Goal: Task Accomplishment & Management: Manage account settings

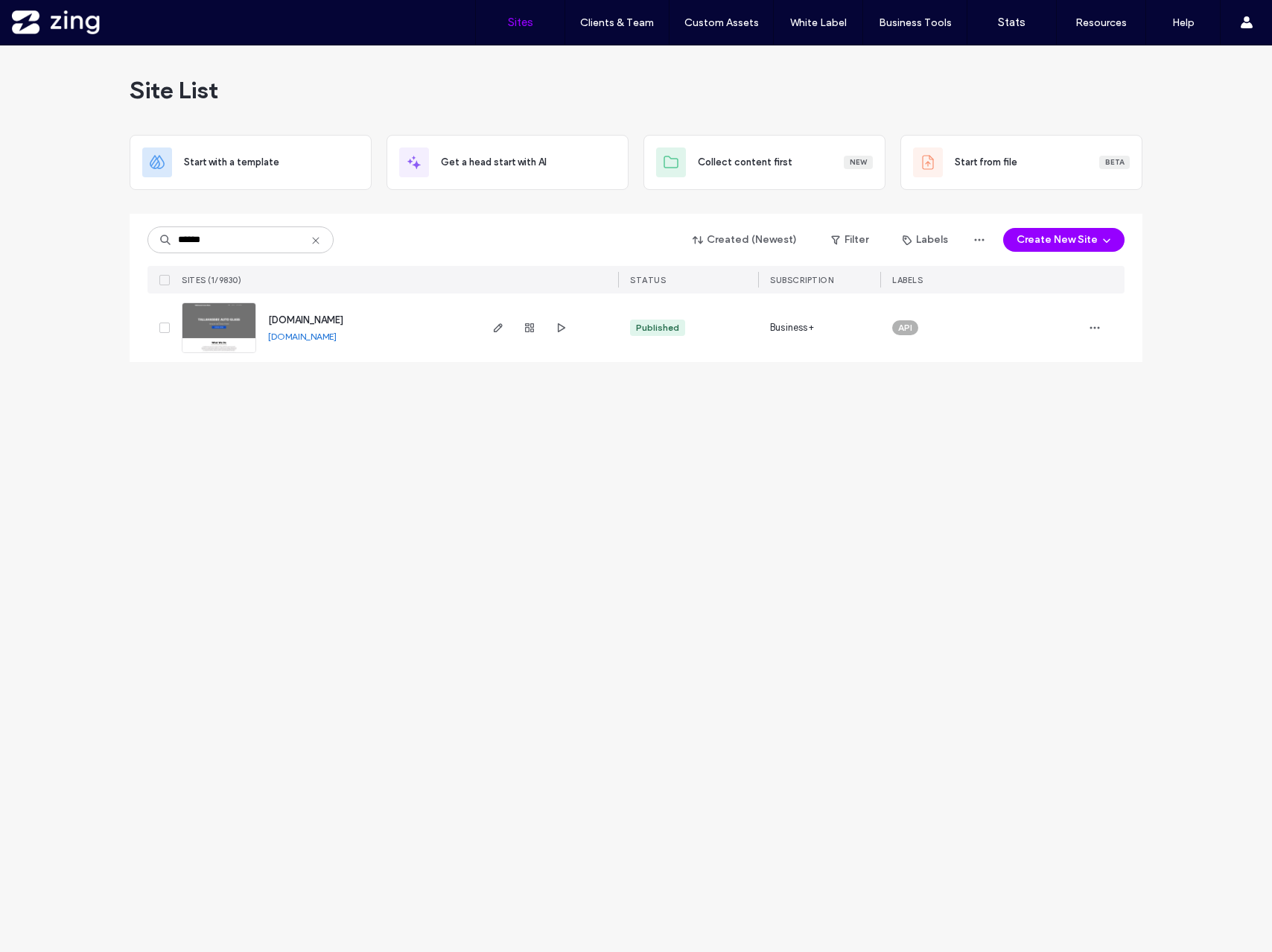
click at [264, 262] on div "****** Created (Newest) Filter Labels Create New Site SITES (1/9830) STATUS SUB…" at bounding box center [636, 253] width 977 height 80
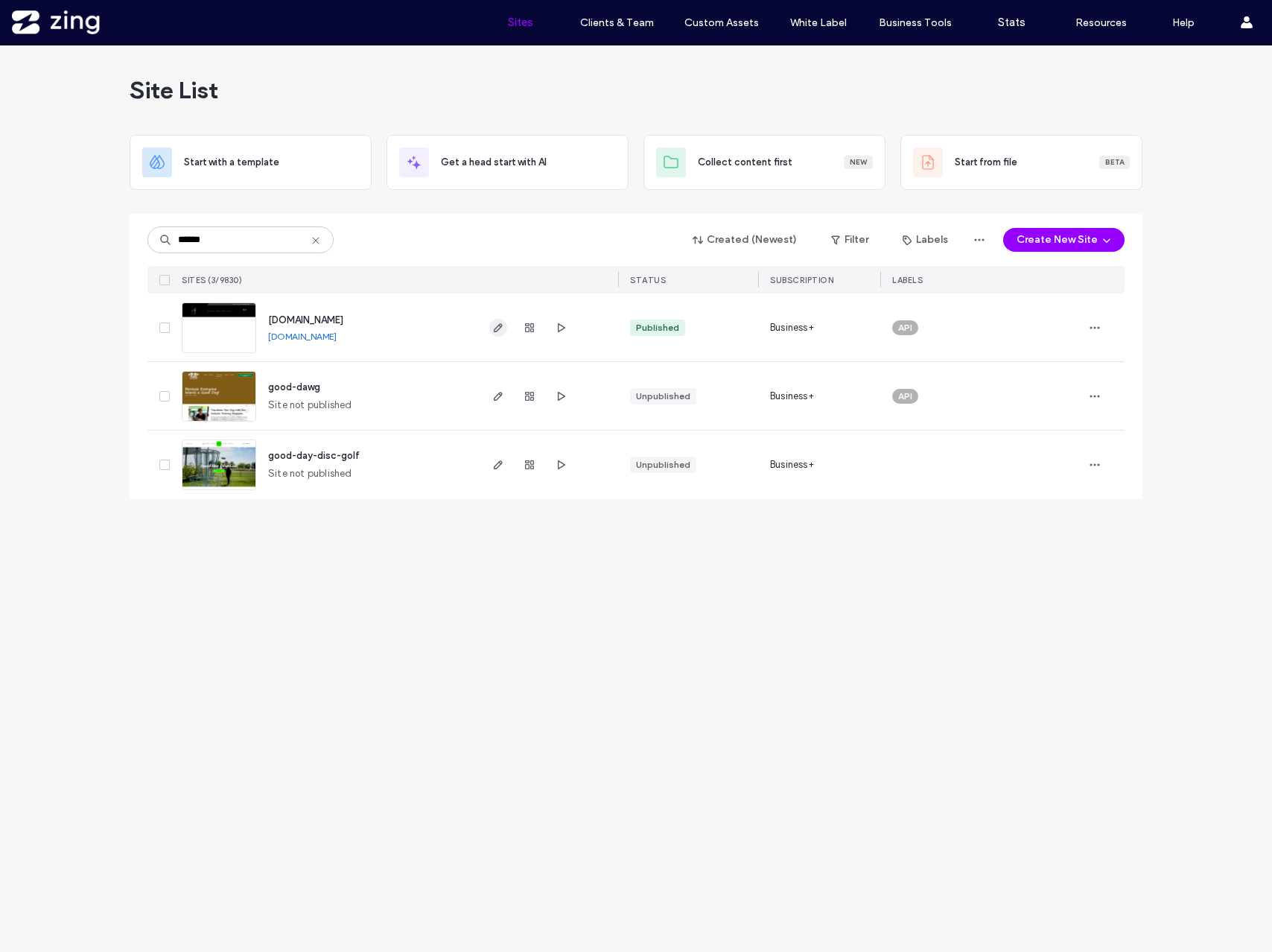
type input "******"
click at [495, 328] on use "button" at bounding box center [498, 327] width 9 height 9
drag, startPoint x: 229, startPoint y: 241, endPoint x: 136, endPoint y: 241, distance: 93.0
click at [136, 241] on div "****** Created (Newest) Filter Labels Create New Site SITES (3/9830) STATUS SUB…" at bounding box center [636, 356] width 1013 height 285
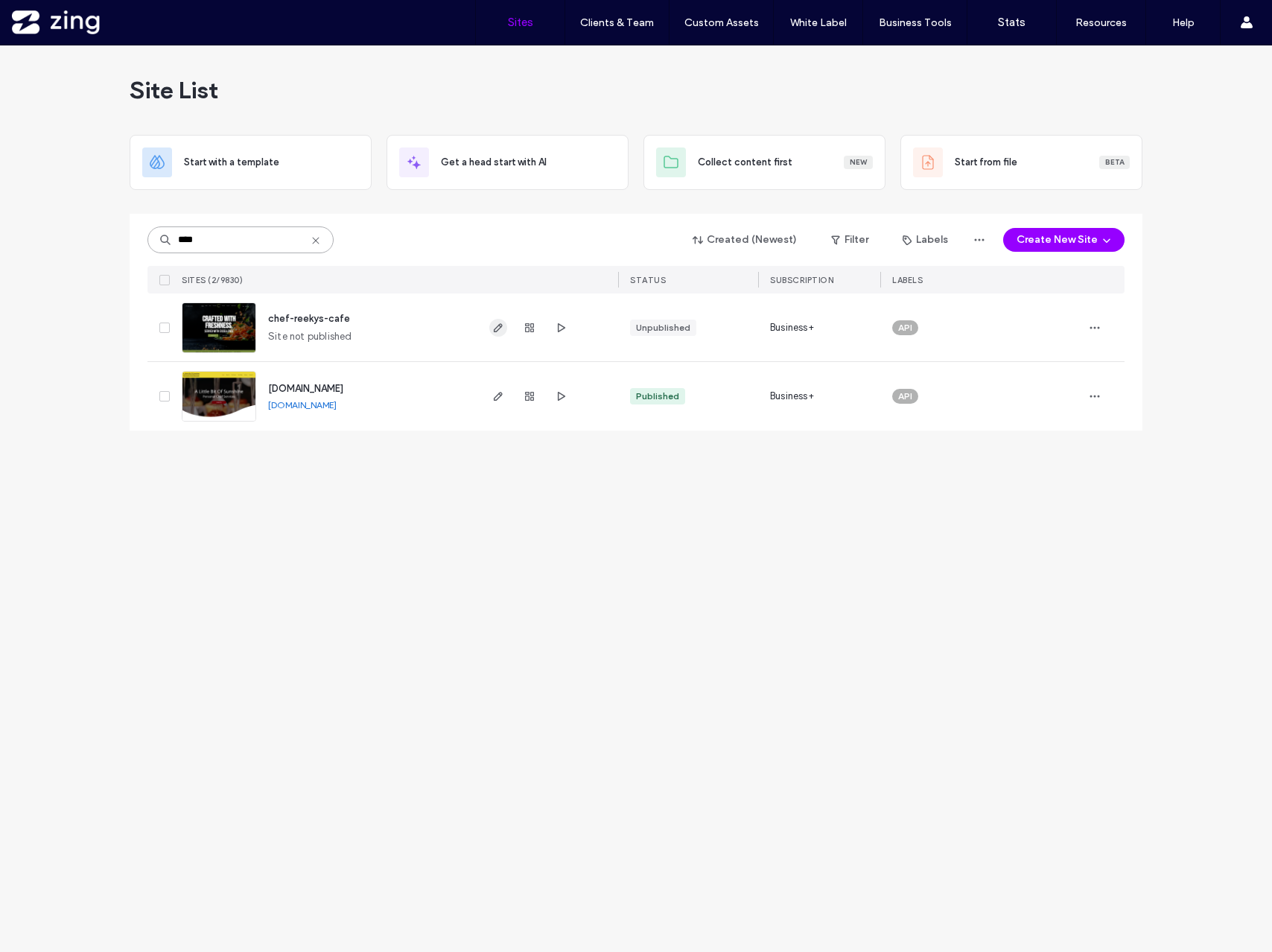
type input "****"
click at [493, 328] on icon "button" at bounding box center [498, 327] width 12 height 12
click at [528, 328] on icon "button" at bounding box center [530, 327] width 12 height 12
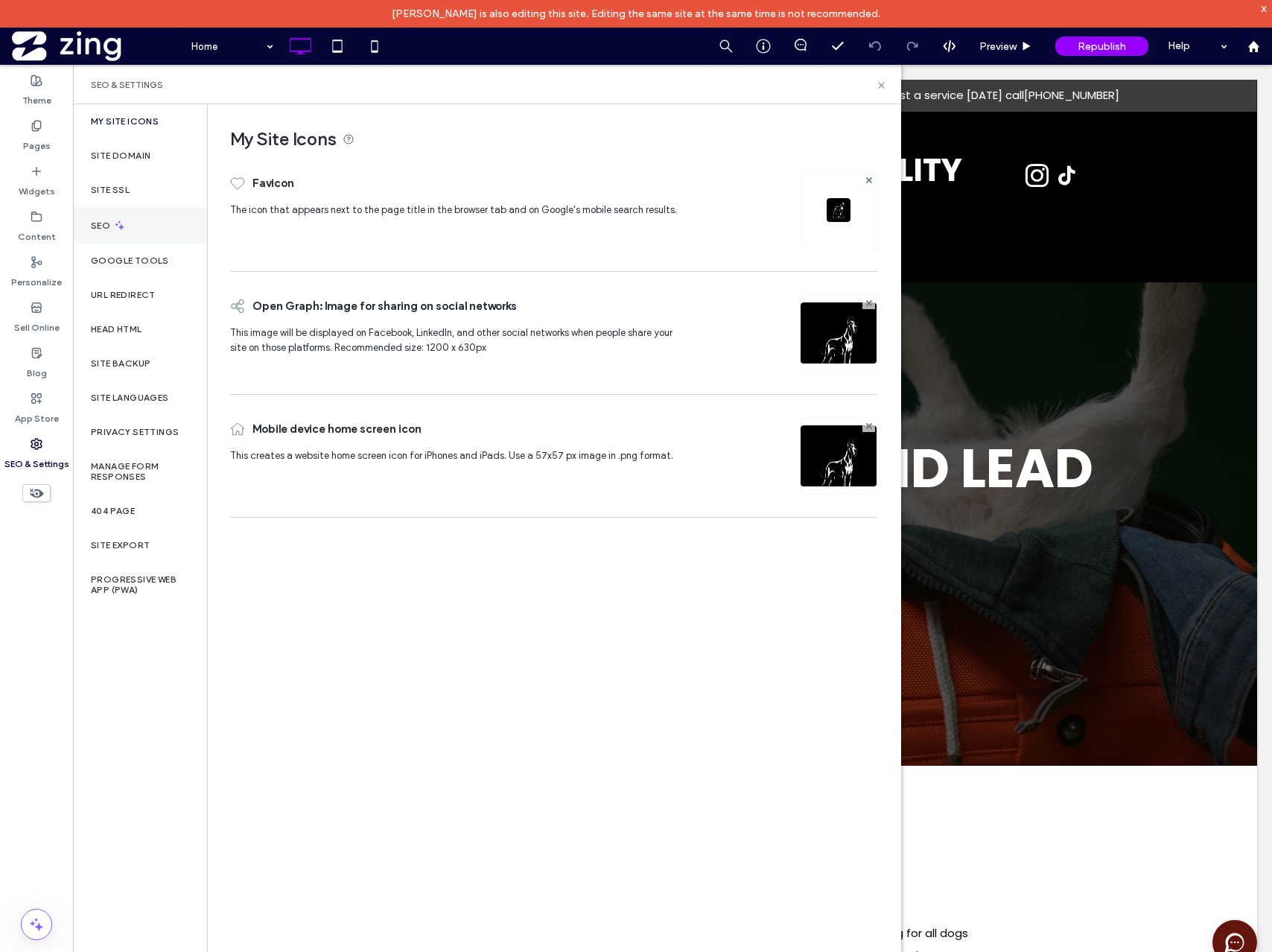
click at [109, 221] on label "SEO" at bounding box center [102, 226] width 22 height 11
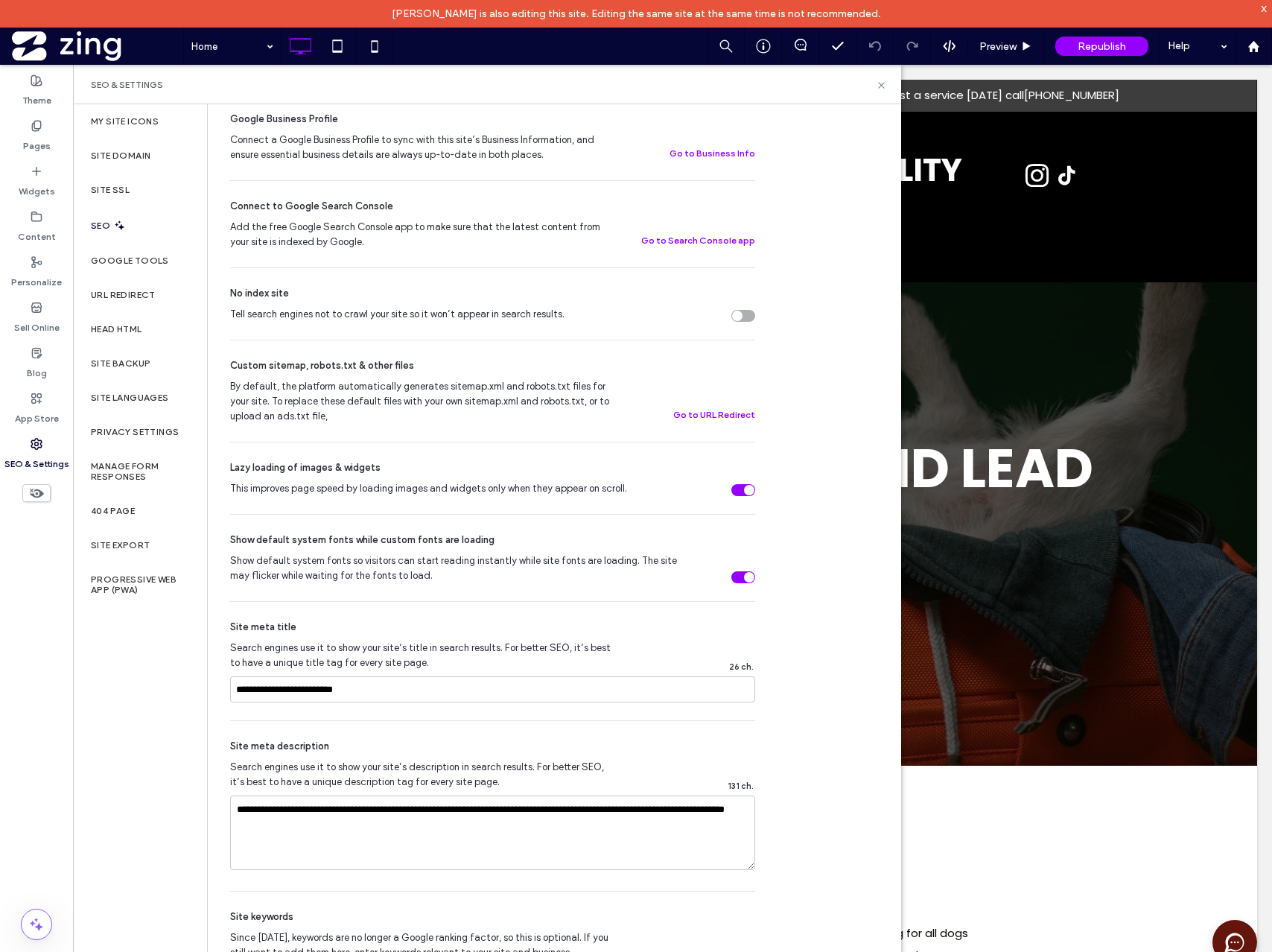
scroll to position [522, 0]
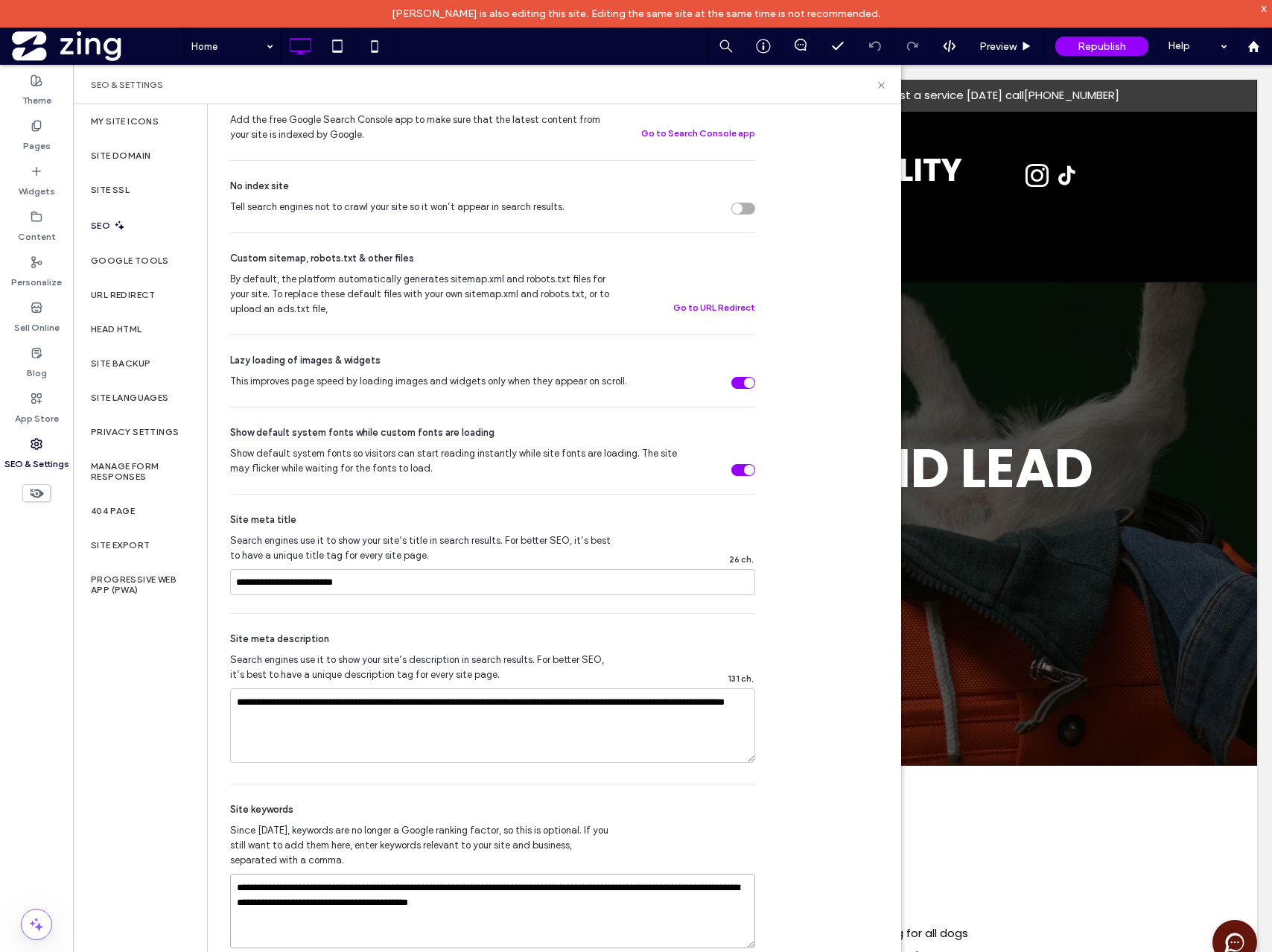
click at [548, 910] on textarea "**********" at bounding box center [492, 911] width 525 height 74
click at [538, 911] on textarea "**********" at bounding box center [492, 911] width 525 height 74
paste textarea "**********"
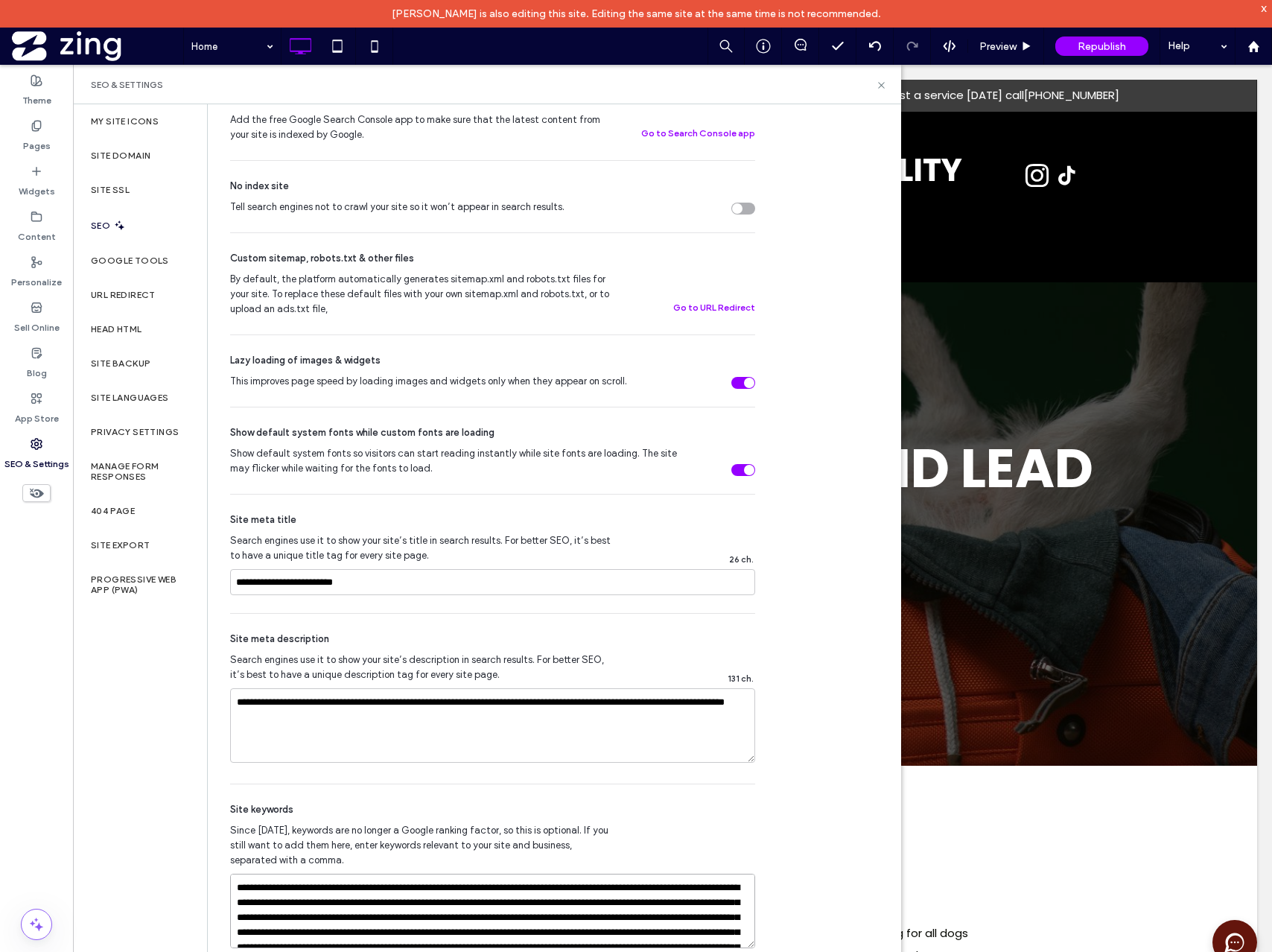
scroll to position [88, 0]
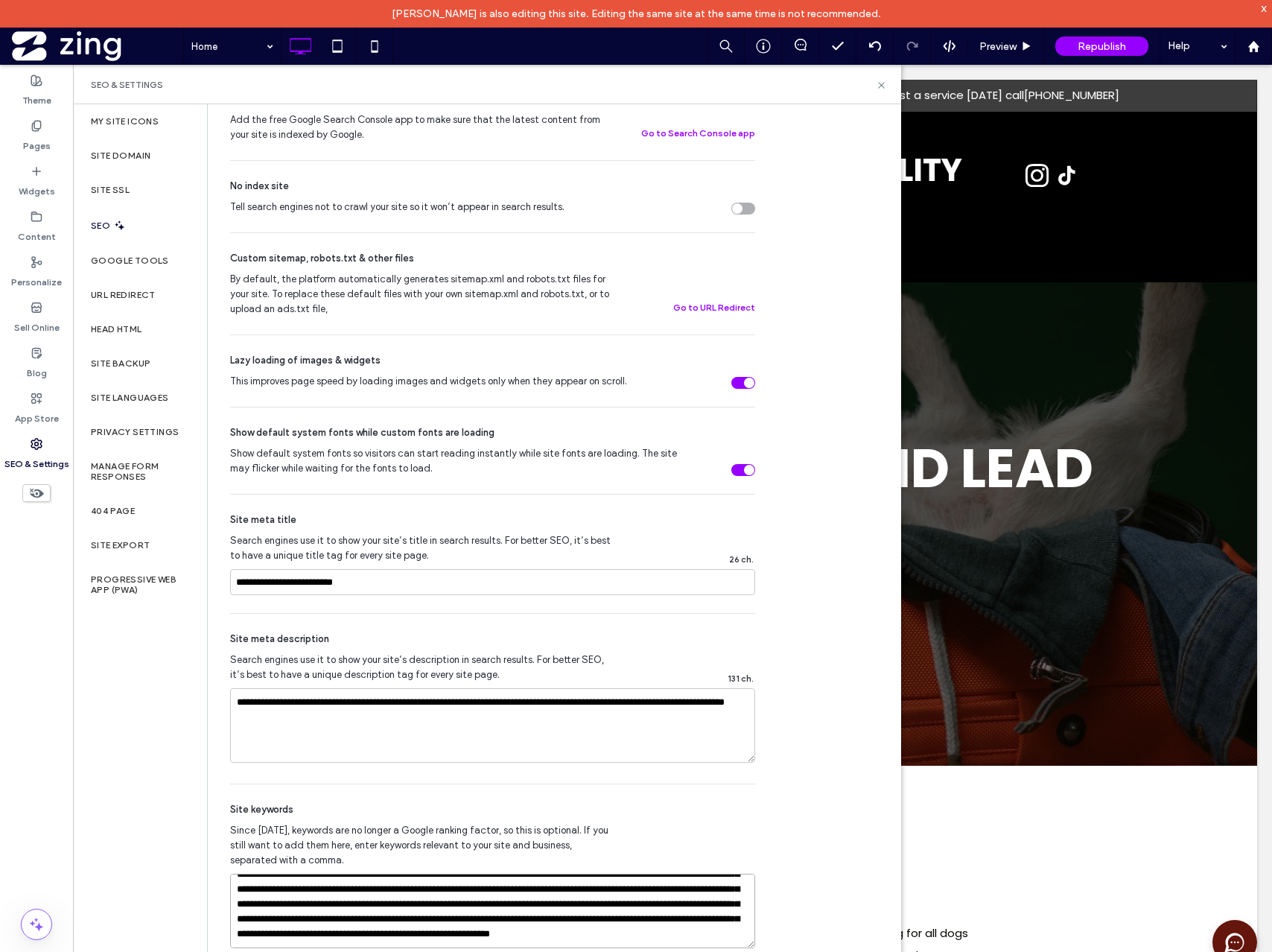
click at [602, 924] on textarea "**********" at bounding box center [492, 911] width 525 height 74
paste textarea "**********"
click at [235, 900] on textarea at bounding box center [492, 911] width 525 height 74
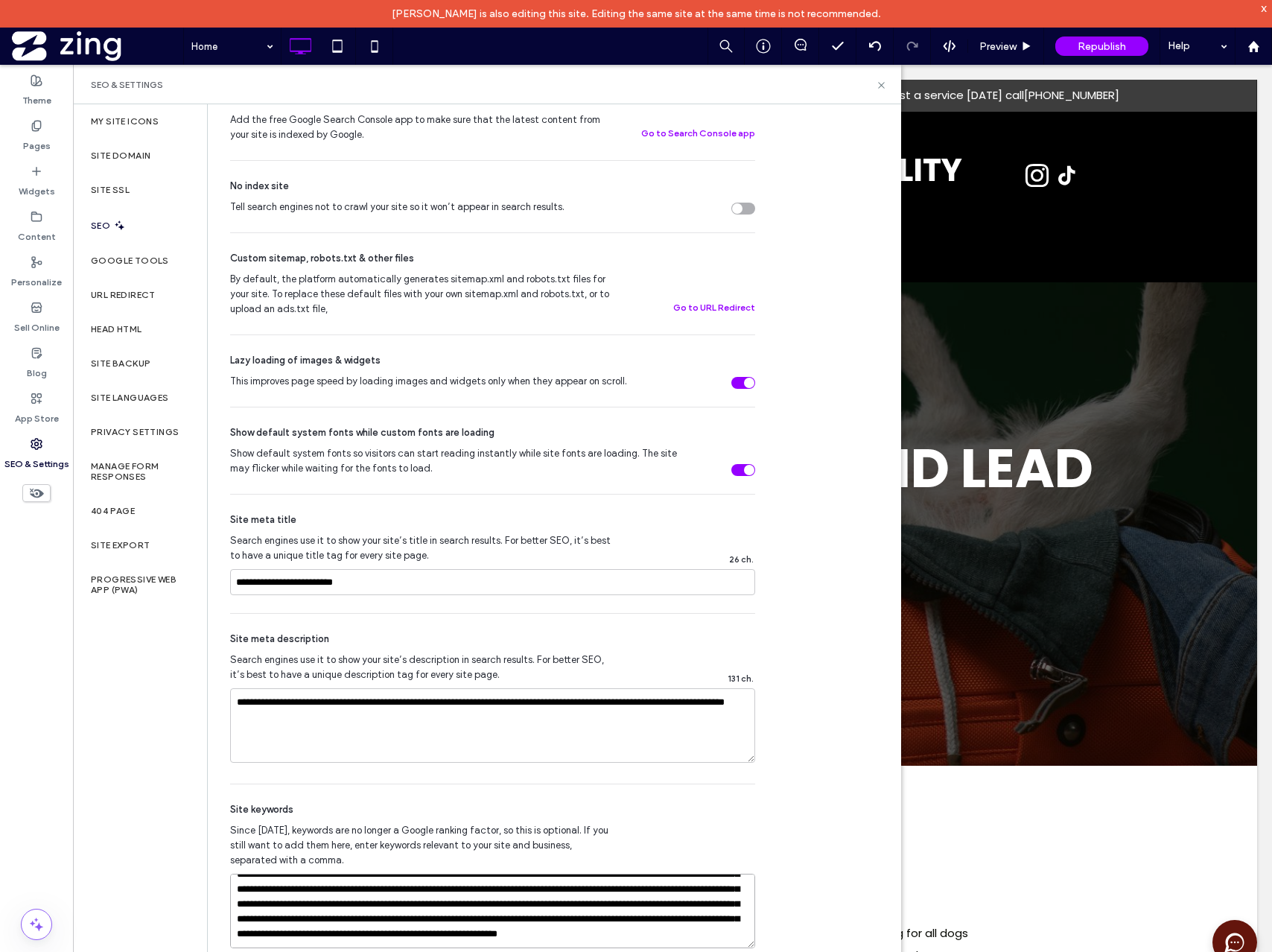
click at [490, 925] on textarea "**********" at bounding box center [492, 911] width 525 height 74
paste textarea "**********"
click at [714, 906] on textarea at bounding box center [492, 911] width 525 height 74
type textarea "**********"
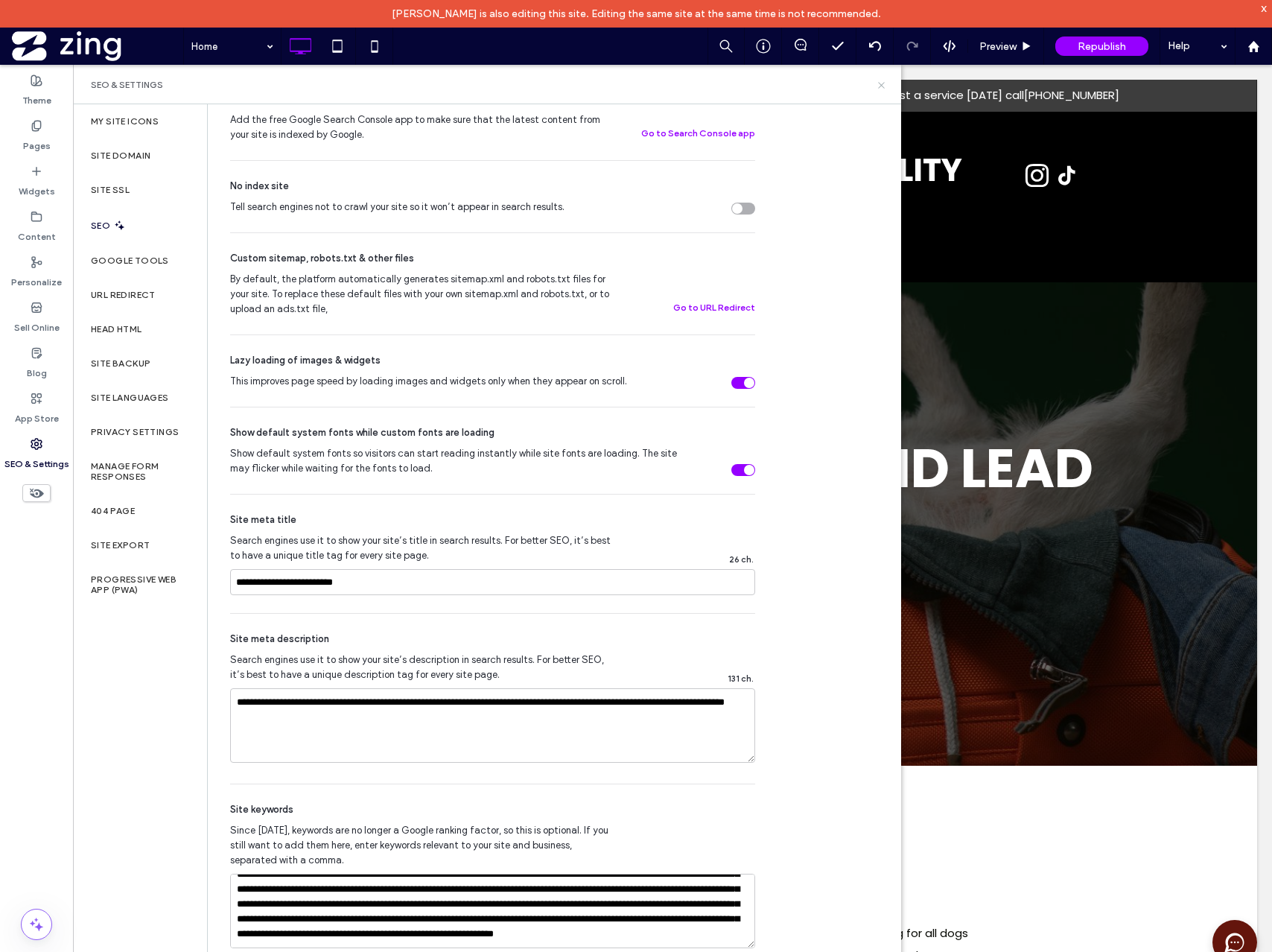
click at [878, 88] on icon at bounding box center [881, 85] width 11 height 11
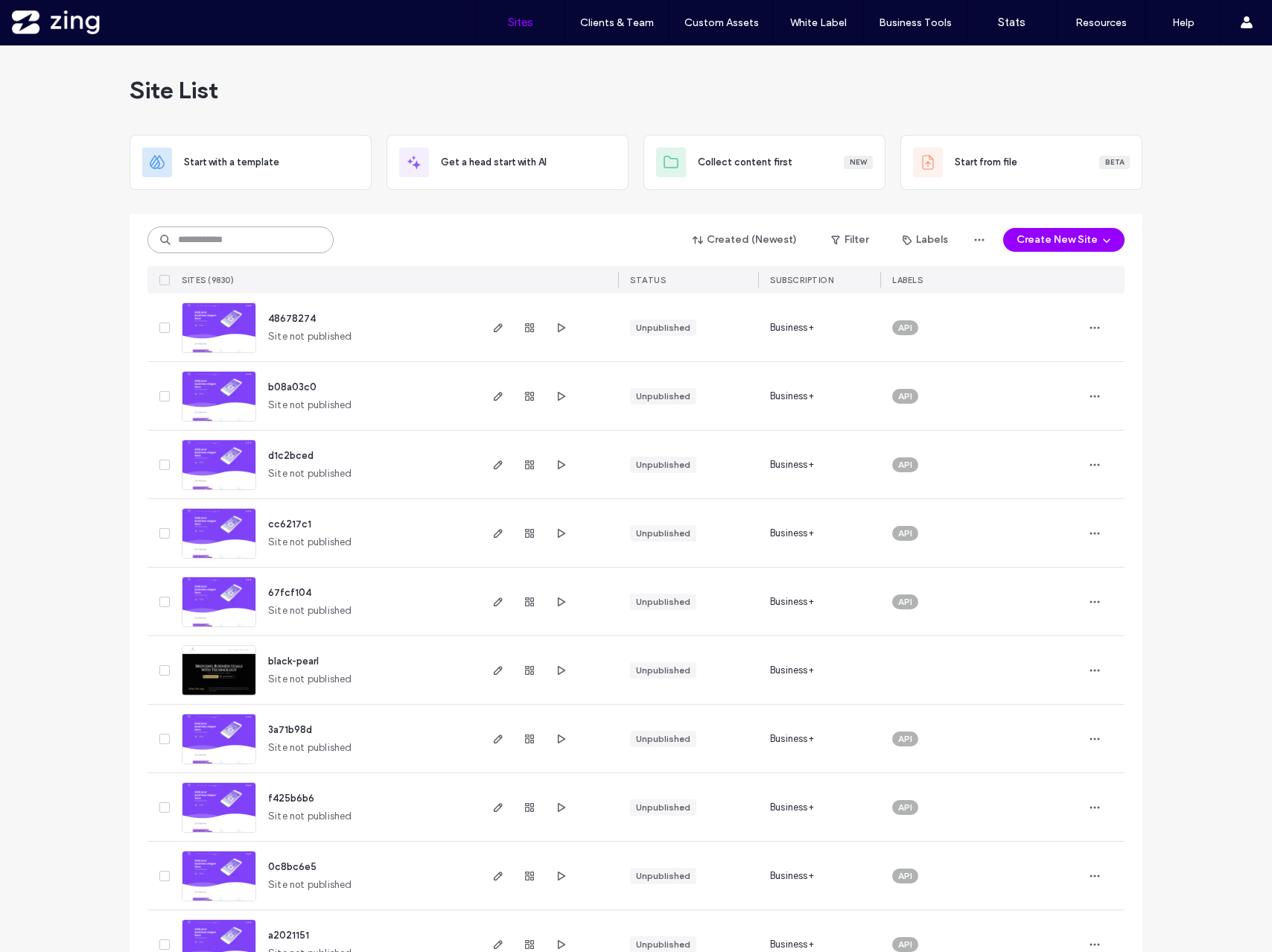
click at [206, 239] on input at bounding box center [240, 239] width 186 height 27
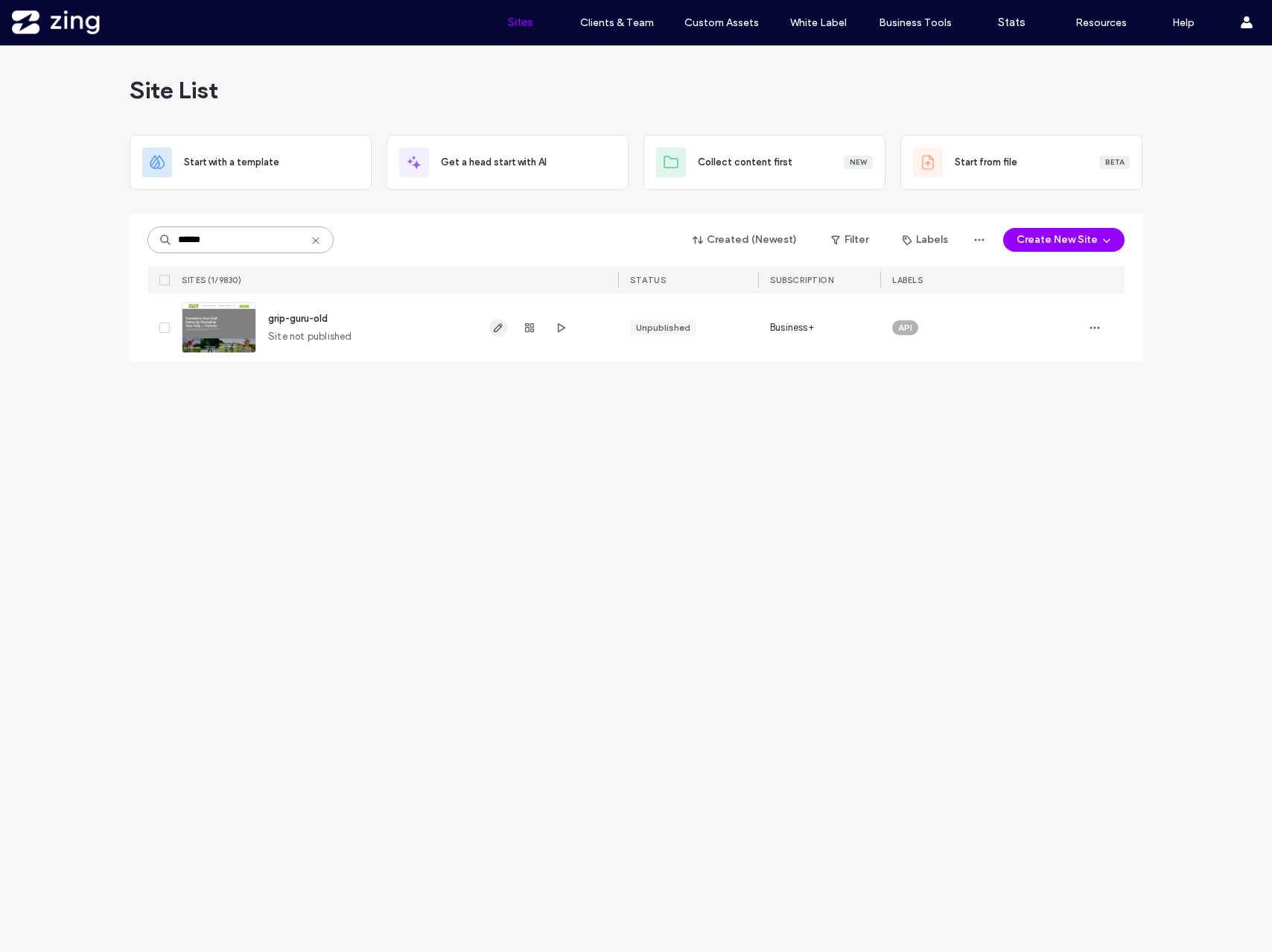
type input "******"
click at [504, 323] on icon "button" at bounding box center [498, 327] width 12 height 12
click at [229, 239] on input "******" at bounding box center [240, 239] width 186 height 27
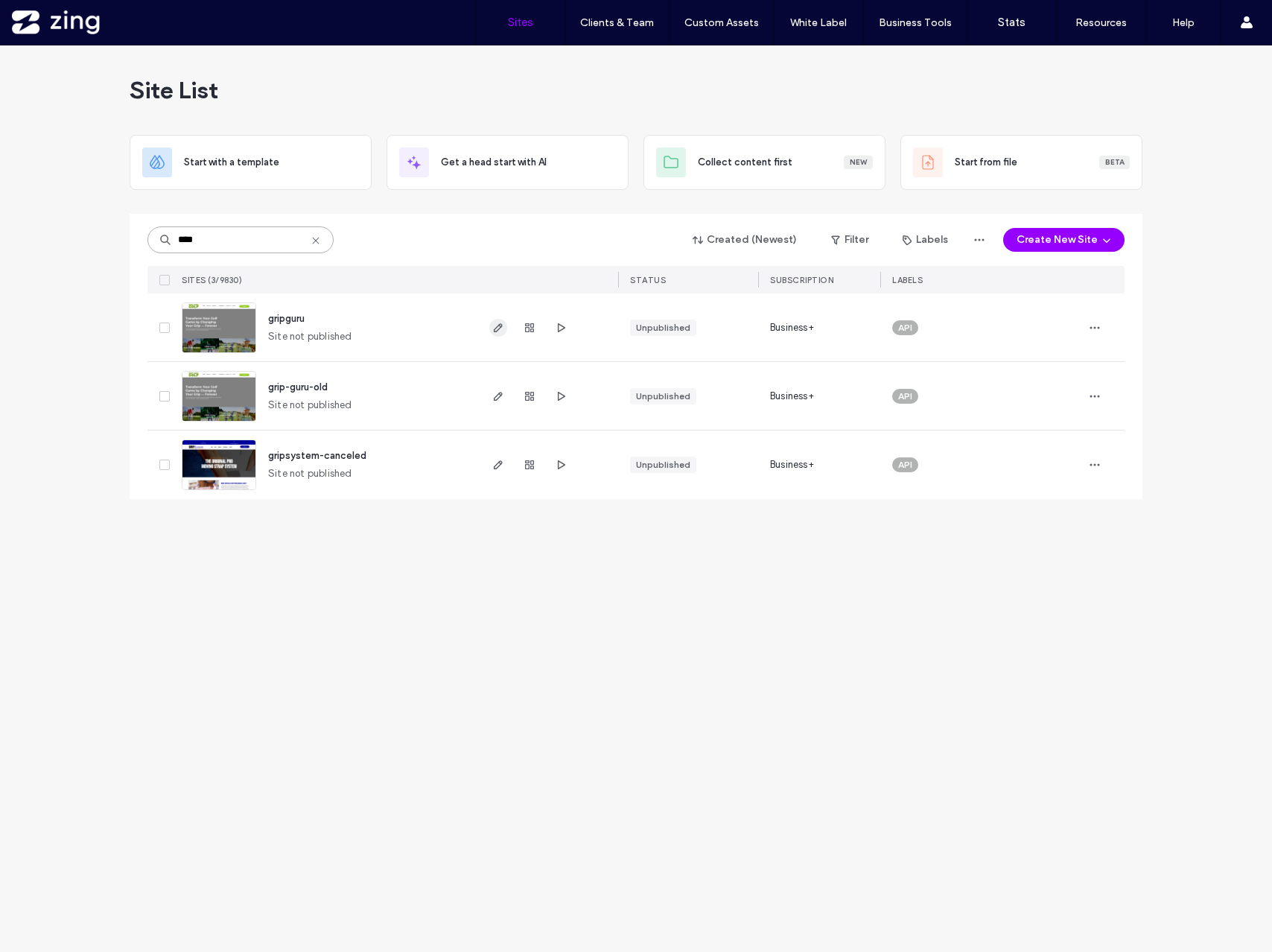
type input "****"
click at [500, 327] on use "button" at bounding box center [498, 327] width 9 height 9
click at [527, 327] on icon "button" at bounding box center [530, 327] width 12 height 12
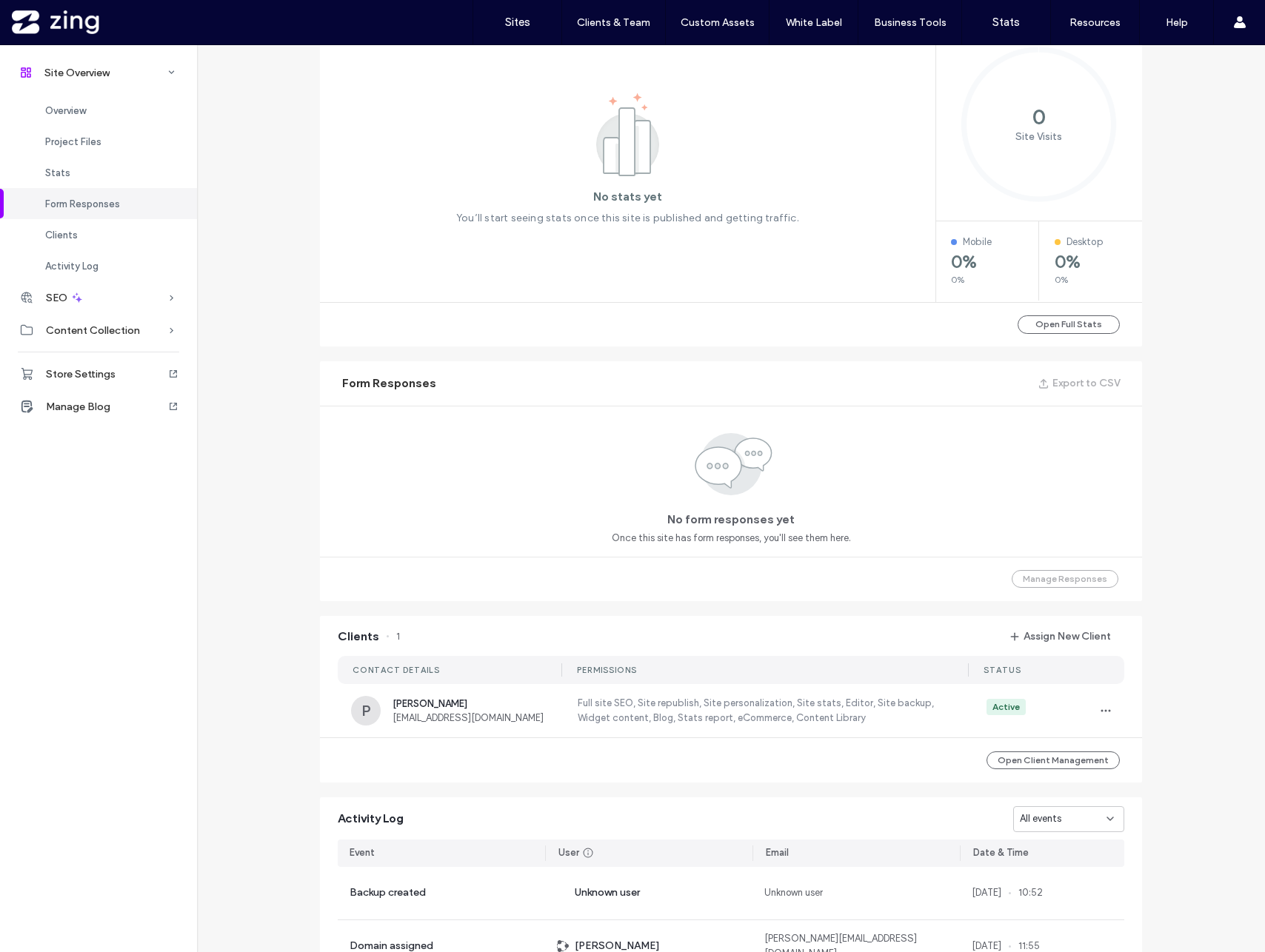
scroll to position [732, 0]
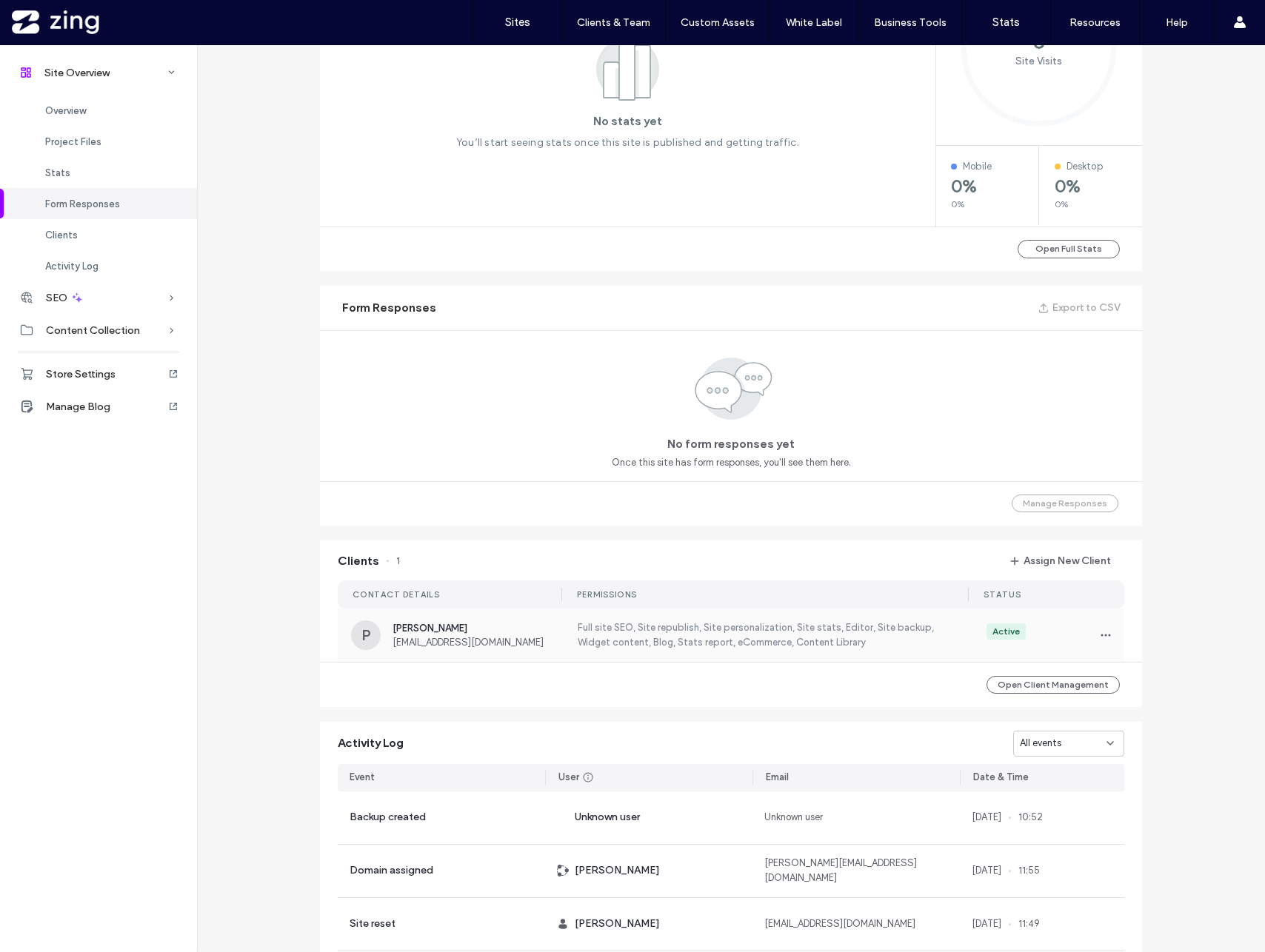
click at [555, 636] on div "P Paul Miernicki paulm@pga.com Full site SEO, Site republish, Site personalizat…" at bounding box center [731, 635] width 787 height 54
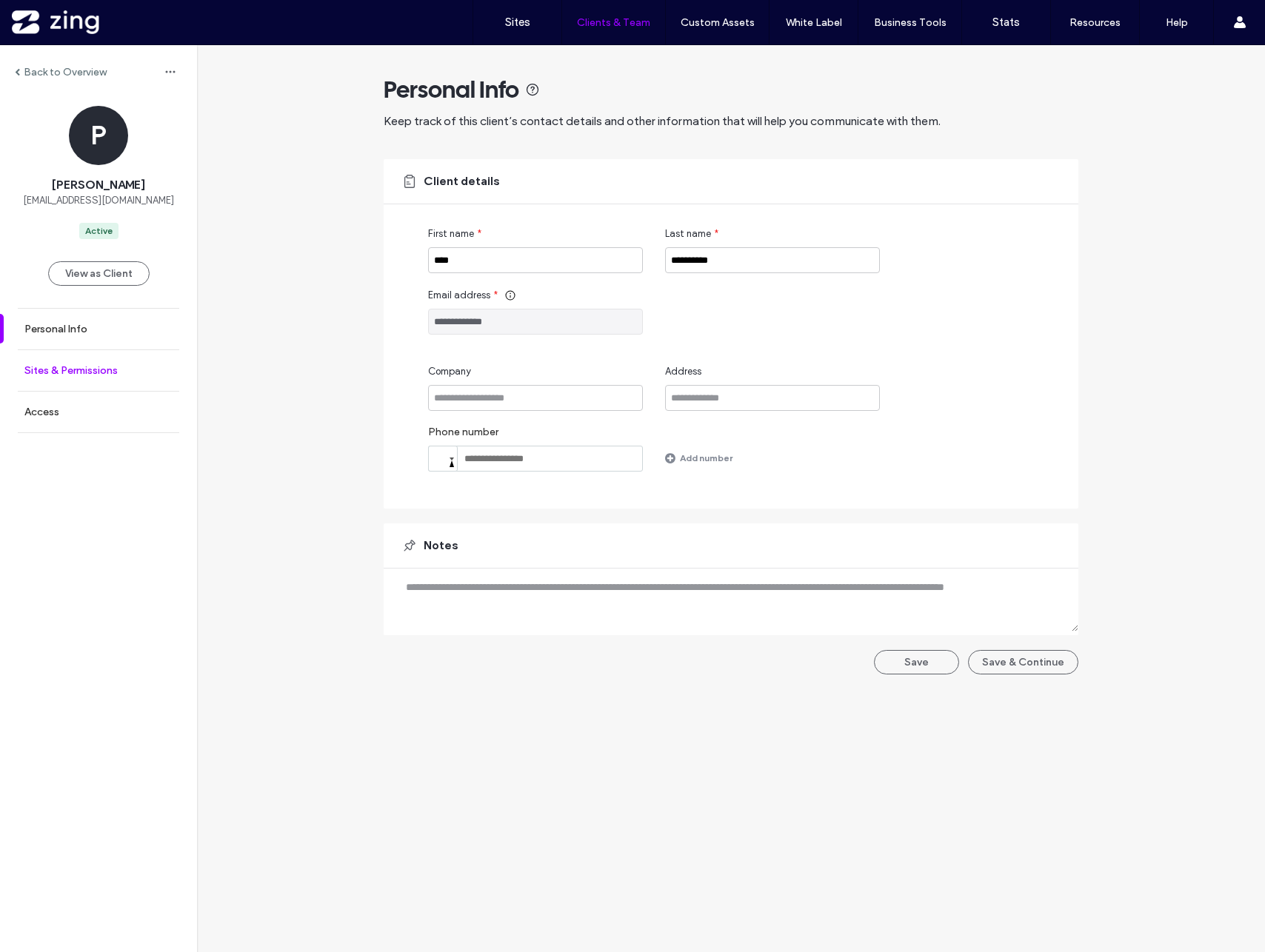
click at [99, 378] on link "Sites & Permissions" at bounding box center [98, 371] width 197 height 41
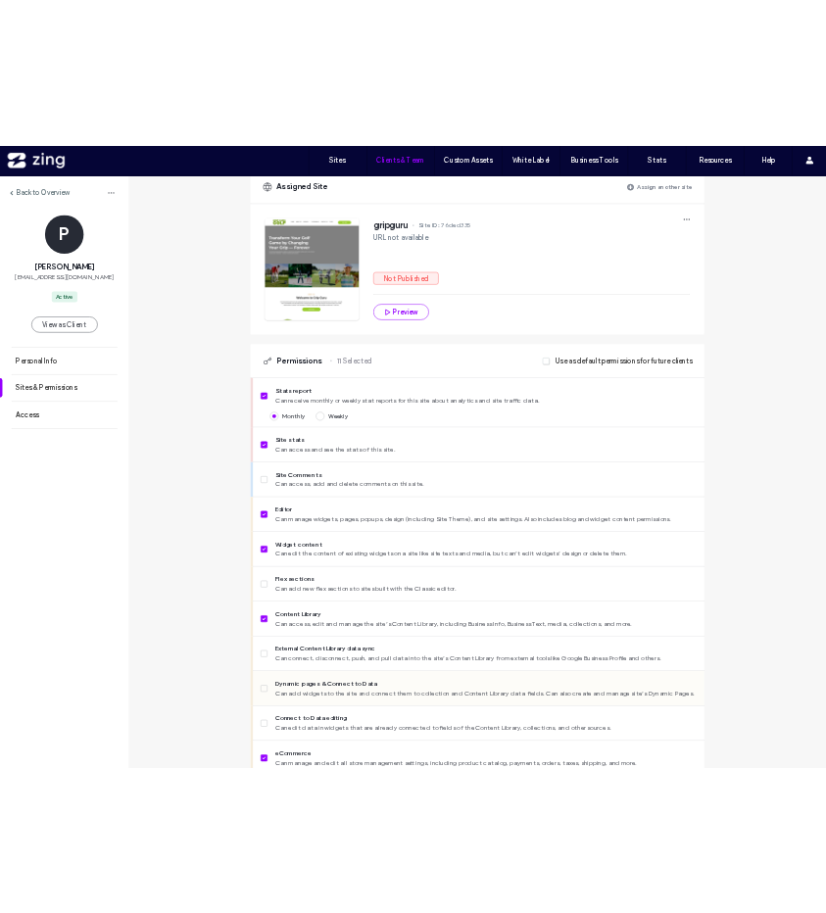
scroll to position [225, 0]
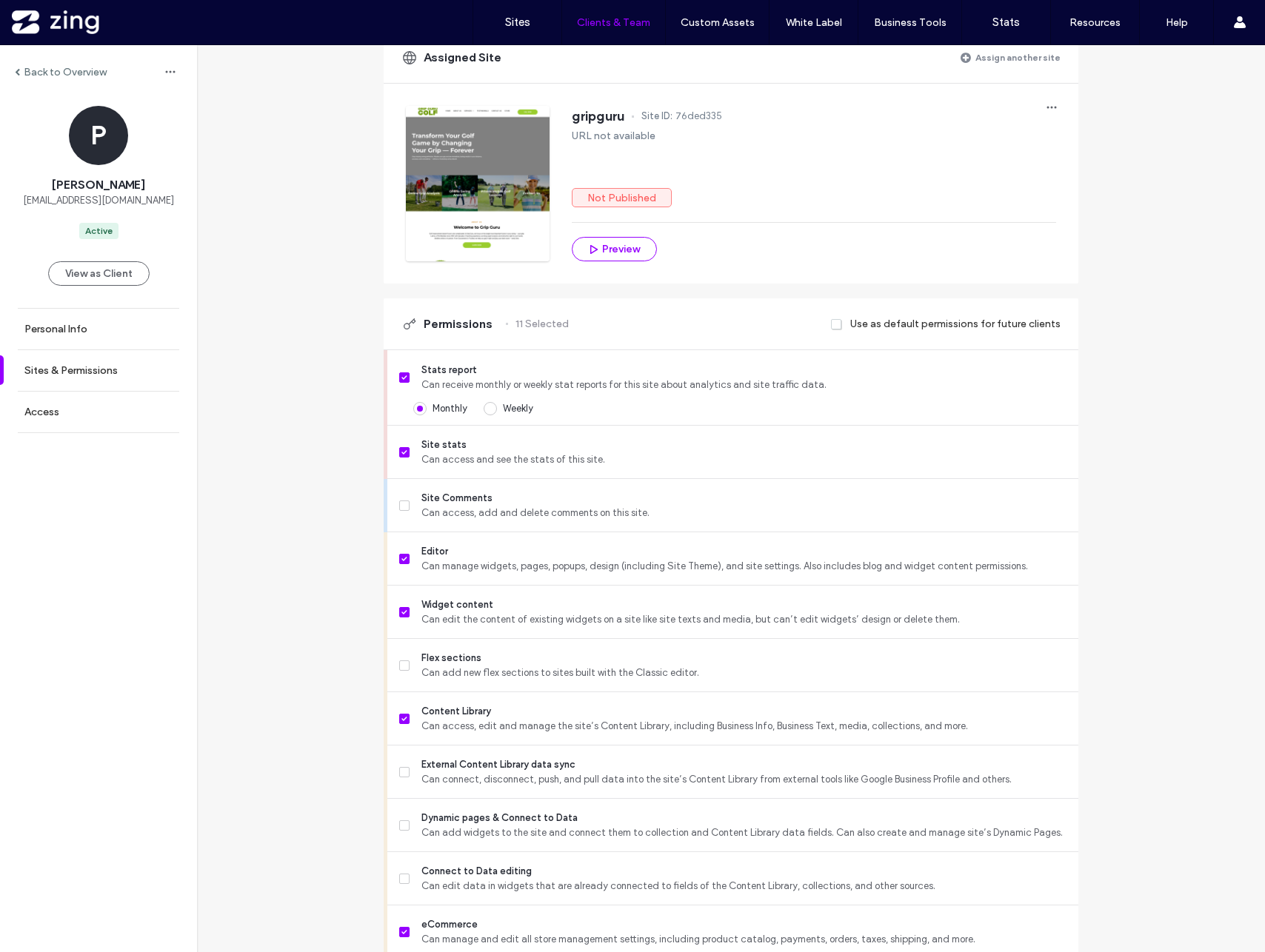
drag, startPoint x: 357, startPoint y: 196, endPoint x: 348, endPoint y: 193, distance: 9.5
click at [353, 195] on div "Back to Overview P Paul Miernicki paulm@pga.com Active View as Client Personal …" at bounding box center [731, 790] width 1068 height 1831
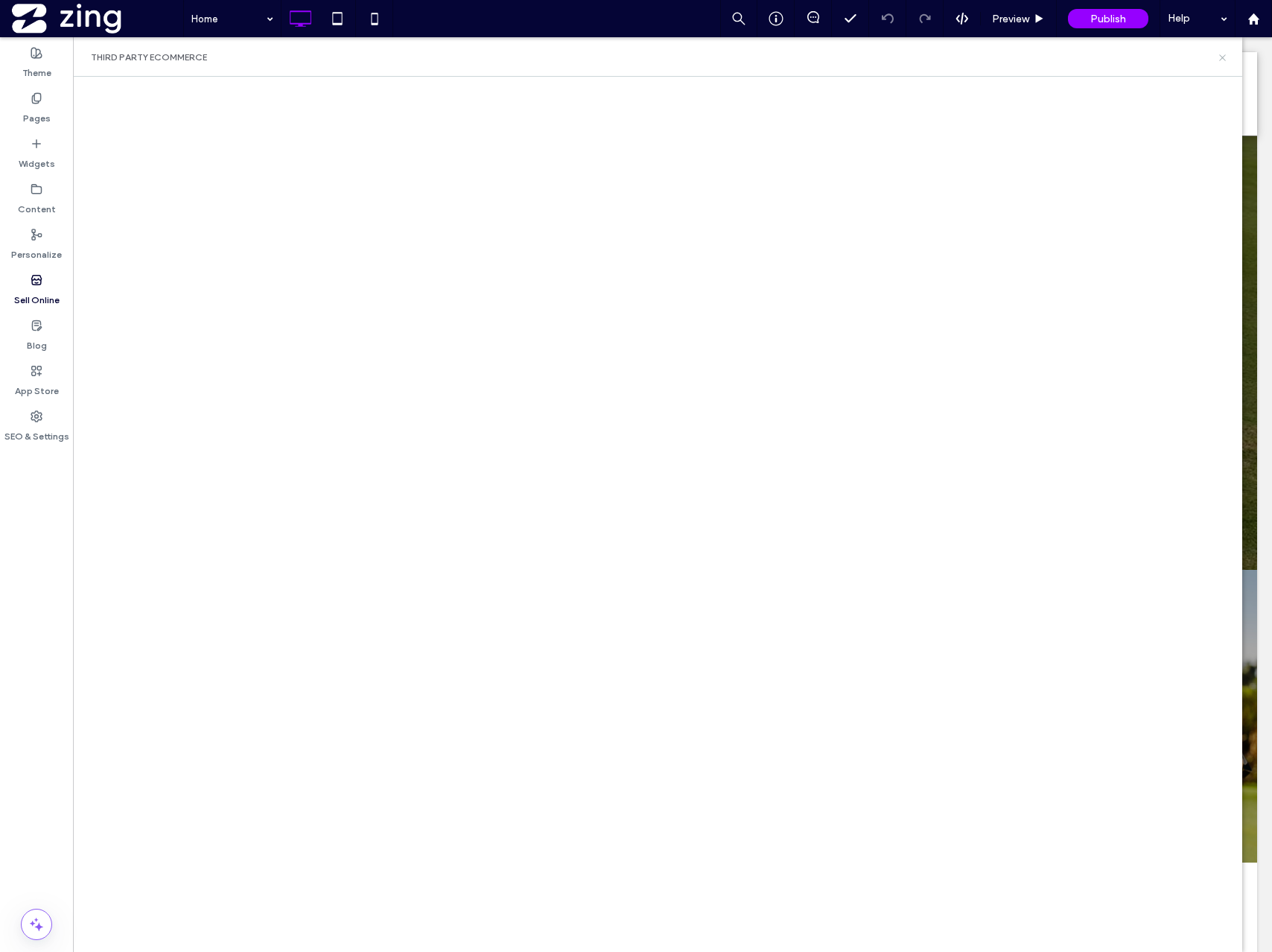
click at [1227, 59] on icon at bounding box center [1223, 58] width 11 height 11
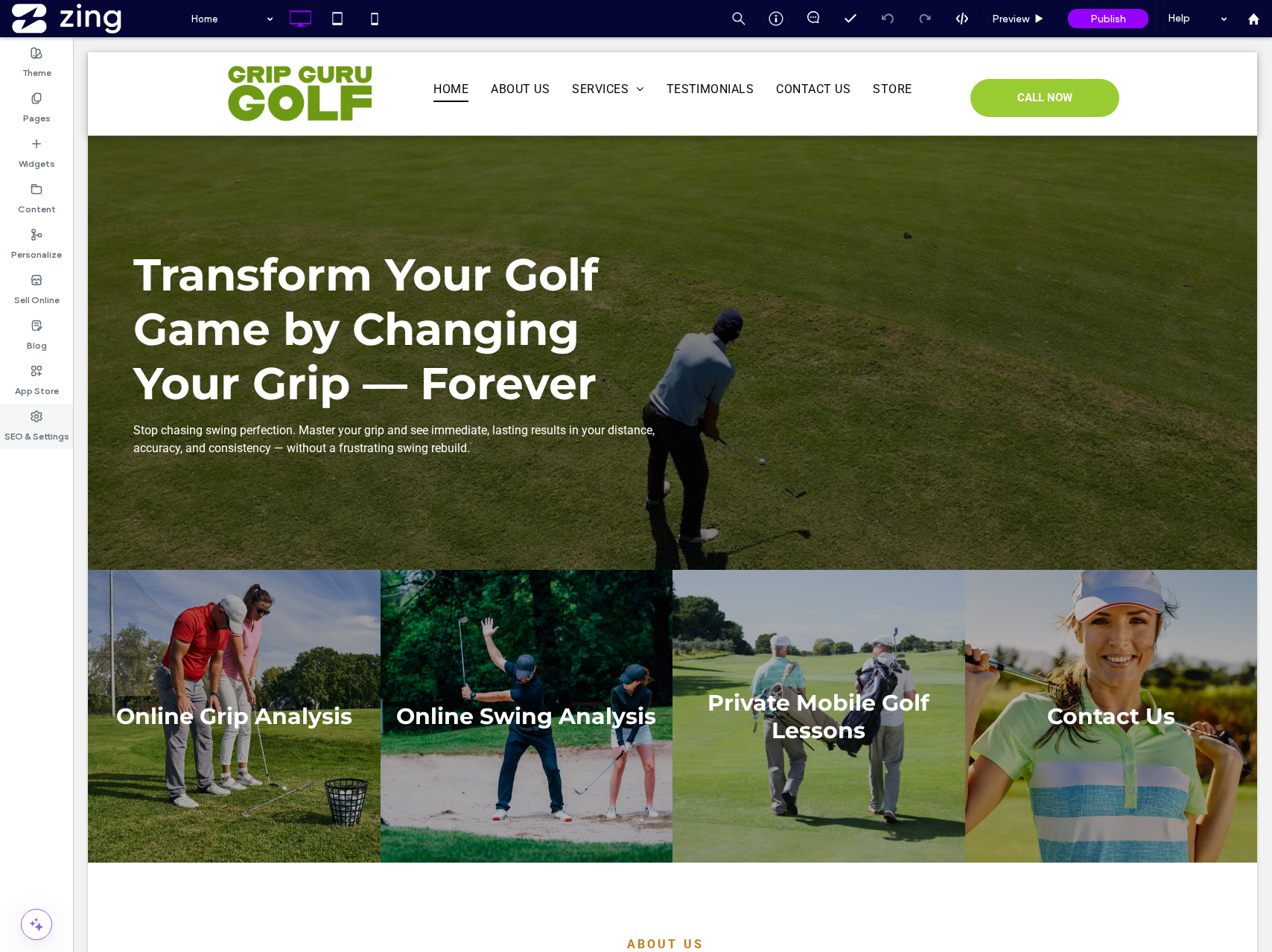
click at [47, 416] on div "SEO & Settings" at bounding box center [36, 426] width 73 height 46
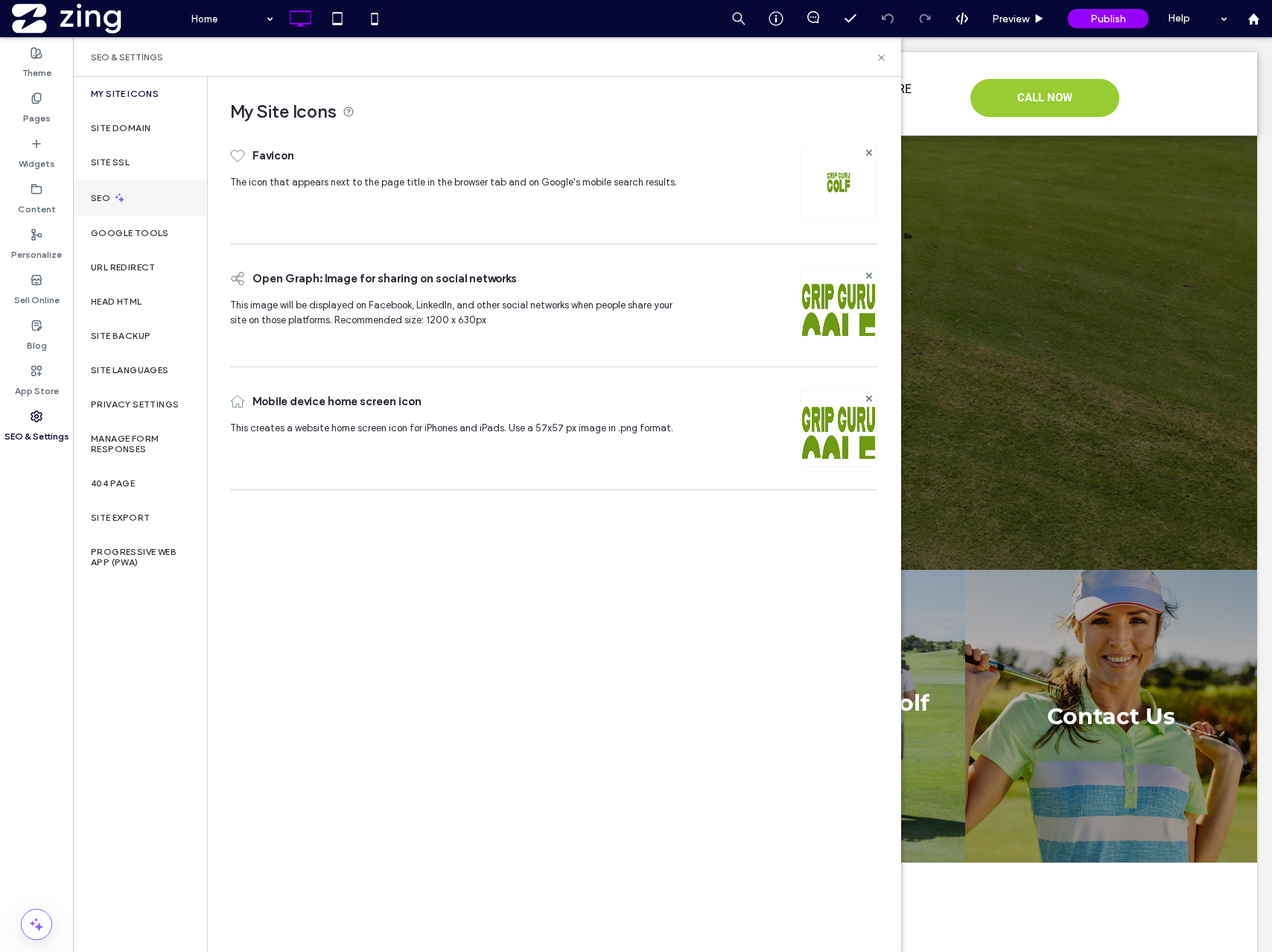
click at [141, 206] on div "SEO" at bounding box center [140, 198] width 134 height 36
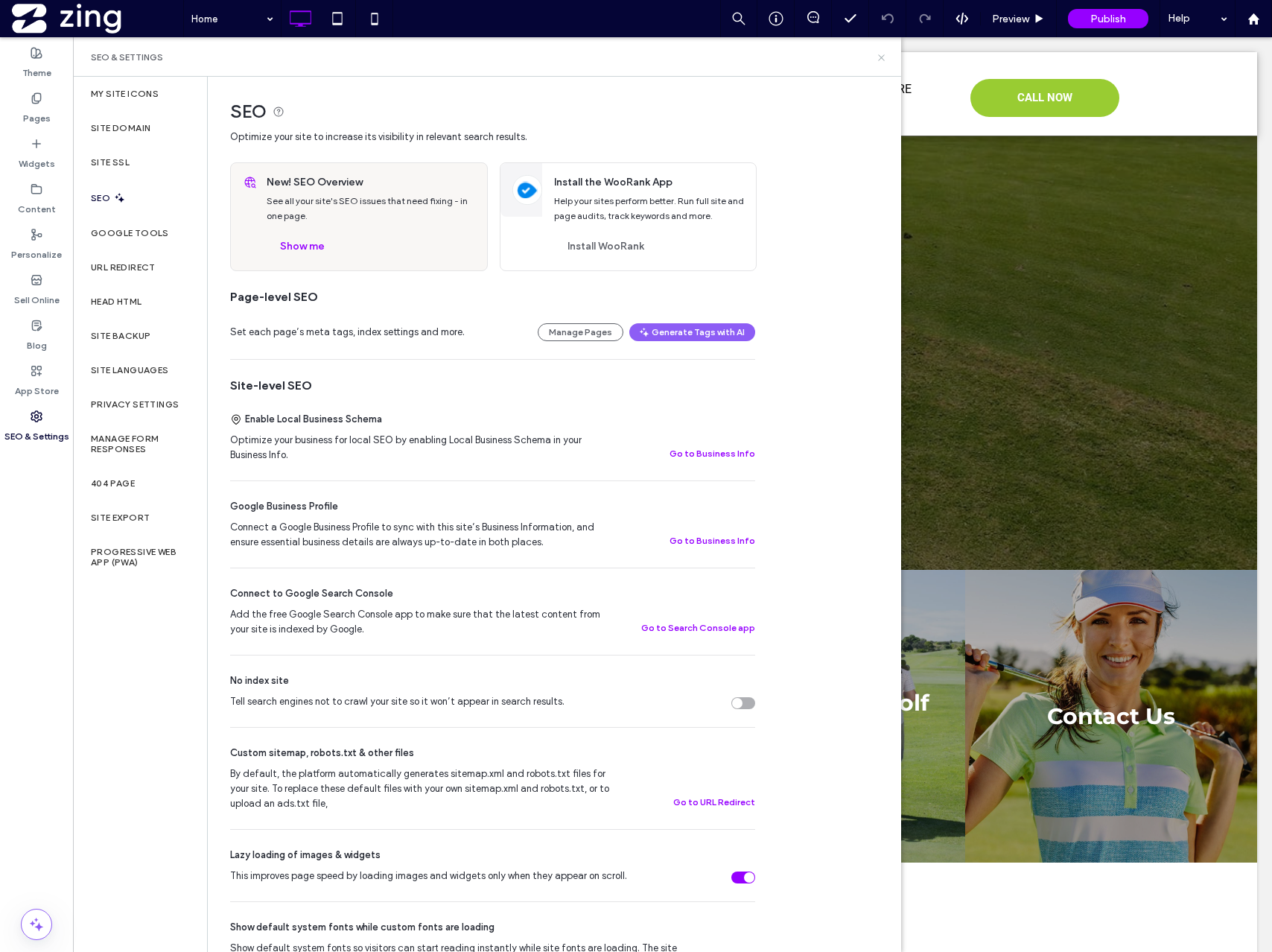
click at [882, 56] on icon at bounding box center [881, 58] width 11 height 11
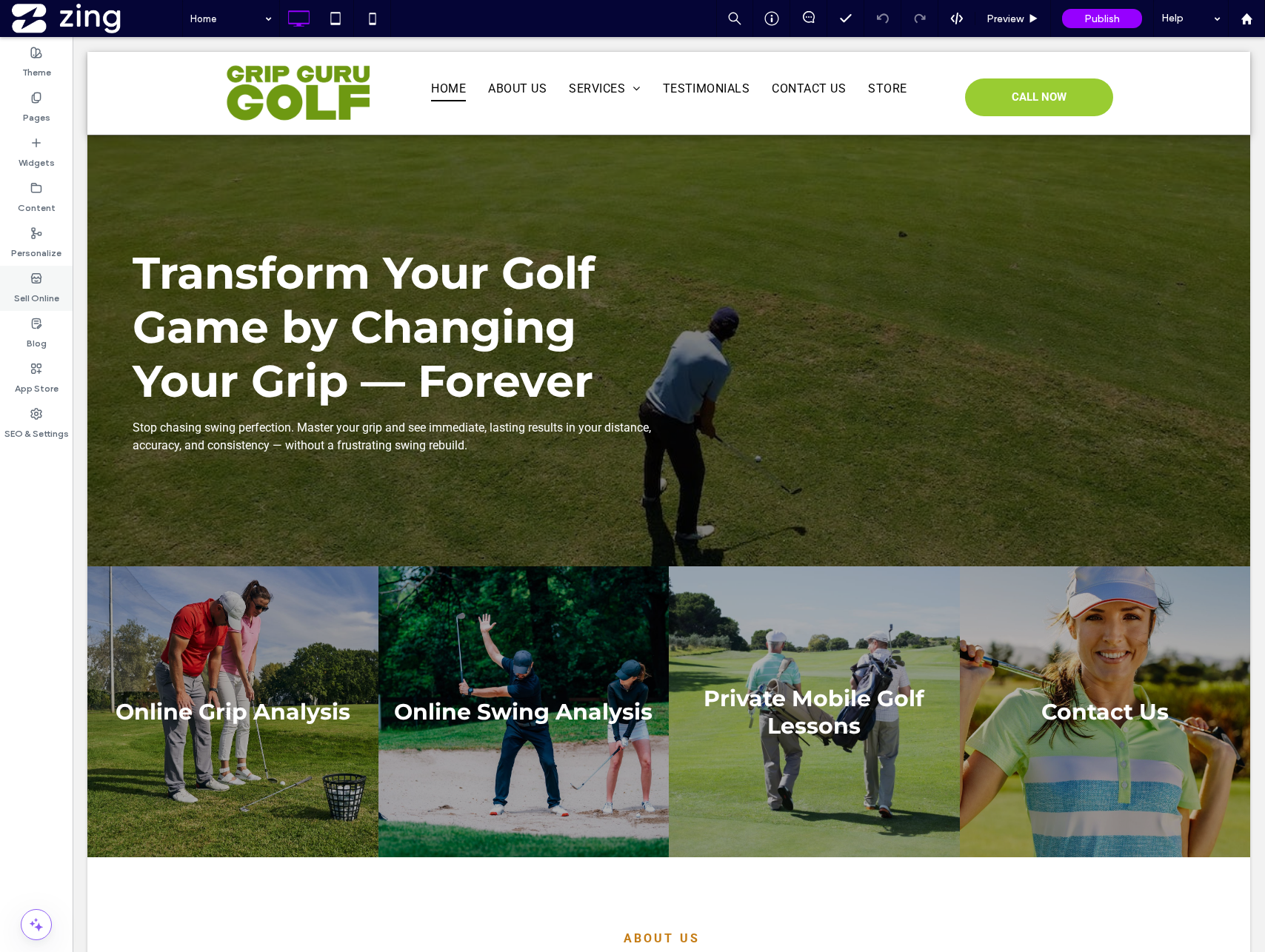
click at [46, 294] on label "Sell Online" at bounding box center [37, 294] width 45 height 20
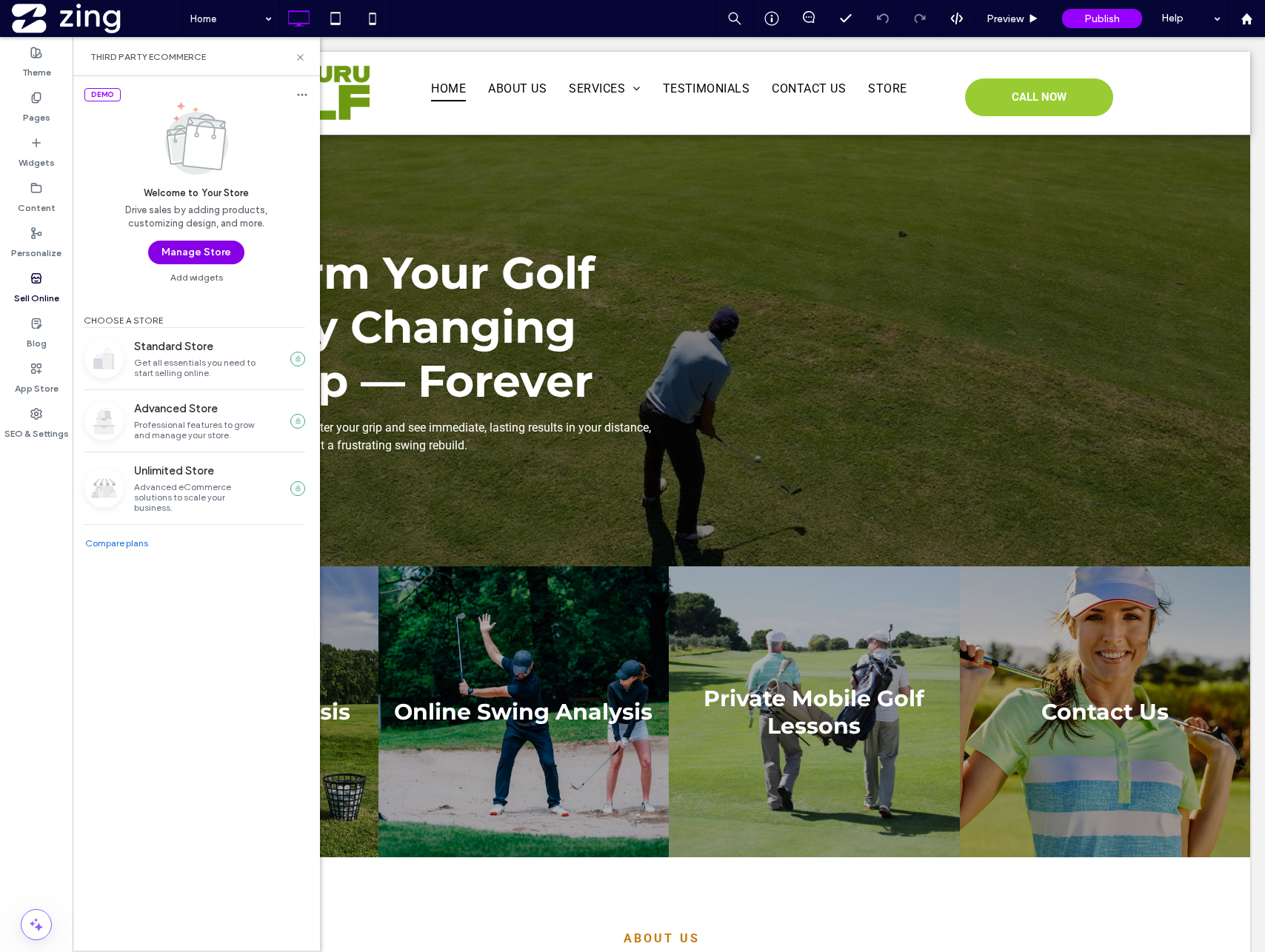
click at [196, 252] on button "Manage Store" at bounding box center [196, 252] width 96 height 23
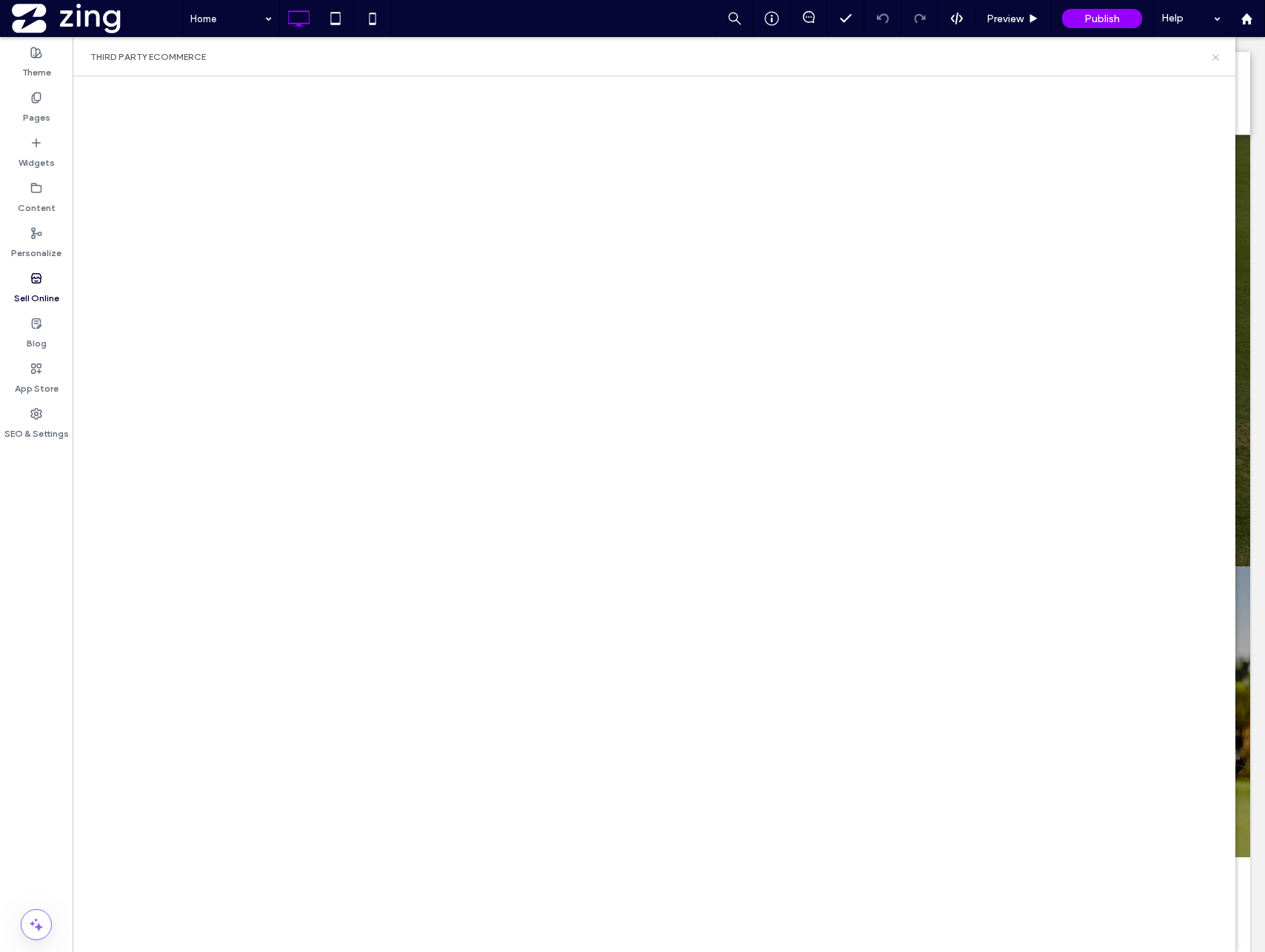
click at [1216, 56] on use at bounding box center [1215, 57] width 6 height 6
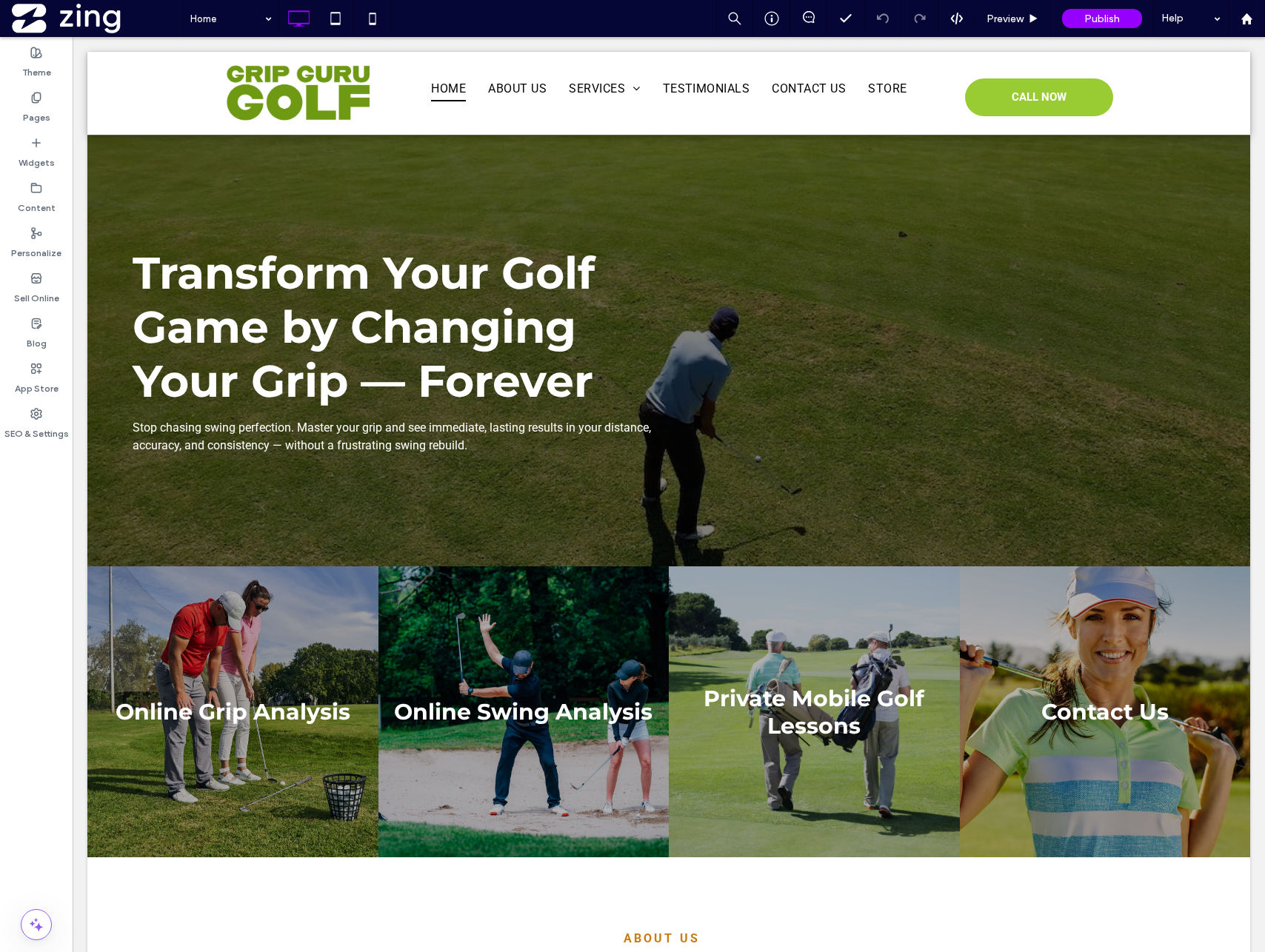
click at [40, 104] on label "Pages" at bounding box center [36, 113] width 27 height 20
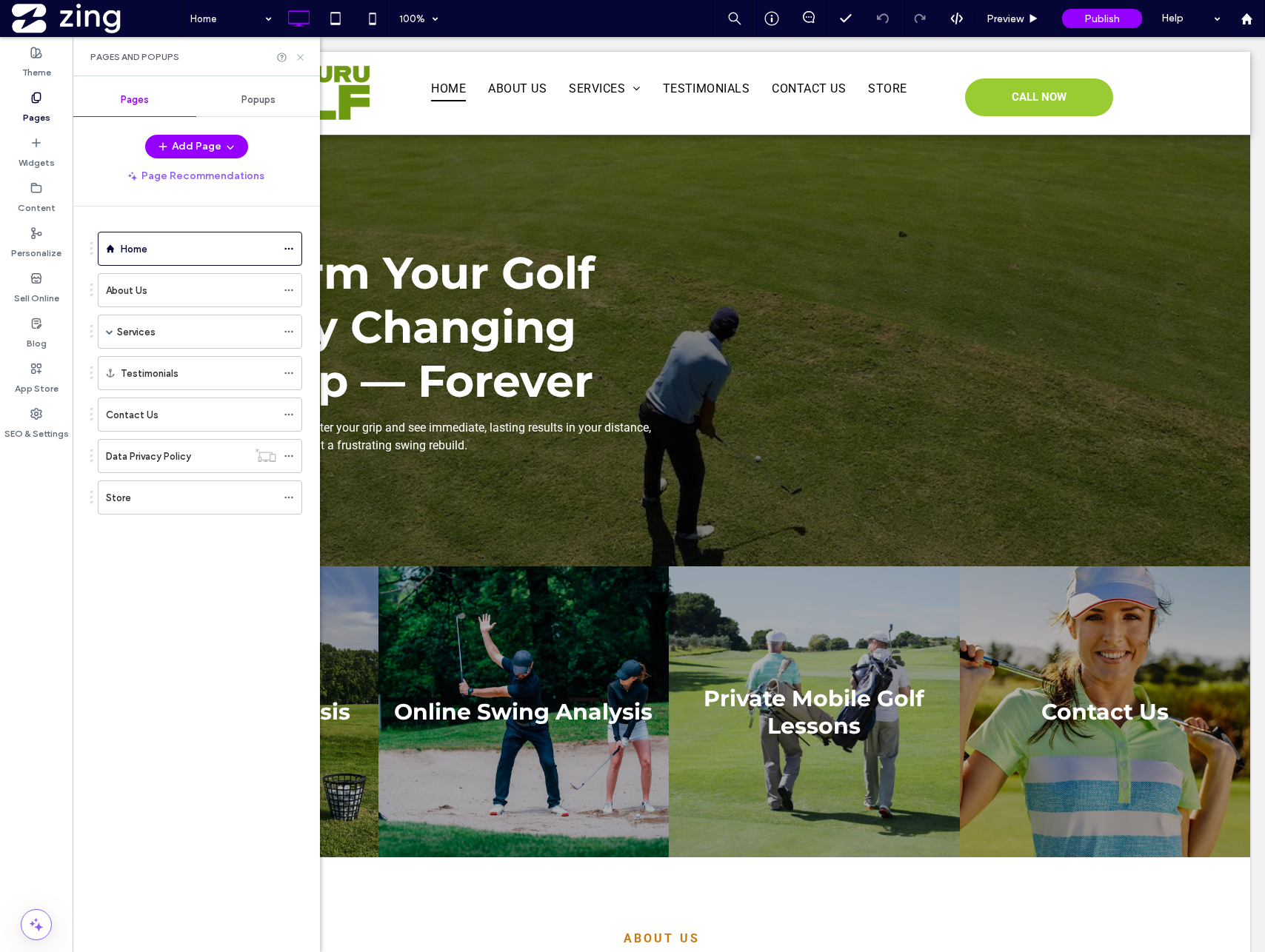
click at [302, 56] on icon at bounding box center [300, 57] width 11 height 11
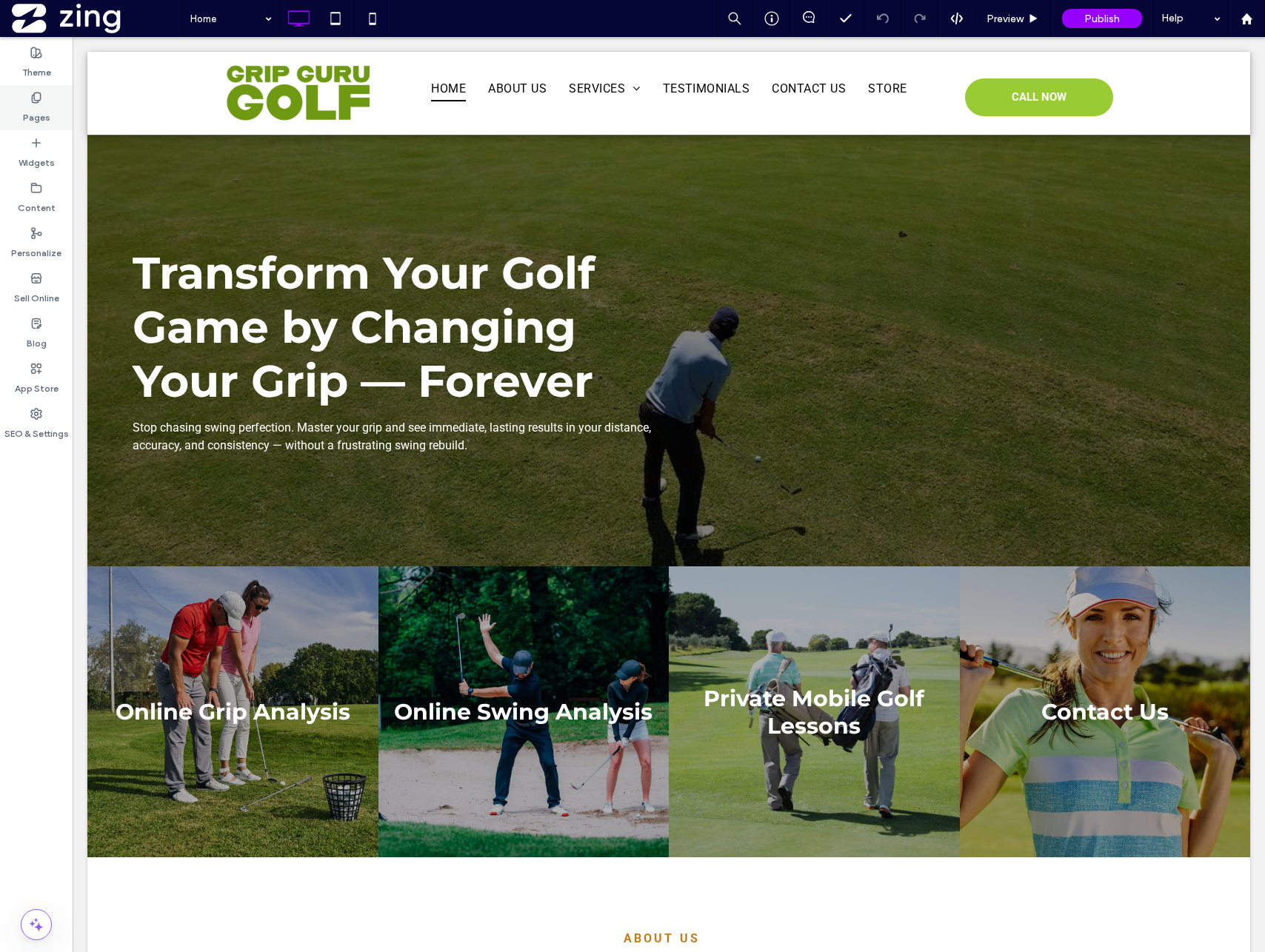
click at [34, 95] on use at bounding box center [36, 97] width 8 height 10
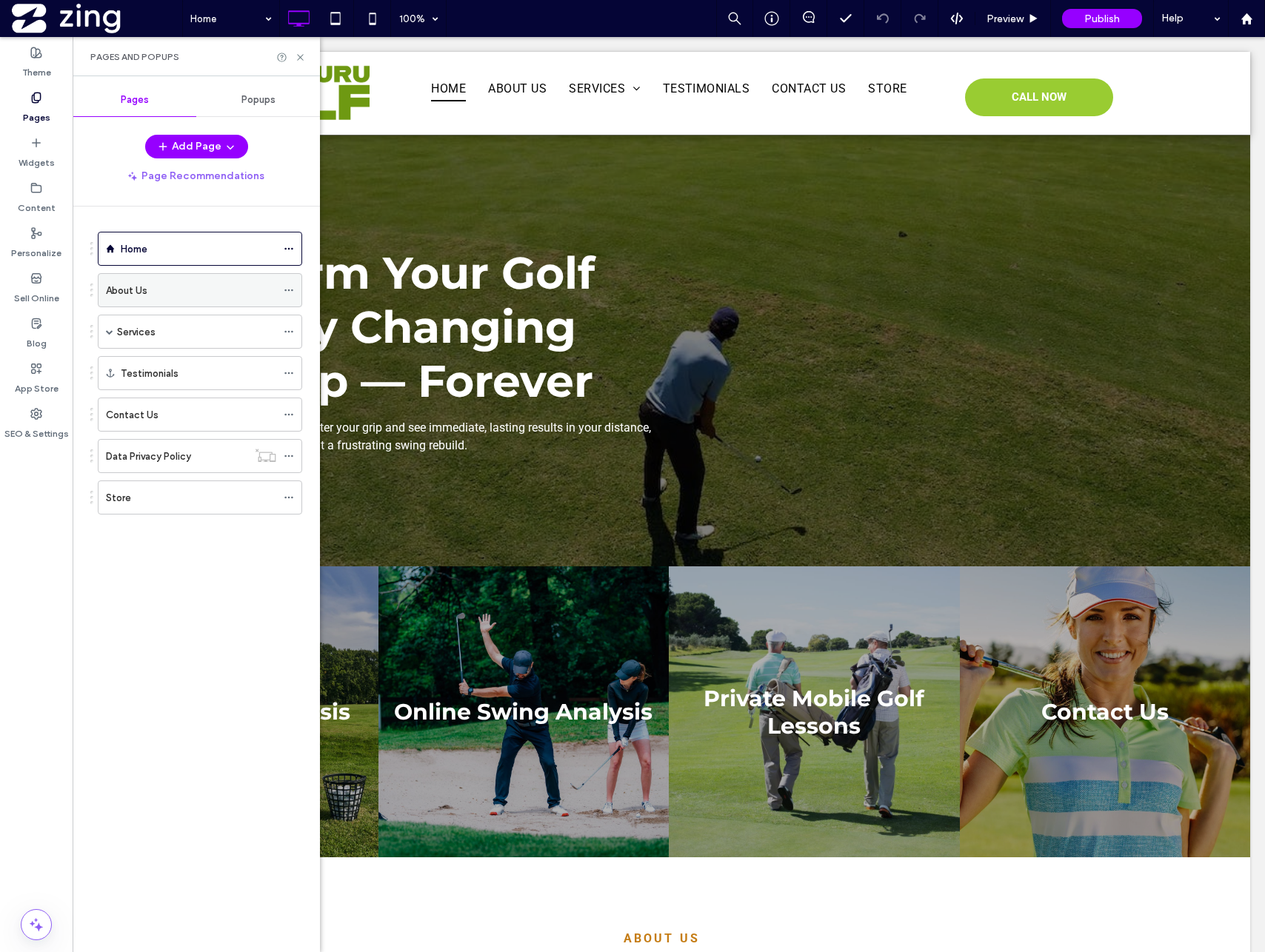
click at [190, 297] on div "About Us" at bounding box center [190, 290] width 170 height 16
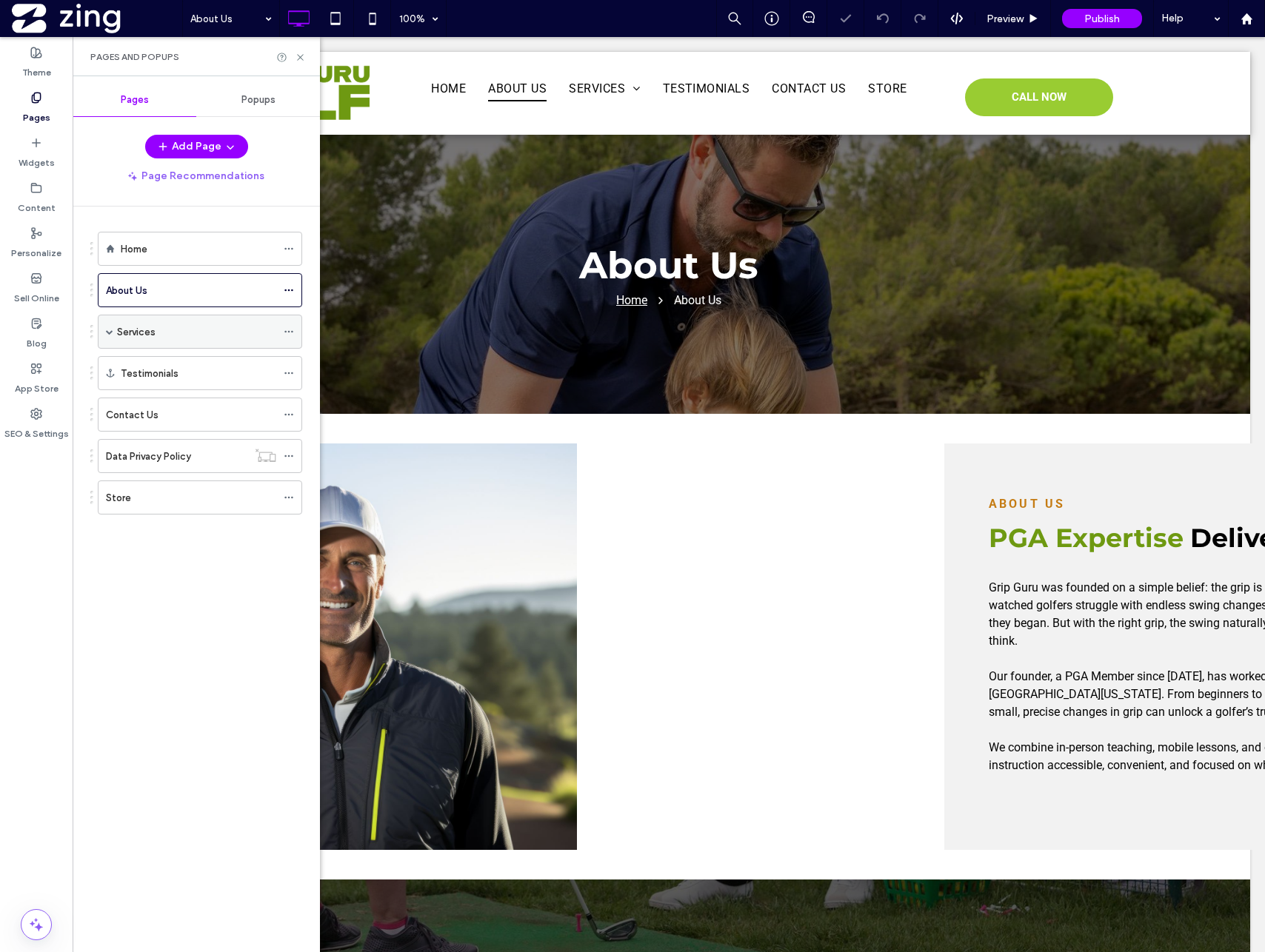
click at [165, 326] on div "Services" at bounding box center [196, 332] width 159 height 16
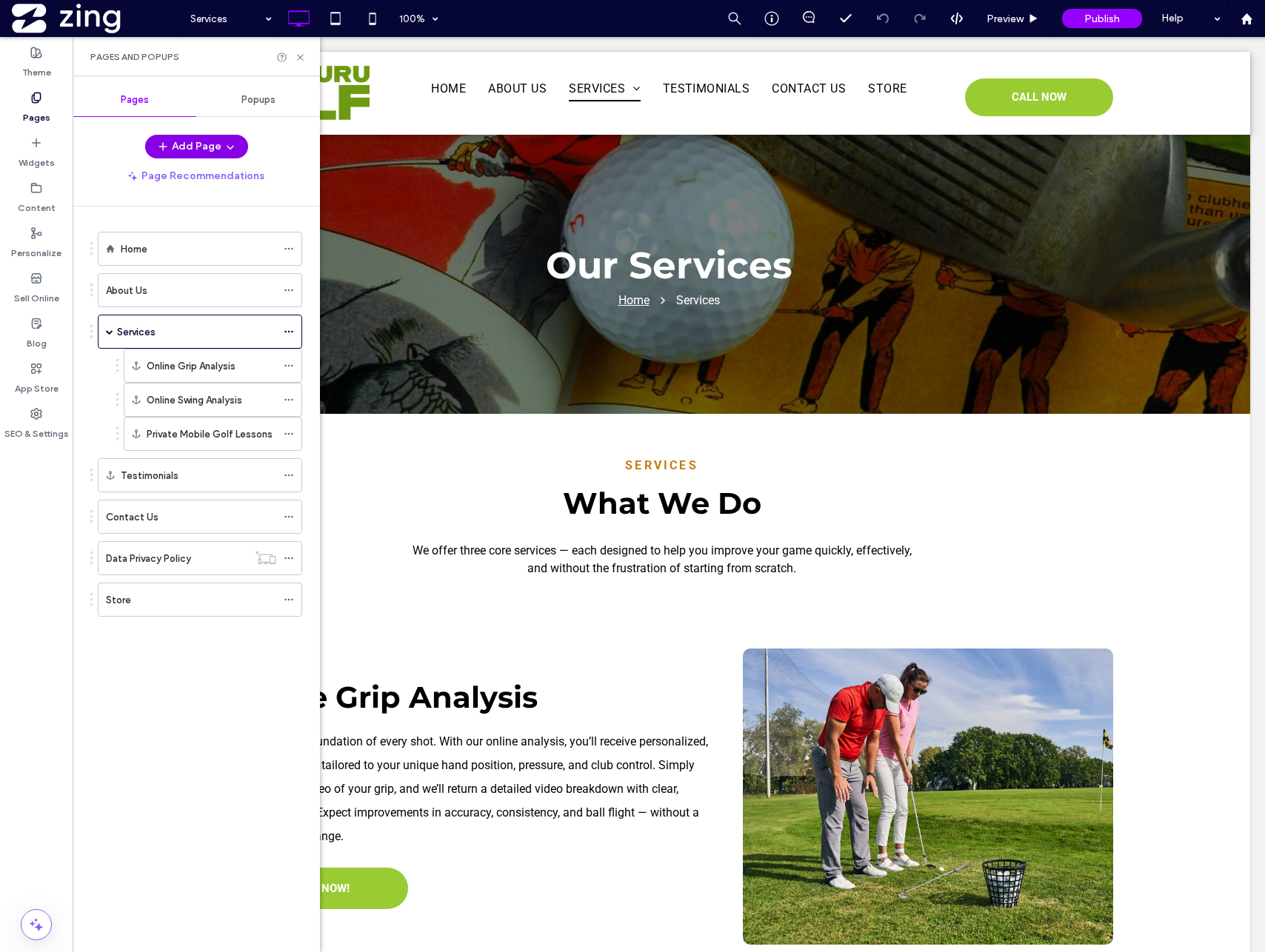
click at [203, 141] on button "Add Page" at bounding box center [196, 146] width 103 height 23
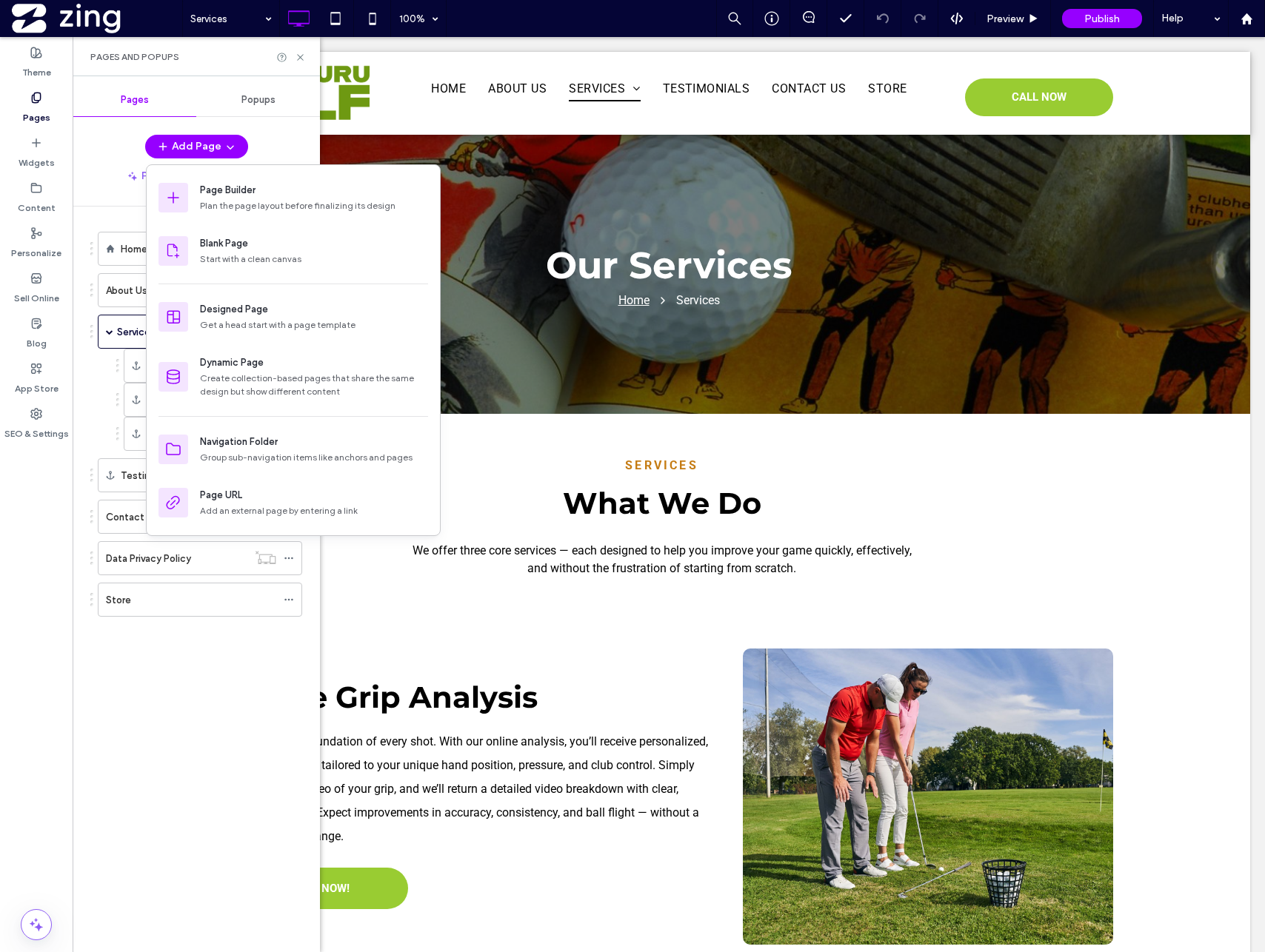
click at [238, 56] on div "Pages and Popups" at bounding box center [196, 57] width 212 height 12
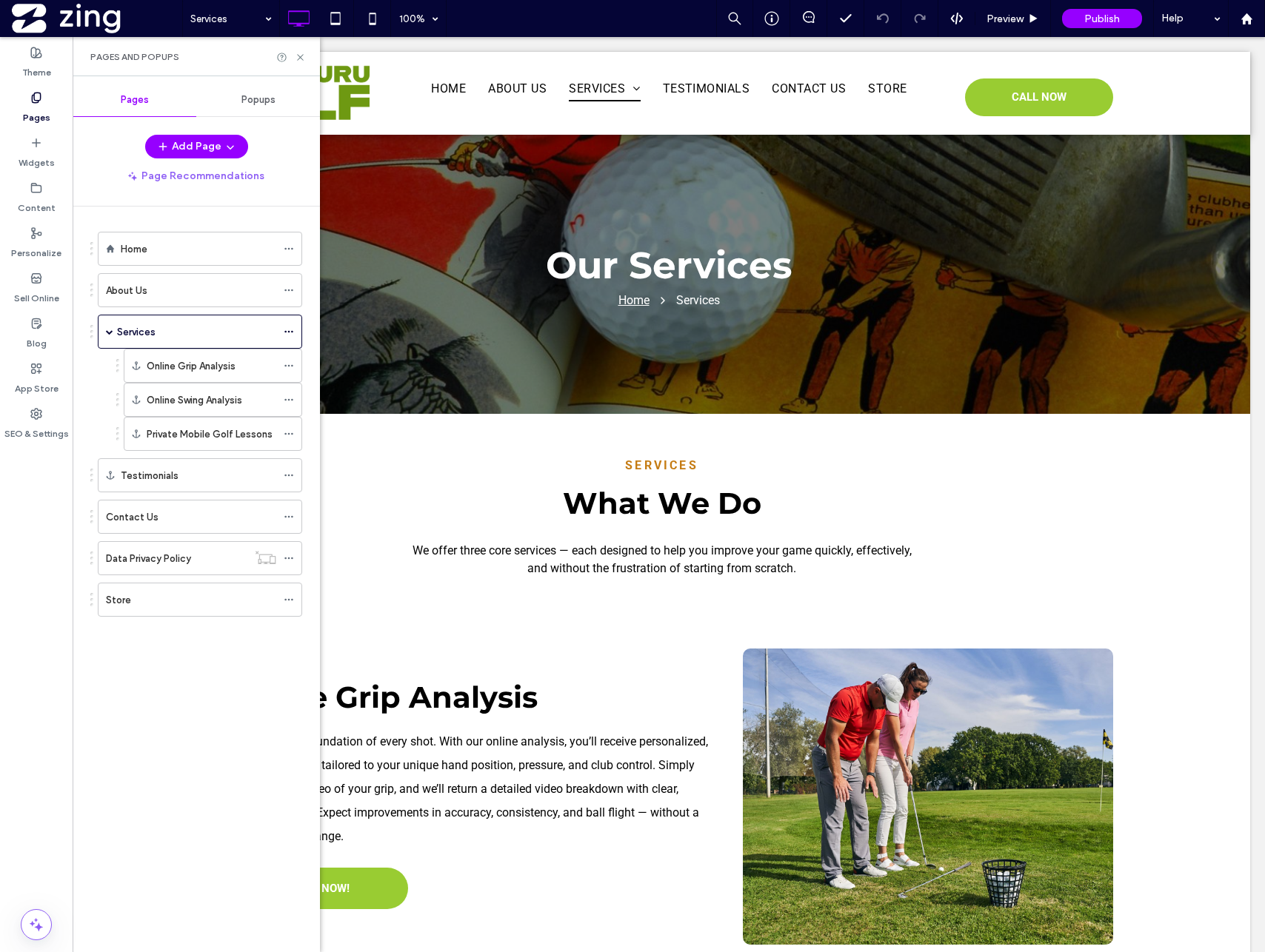
click at [101, 141] on div "Add Page" at bounding box center [196, 146] width 247 height 23
click at [302, 57] on icon at bounding box center [300, 57] width 11 height 11
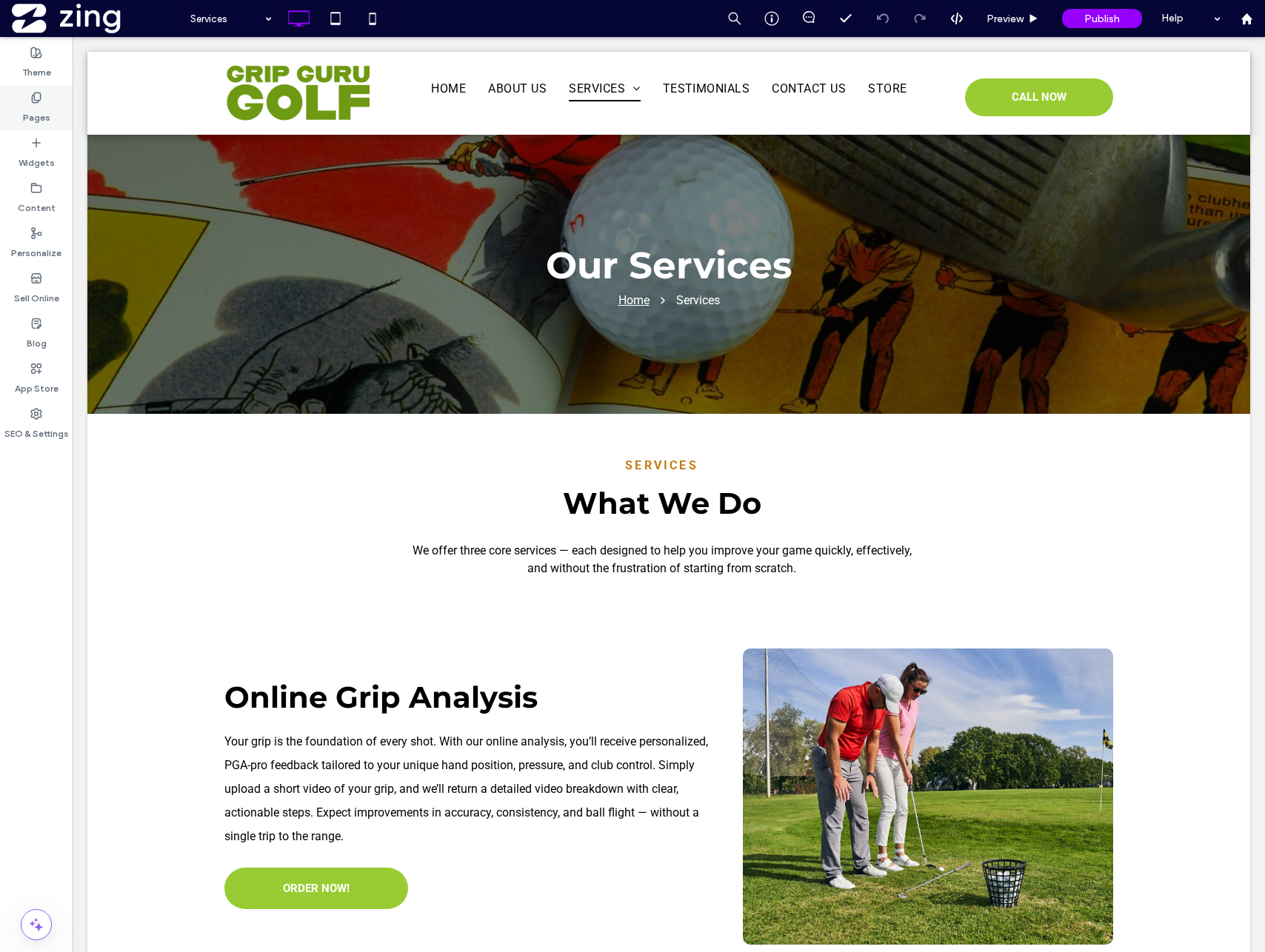
click at [47, 110] on label "Pages" at bounding box center [36, 113] width 27 height 20
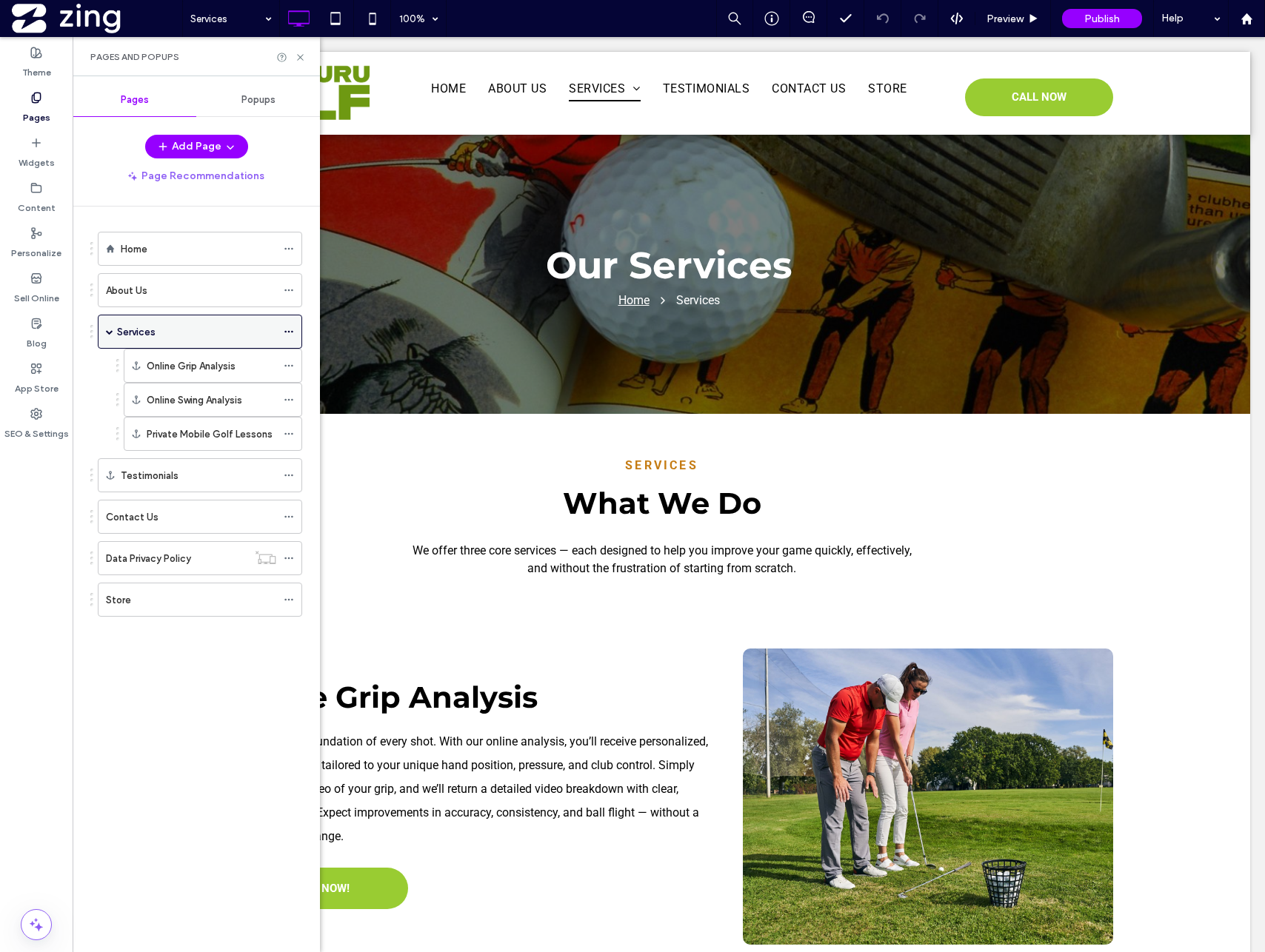
click at [109, 330] on span at bounding box center [110, 332] width 8 height 8
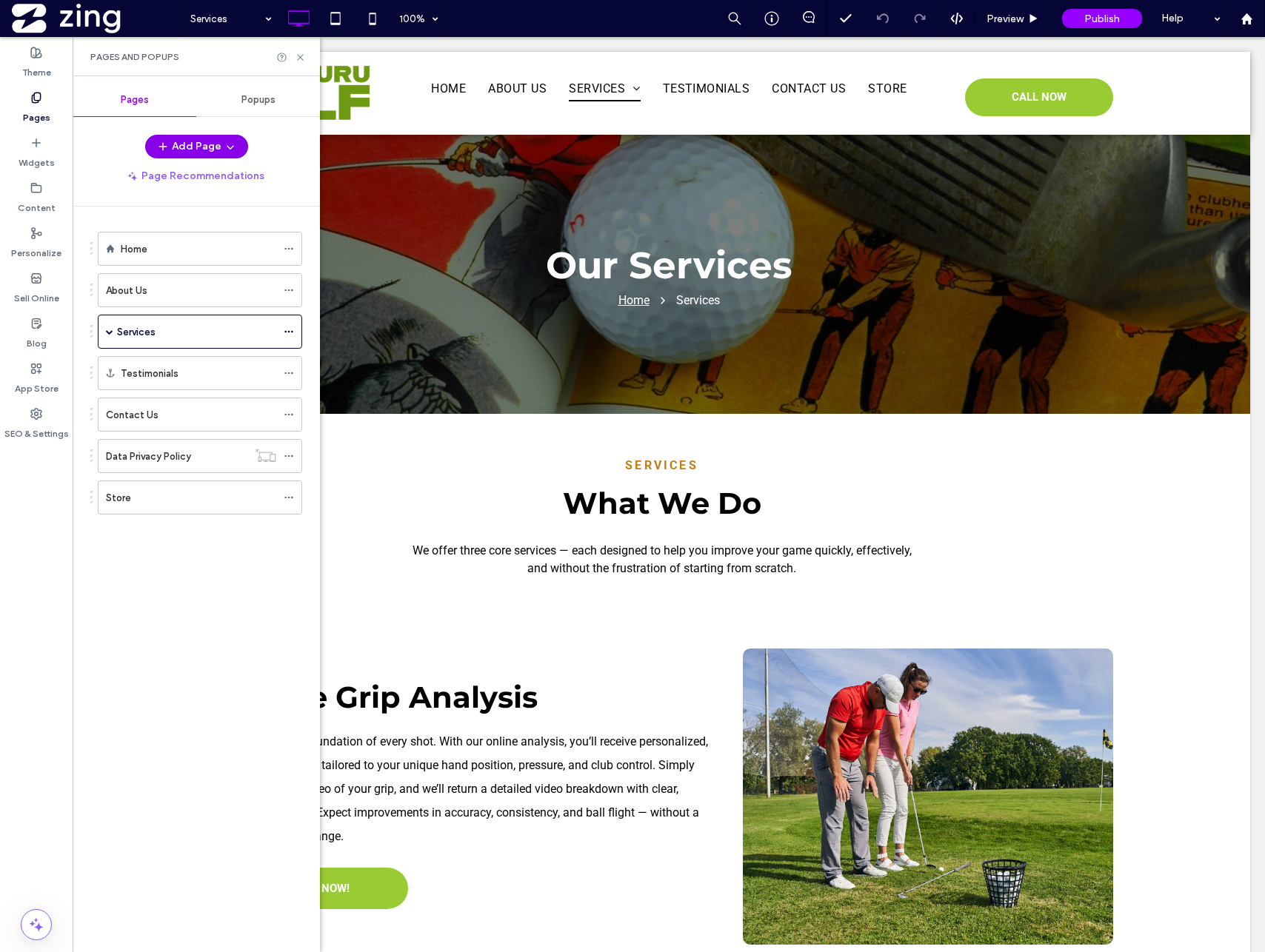
click at [175, 144] on button "Add Page" at bounding box center [196, 146] width 103 height 23
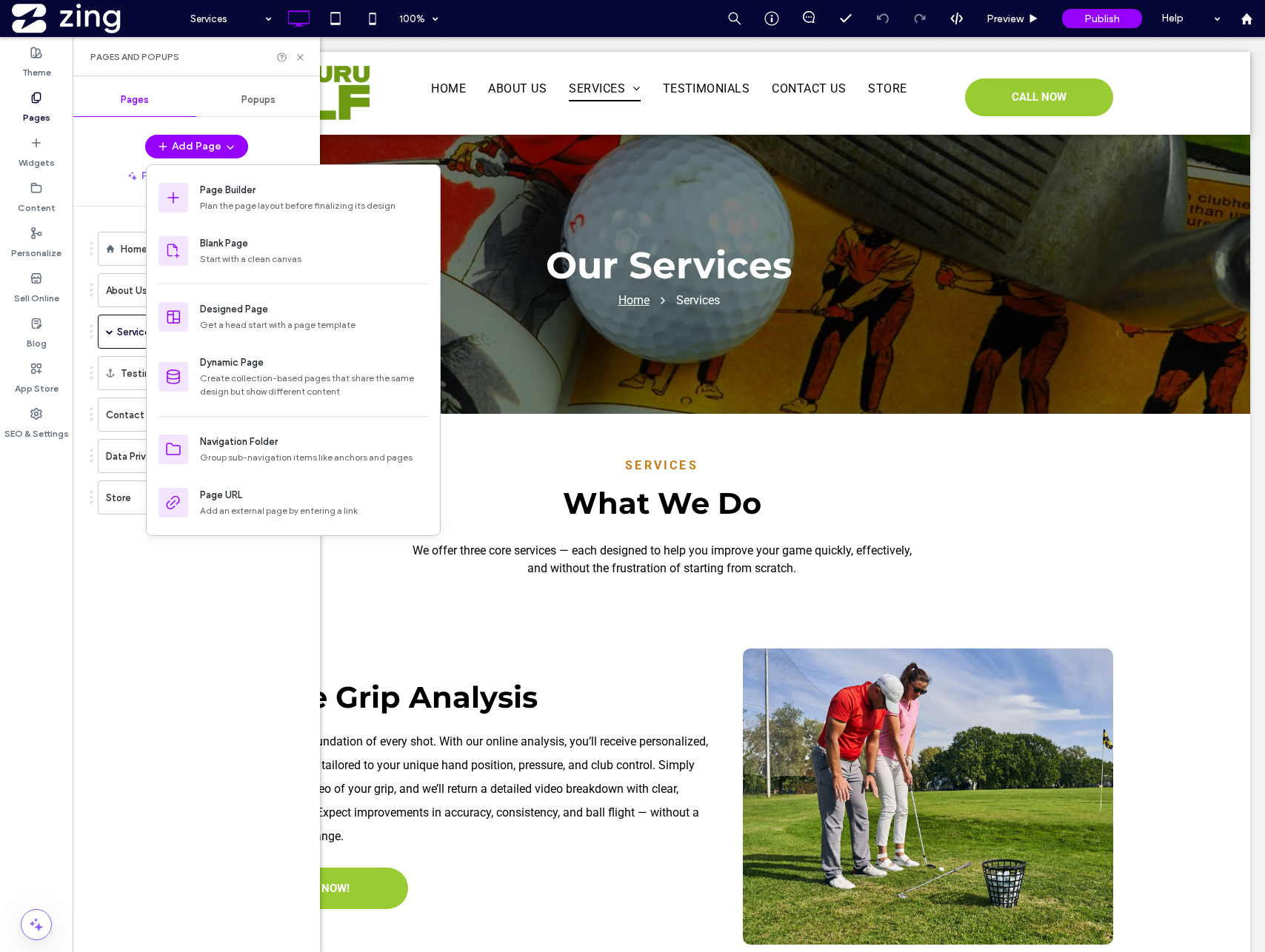
click at [105, 142] on div "Add Page" at bounding box center [196, 146] width 247 height 23
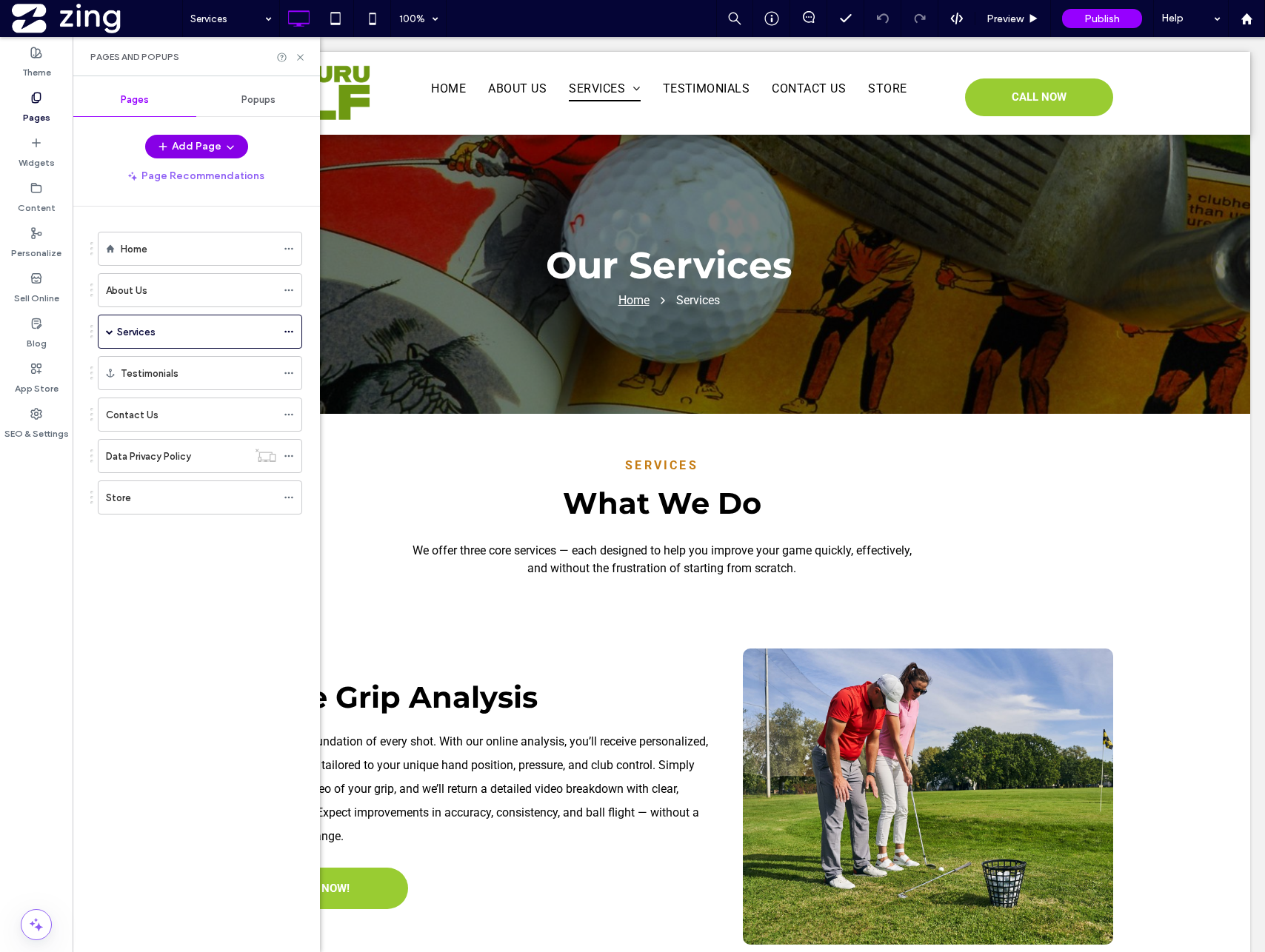
click at [229, 147] on use "button" at bounding box center [230, 147] width 7 height 4
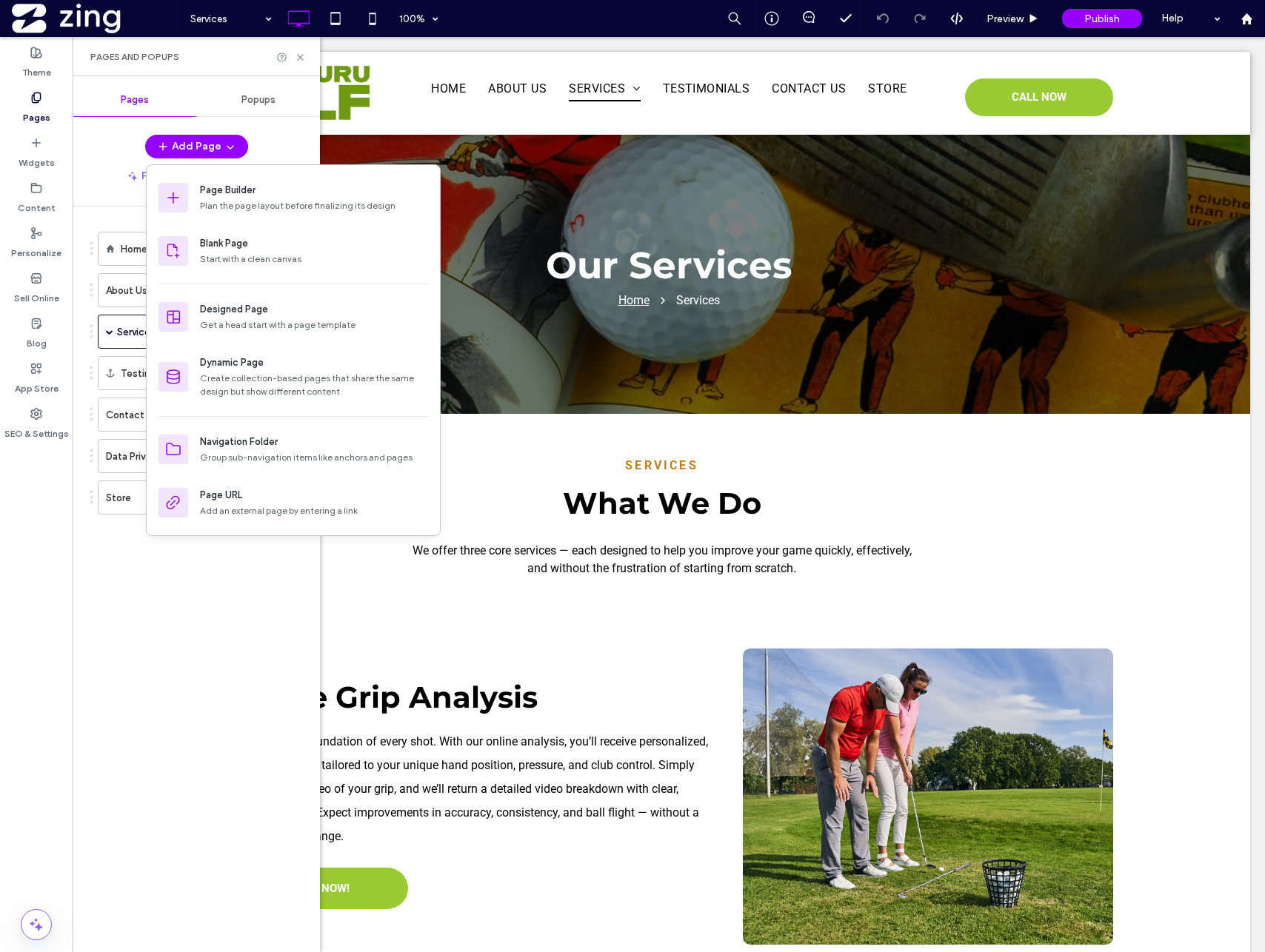
click at [86, 156] on div "Add Page" at bounding box center [196, 146] width 247 height 23
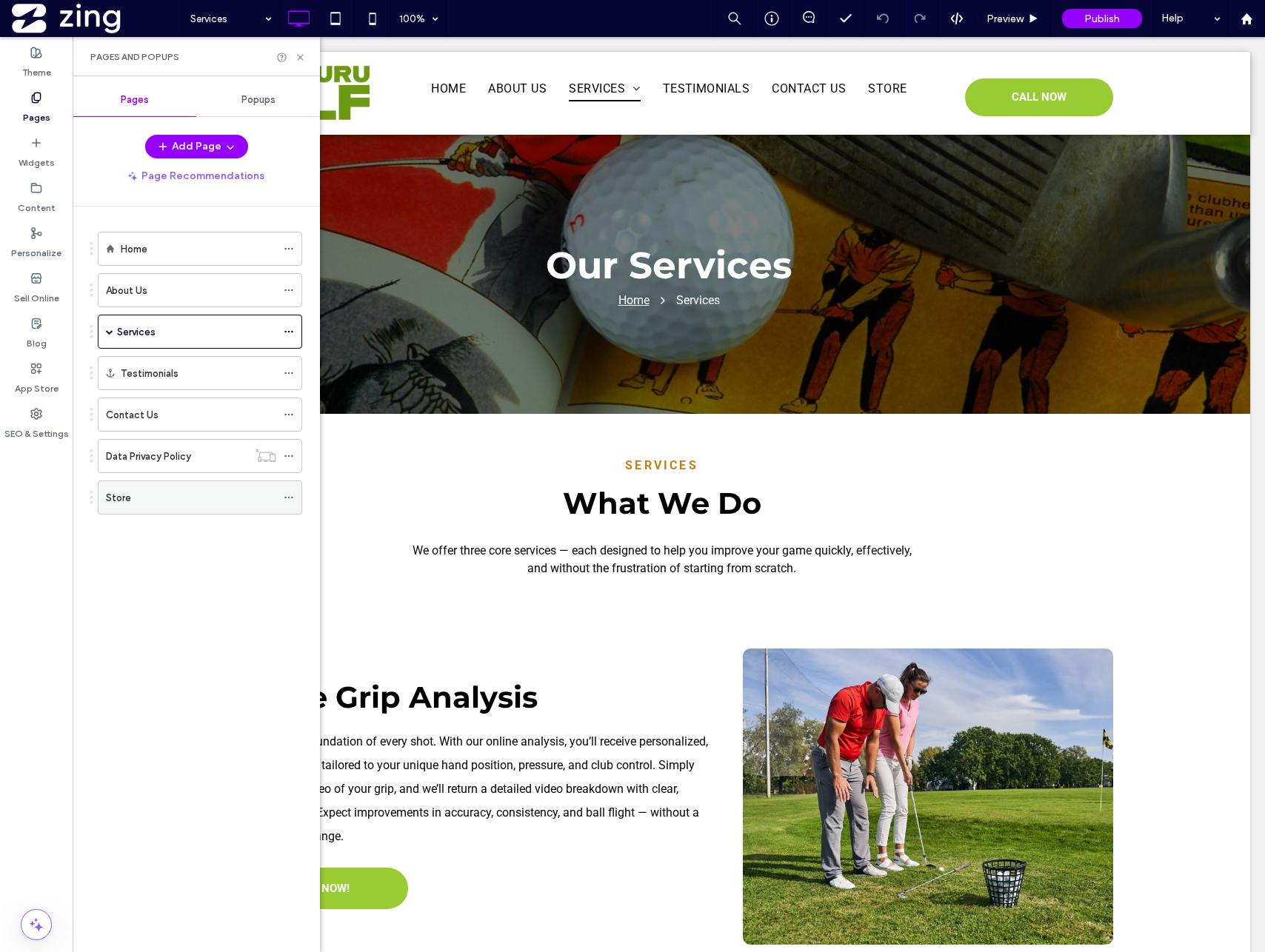
click at [163, 491] on div "Store" at bounding box center [190, 498] width 170 height 16
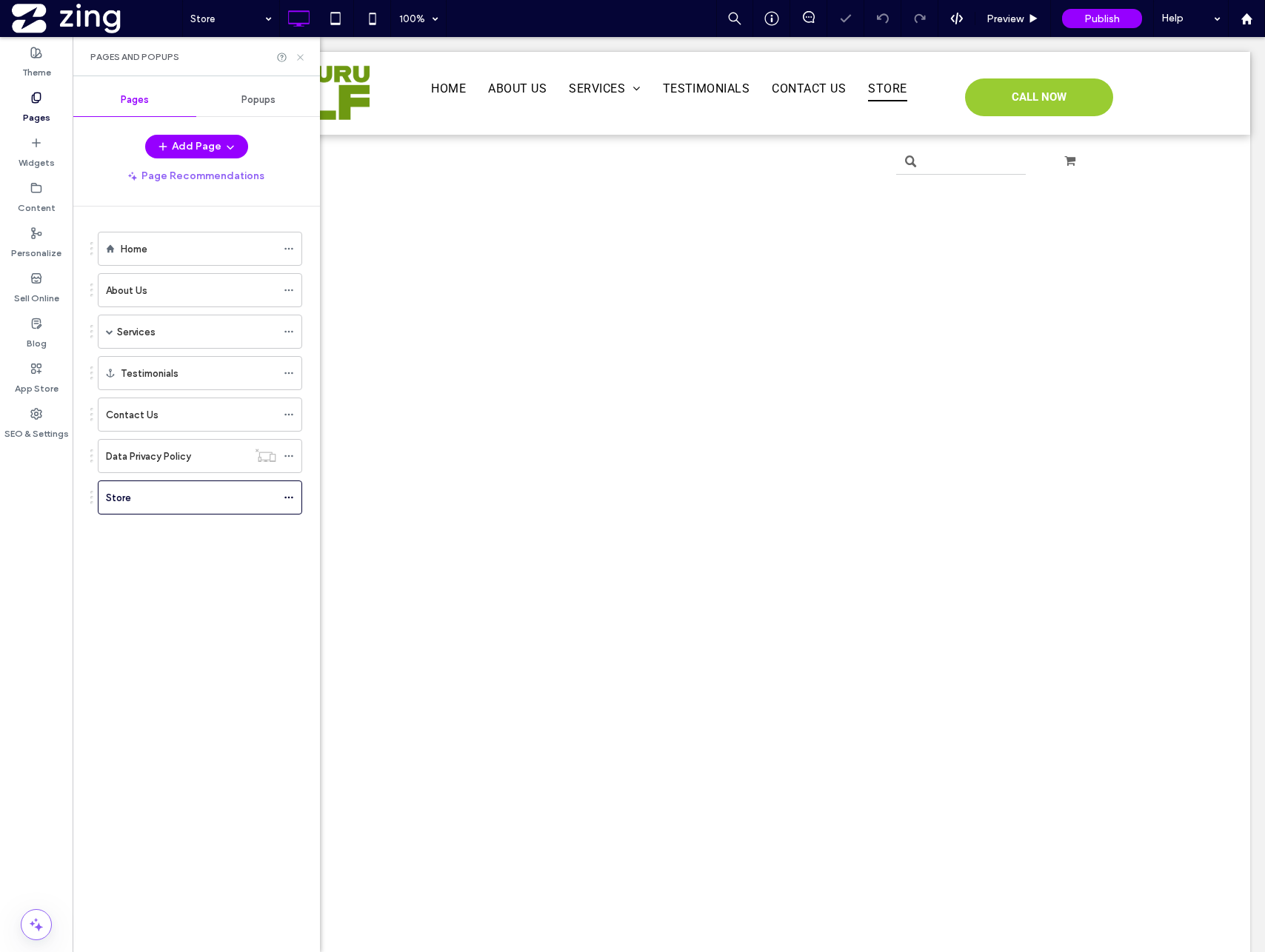
drag, startPoint x: 298, startPoint y: 57, endPoint x: 226, endPoint y: 20, distance: 81.0
click at [298, 57] on icon at bounding box center [300, 57] width 11 height 11
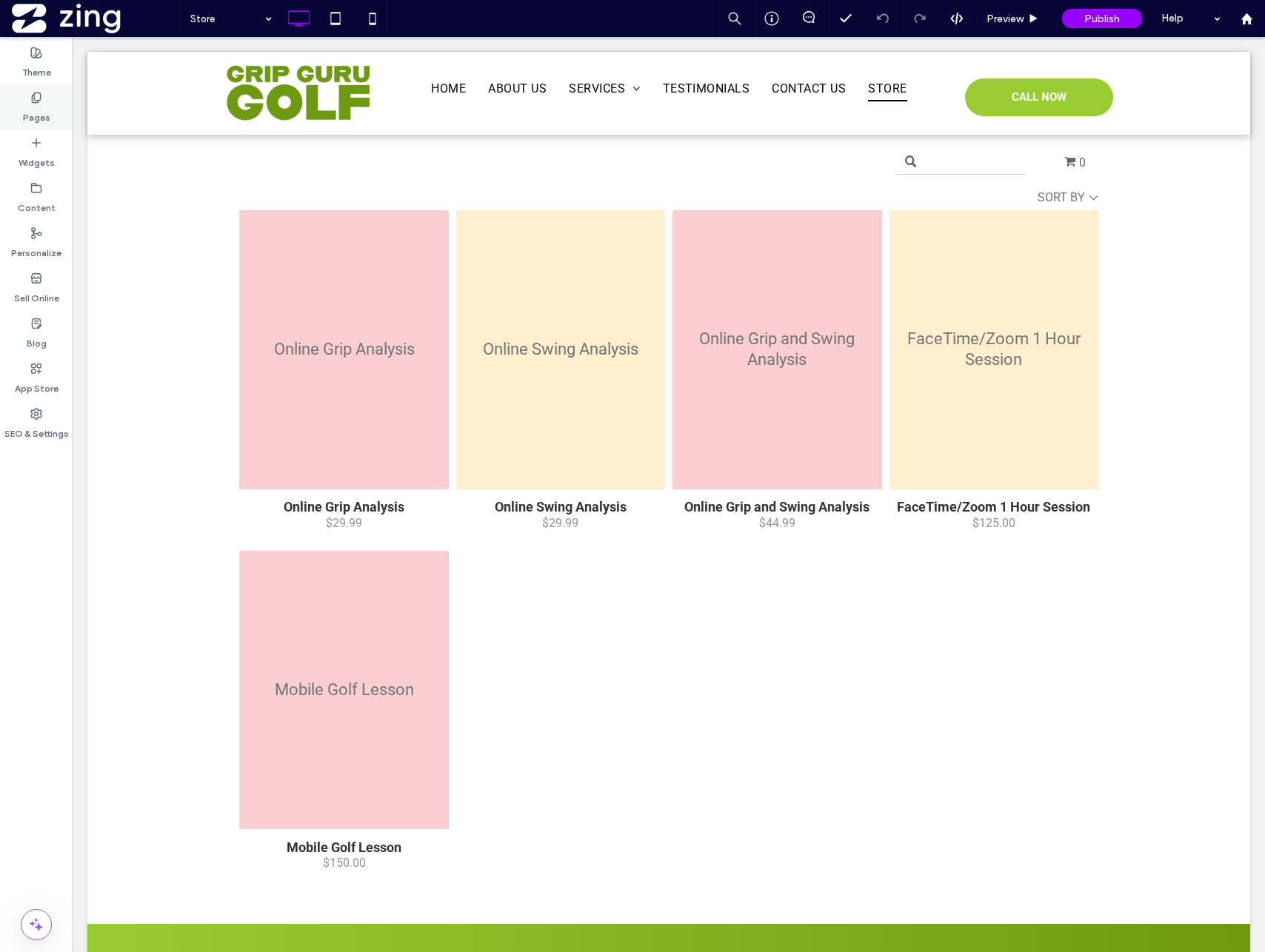
click at [46, 99] on div "Pages" at bounding box center [36, 108] width 73 height 45
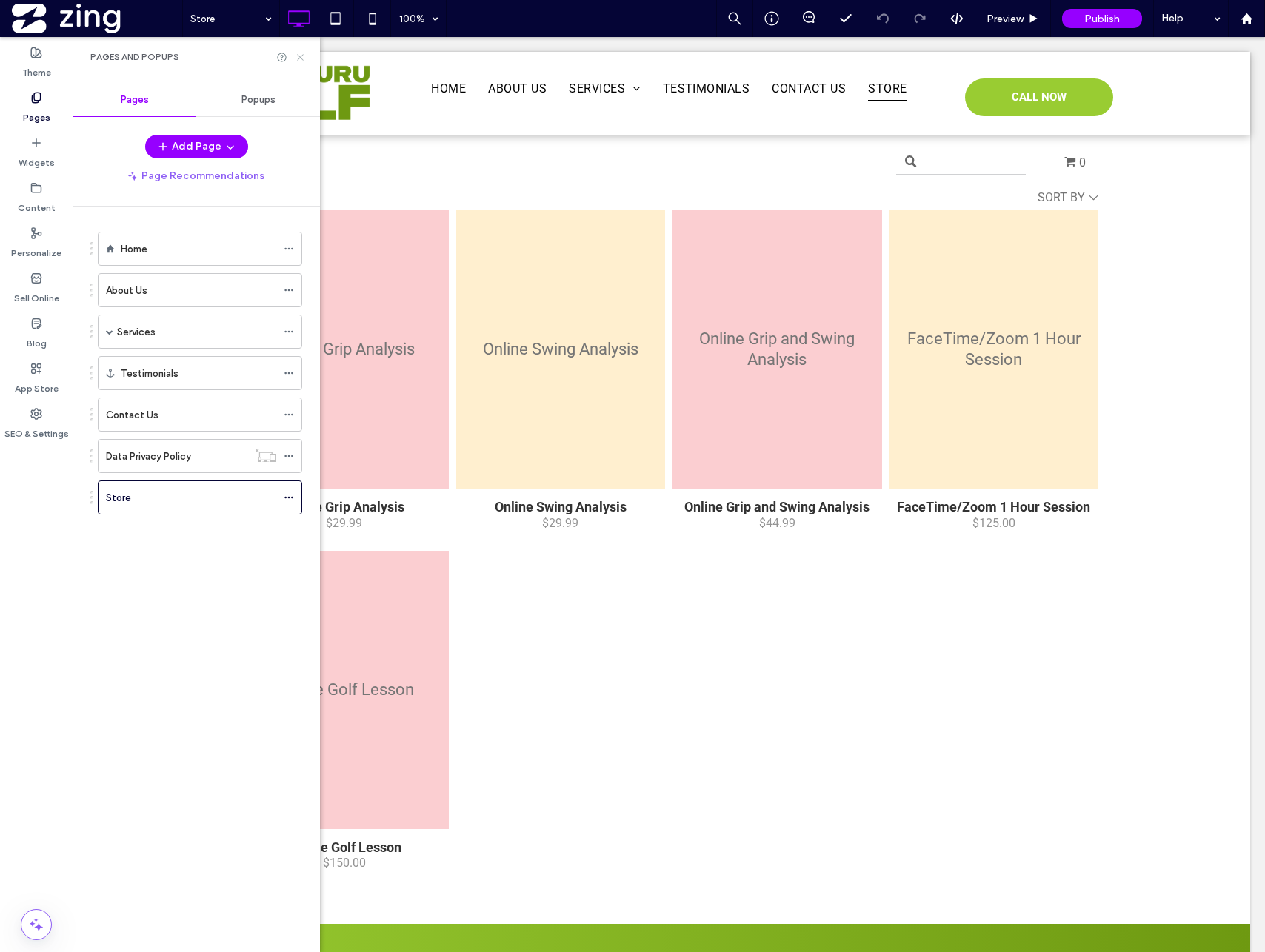
click at [298, 60] on icon at bounding box center [300, 57] width 11 height 11
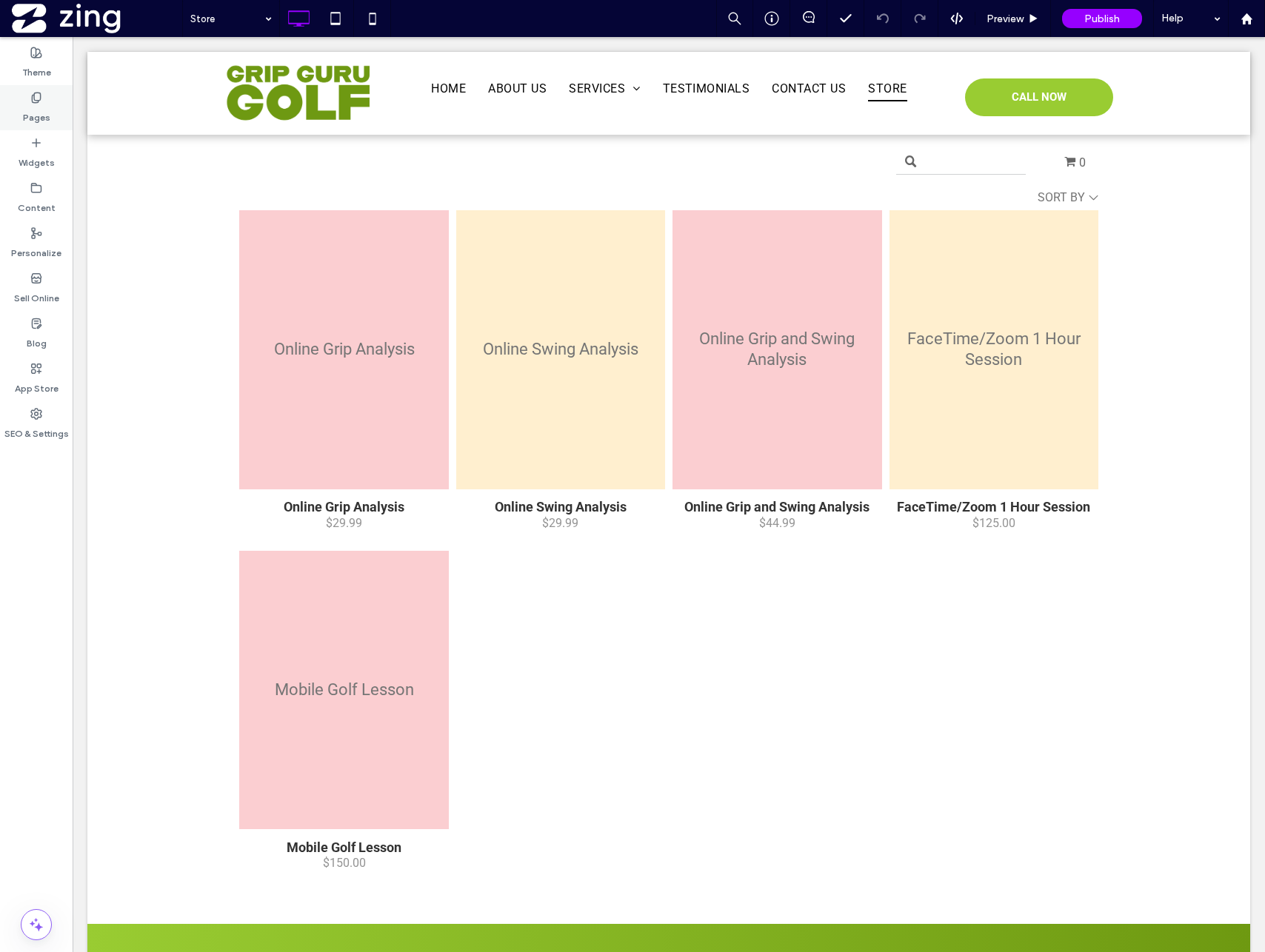
click at [31, 119] on label "Pages" at bounding box center [36, 113] width 27 height 20
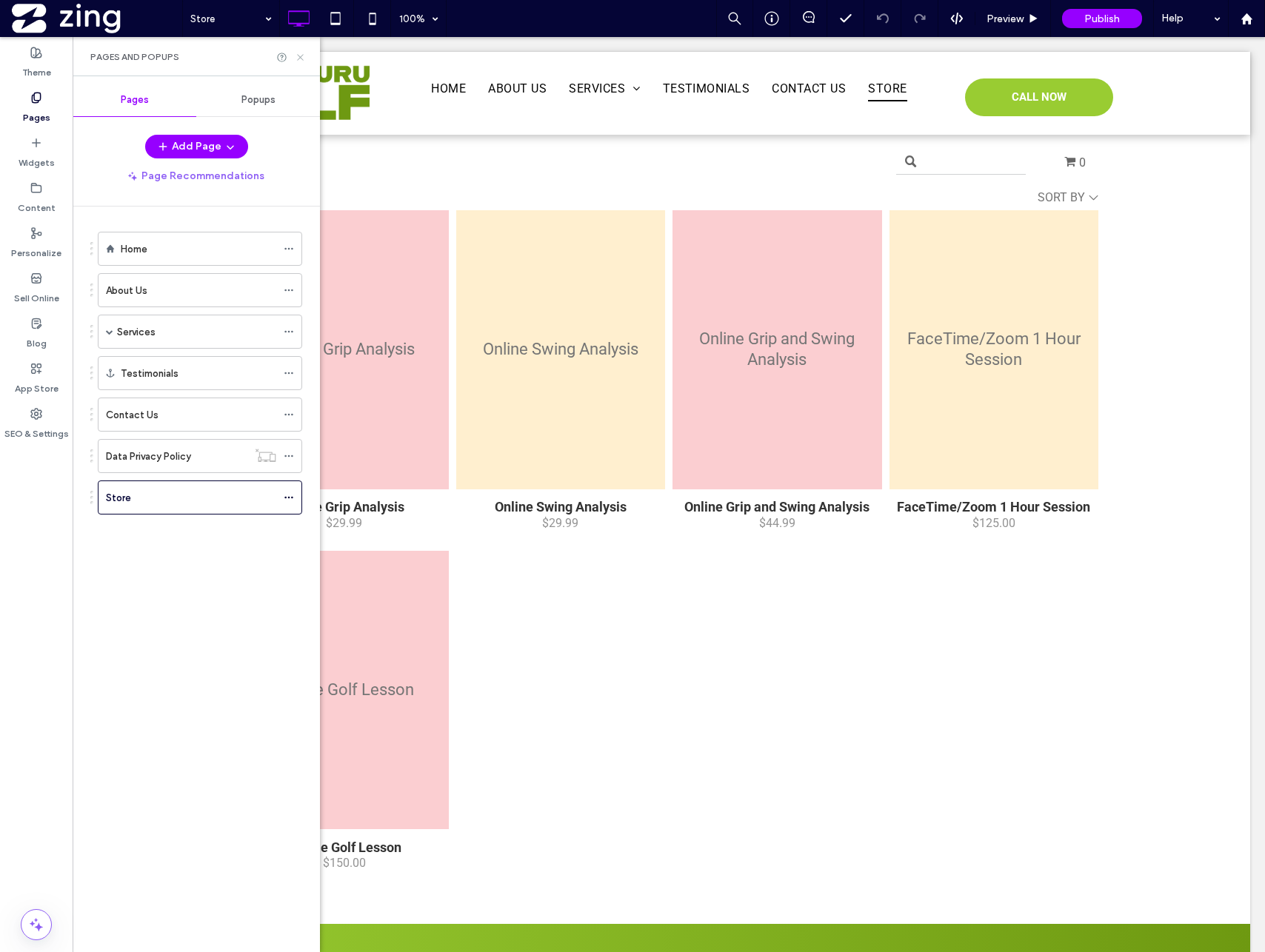
click at [301, 55] on icon at bounding box center [300, 57] width 11 height 11
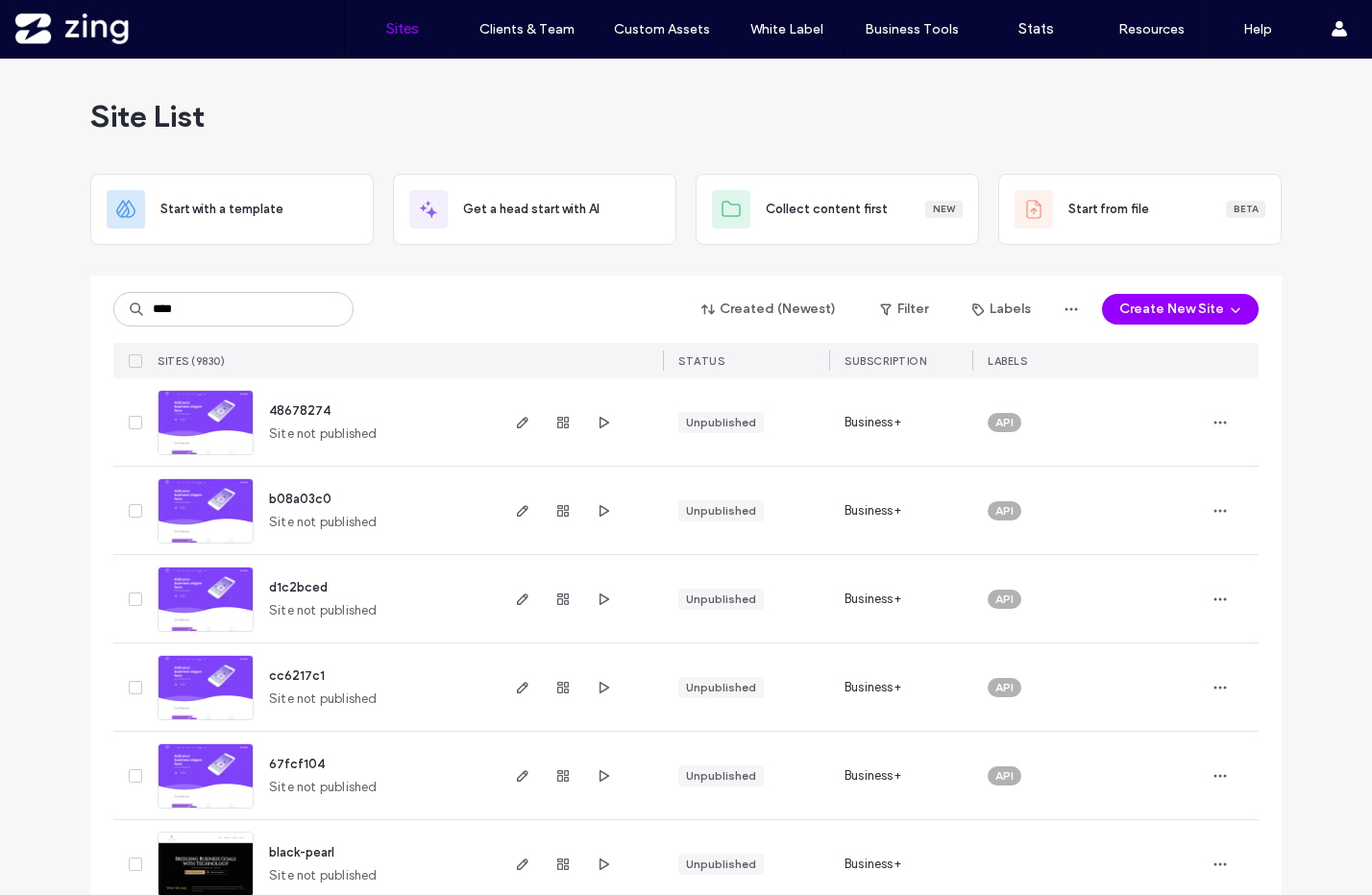
type input "*****"
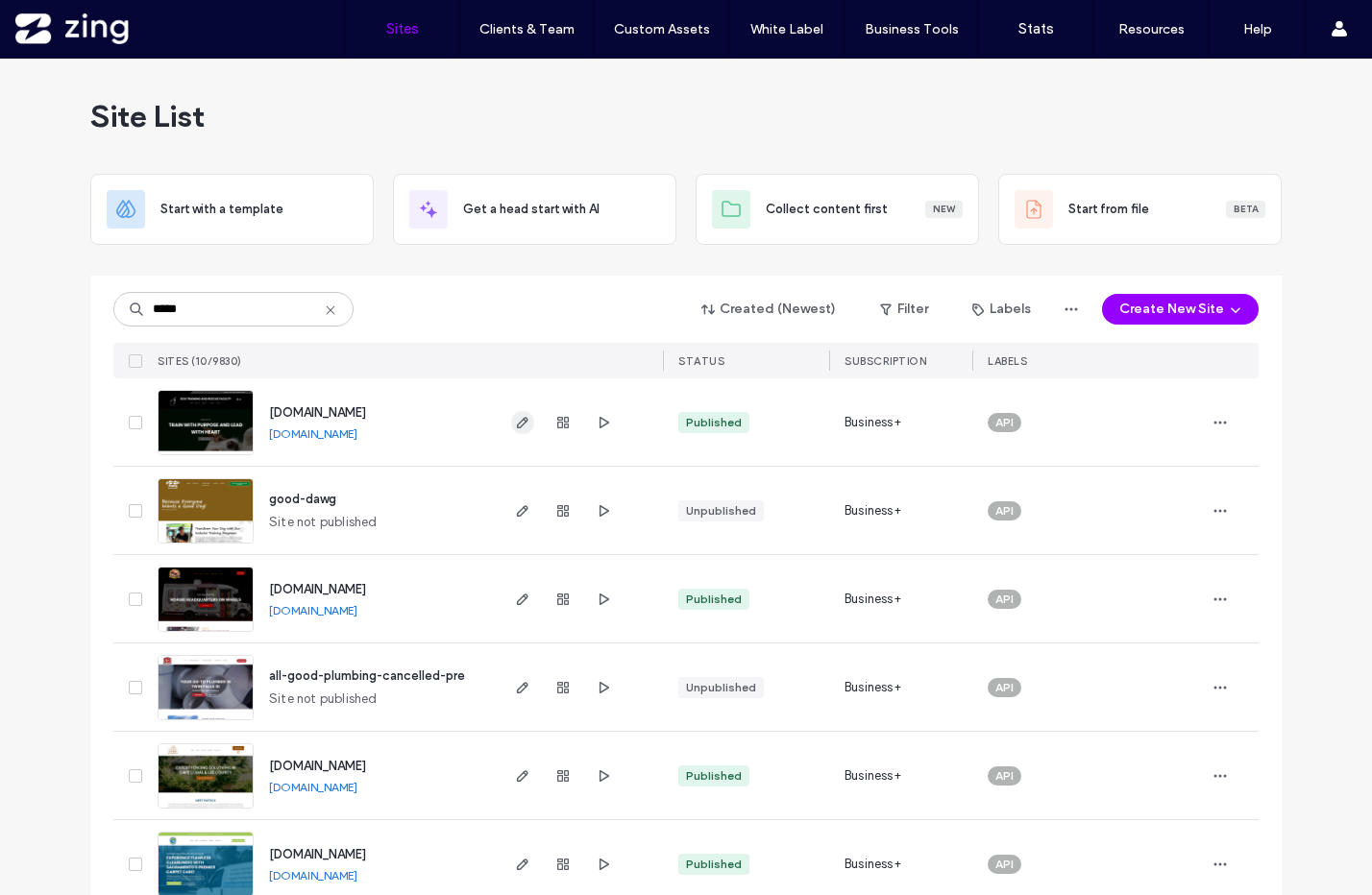
click at [520, 416] on icon "button" at bounding box center [522, 423] width 16 height 16
drag, startPoint x: 218, startPoint y: 308, endPoint x: 96, endPoint y: 308, distance: 122.0
click at [96, 308] on div "***** Created (Newest) Filter Labels Create New Site SITES (10/9830) STATUS SUB…" at bounding box center [685, 769] width 1191 height 987
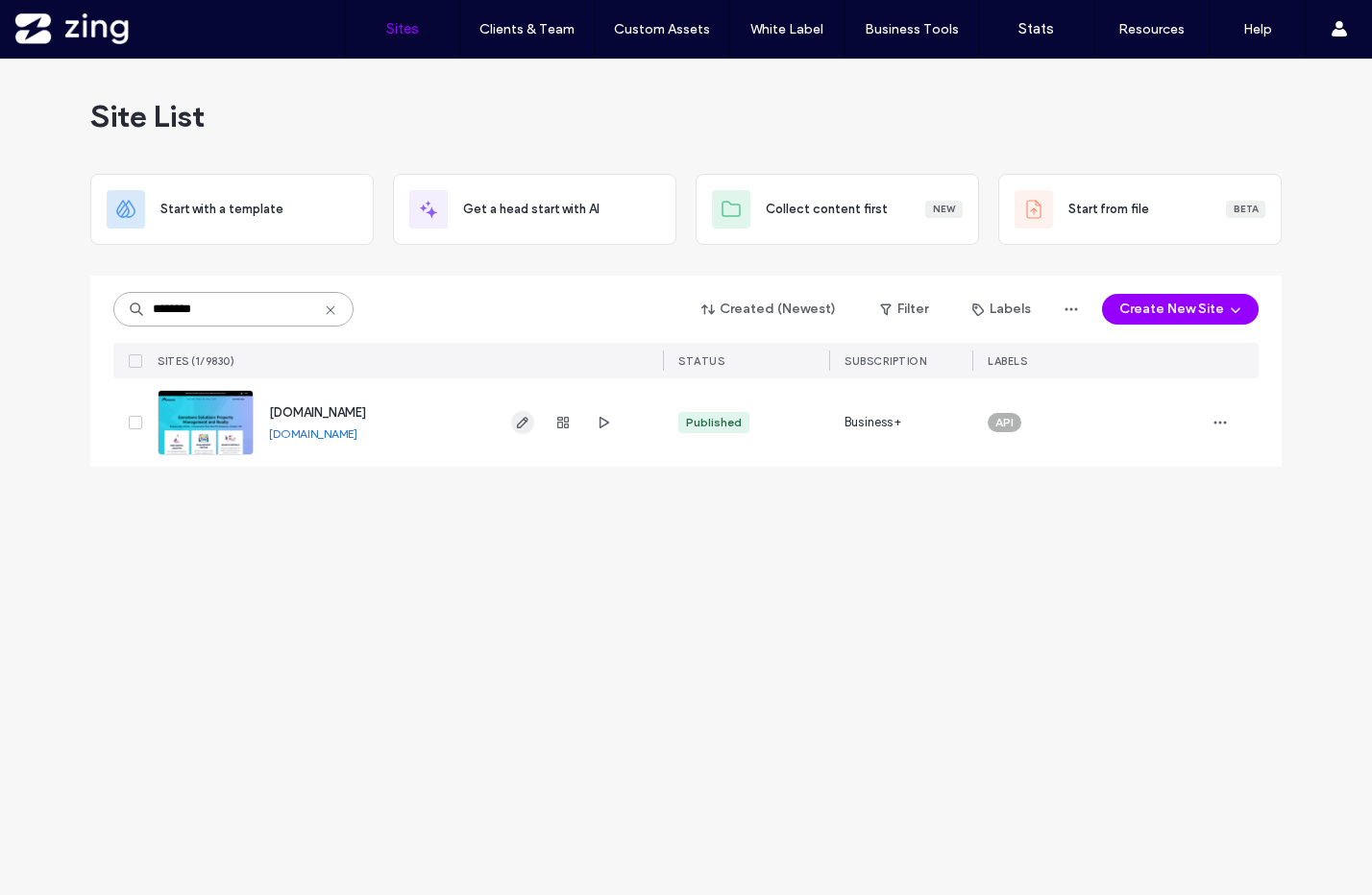
type input "********"
click at [516, 419] on icon "button" at bounding box center [522, 423] width 16 height 16
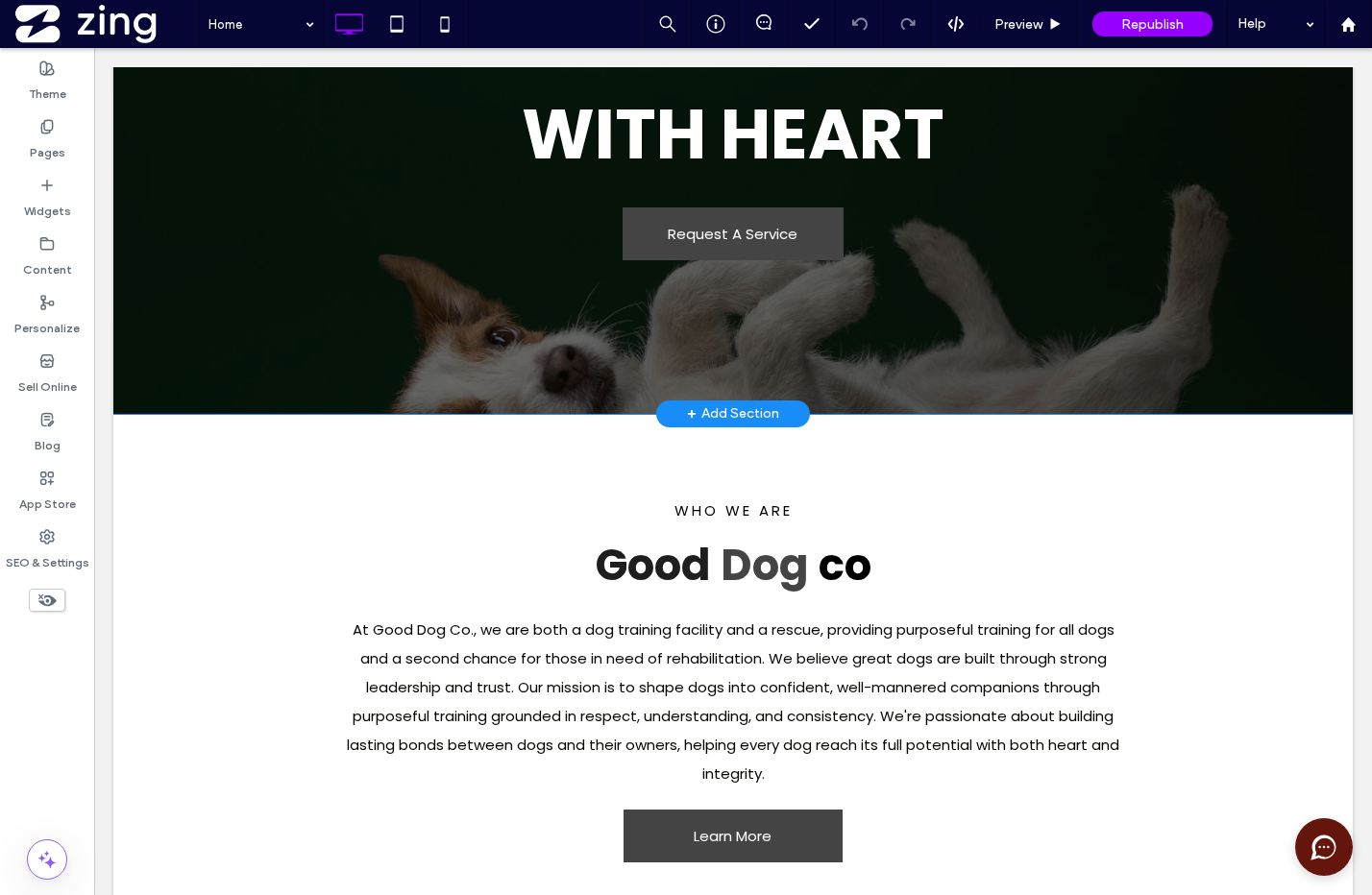
scroll to position [548, 0]
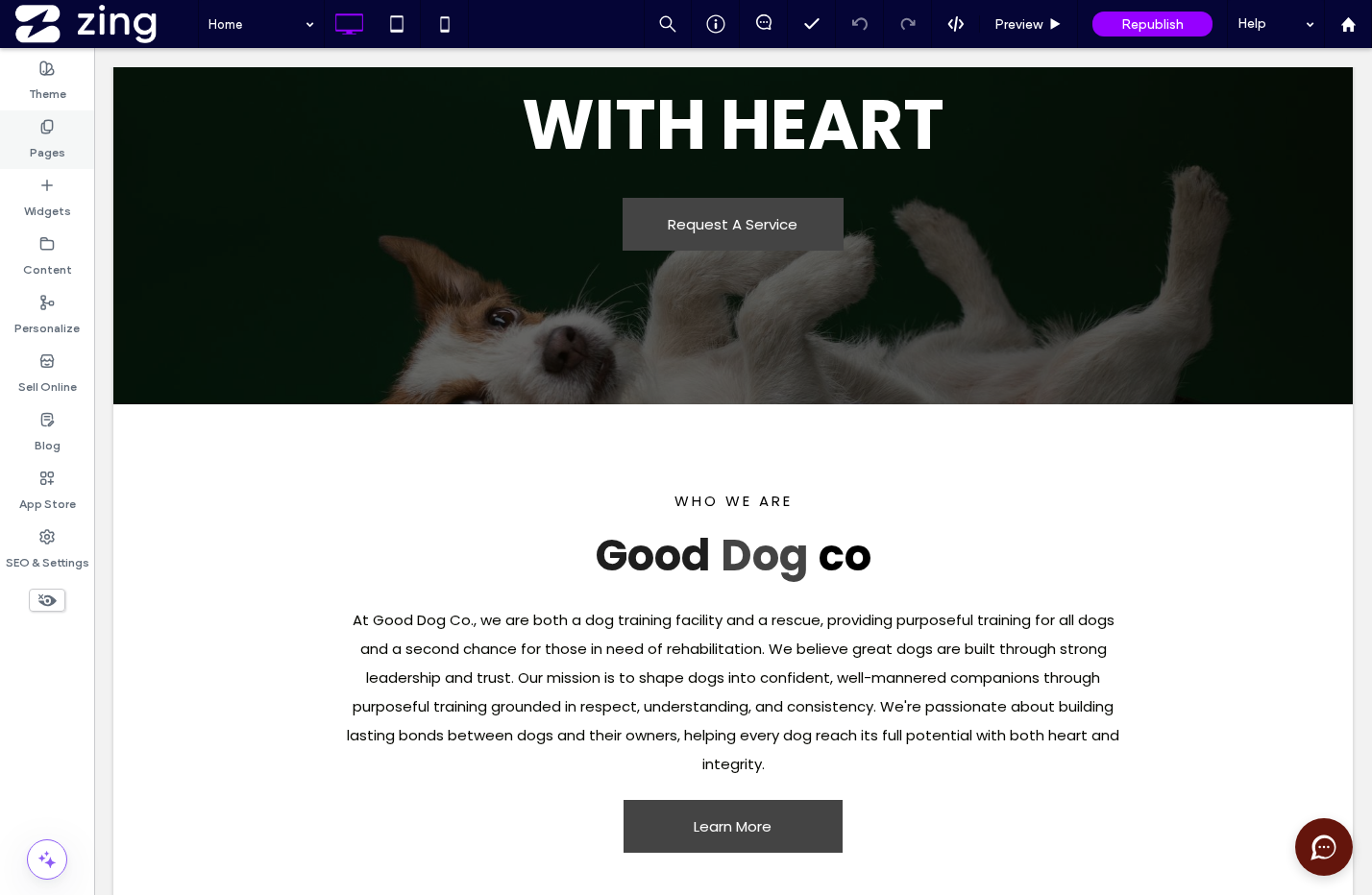
click at [65, 166] on div "Pages" at bounding box center [47, 140] width 94 height 59
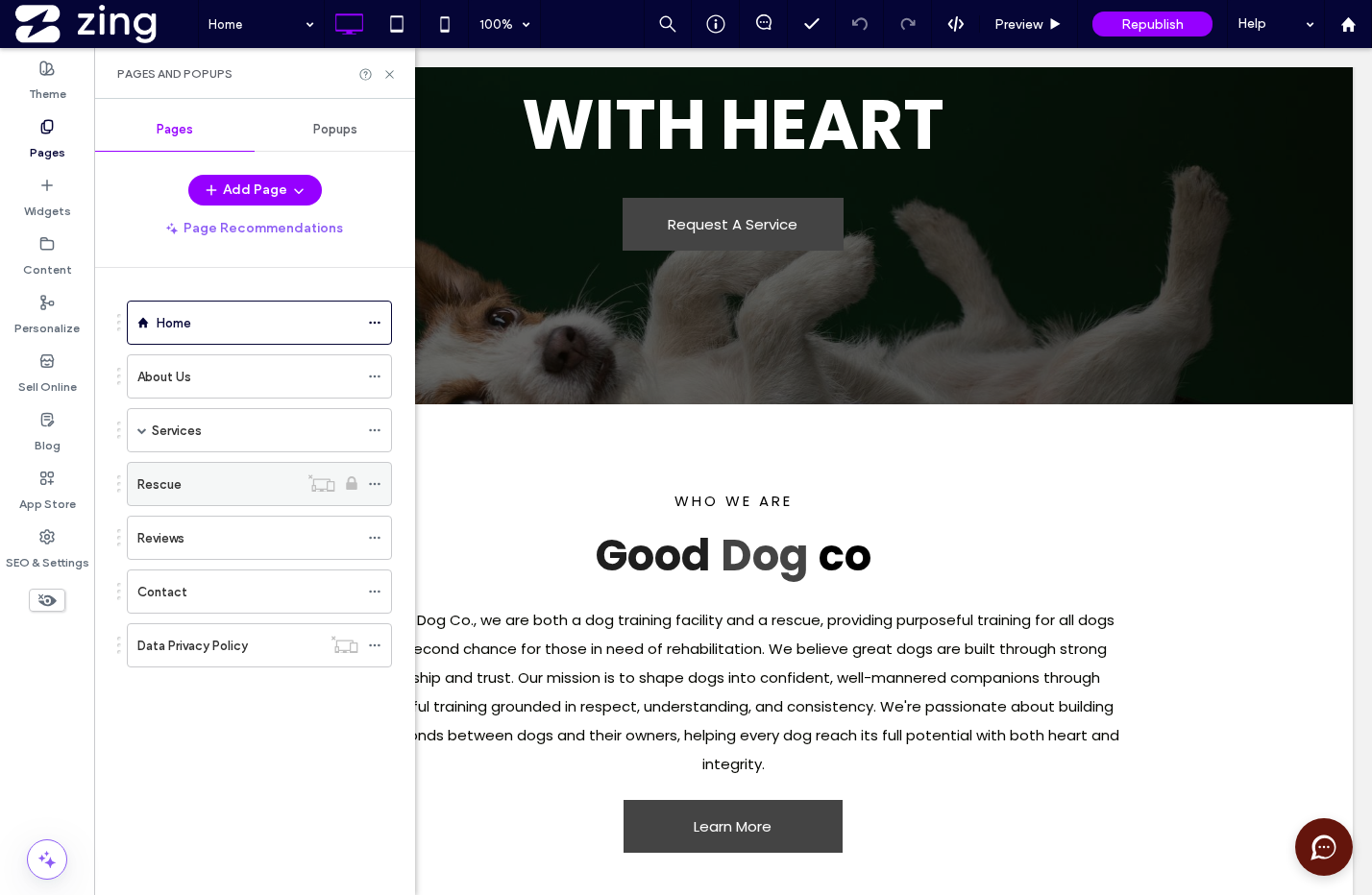
click at [193, 490] on div "Rescue" at bounding box center [218, 484] width 161 height 21
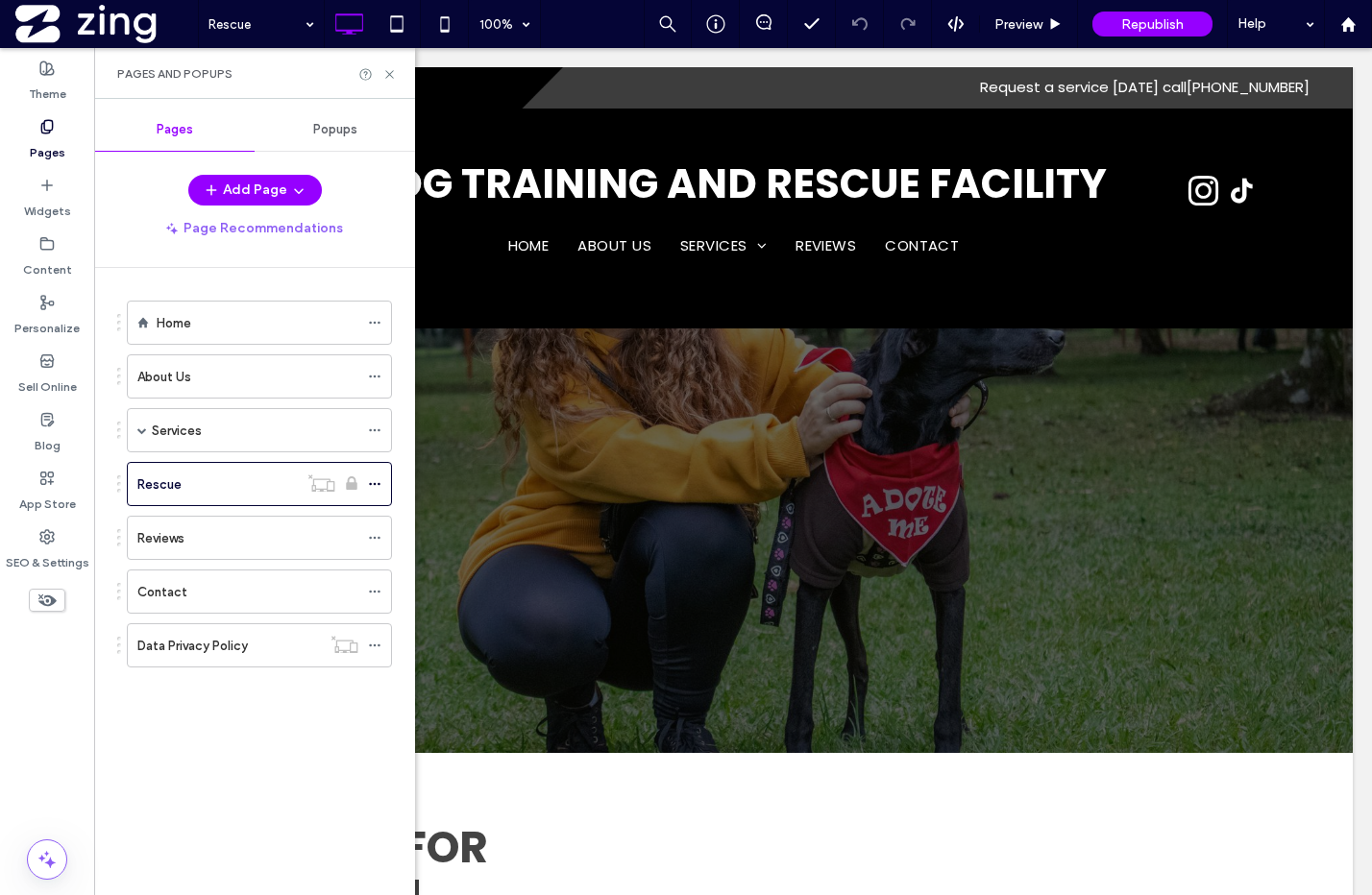
scroll to position [0, 0]
click at [212, 333] on div "Home" at bounding box center [258, 323] width 202 height 42
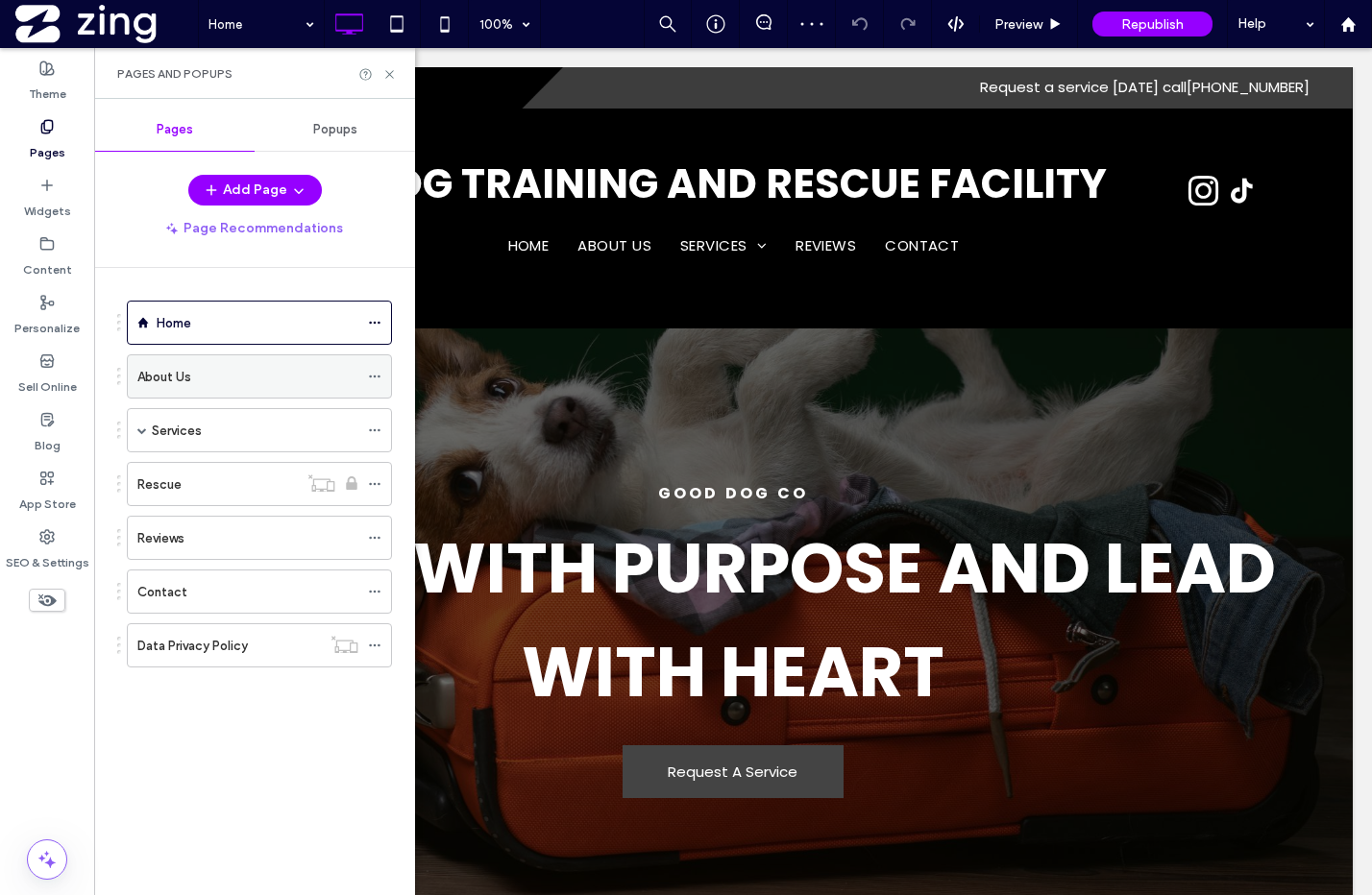
click at [183, 368] on label "About Us" at bounding box center [164, 377] width 54 height 33
click at [48, 608] on div at bounding box center [686, 447] width 1372 height 895
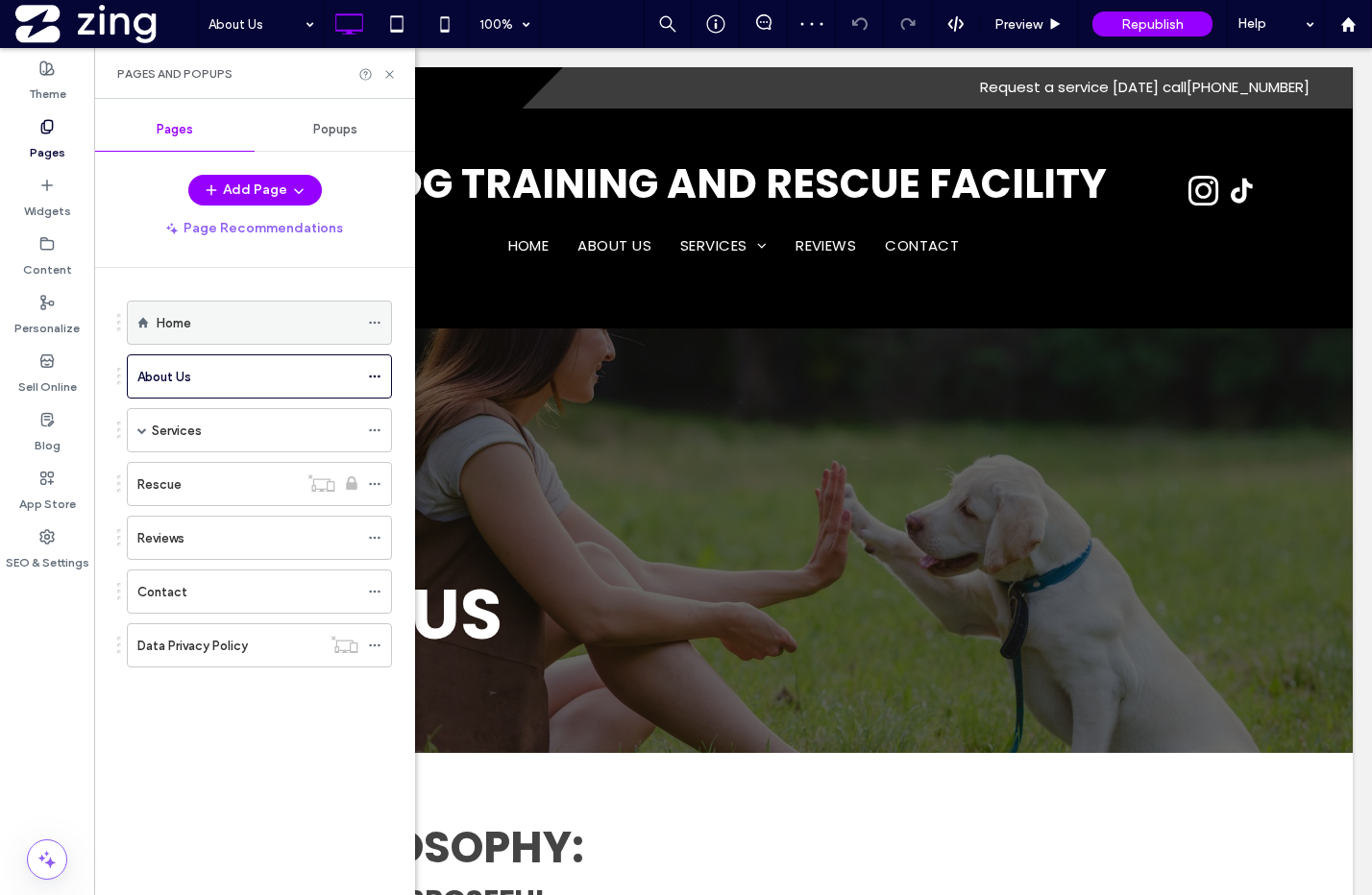
click at [181, 315] on label "Home" at bounding box center [173, 323] width 34 height 33
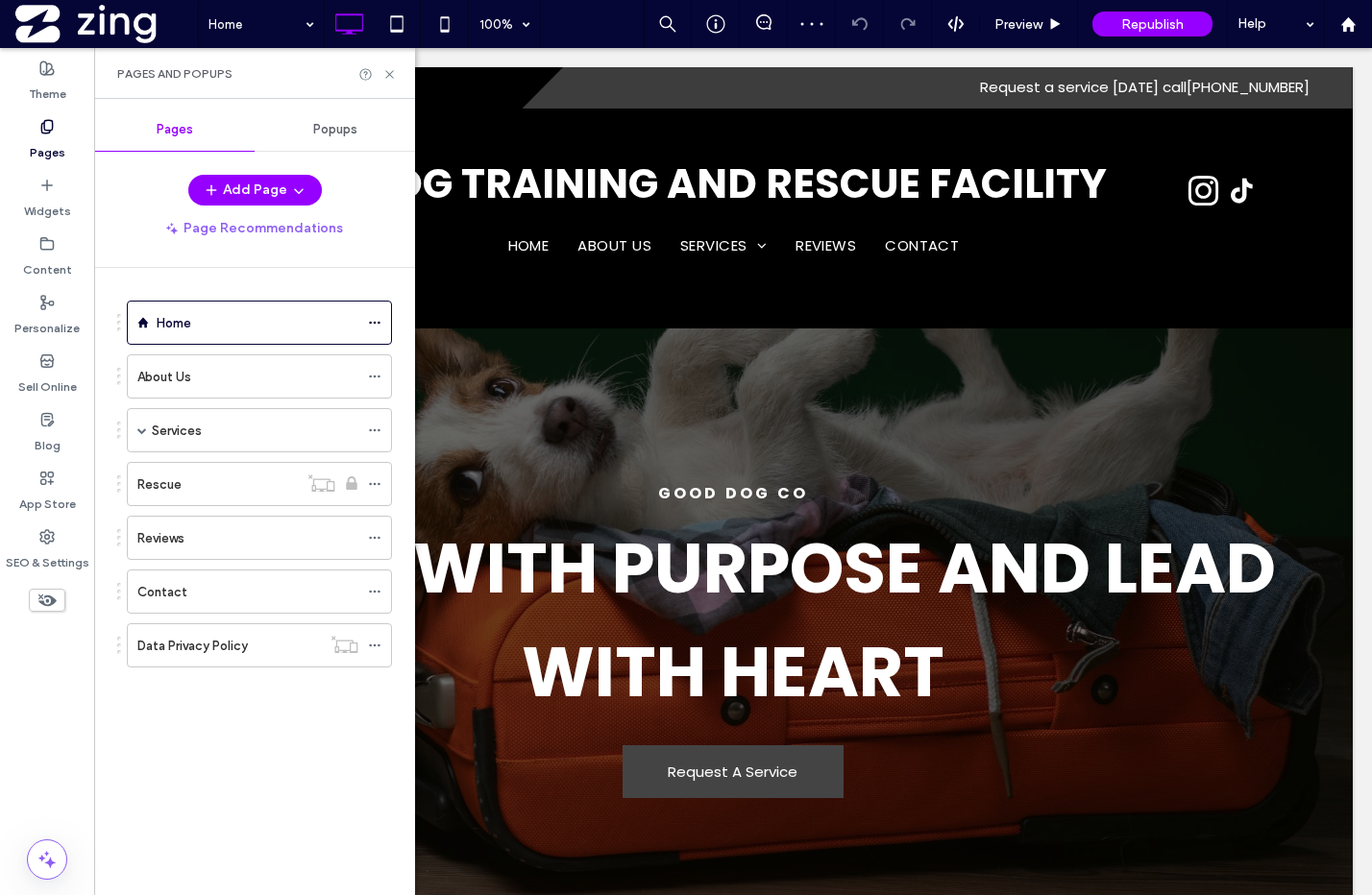
click at [44, 591] on icon at bounding box center [47, 601] width 22 height 22
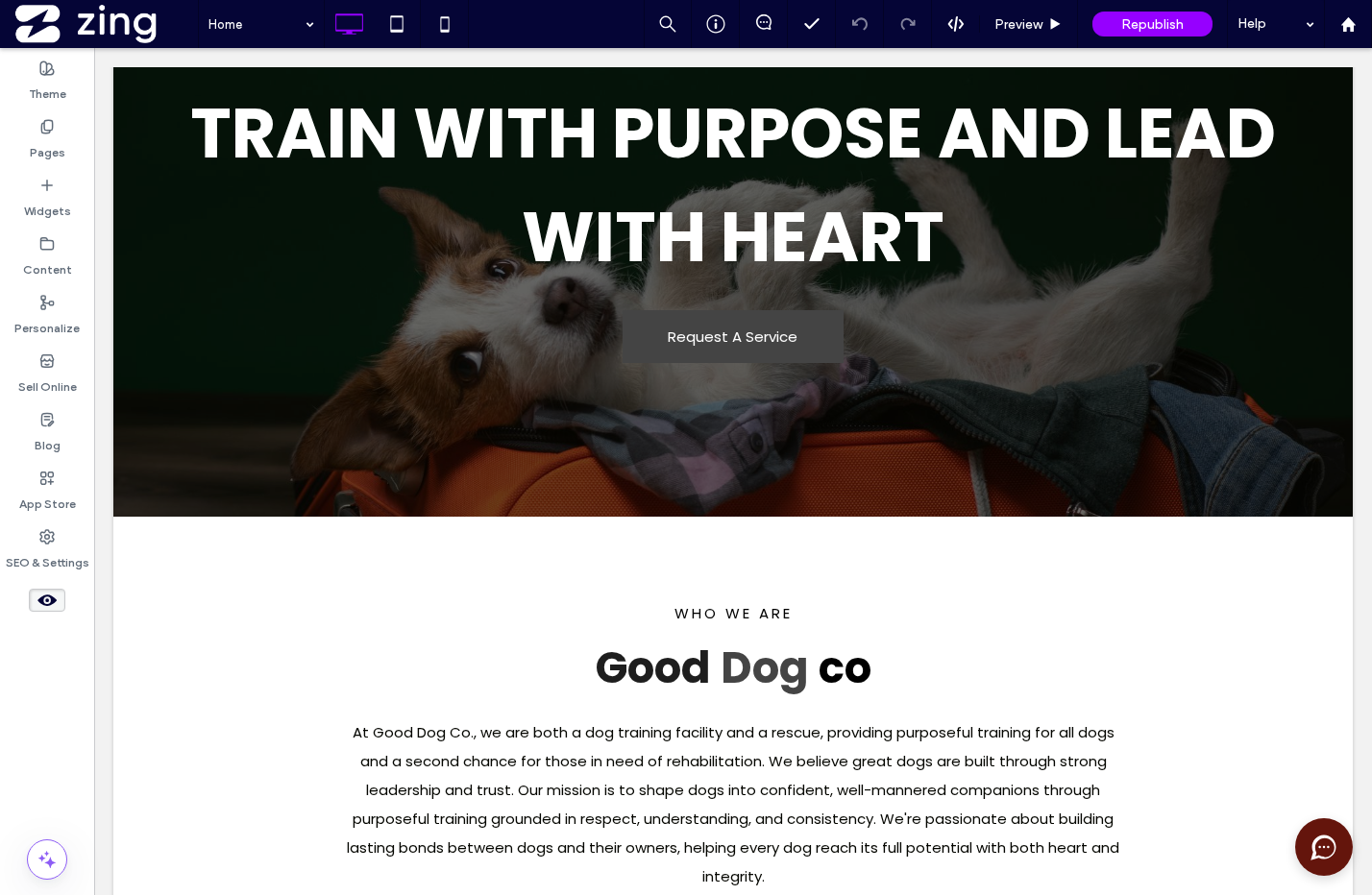
scroll to position [1293, 0]
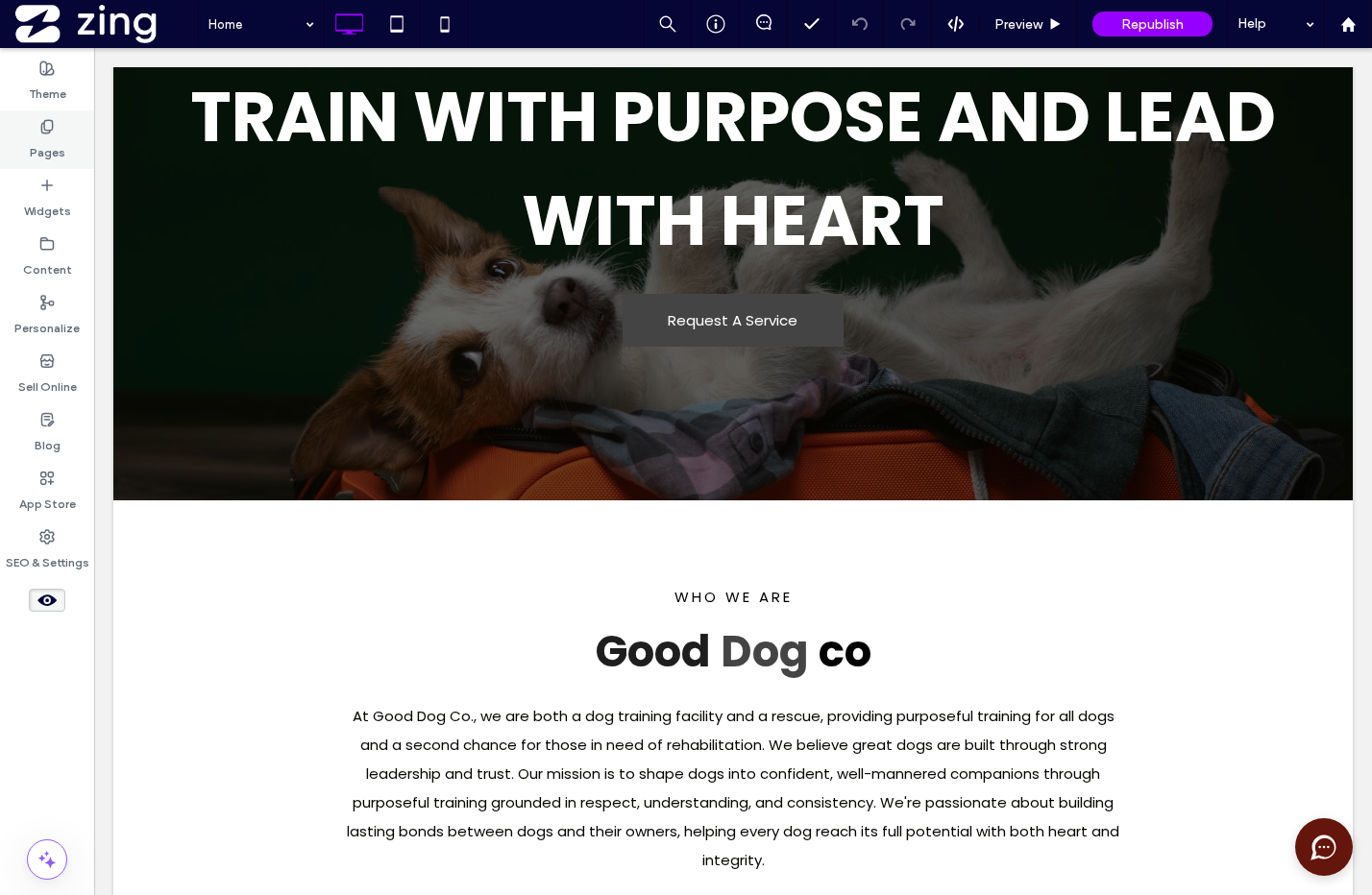
click at [37, 150] on label "Pages" at bounding box center [47, 147] width 35 height 26
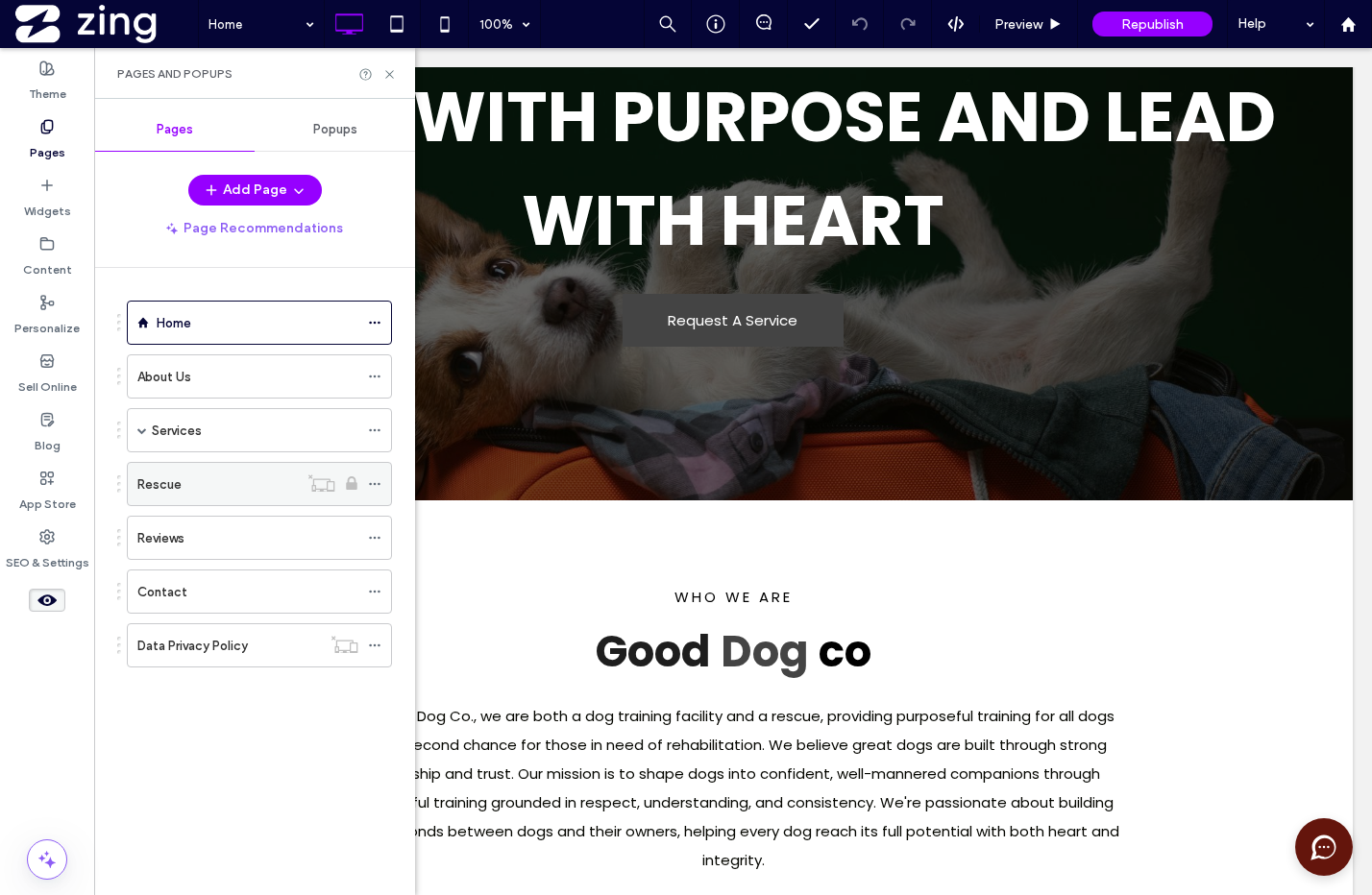
click at [201, 462] on div "Rescue" at bounding box center [259, 483] width 266 height 44
click at [211, 501] on div "Rescue" at bounding box center [218, 483] width 161 height 42
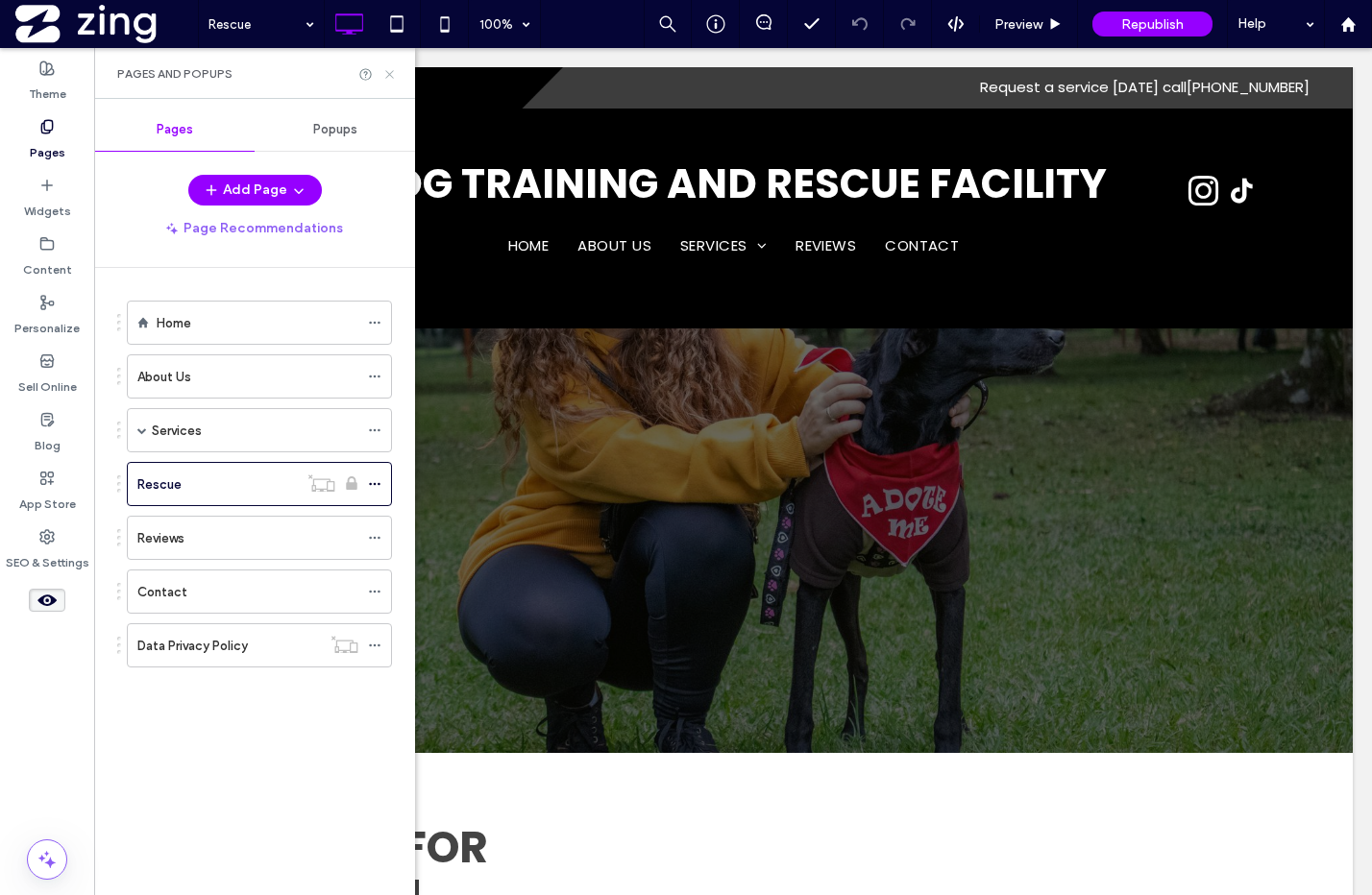
scroll to position [0, 0]
click at [391, 72] on icon at bounding box center [389, 75] width 15 height 15
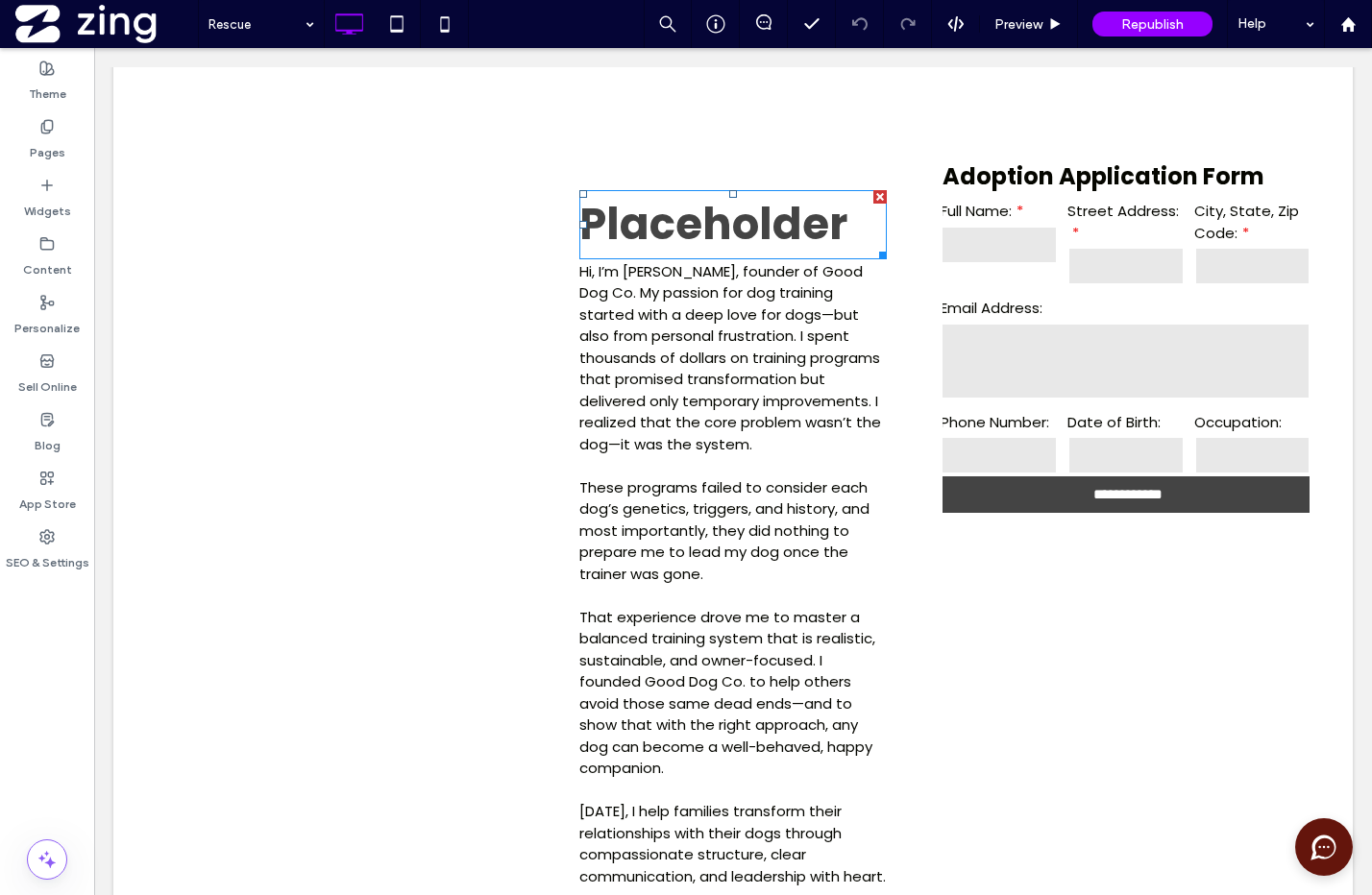
scroll to position [1341, 0]
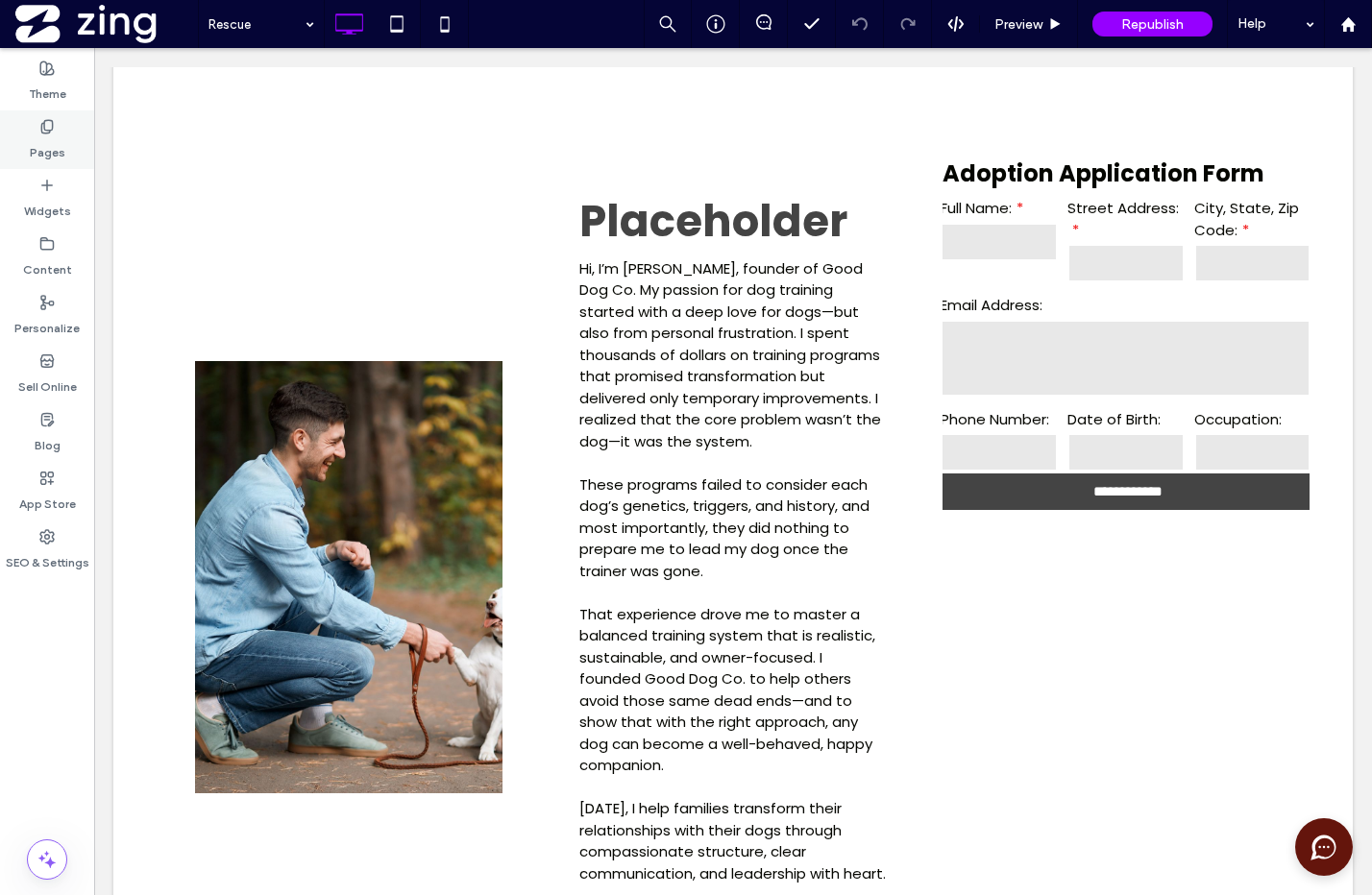
click at [60, 129] on div "Pages" at bounding box center [47, 140] width 94 height 59
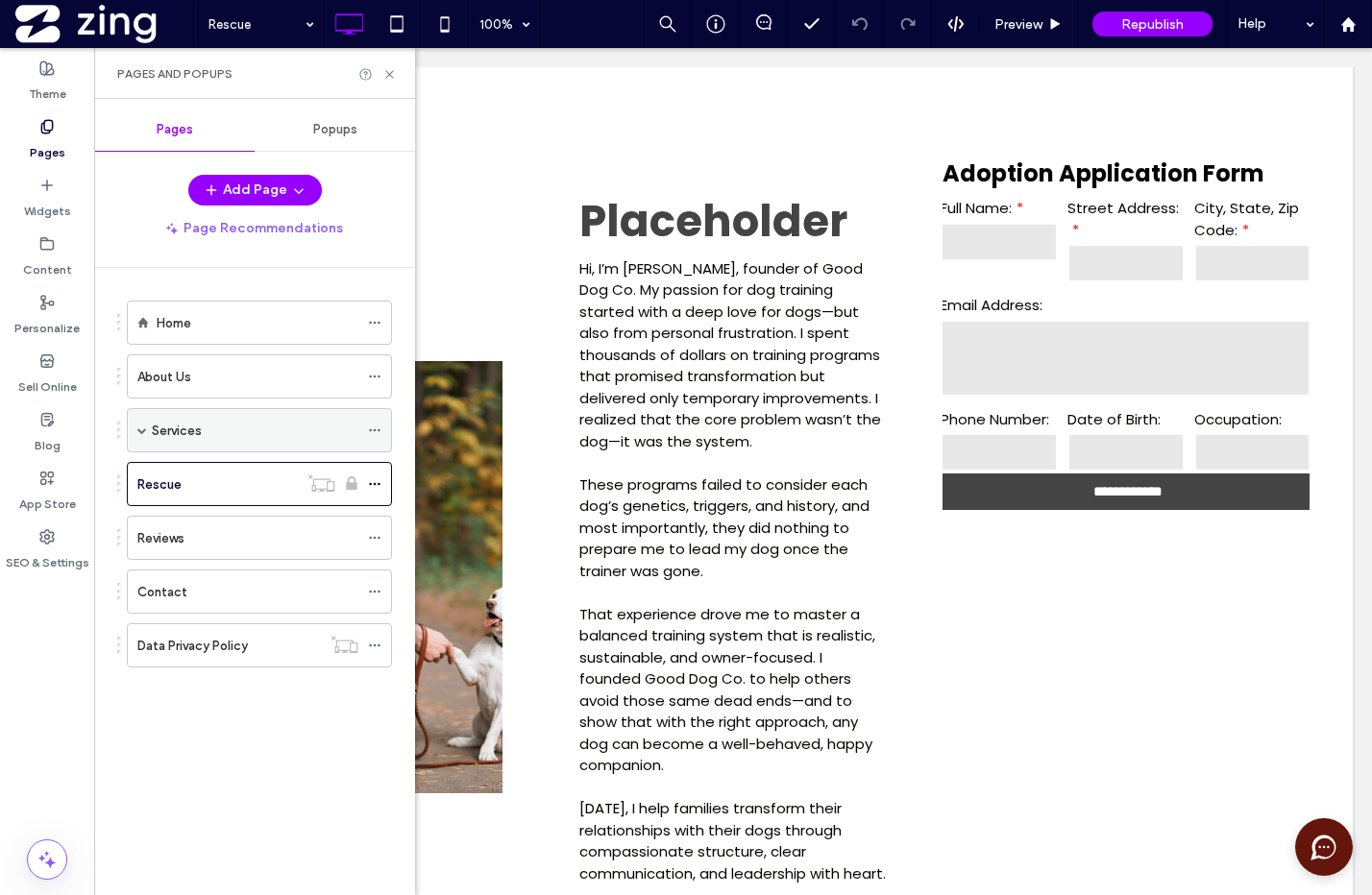
click at [207, 422] on div "Services" at bounding box center [255, 430] width 207 height 21
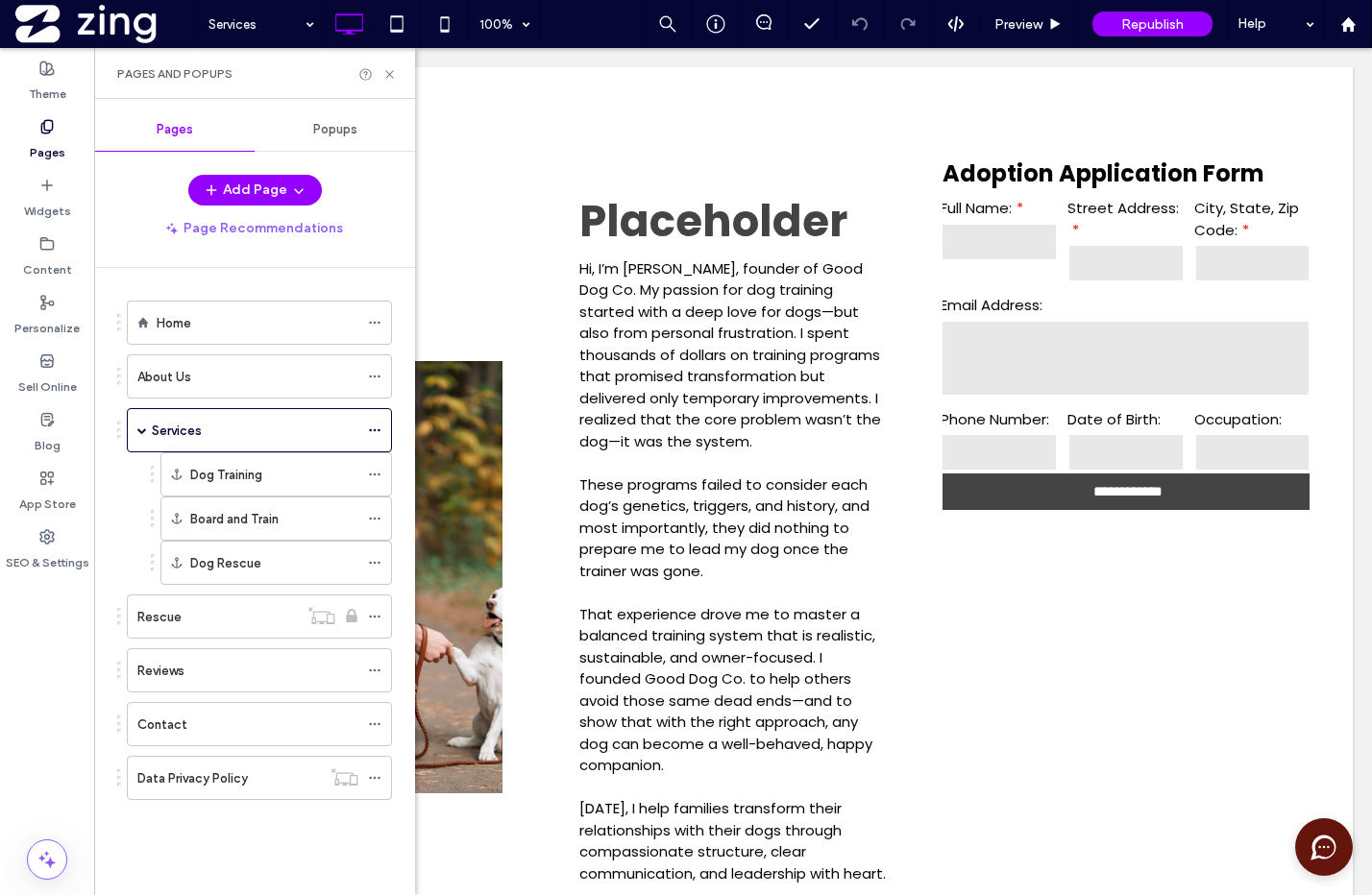
click at [386, 71] on div at bounding box center [686, 447] width 1372 height 895
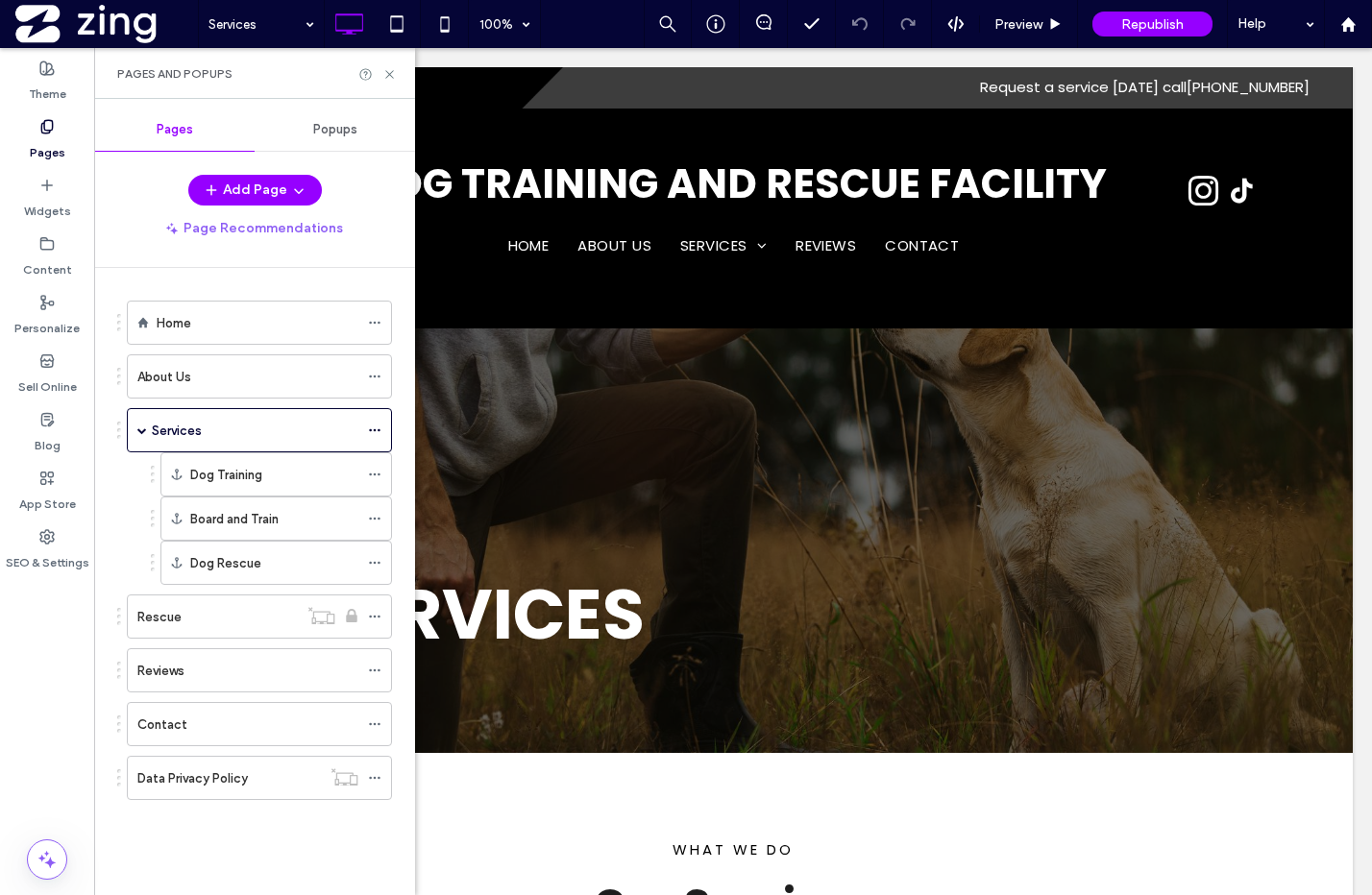
scroll to position [0, 0]
click at [386, 71] on icon at bounding box center [389, 75] width 15 height 15
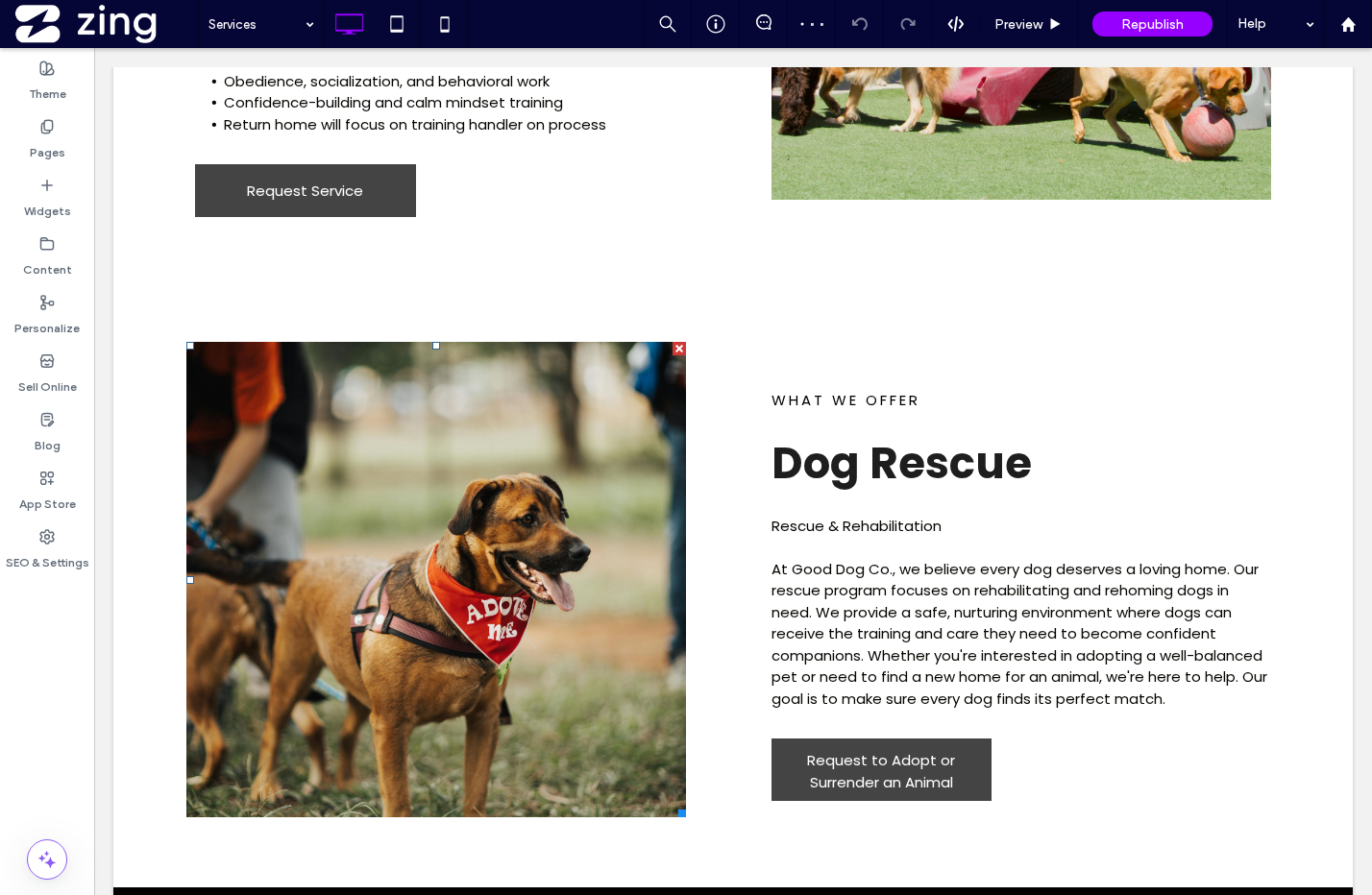
scroll to position [2302, 0]
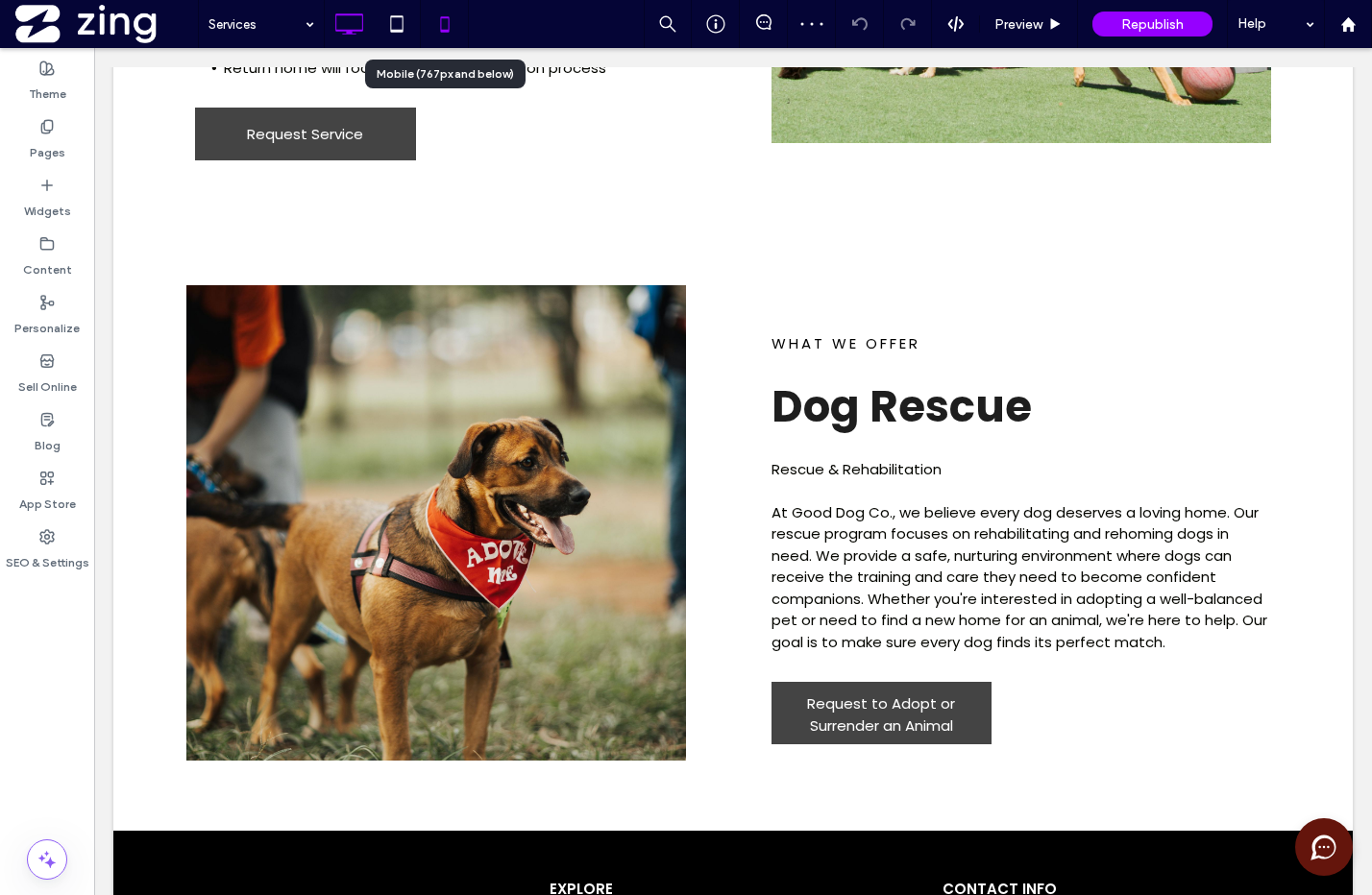
click at [449, 17] on icon at bounding box center [444, 24] width 38 height 38
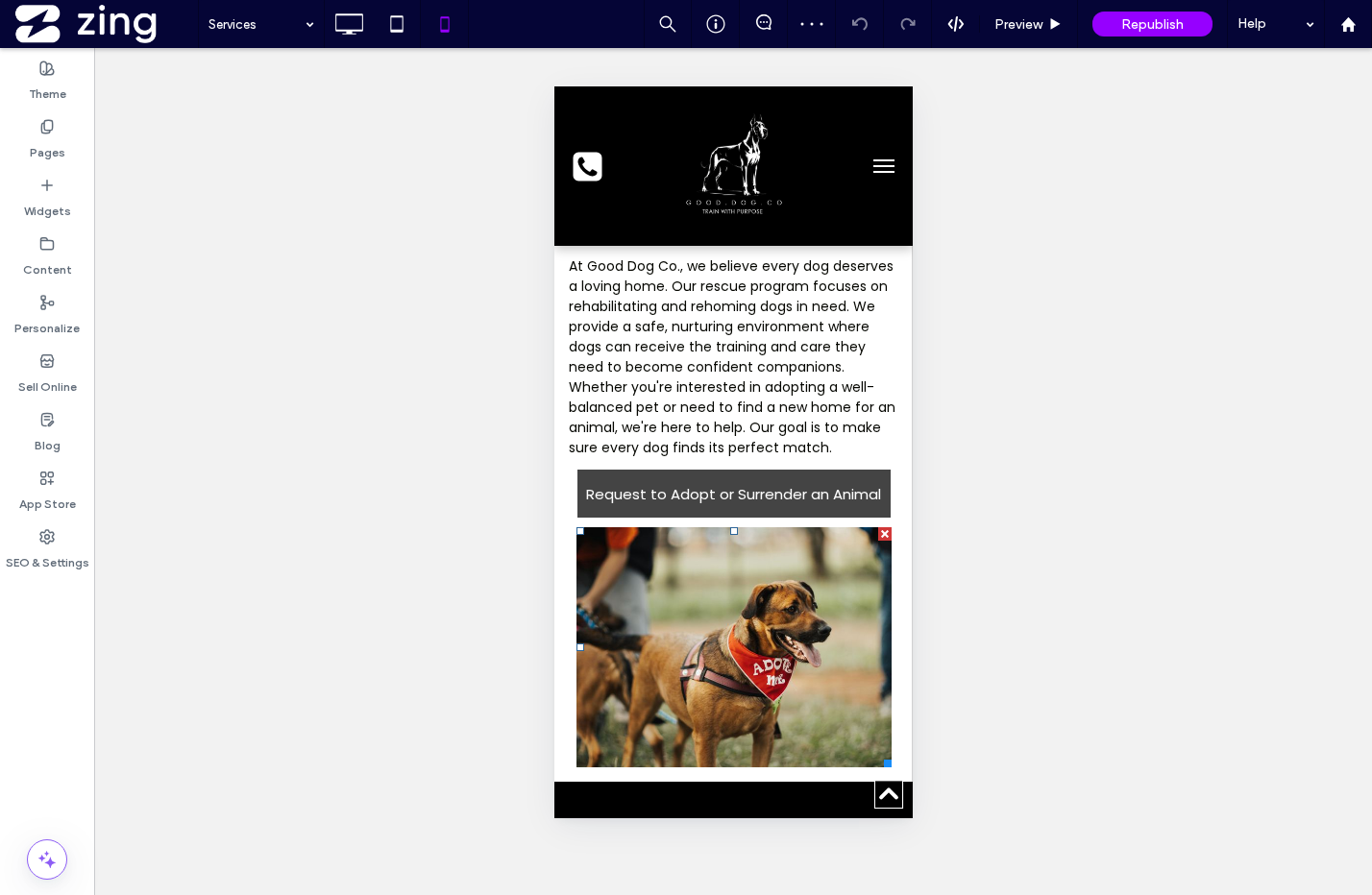
scroll to position [2200, 0]
click at [749, 642] on link at bounding box center [732, 648] width 315 height 240
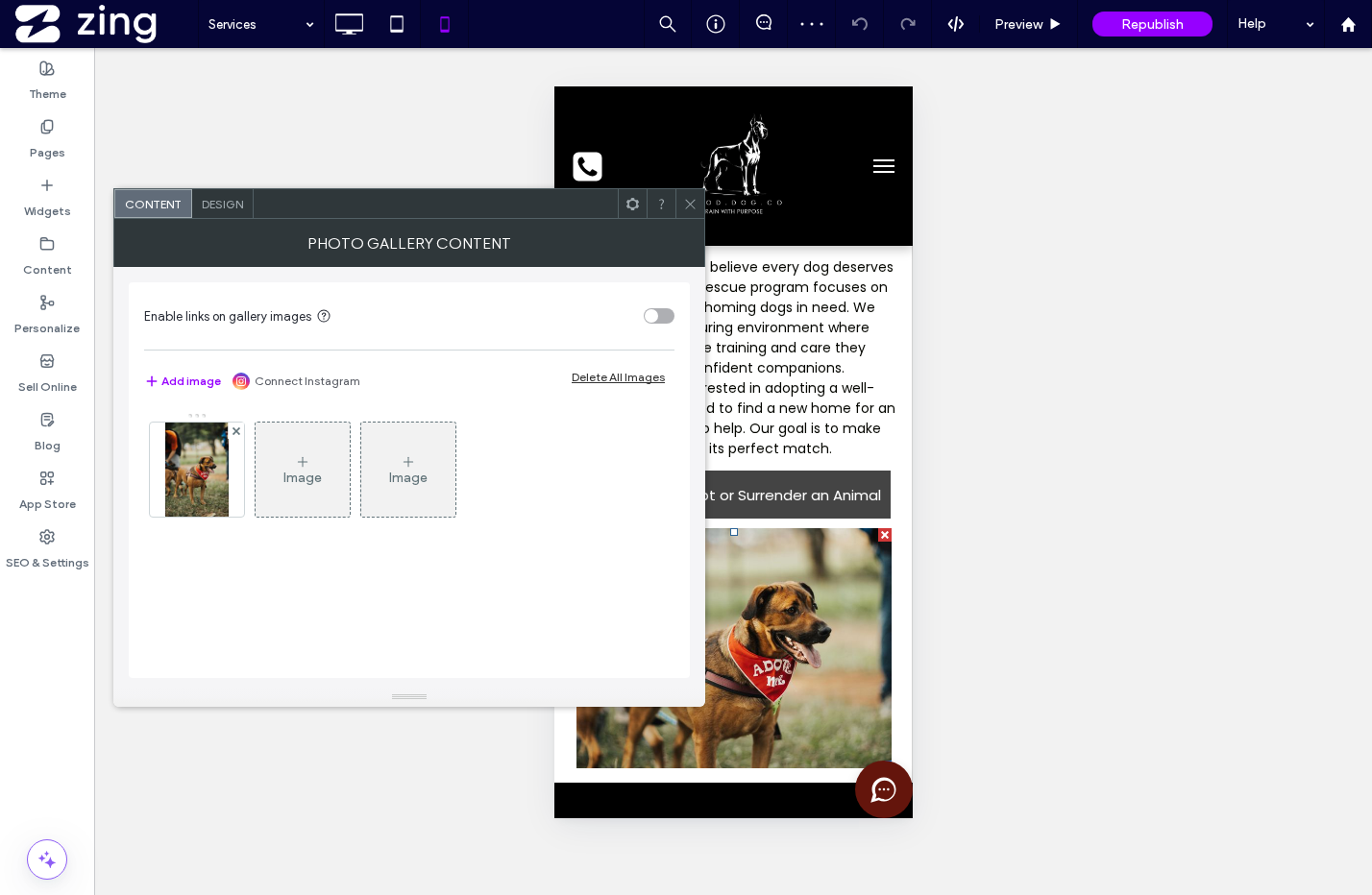
click at [690, 198] on icon at bounding box center [690, 204] width 15 height 15
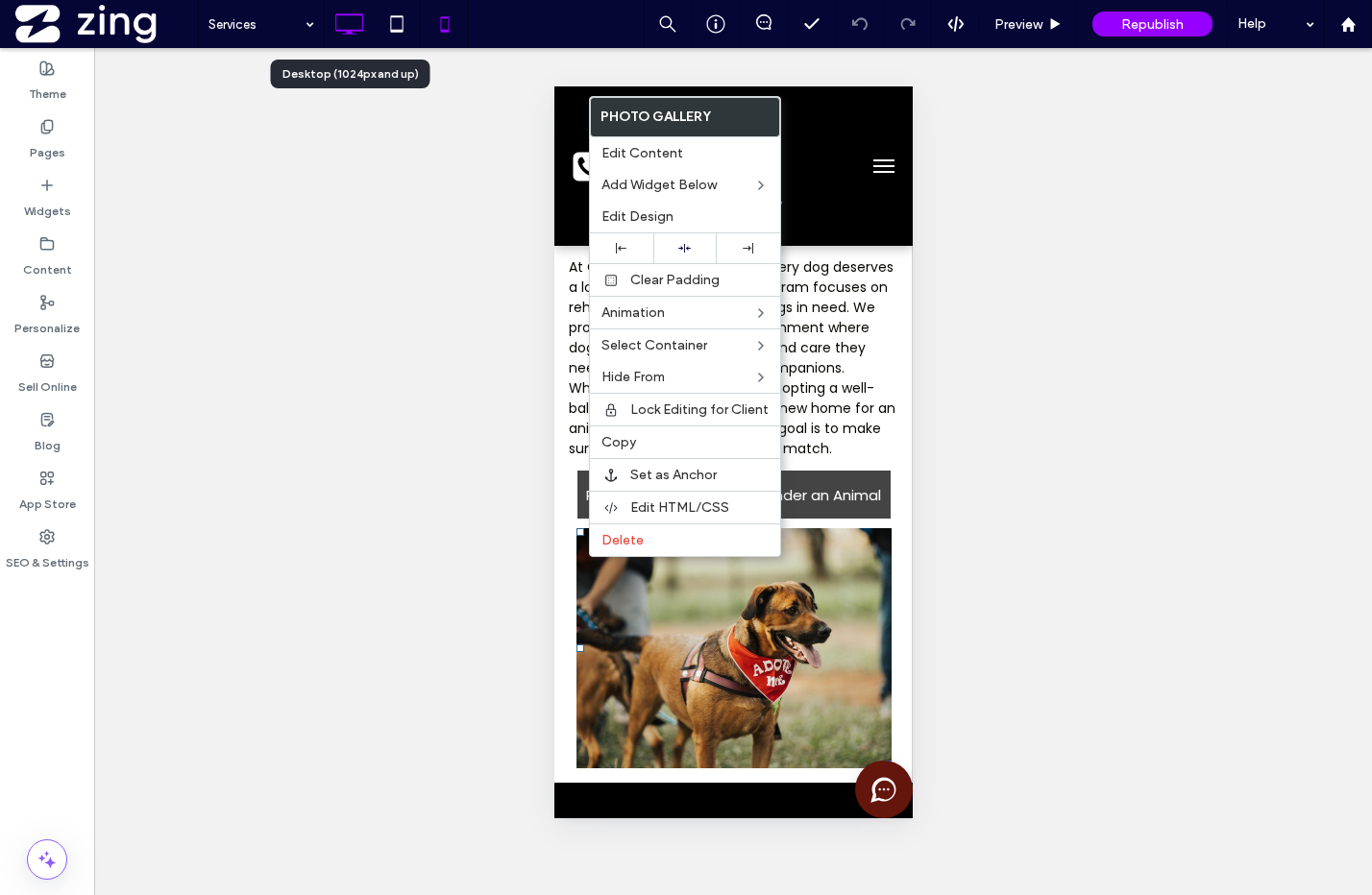
click at [332, 10] on icon at bounding box center [348, 24] width 38 height 38
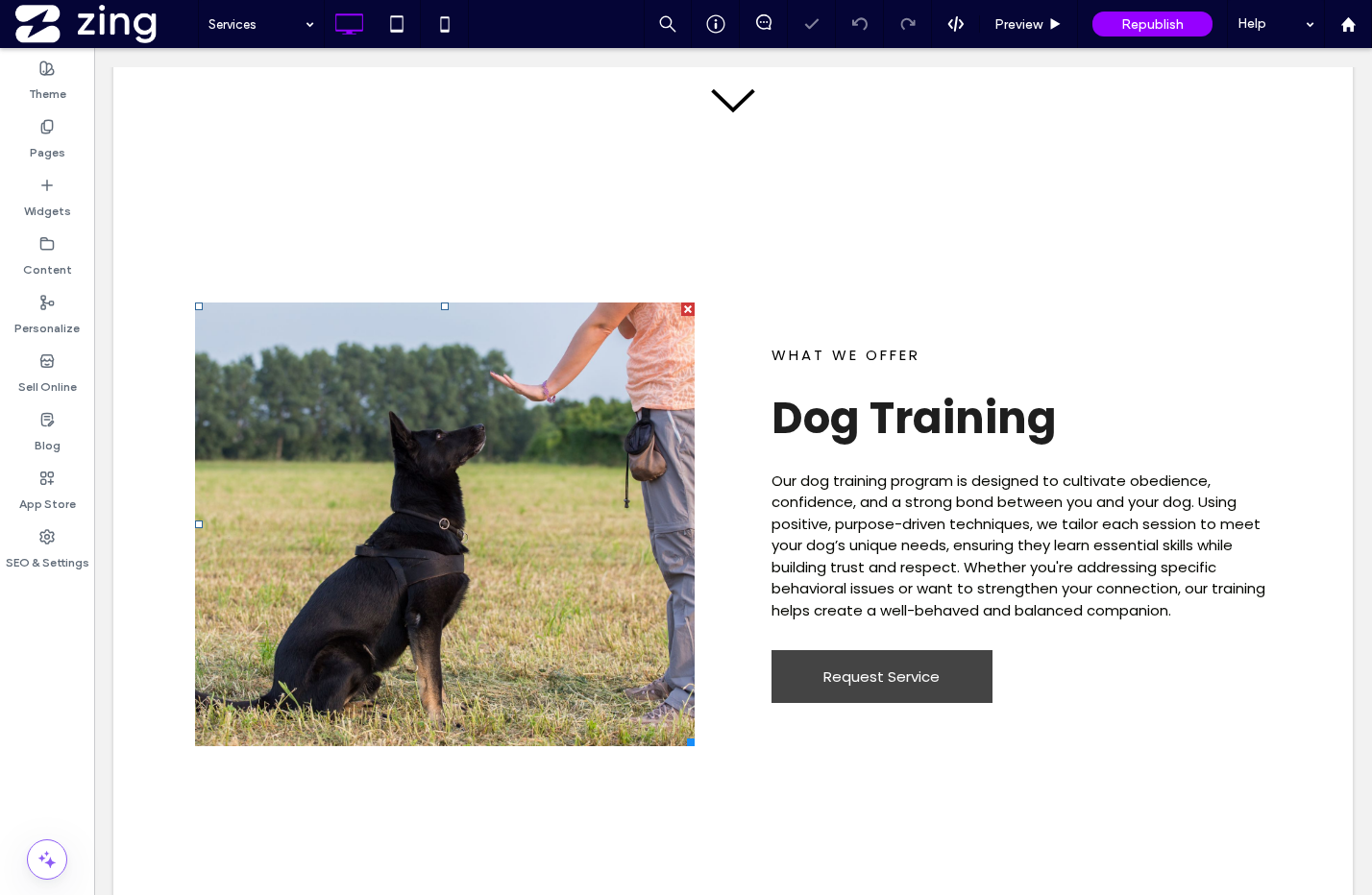
scroll to position [1054, 0]
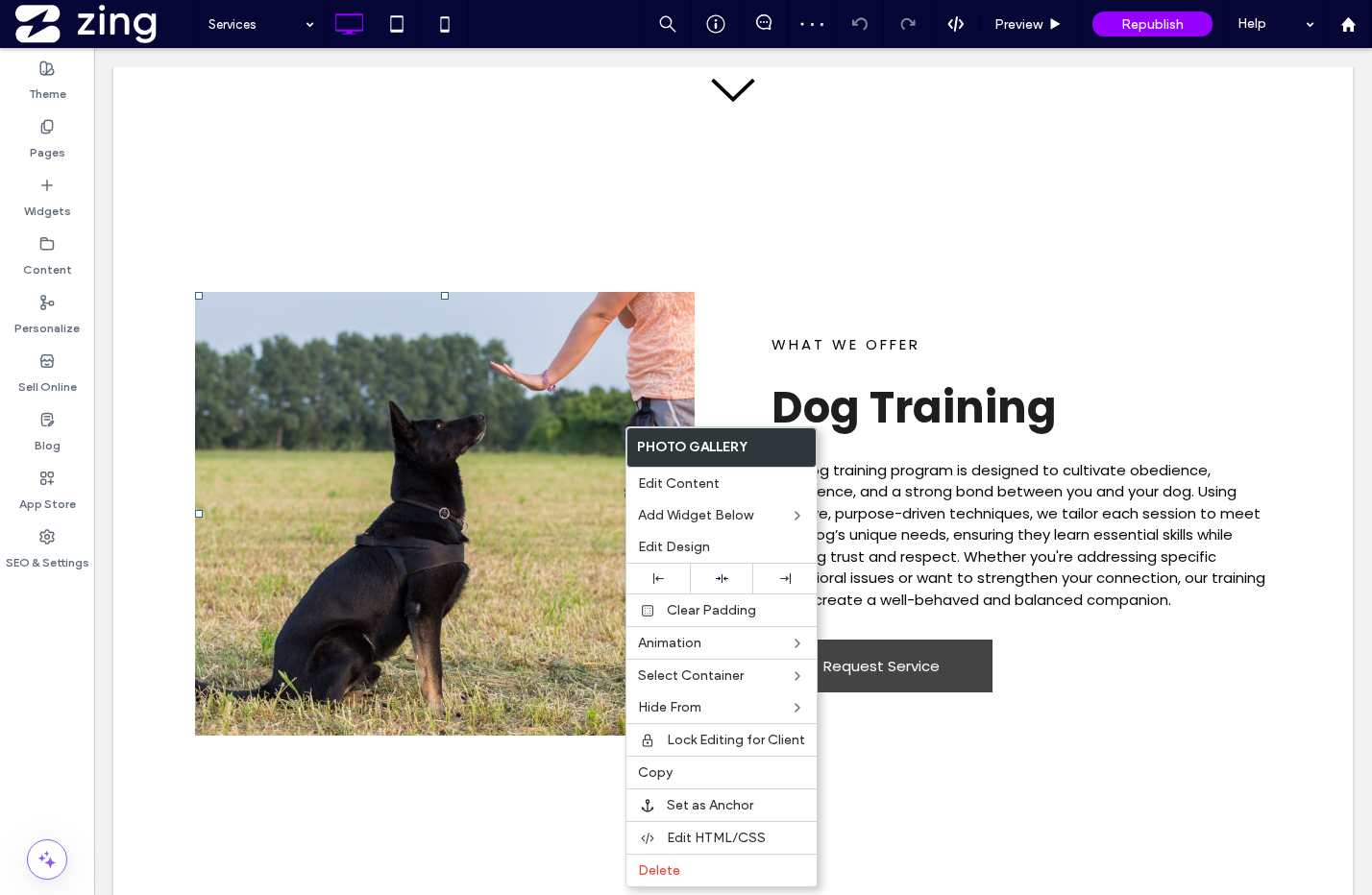
click at [879, 397] on strong "Dog Training" at bounding box center [913, 408] width 285 height 61
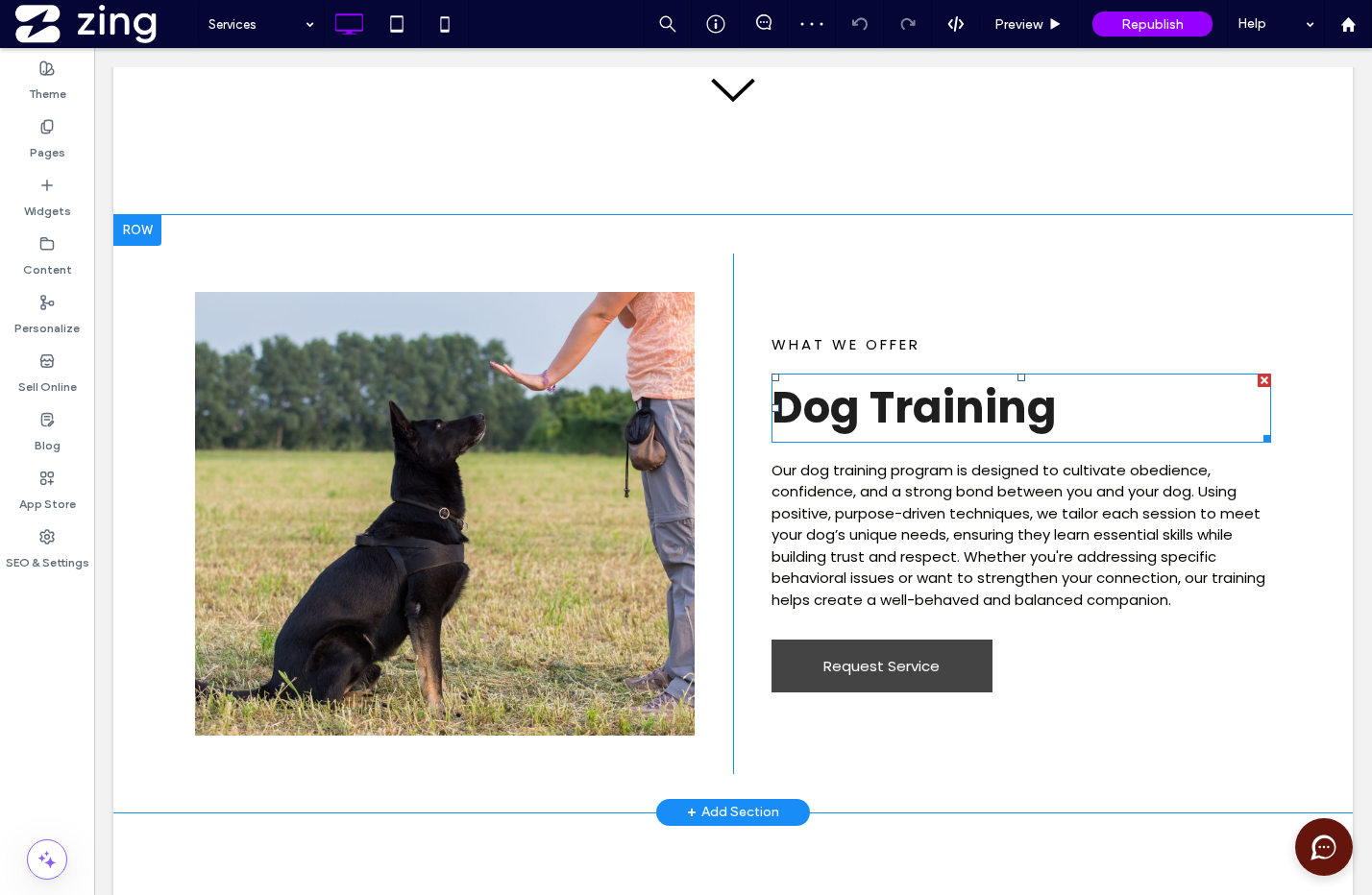
click at [906, 417] on strong "Dog Training" at bounding box center [913, 408] width 285 height 61
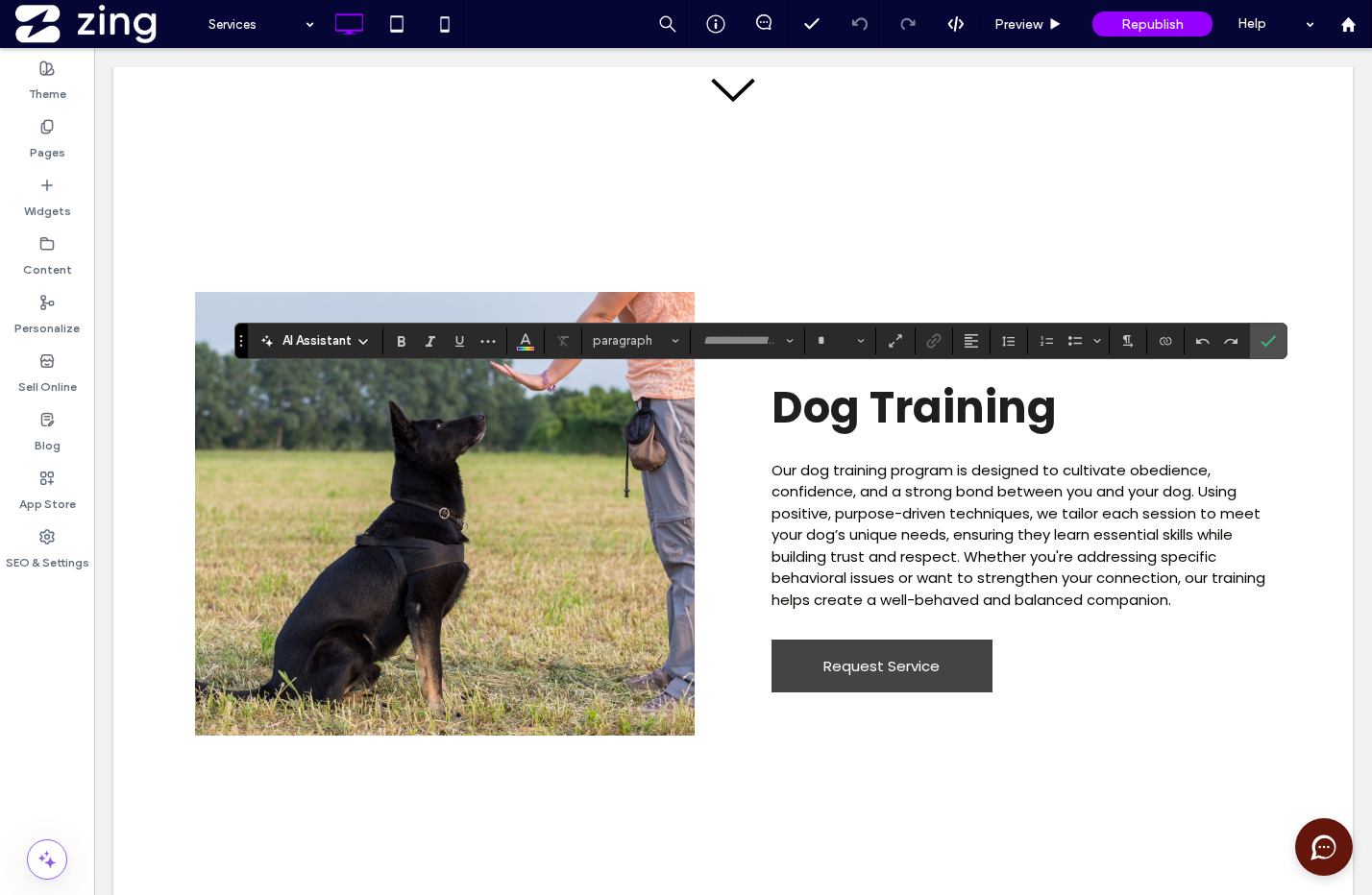
type input "*******"
type input "**"
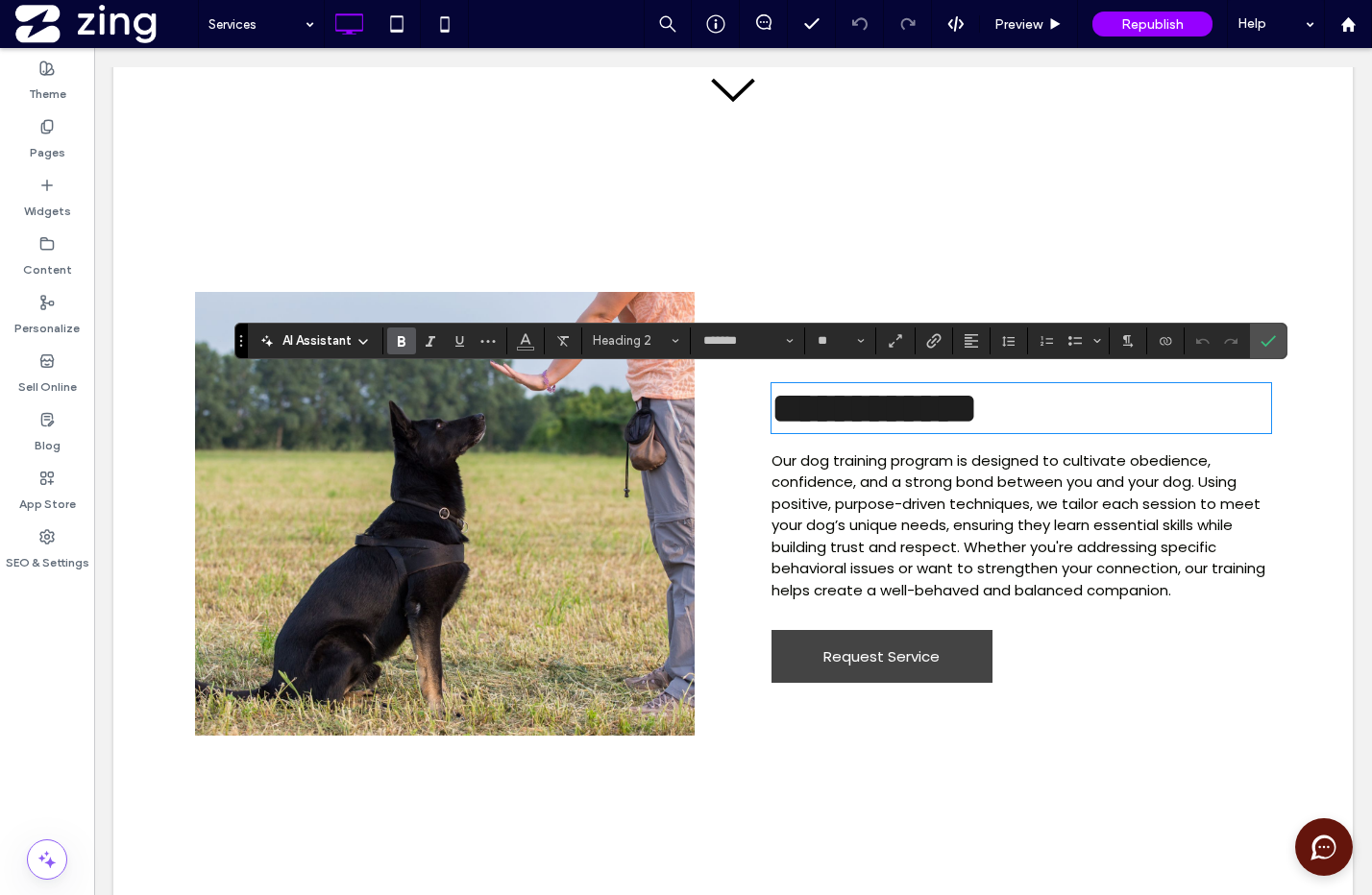
click at [1007, 280] on div "**********" at bounding box center [1021, 514] width 576 height 521
click at [1260, 345] on icon "Confirm" at bounding box center [1268, 341] width 16 height 16
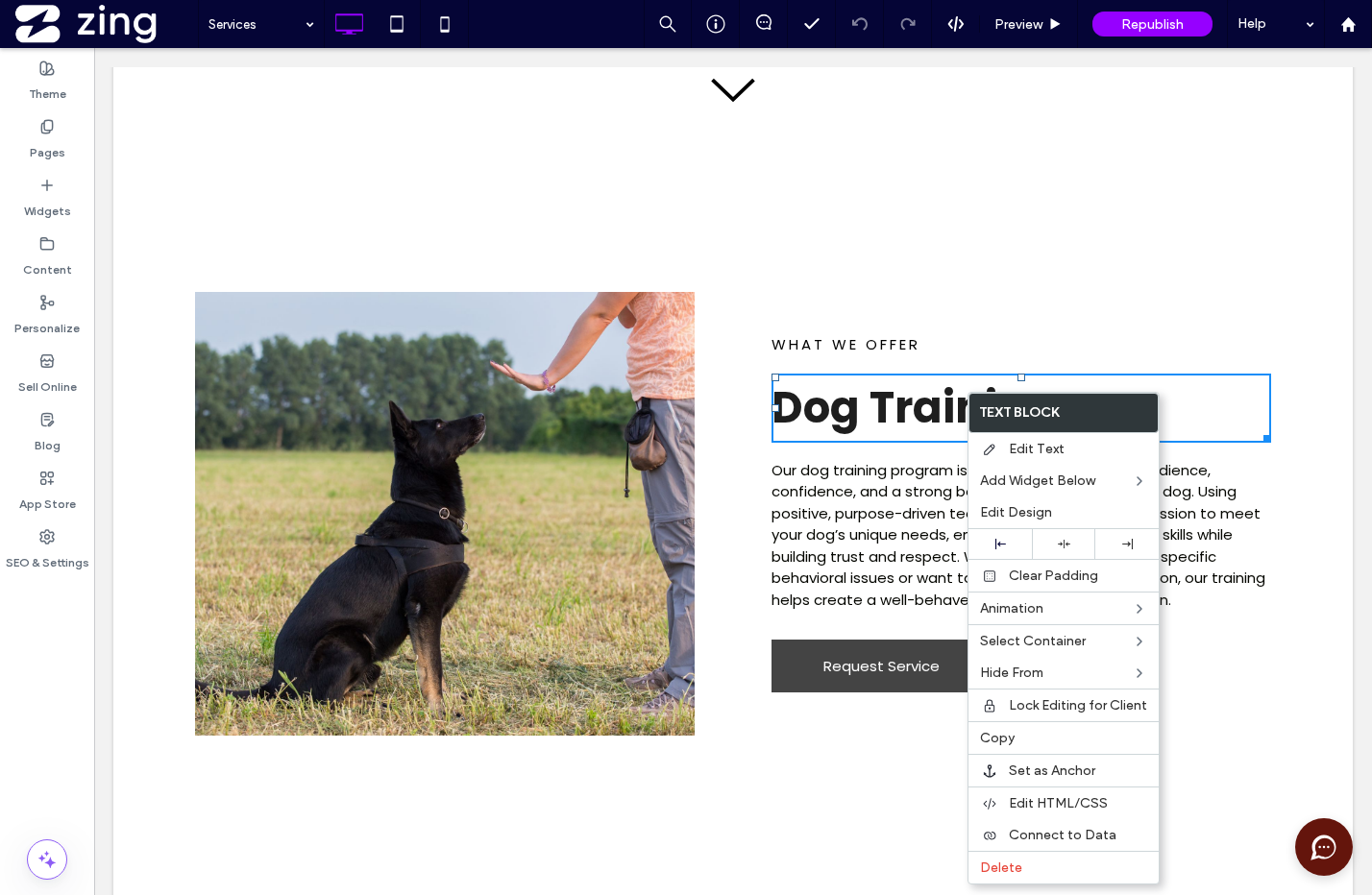
click at [176, 310] on div "Button Click To Paste" at bounding box center [445, 514] width 576 height 521
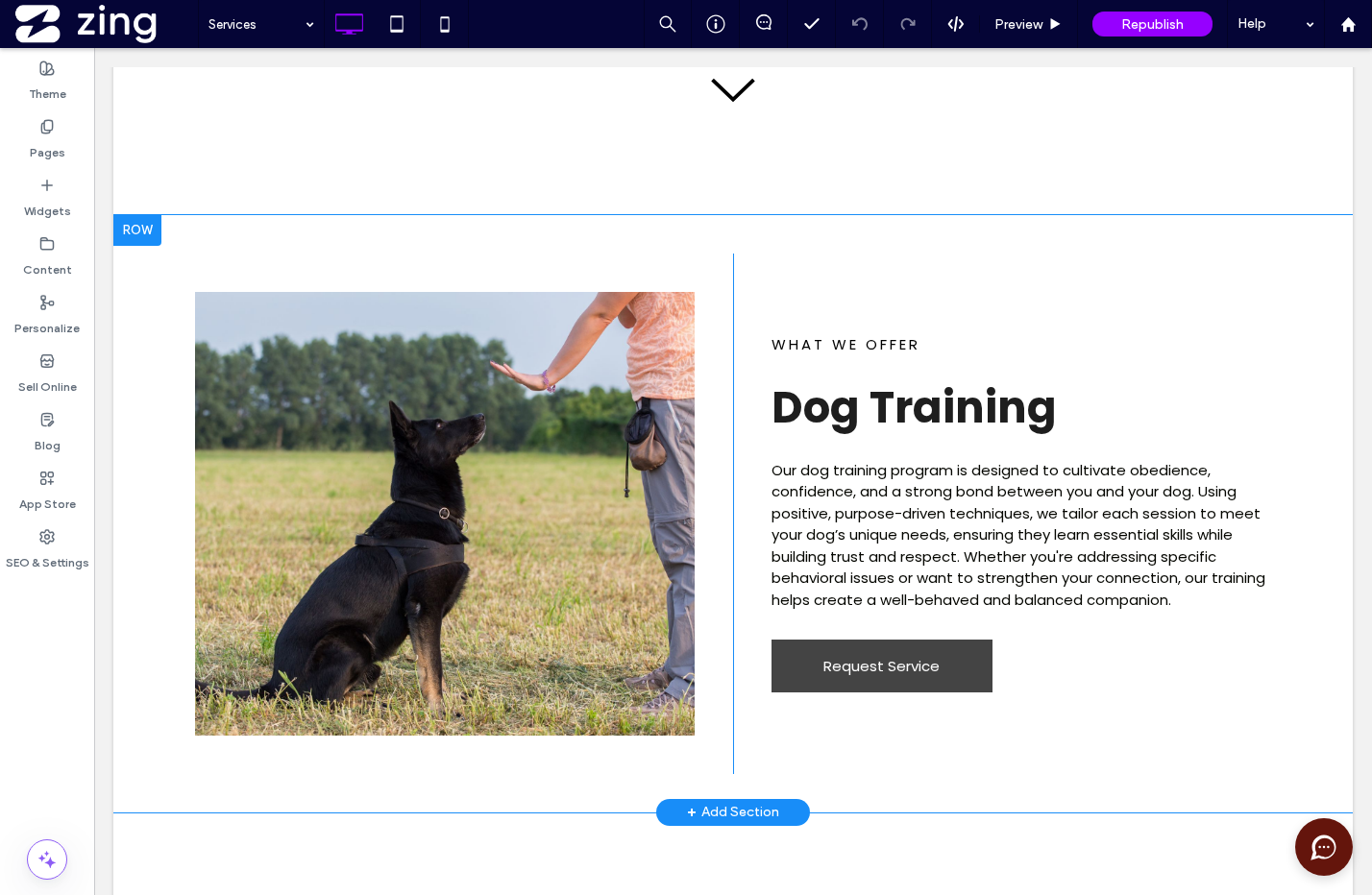
click at [127, 232] on div at bounding box center [137, 230] width 48 height 30
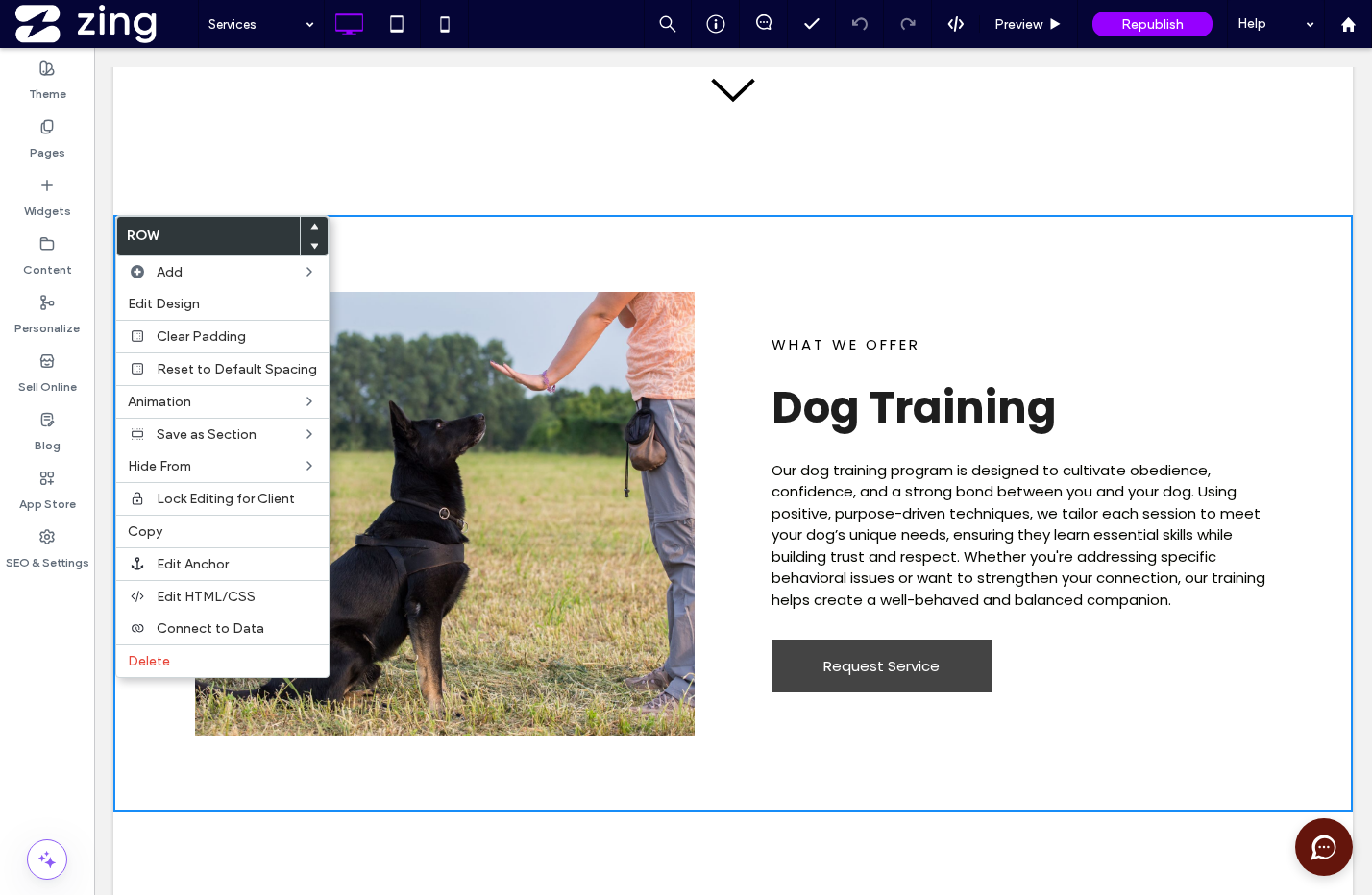
click at [461, 223] on div "Button Click To Paste What We Offer Dog Training Our dog training program is de…" at bounding box center [733, 515] width 1239 height 598
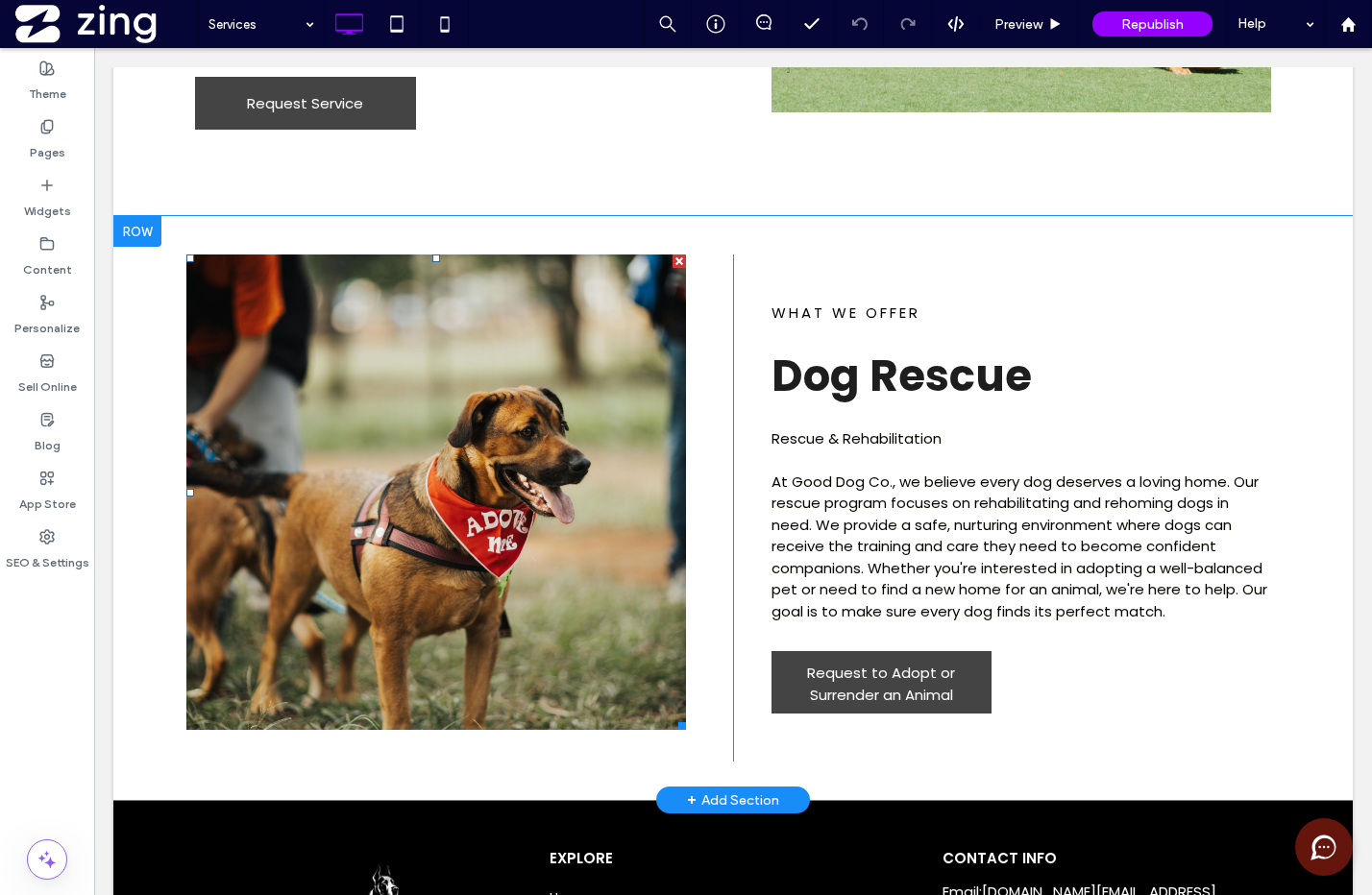
scroll to position [2330, 0]
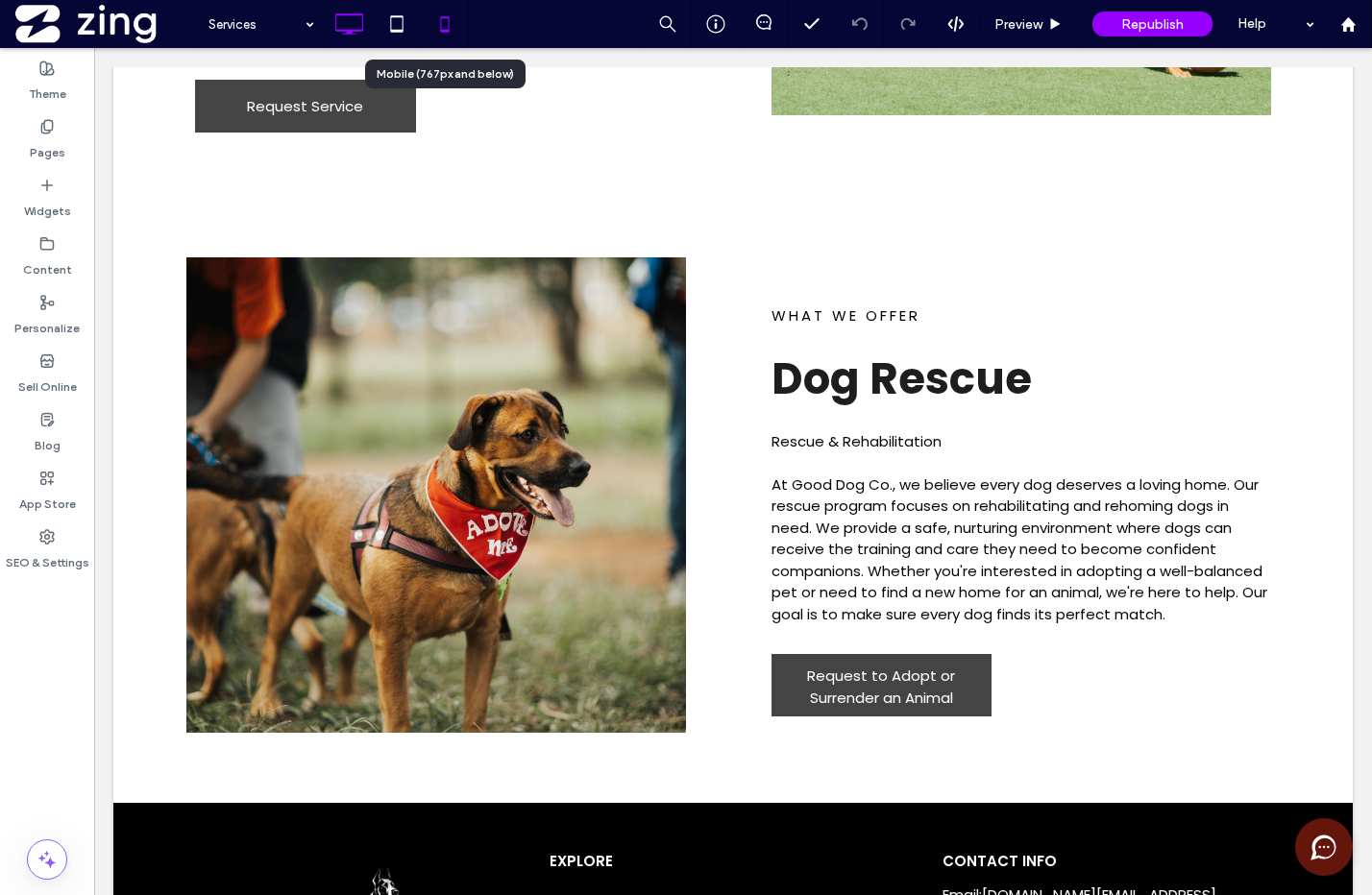
click at [443, 16] on icon at bounding box center [444, 24] width 38 height 38
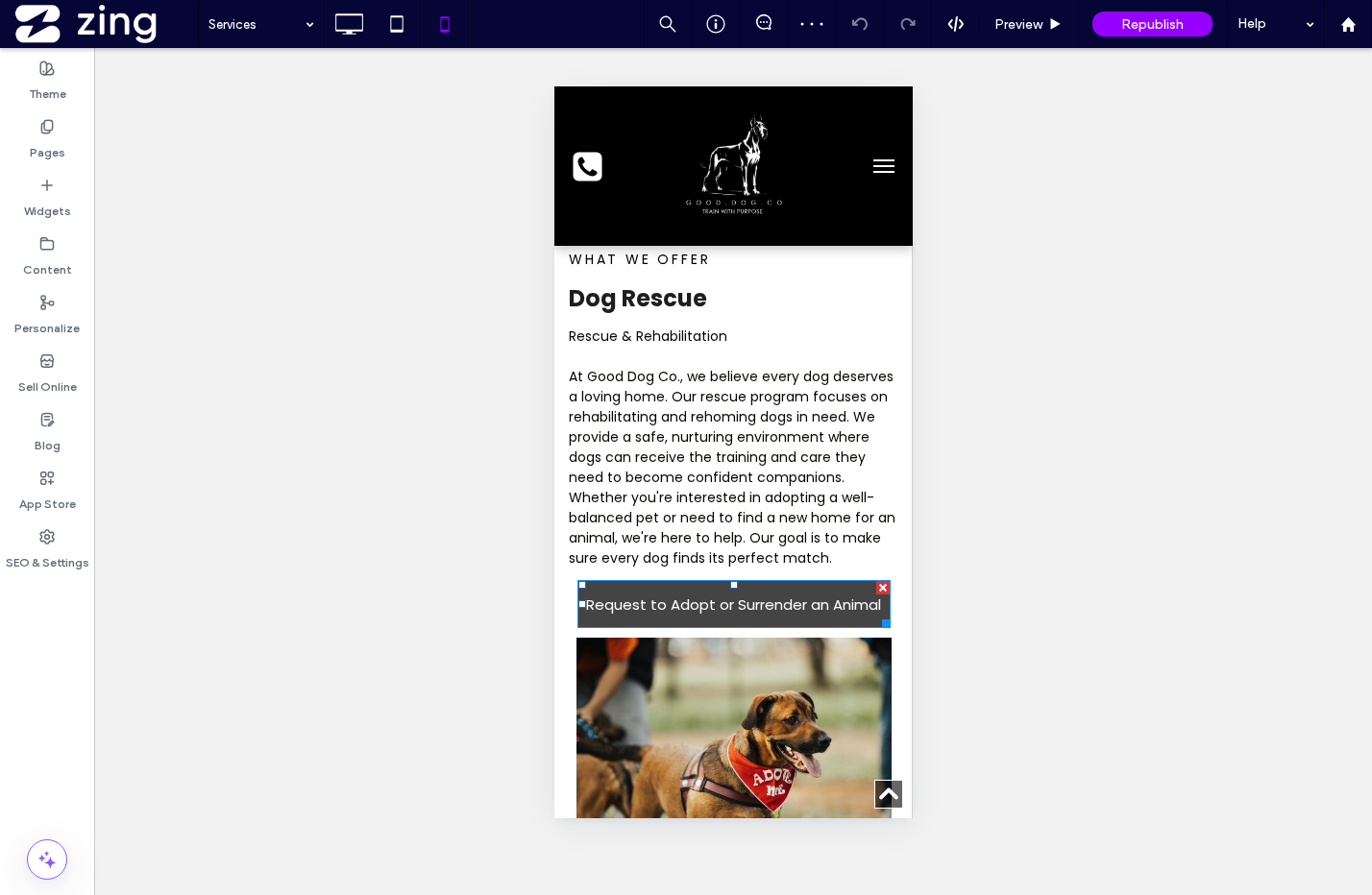
scroll to position [2081, 0]
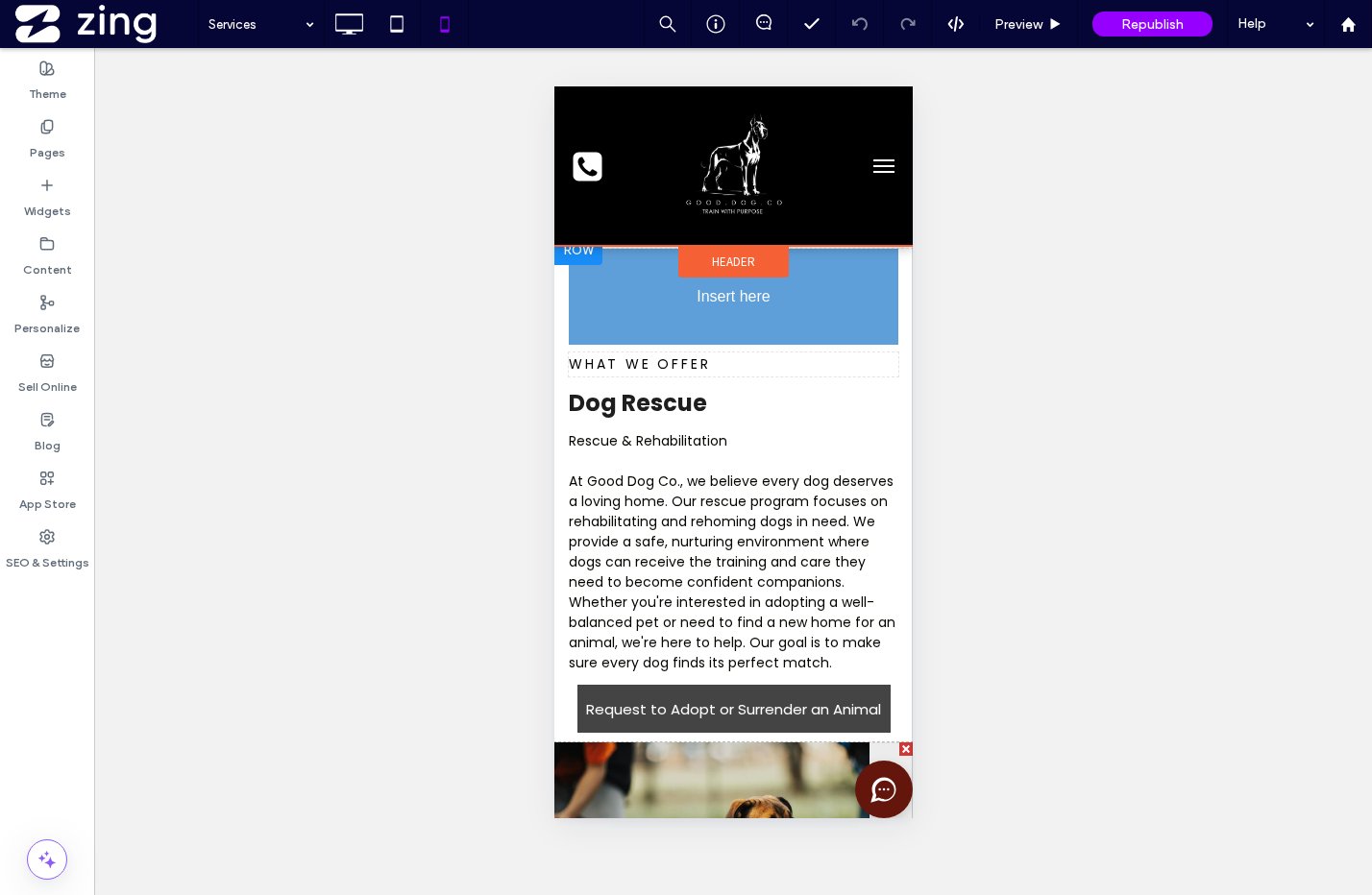
drag, startPoint x: 667, startPoint y: 700, endPoint x: 651, endPoint y: 274, distance: 426.3
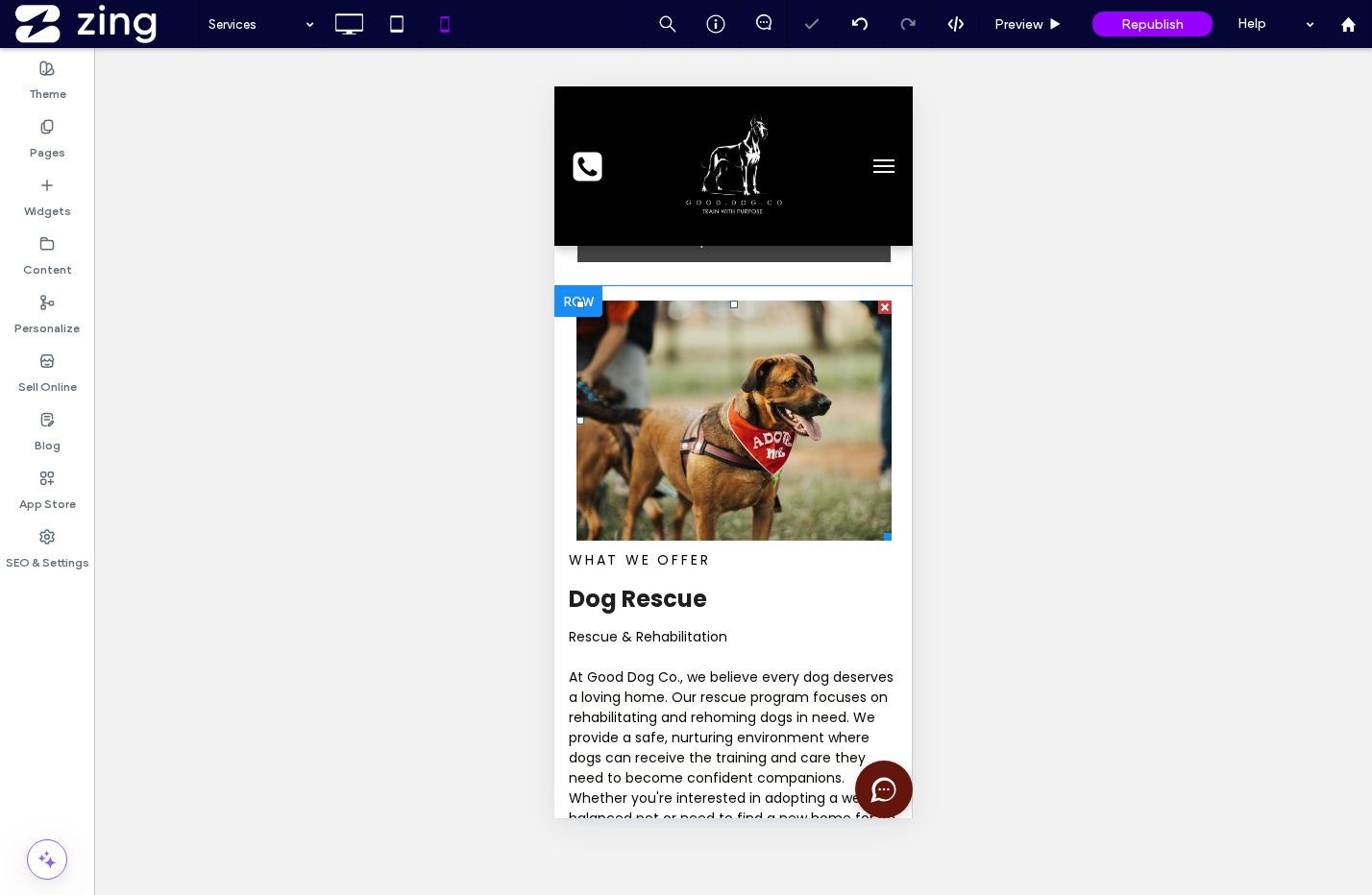
scroll to position [1961, 0]
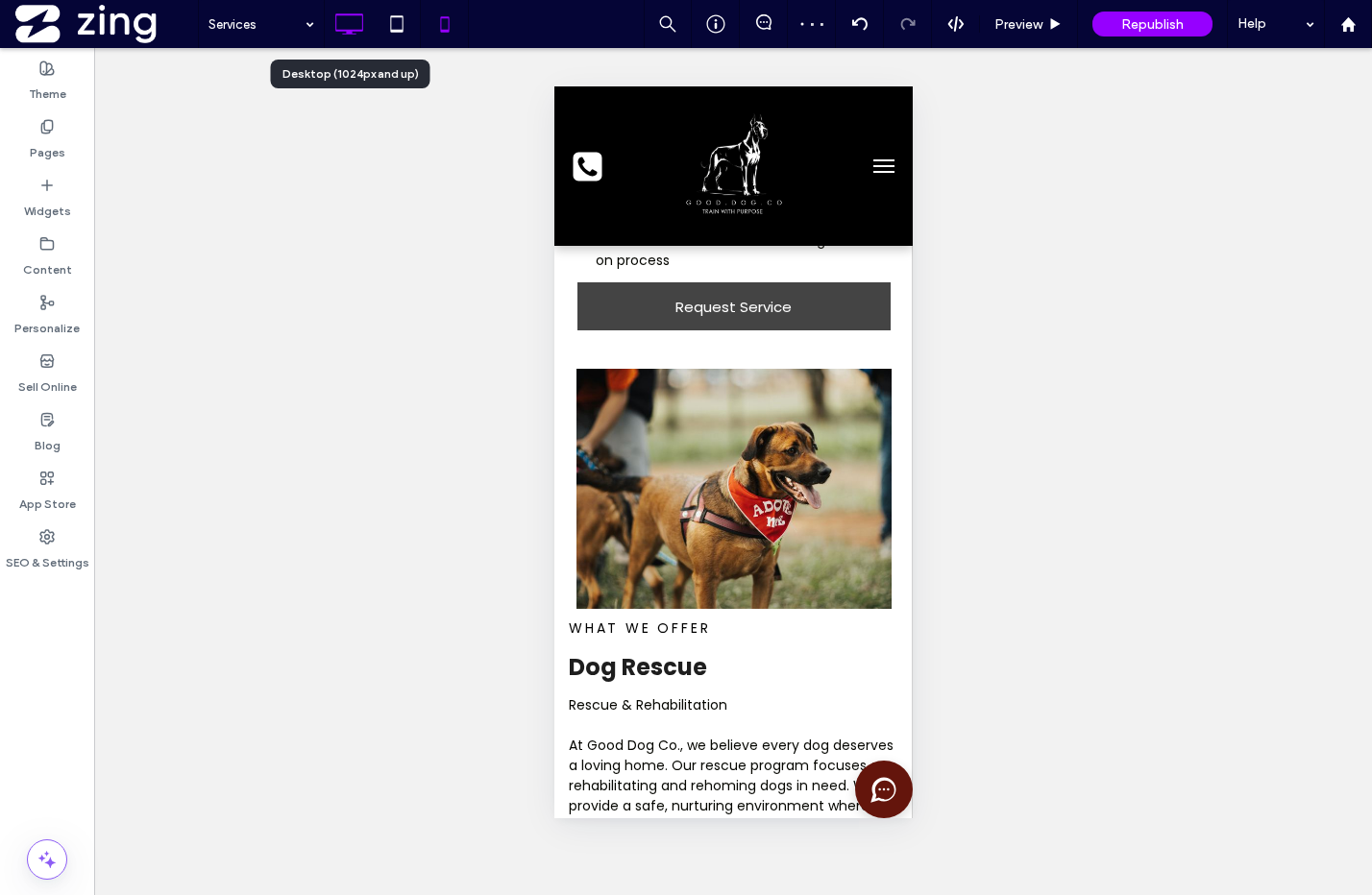
click at [357, 19] on icon at bounding box center [348, 24] width 38 height 38
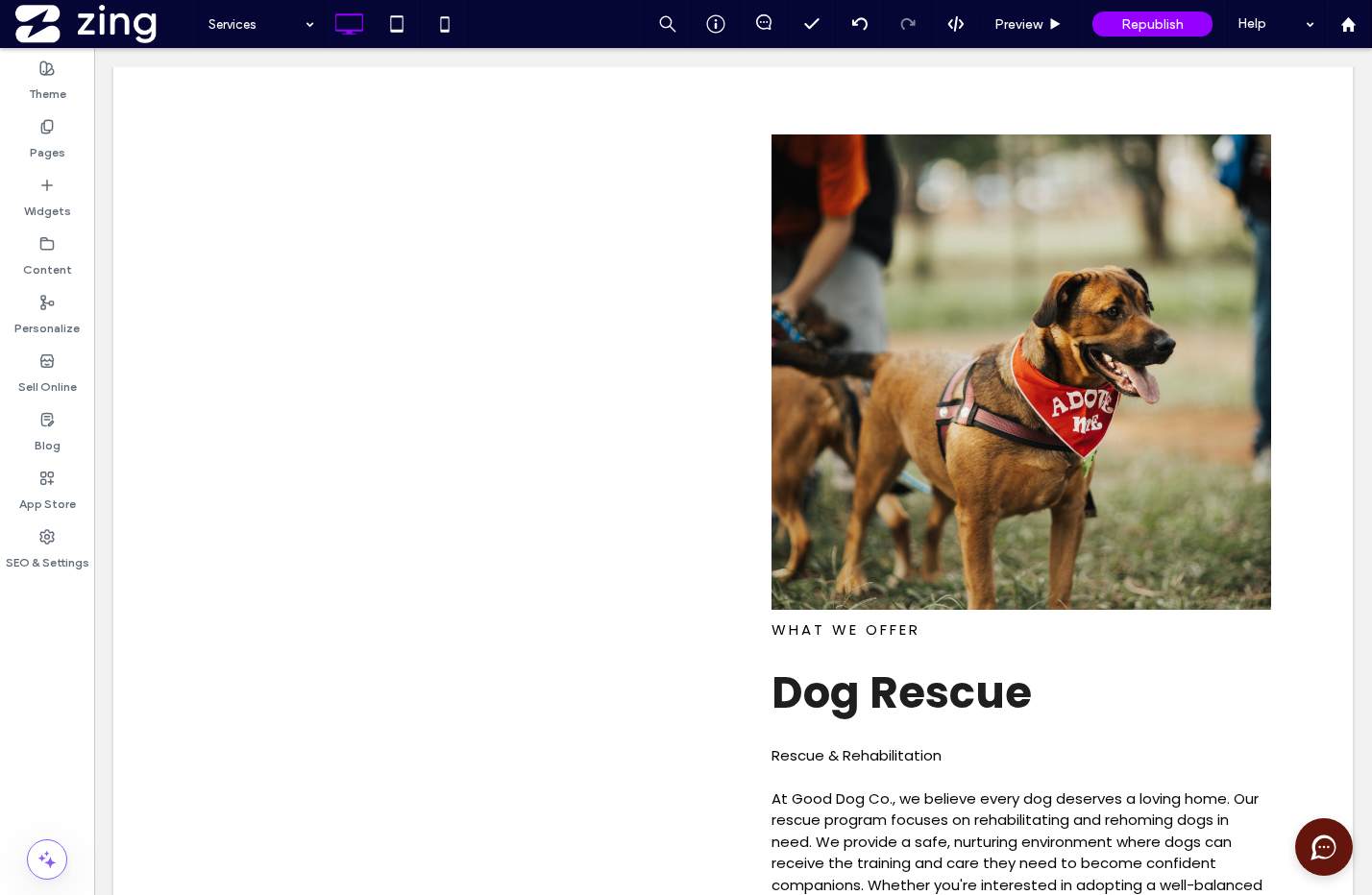
scroll to position [2489, 0]
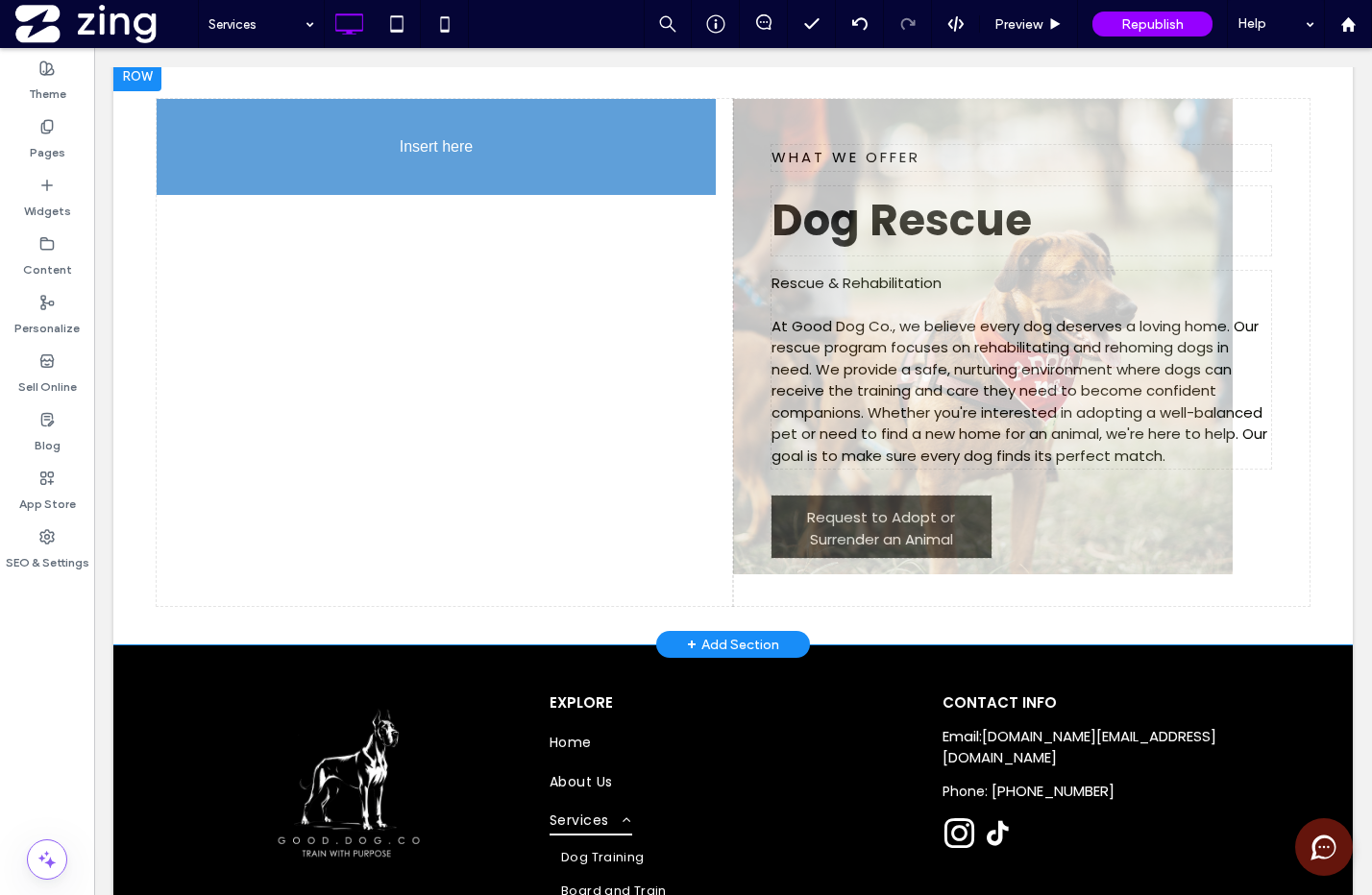
drag, startPoint x: 973, startPoint y: 459, endPoint x: 346, endPoint y: 367, distance: 633.7
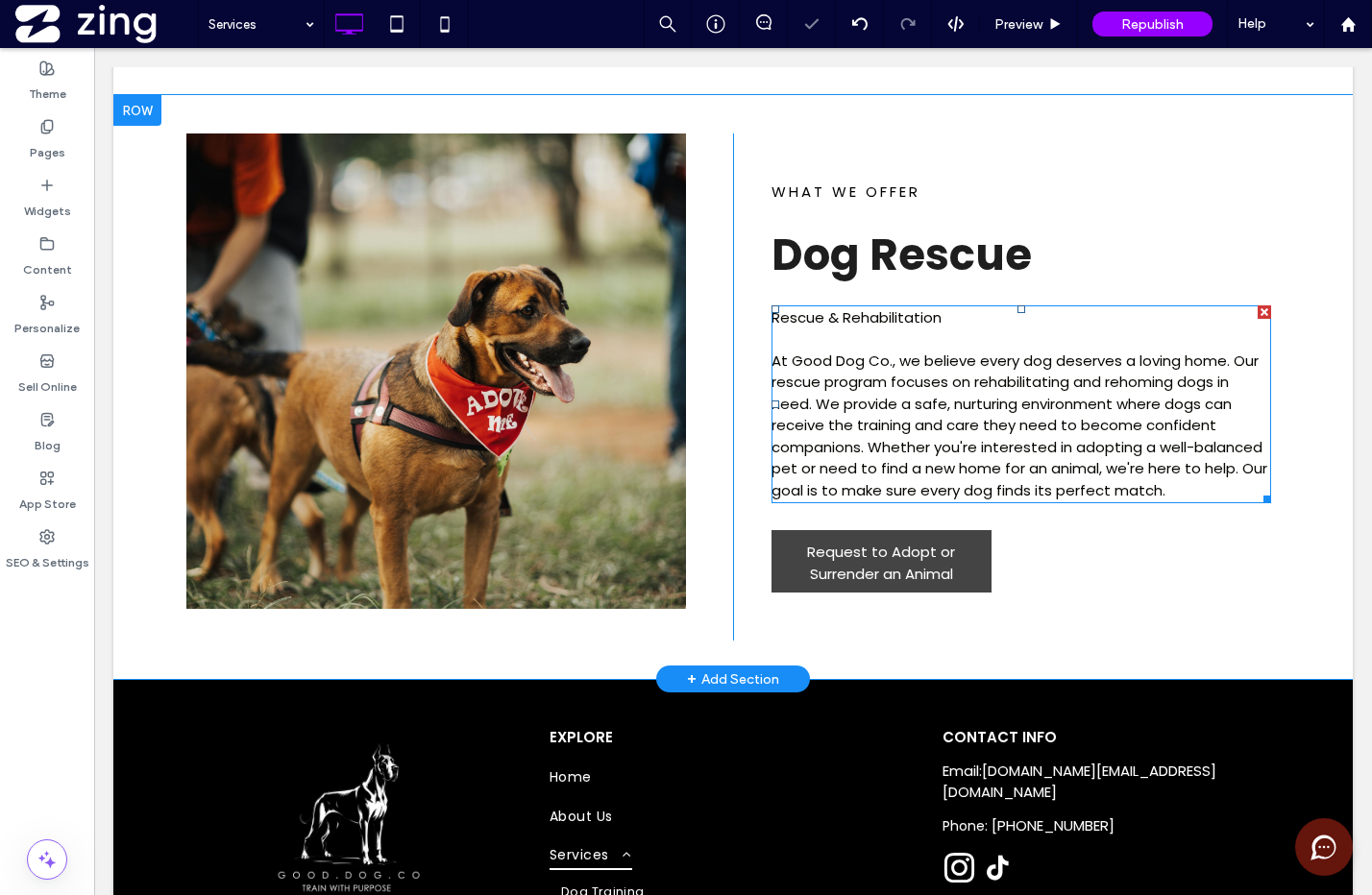
scroll to position [2443, 0]
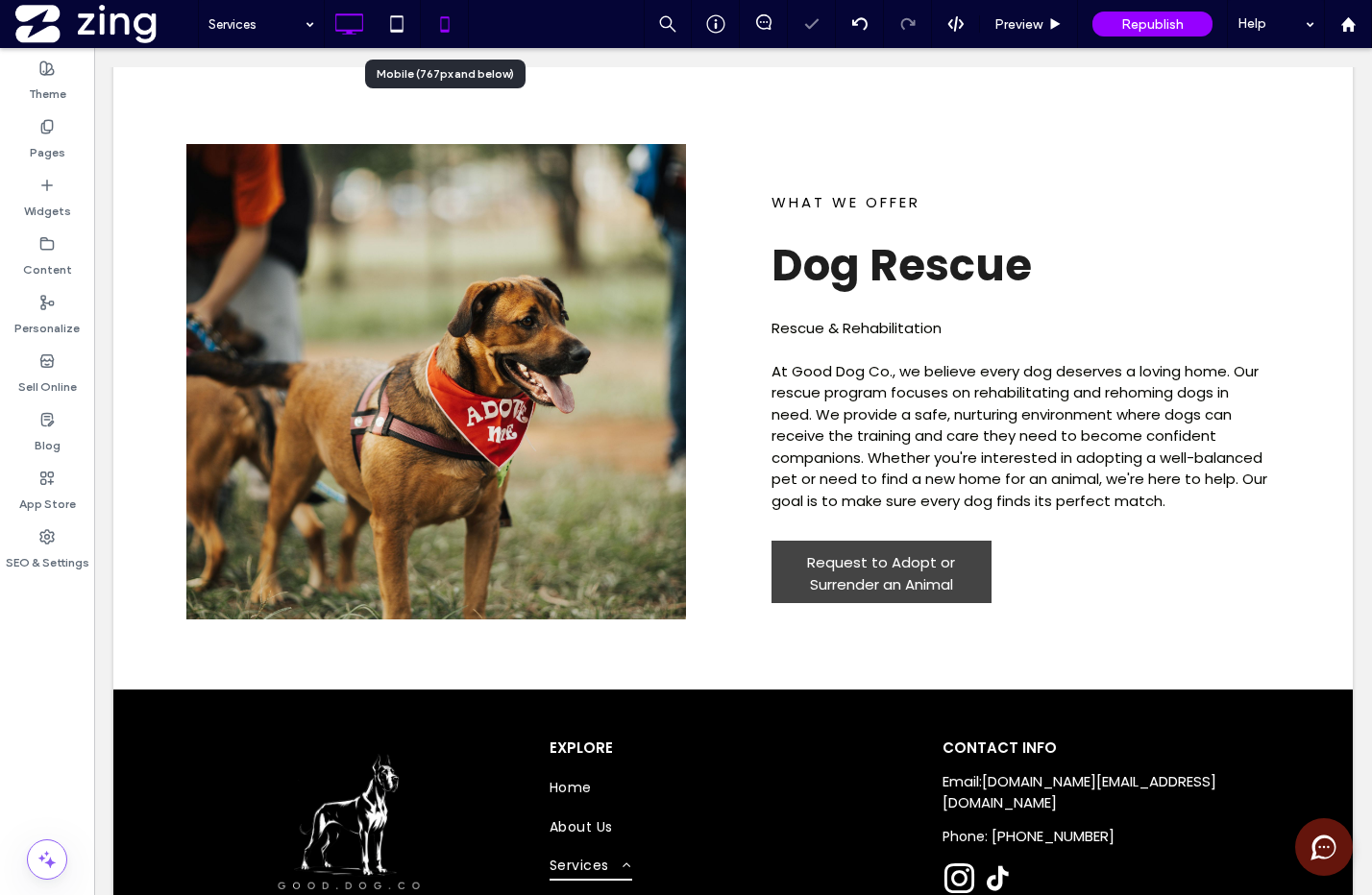
click at [443, 36] on icon at bounding box center [444, 24] width 38 height 38
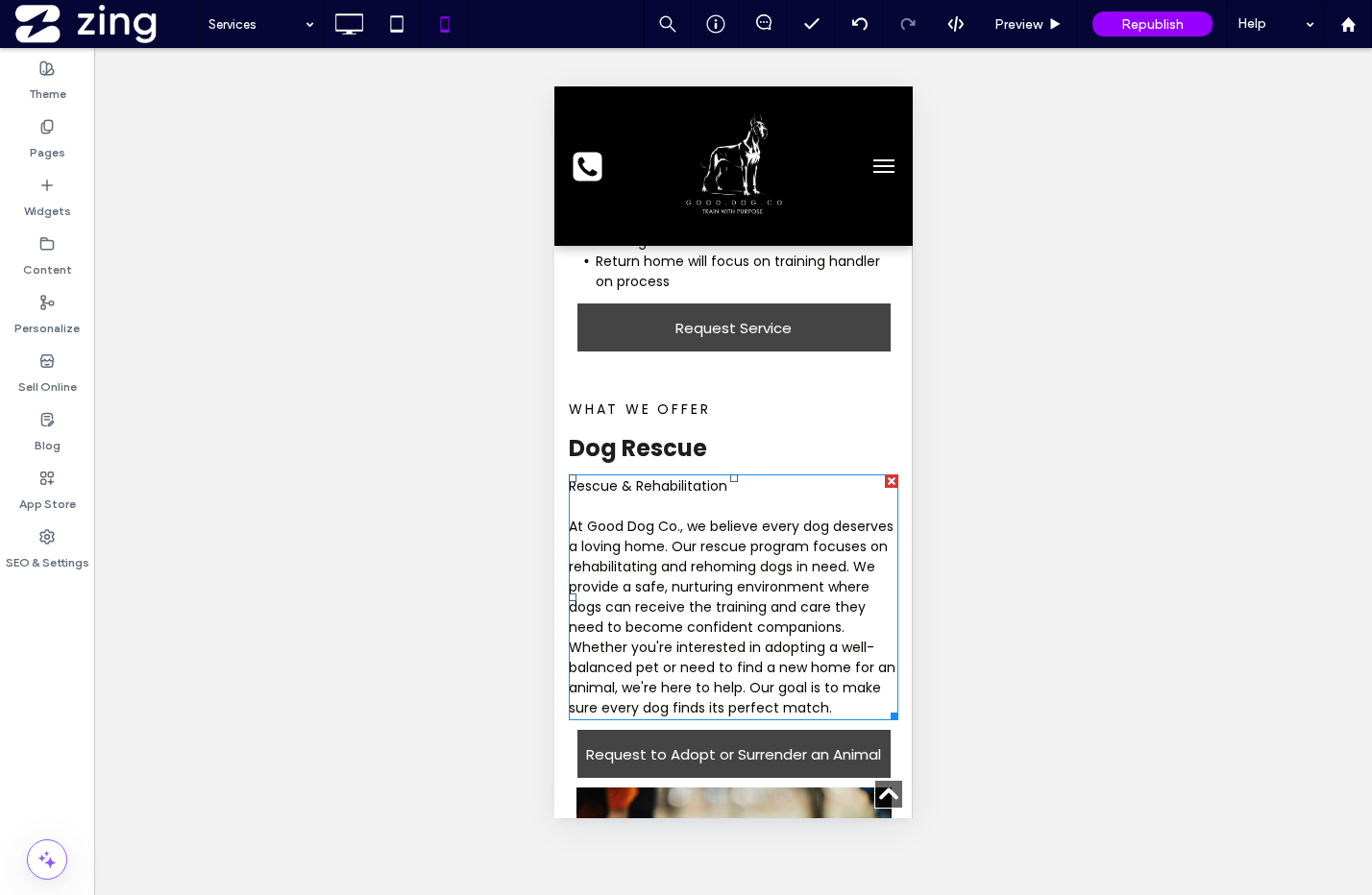
scroll to position [1921, 0]
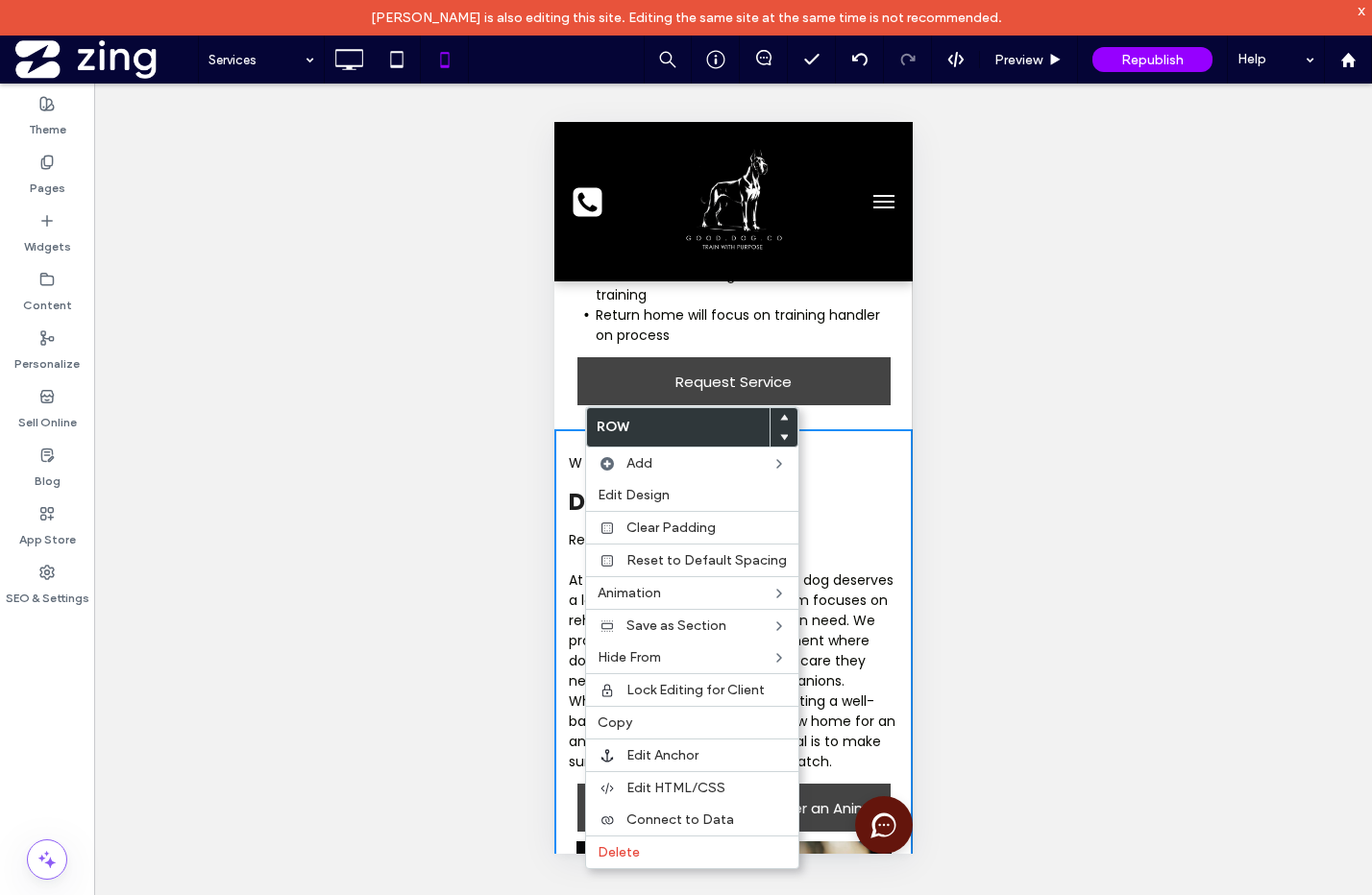
click at [993, 473] on div "Unhide? Yes Unhide? Yes Unhide? Yes Unhide? Yes Unhide? Yes Unhide? Yes Unhide?…" at bounding box center [733, 507] width 1278 height 847
click at [1079, 291] on div "Unhide? Yes Unhide? Yes Unhide? Yes Unhide? Yes Unhide? Yes Unhide? Yes Unhide?…" at bounding box center [733, 507] width 1278 height 847
click at [337, 61] on icon at bounding box center [348, 59] width 38 height 38
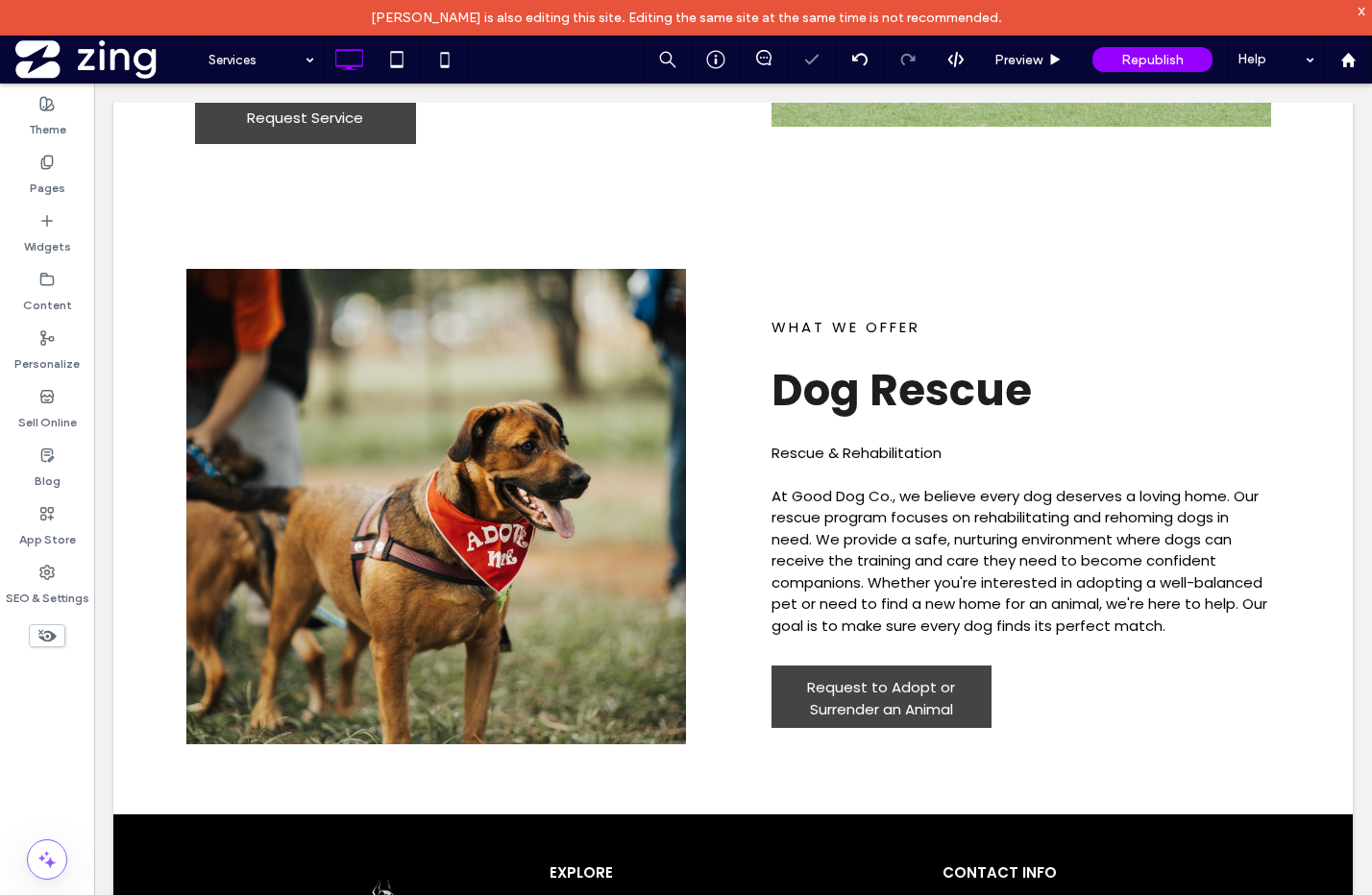
scroll to position [2331, 0]
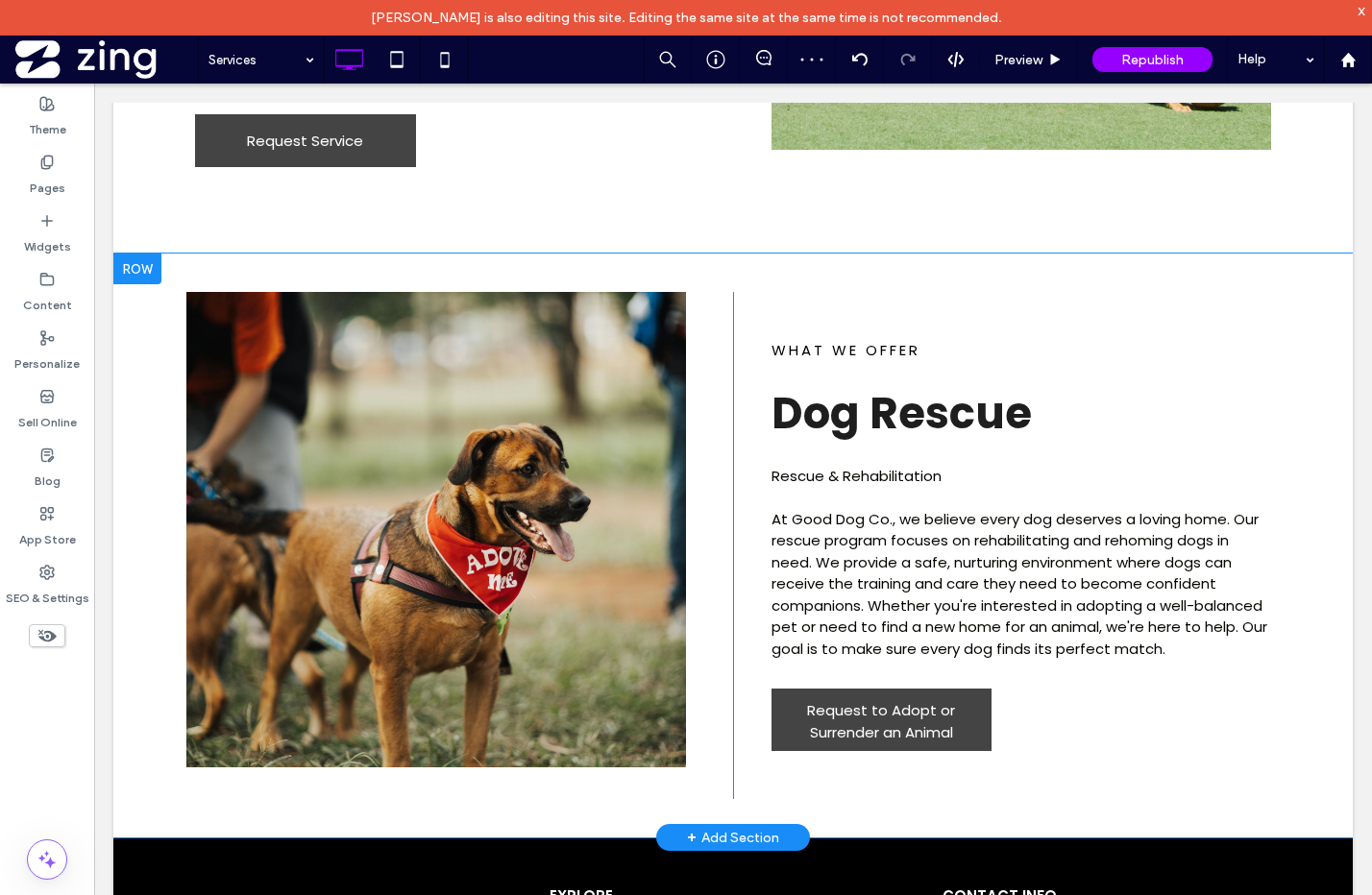
click at [132, 273] on div at bounding box center [137, 269] width 48 height 30
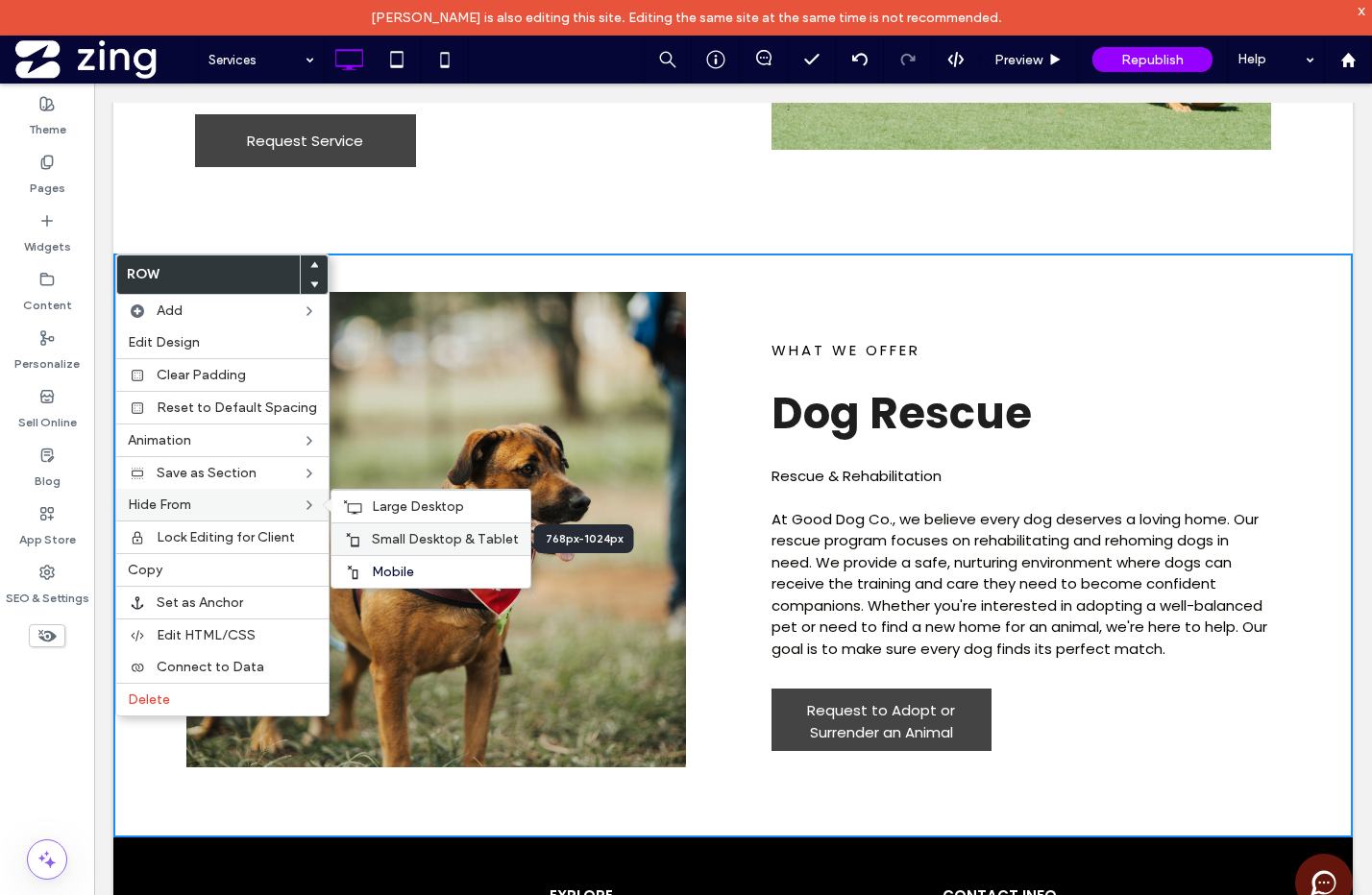
click at [383, 537] on span "Small Desktop & Tablet" at bounding box center [445, 539] width 147 height 17
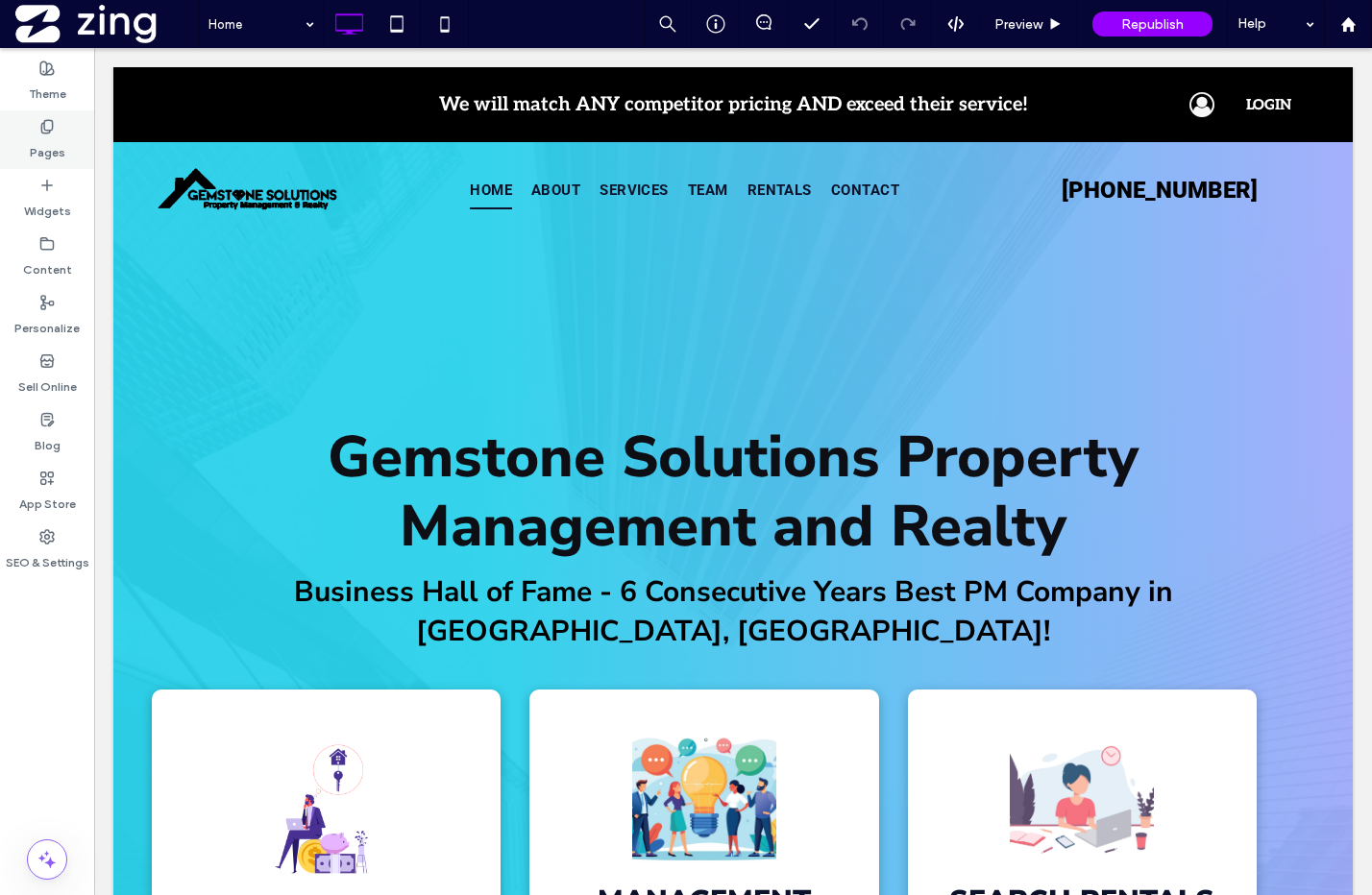
click at [55, 132] on div "Pages" at bounding box center [47, 140] width 94 height 59
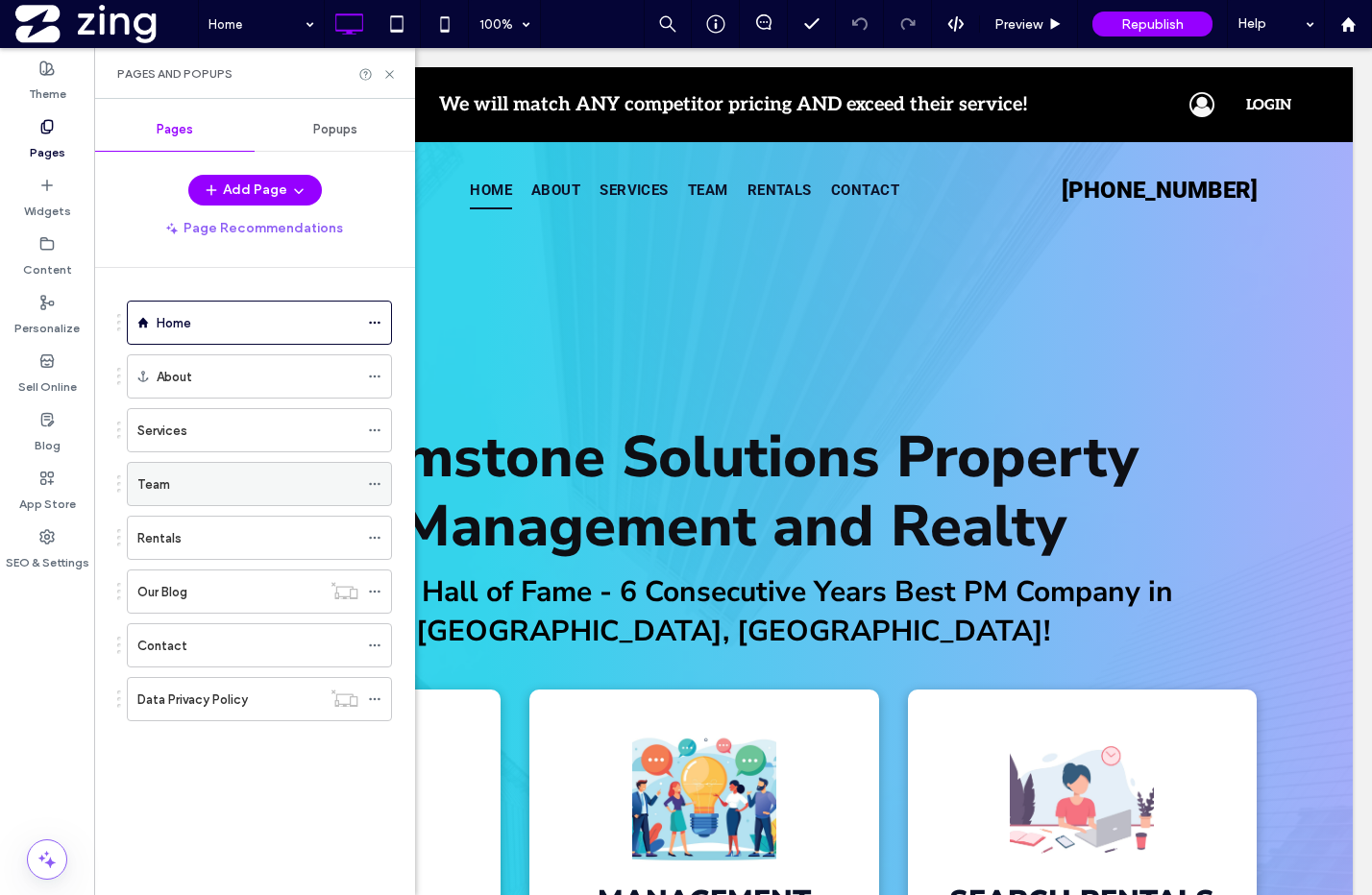
click at [251, 492] on div "Team" at bounding box center [247, 484] width 220 height 21
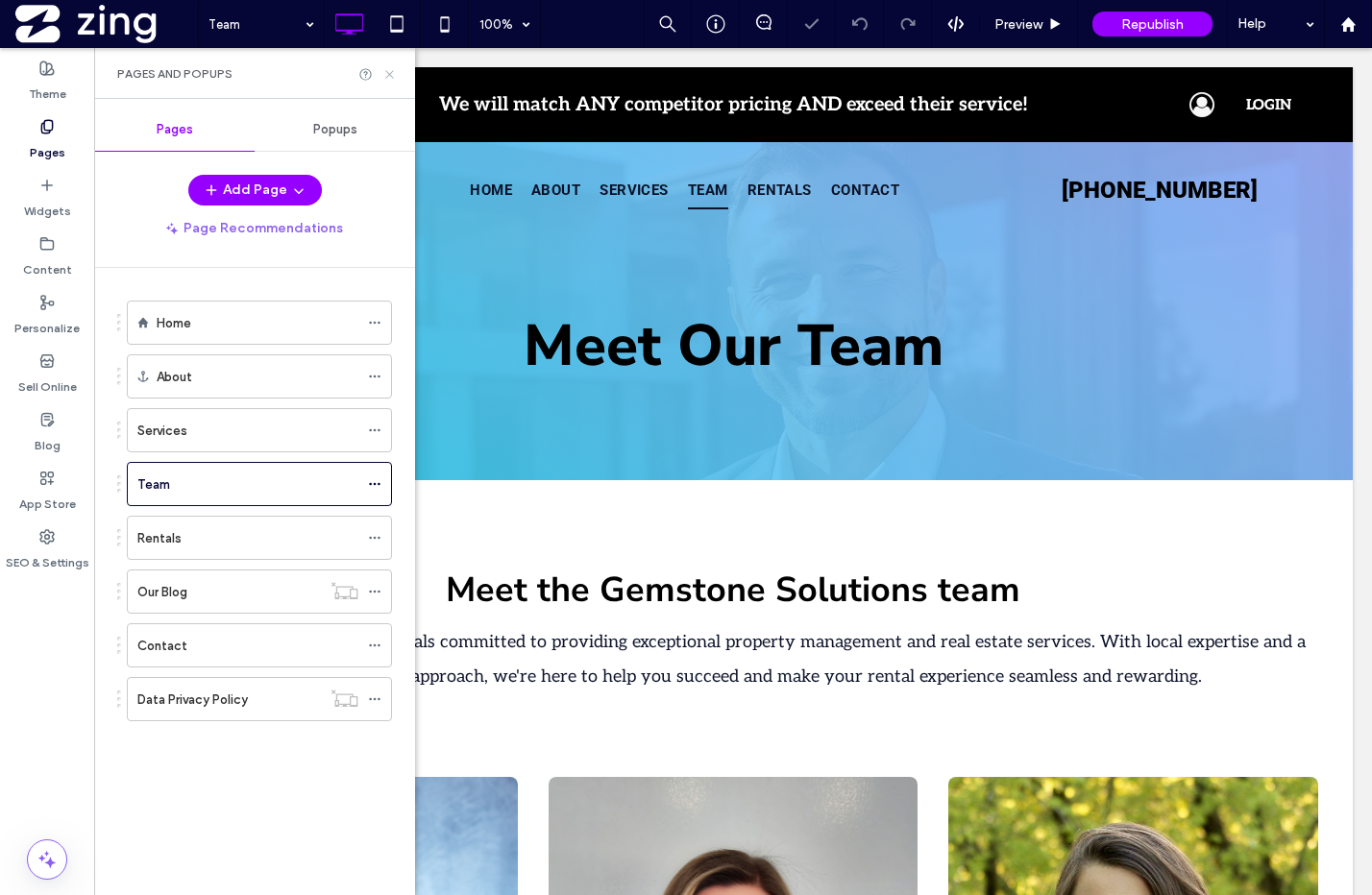
click at [389, 73] on use at bounding box center [389, 75] width 8 height 8
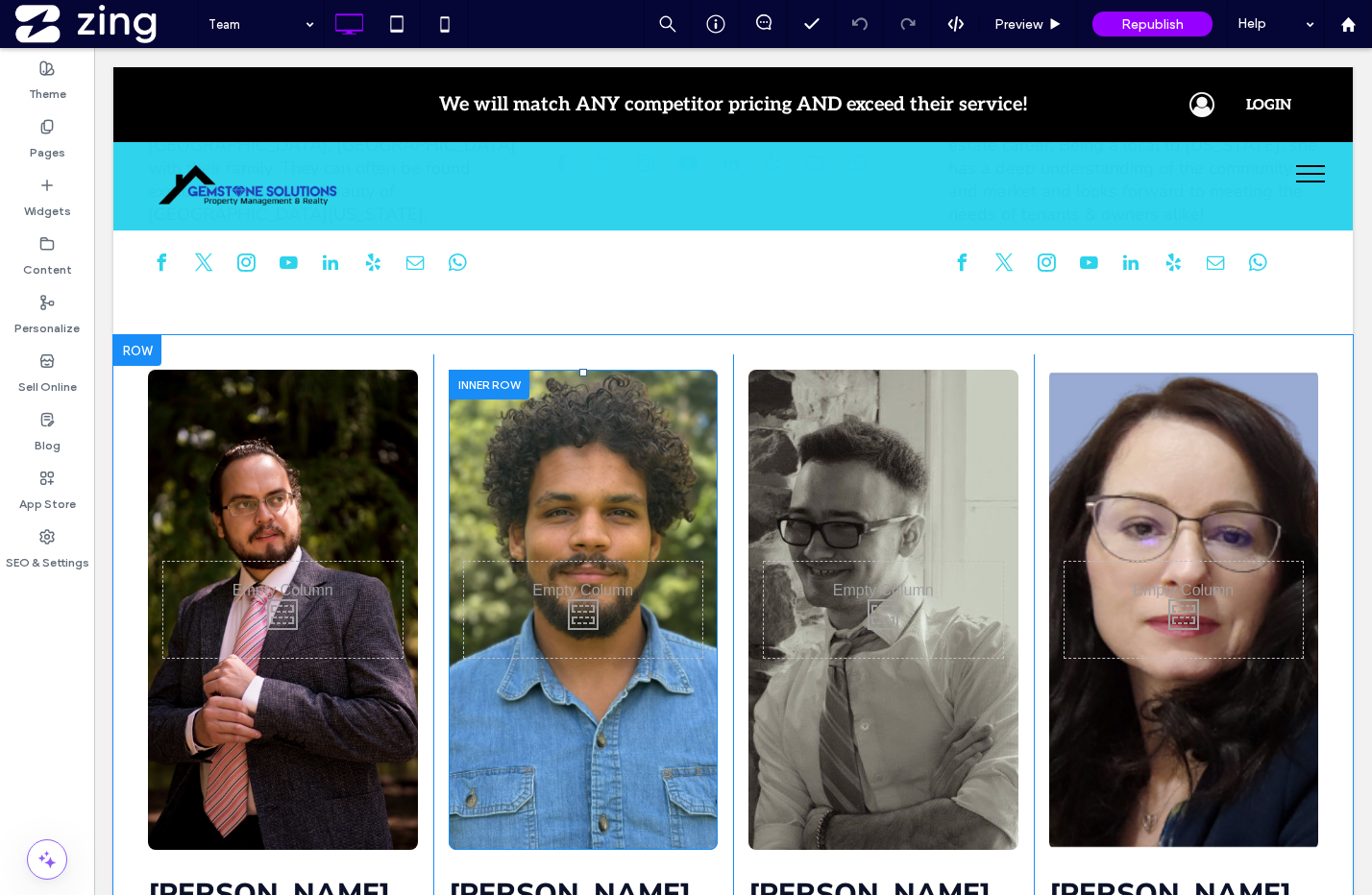
scroll to position [1410, 0]
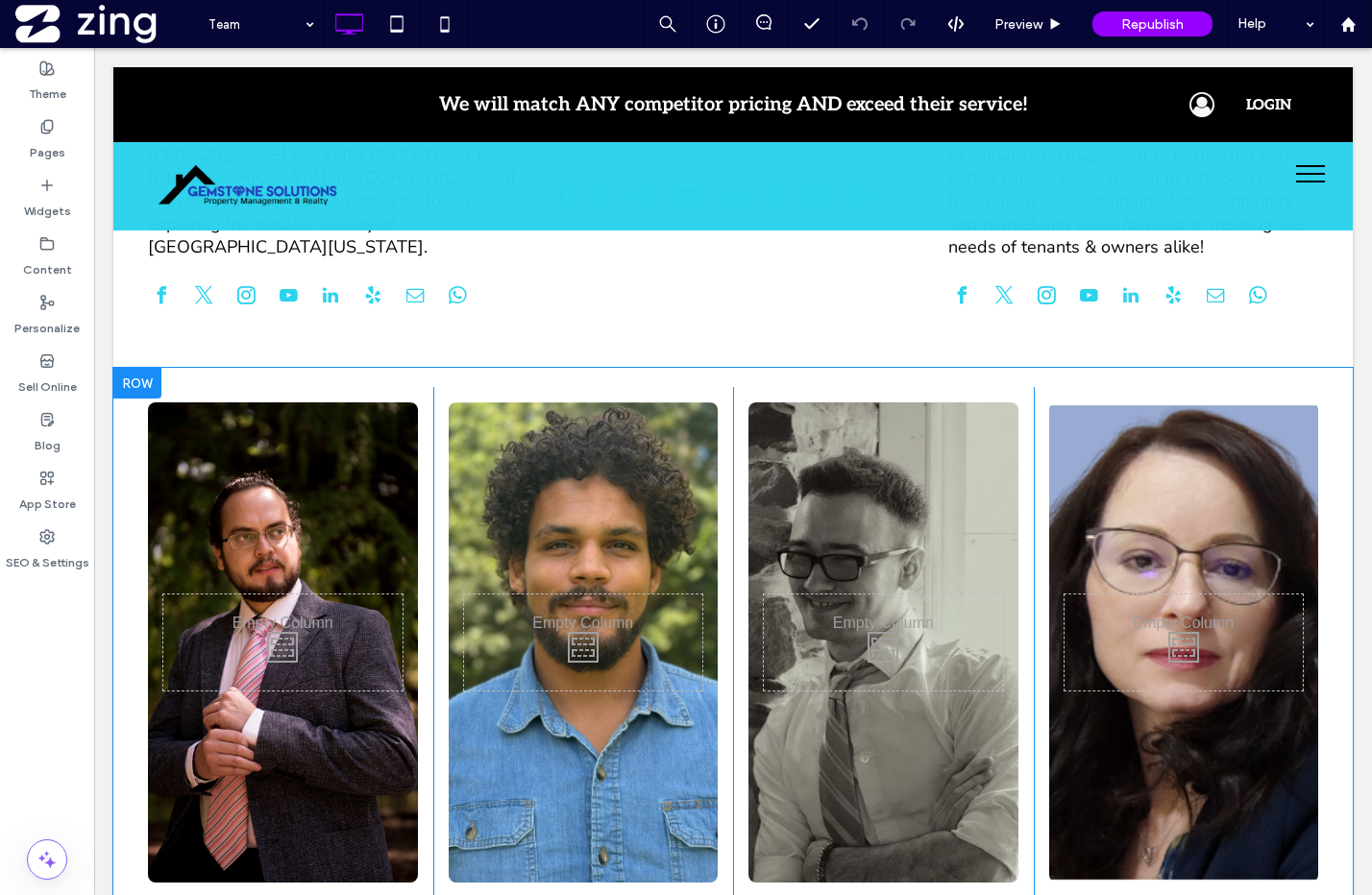
click at [449, 387] on div "Click To Paste [PERSON_NAME] Quality Assurance Supervisor [PERSON_NAME] is born…" at bounding box center [583, 877] width 301 height 981
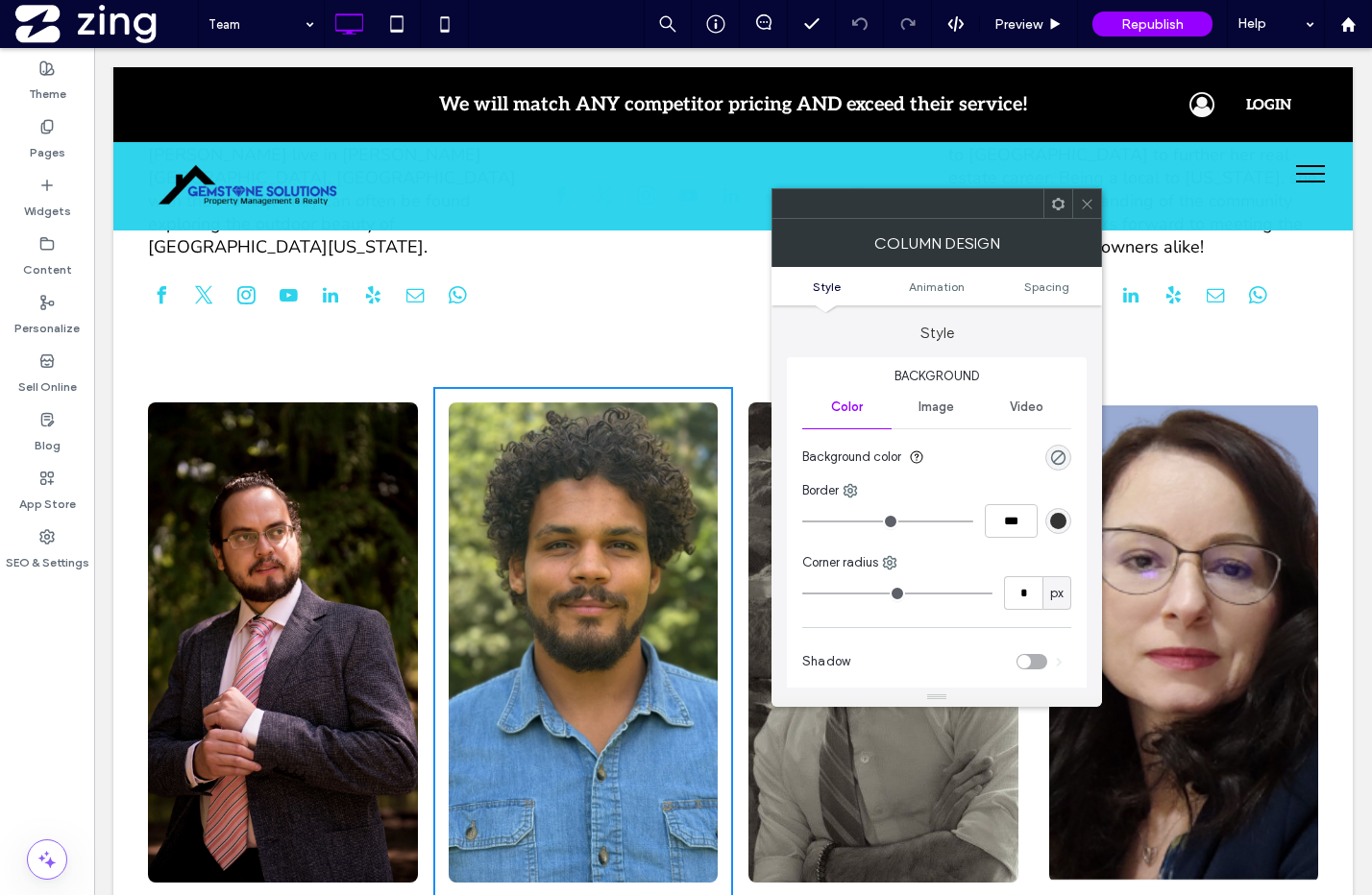
click at [1091, 206] on icon at bounding box center [1087, 204] width 15 height 15
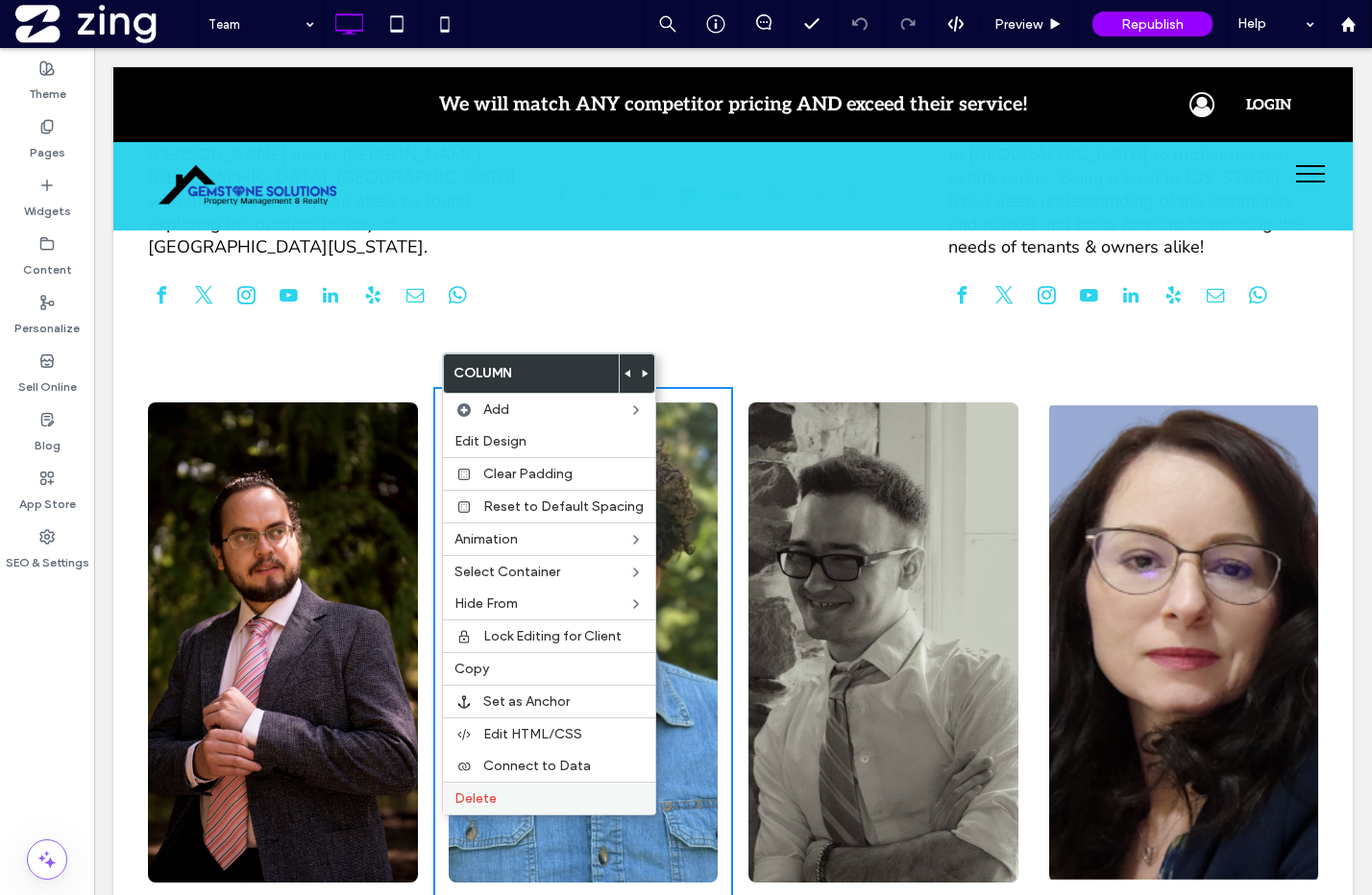
click at [527, 797] on label "Delete" at bounding box center [549, 799] width 189 height 17
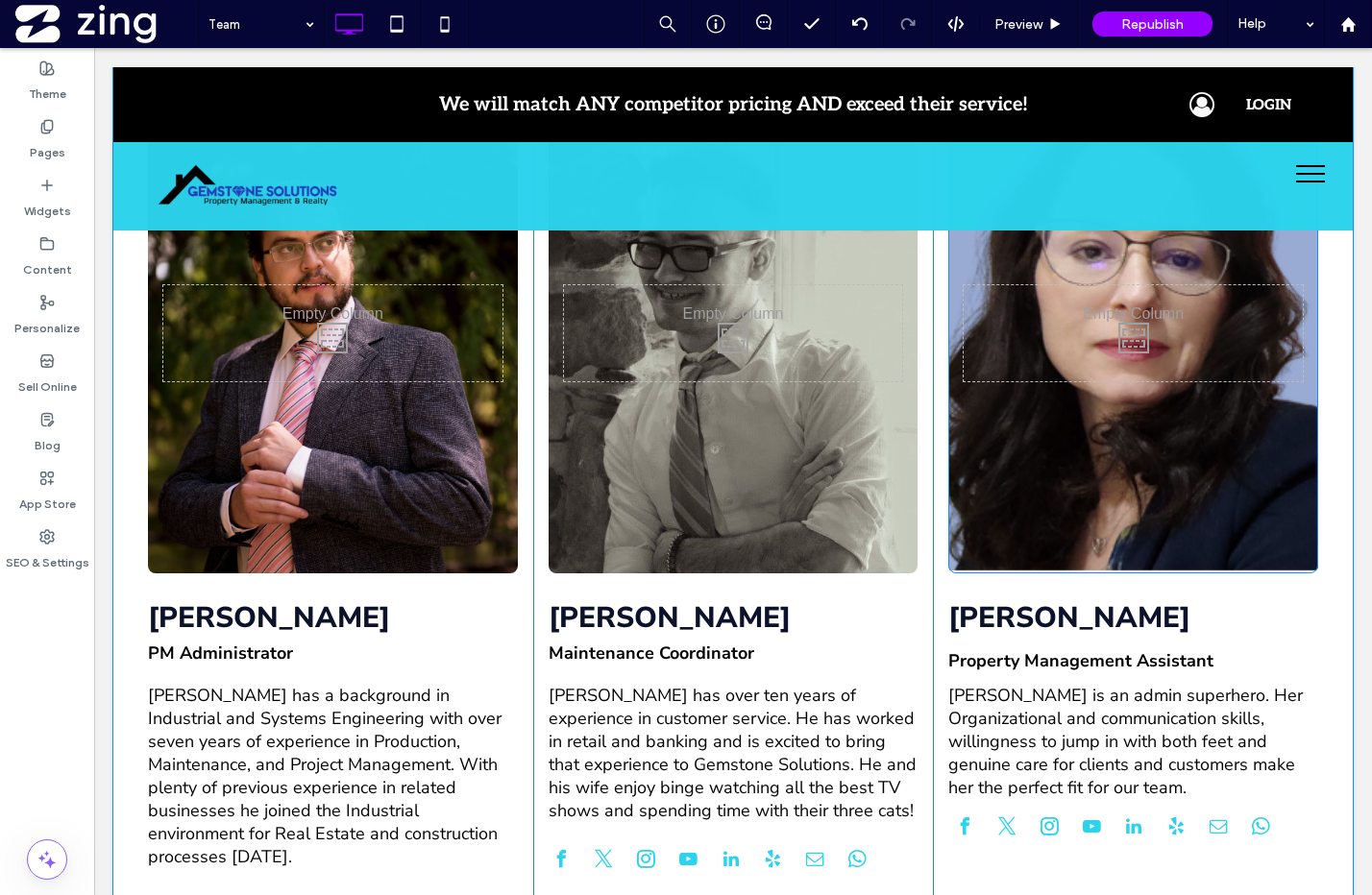
scroll to position [1719, 0]
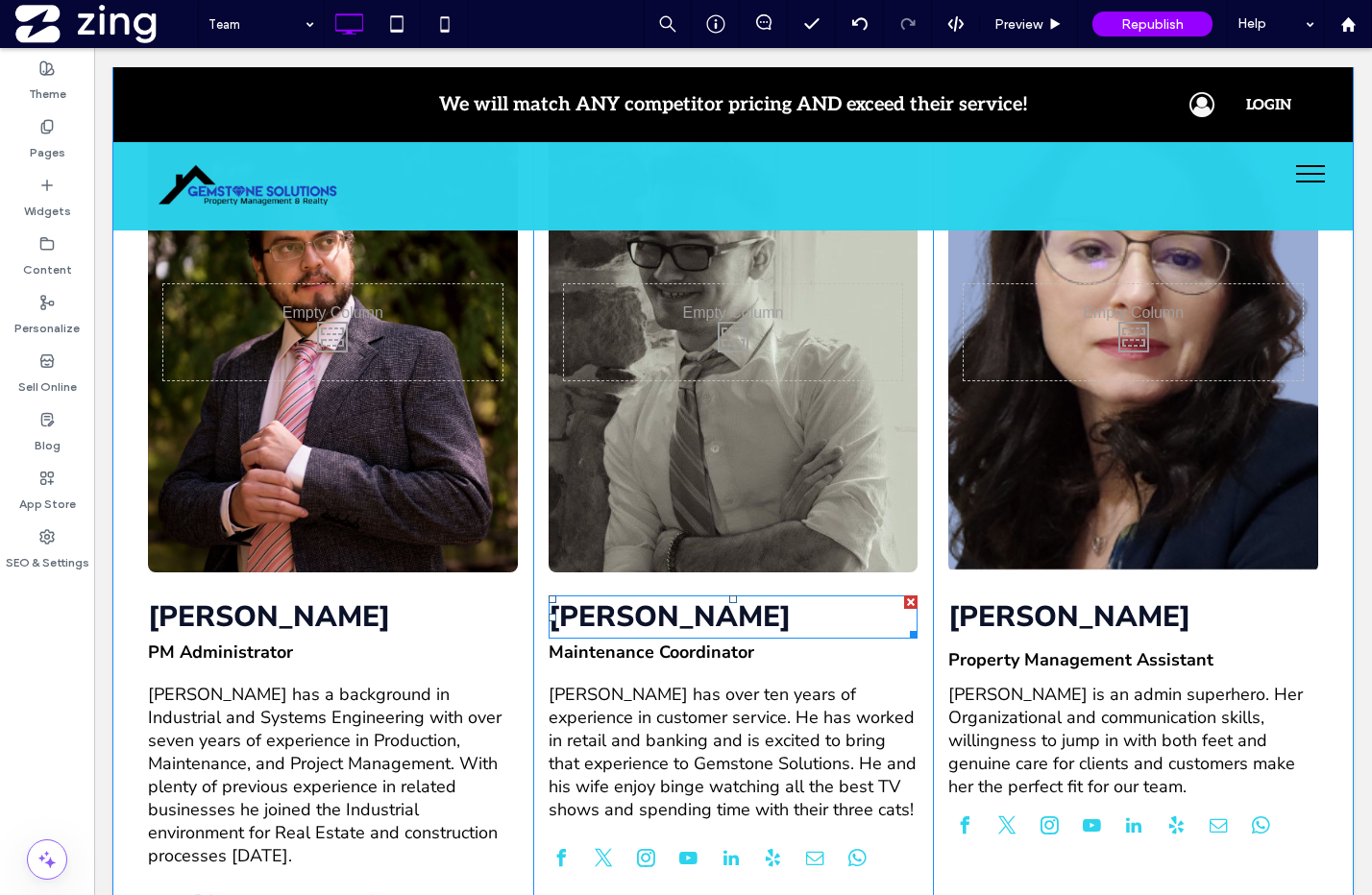
click at [641, 598] on h3 "[PERSON_NAME]" at bounding box center [733, 618] width 369 height 39
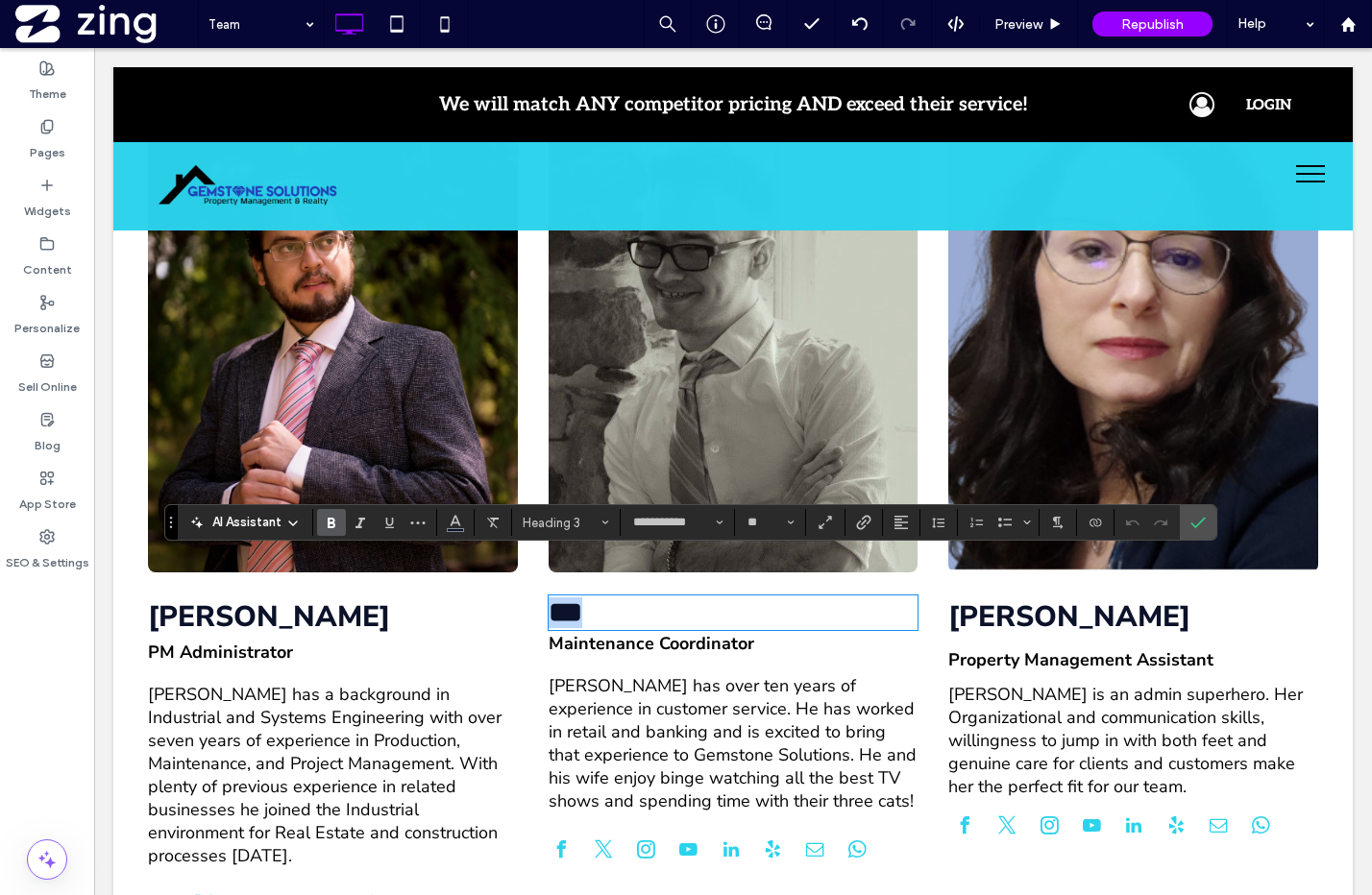
click at [625, 598] on h3 "***" at bounding box center [733, 613] width 369 height 30
click at [1071, 598] on h3 "[PERSON_NAME]" at bounding box center [1132, 618] width 369 height 39
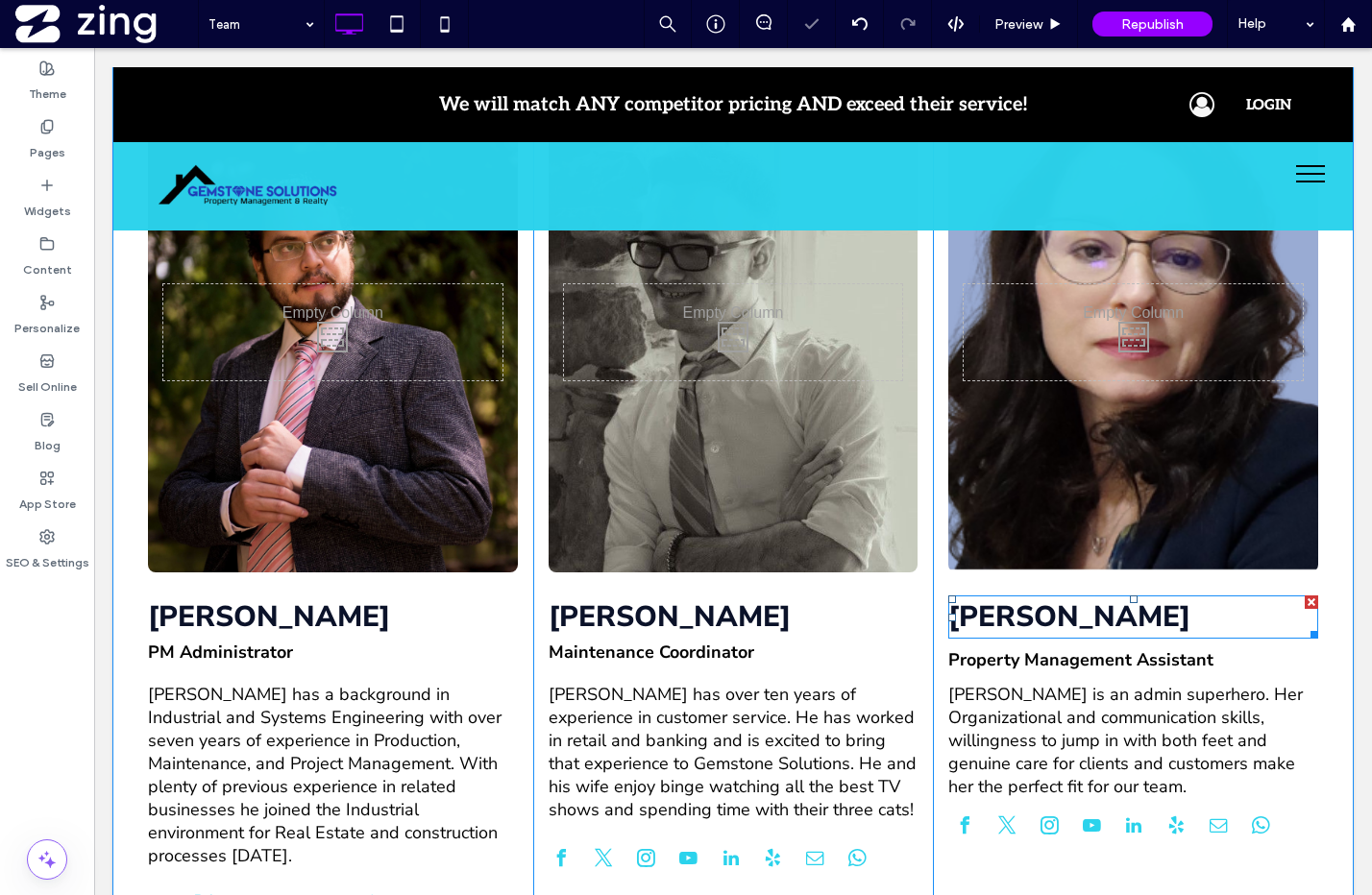
click at [1059, 598] on h3 "[PERSON_NAME]" at bounding box center [1132, 618] width 369 height 39
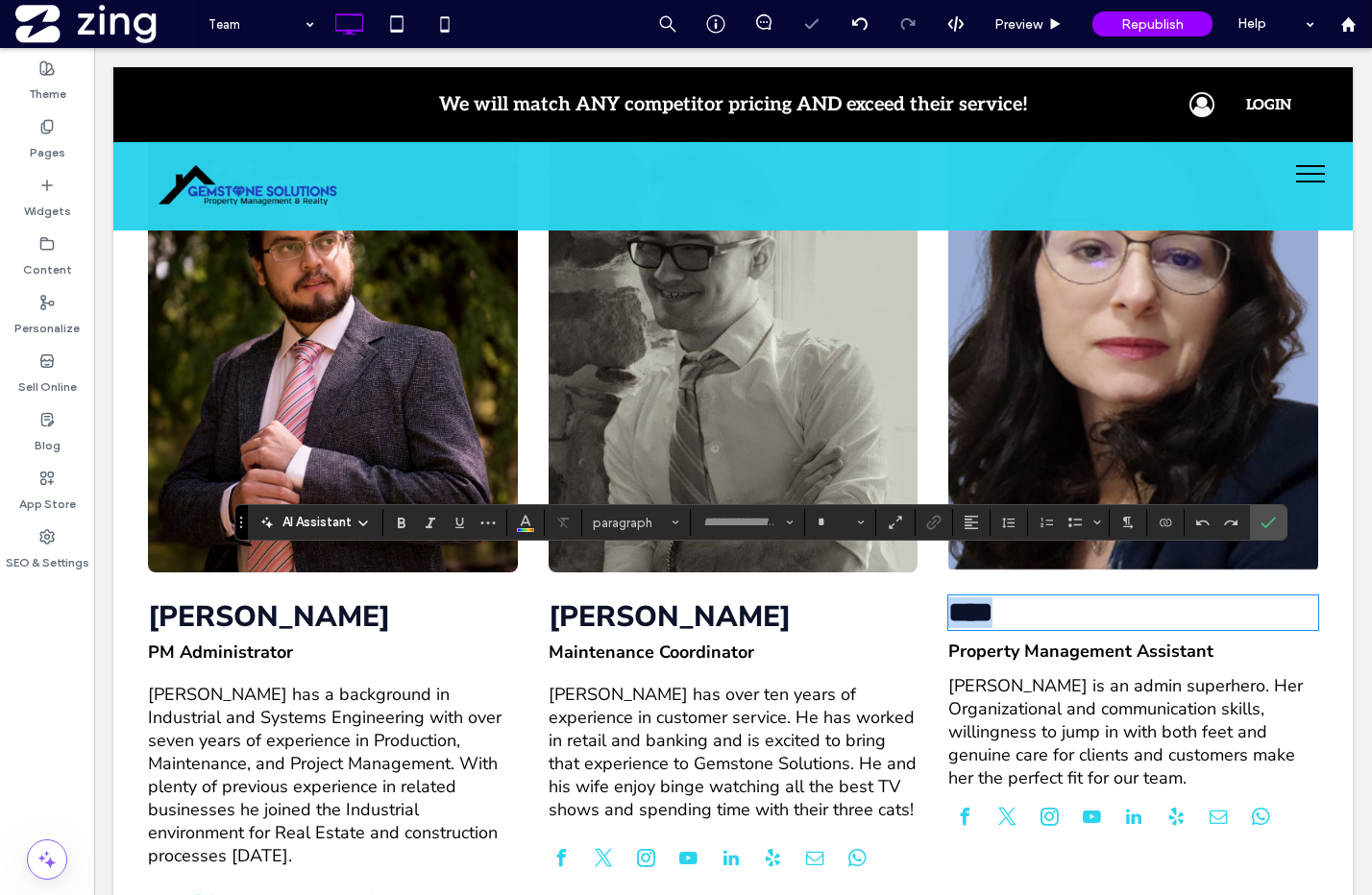
type input "**********"
type input "**"
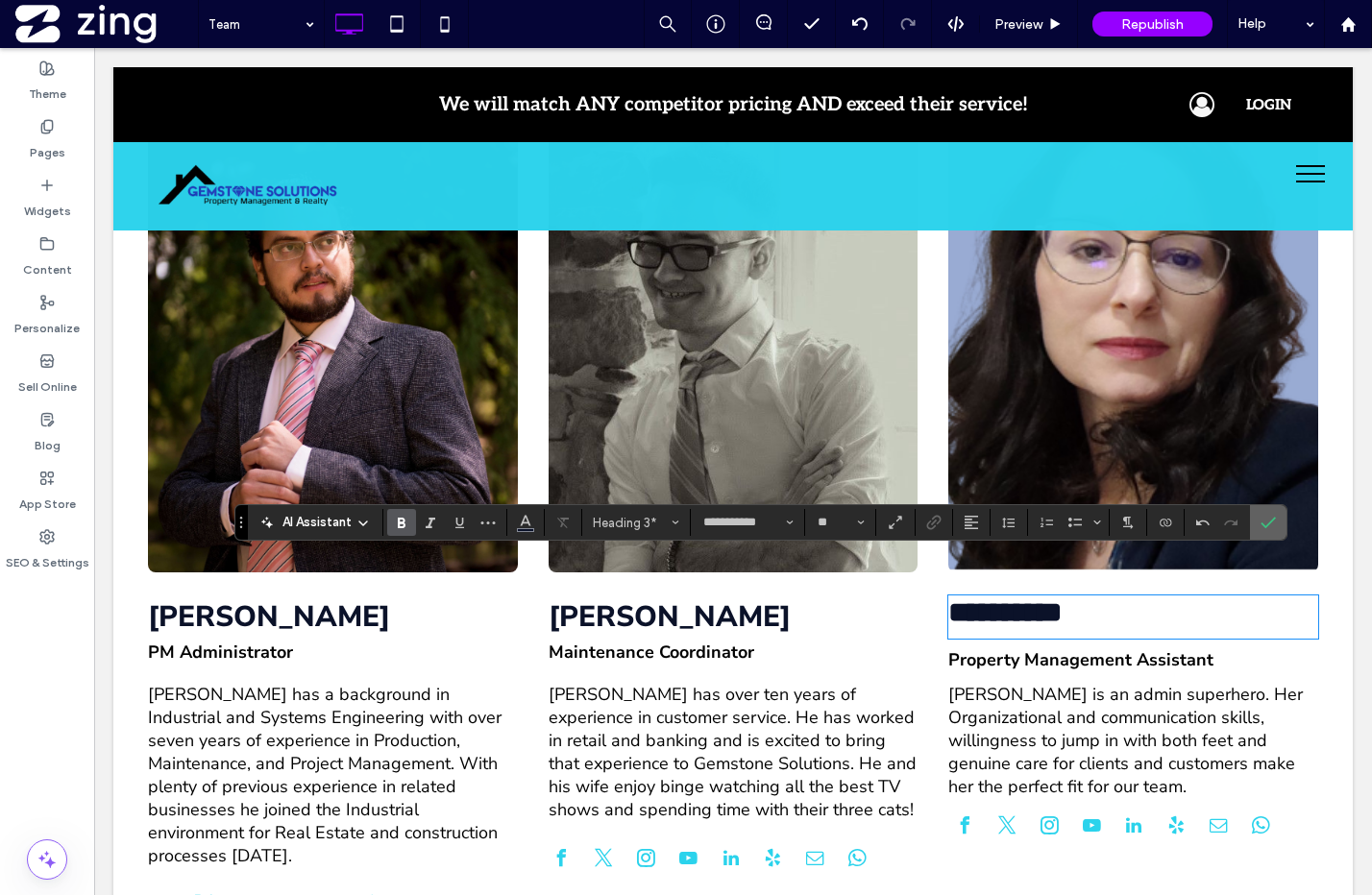
click at [1270, 516] on icon "Confirm" at bounding box center [1268, 522] width 16 height 16
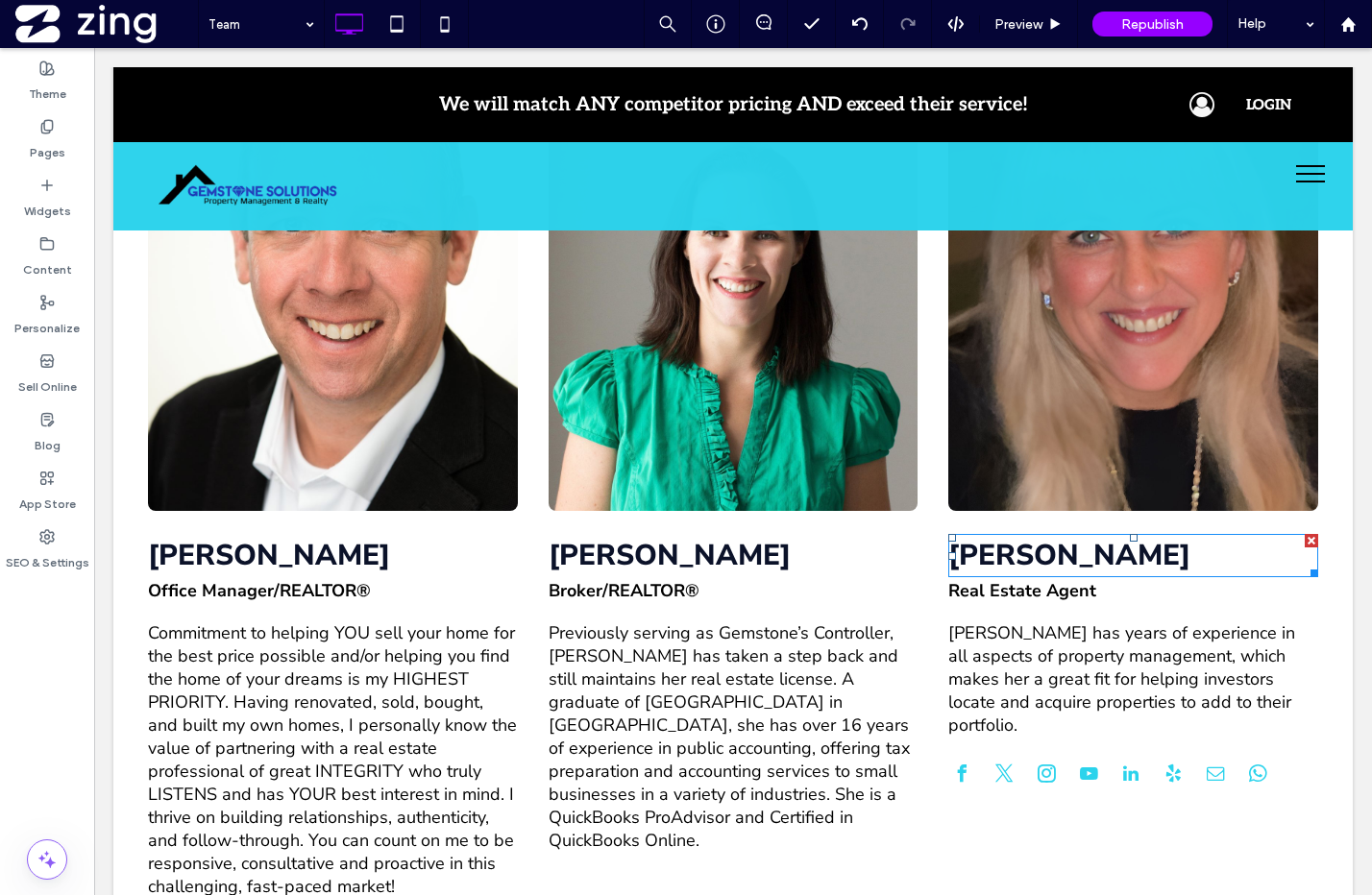
scroll to position [2703, 0]
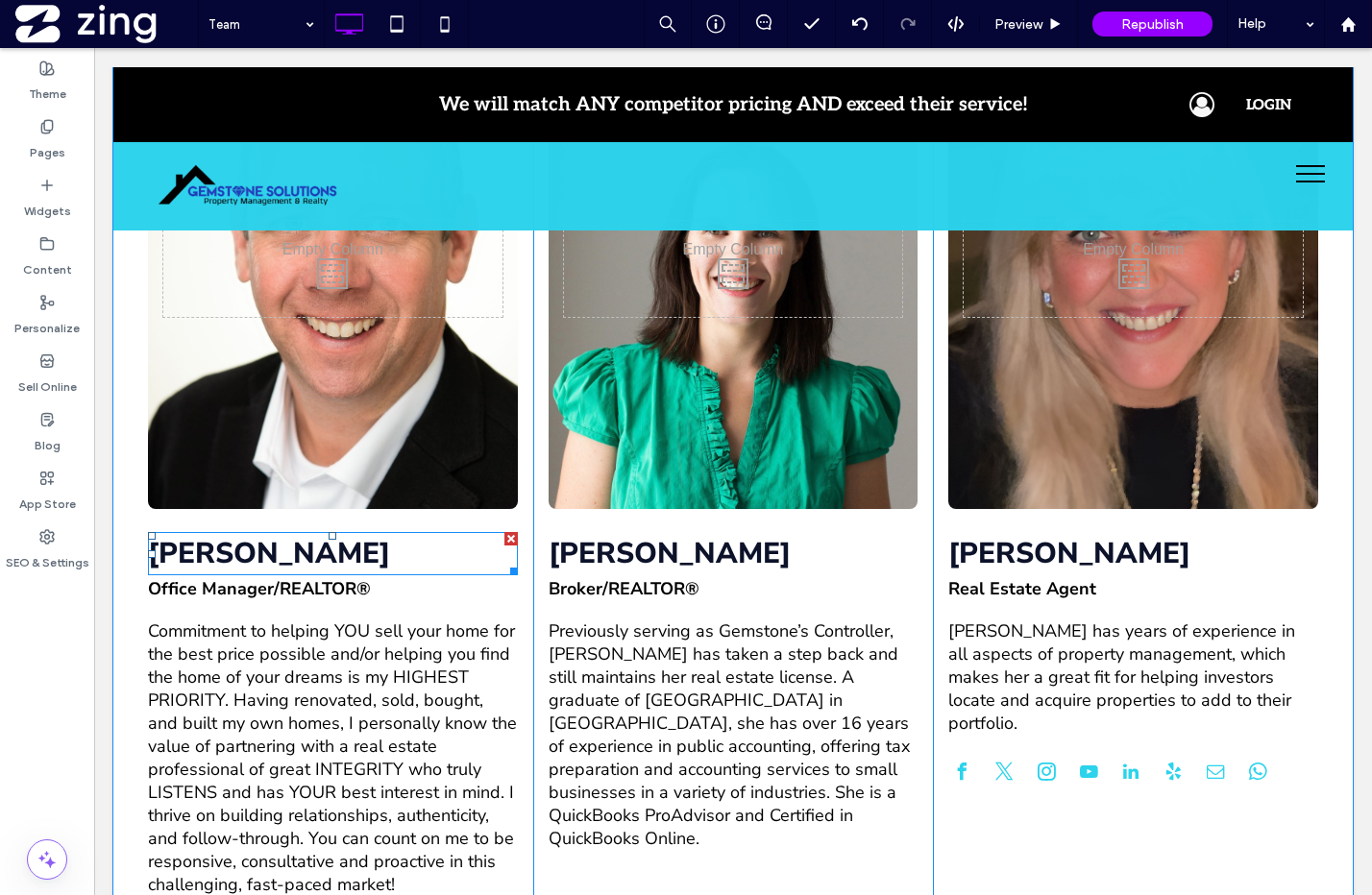
click at [316, 534] on h3 "[PERSON_NAME]" at bounding box center [332, 554] width 369 height 39
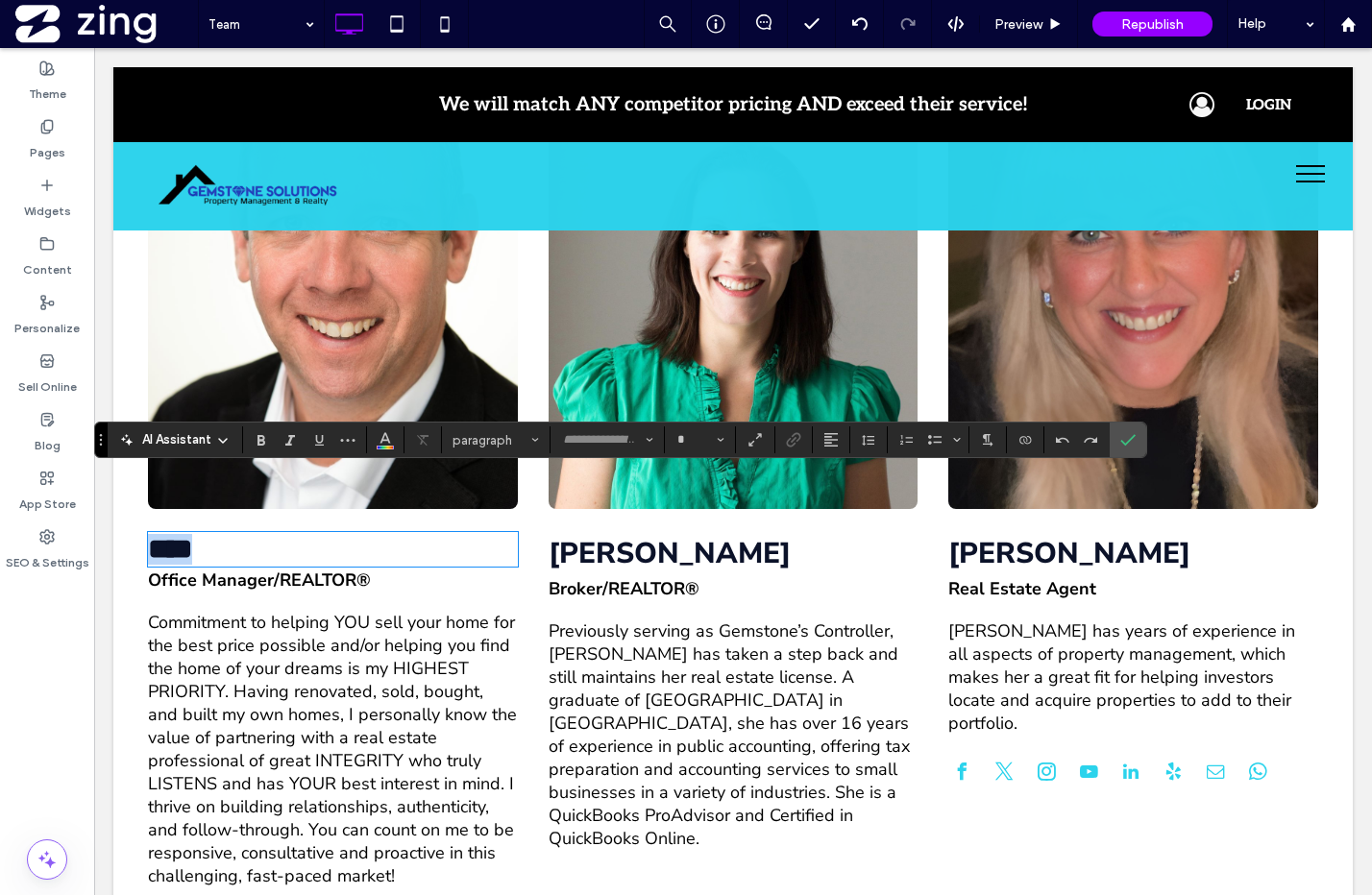
type input "**********"
type input "**"
click at [385, 569] on h4 "Office Manager/REALTOR®" at bounding box center [332, 580] width 369 height 24
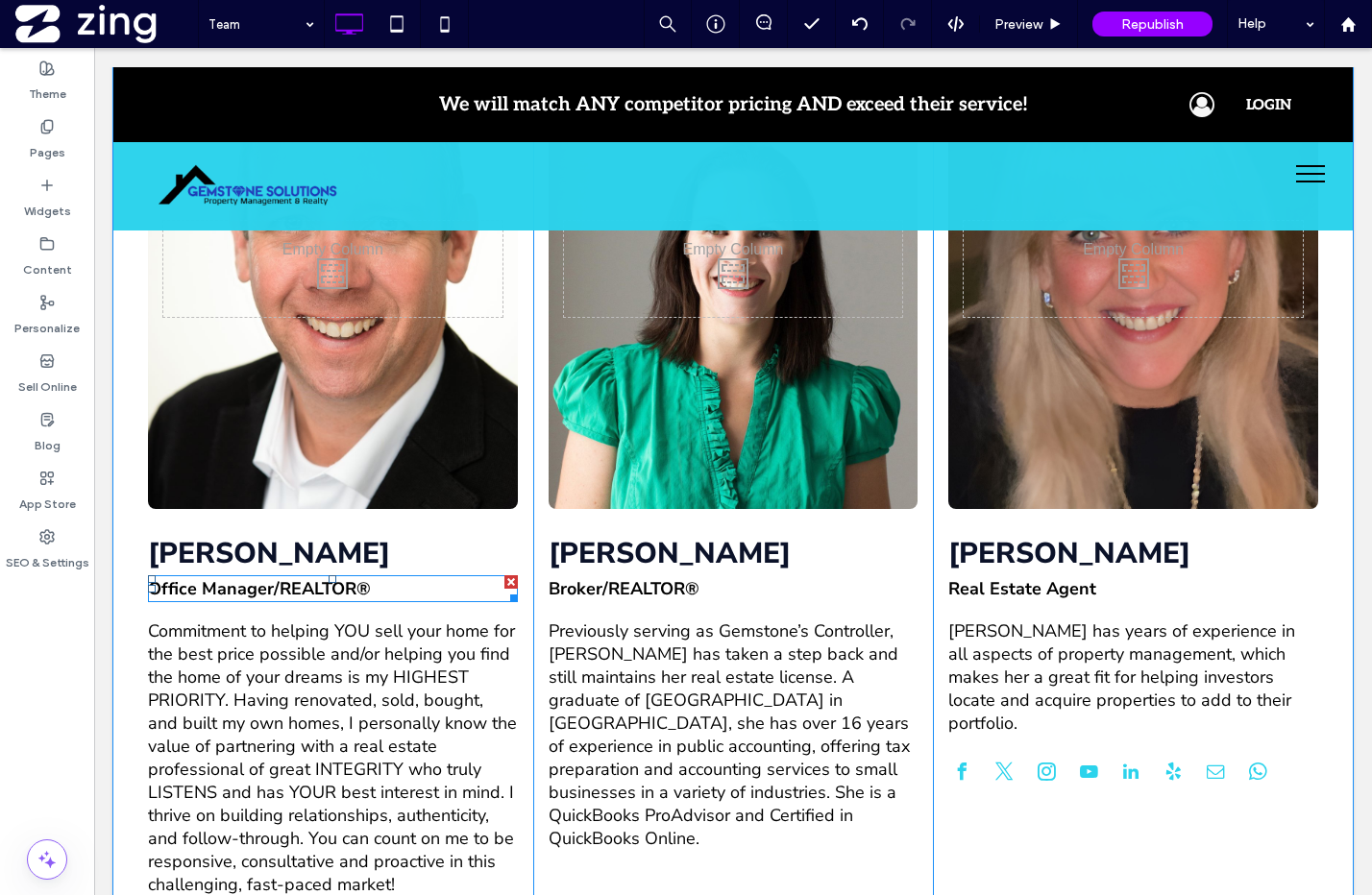
click at [271, 577] on span "Office Manager/REALTOR®" at bounding box center [259, 589] width 222 height 24
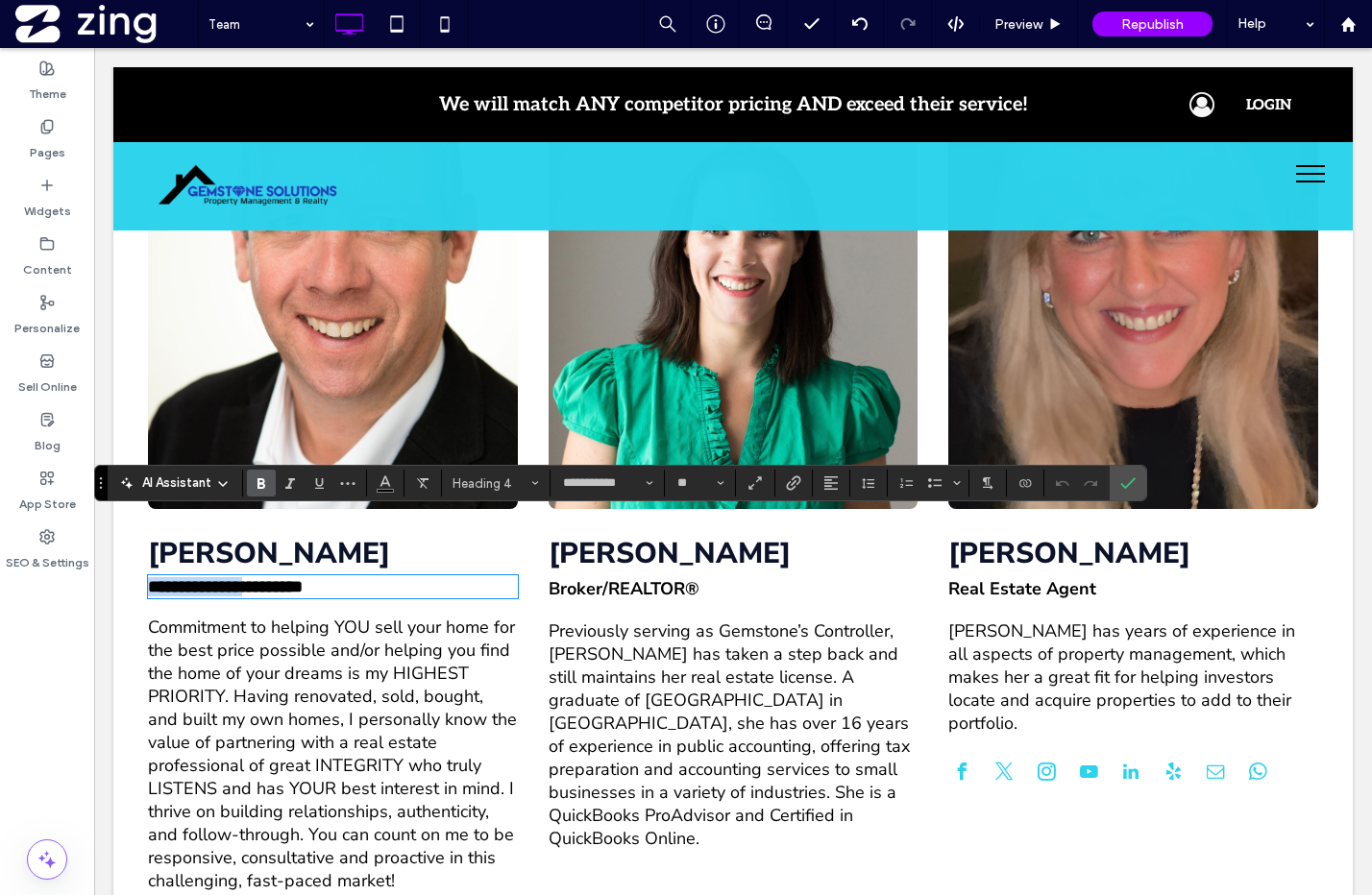
drag, startPoint x: 271, startPoint y: 527, endPoint x: 111, endPoint y: 528, distance: 160.0
drag, startPoint x: 1124, startPoint y: 487, endPoint x: 934, endPoint y: 451, distance: 193.4
click at [1124, 487] on use "Confirm" at bounding box center [1129, 483] width 16 height 12
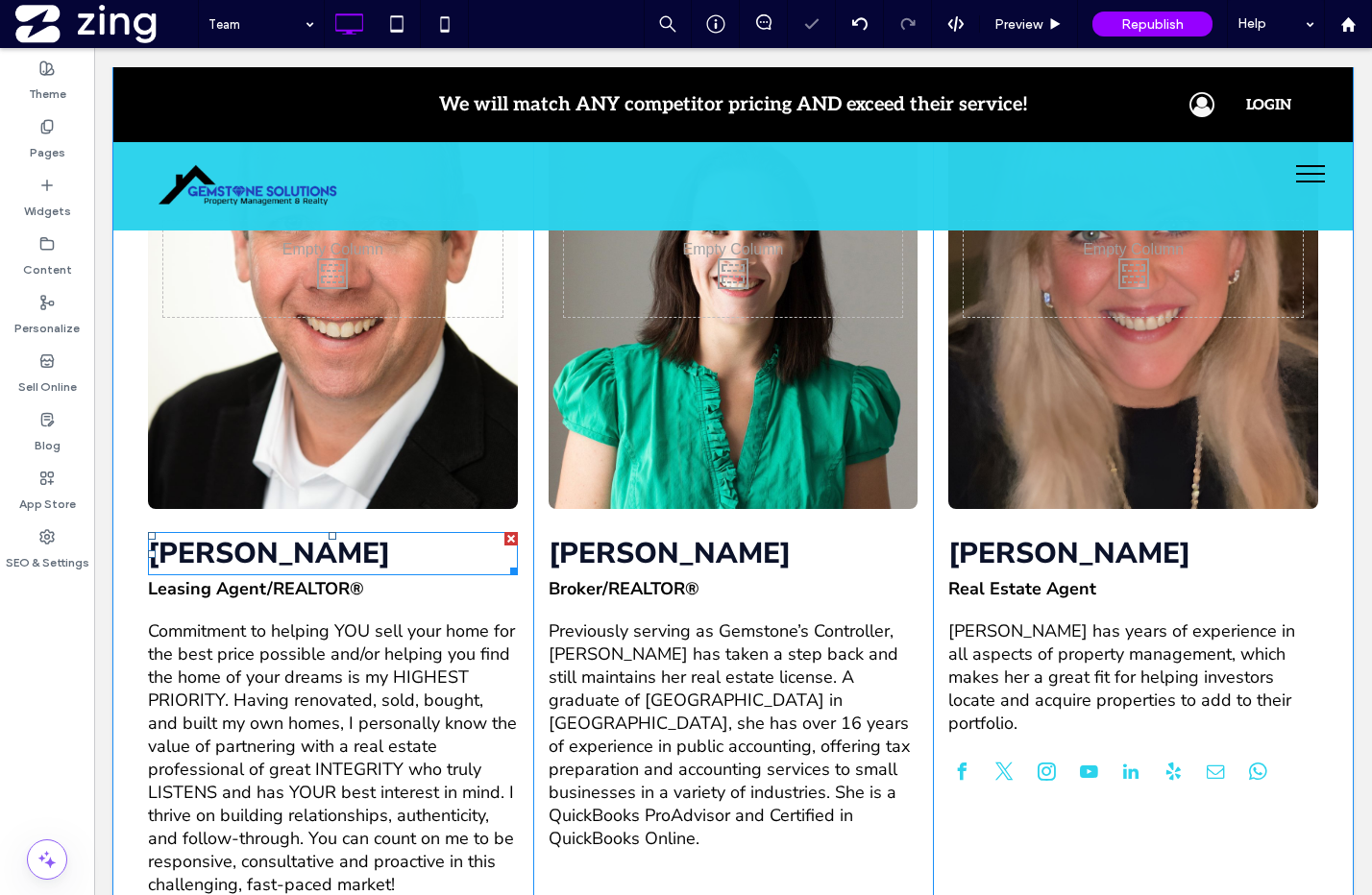
click at [260, 534] on h3 "[PERSON_NAME]" at bounding box center [332, 554] width 369 height 39
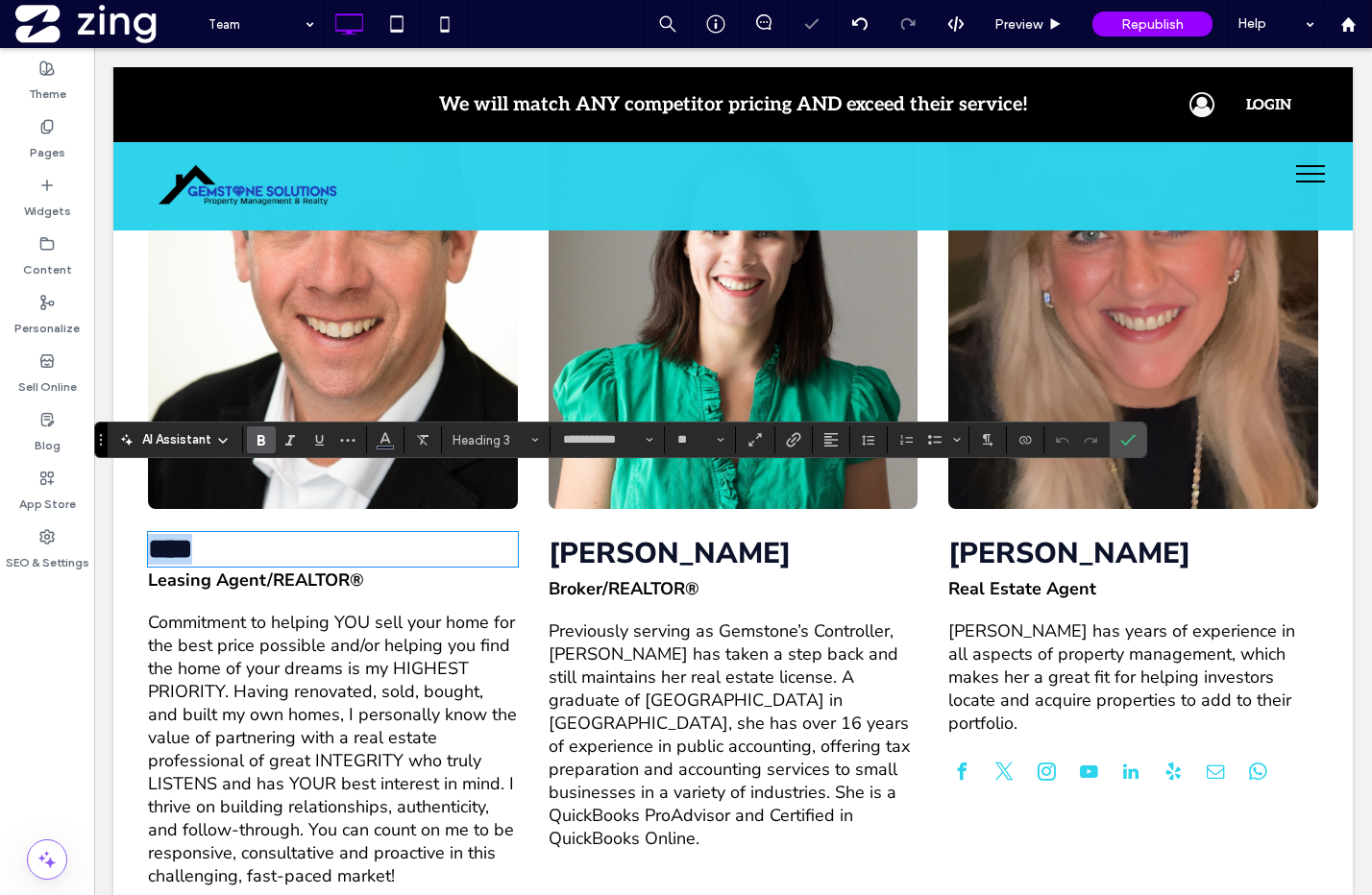
click at [298, 534] on h3 "****" at bounding box center [332, 549] width 369 height 30
drag, startPoint x: 1129, startPoint y: 439, endPoint x: 1034, endPoint y: 391, distance: 106.4
click at [1129, 439] on icon "Confirm" at bounding box center [1128, 440] width 16 height 16
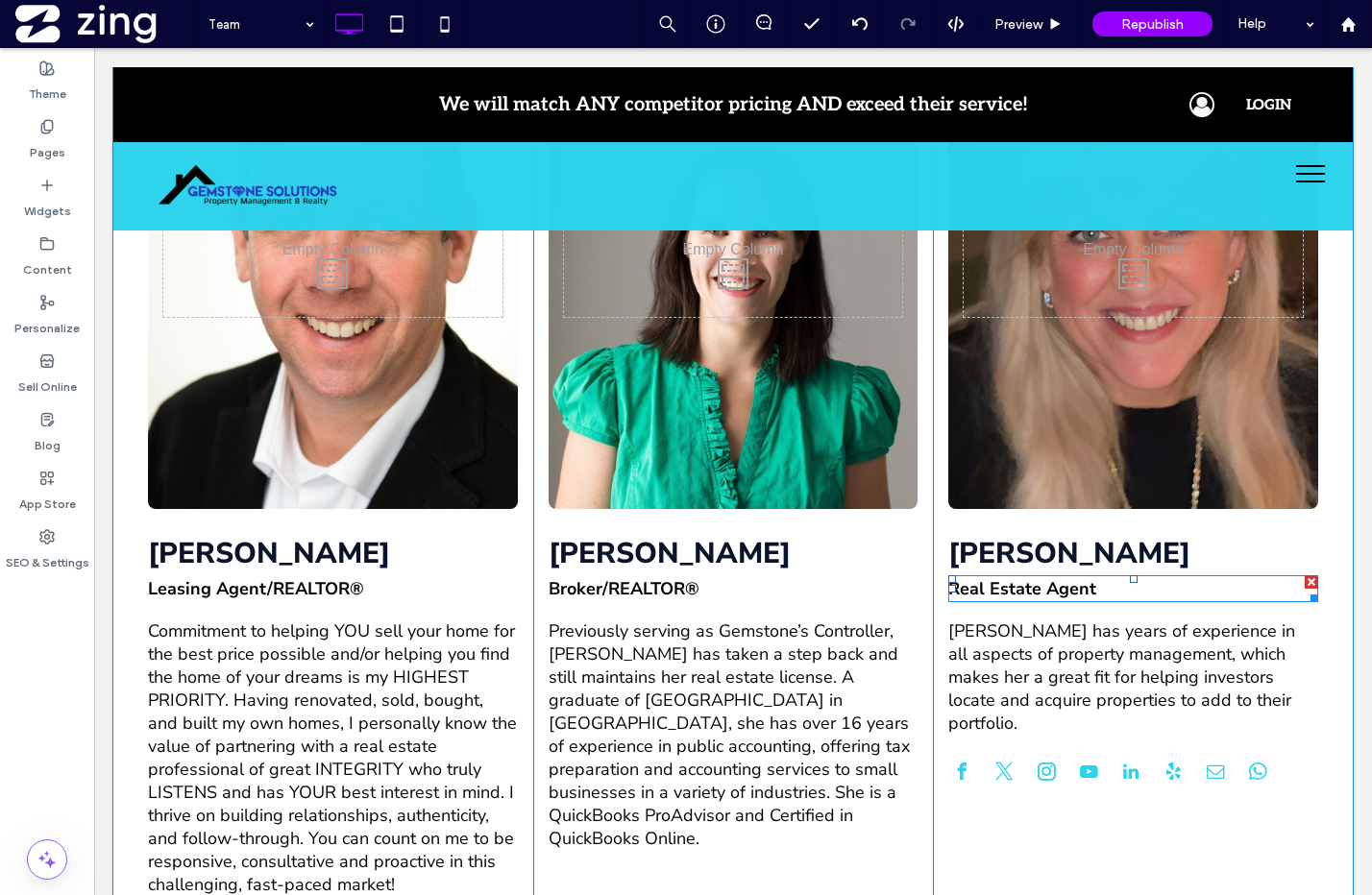
click at [1102, 577] on h4 "Real Estate Agent" at bounding box center [1132, 589] width 369 height 24
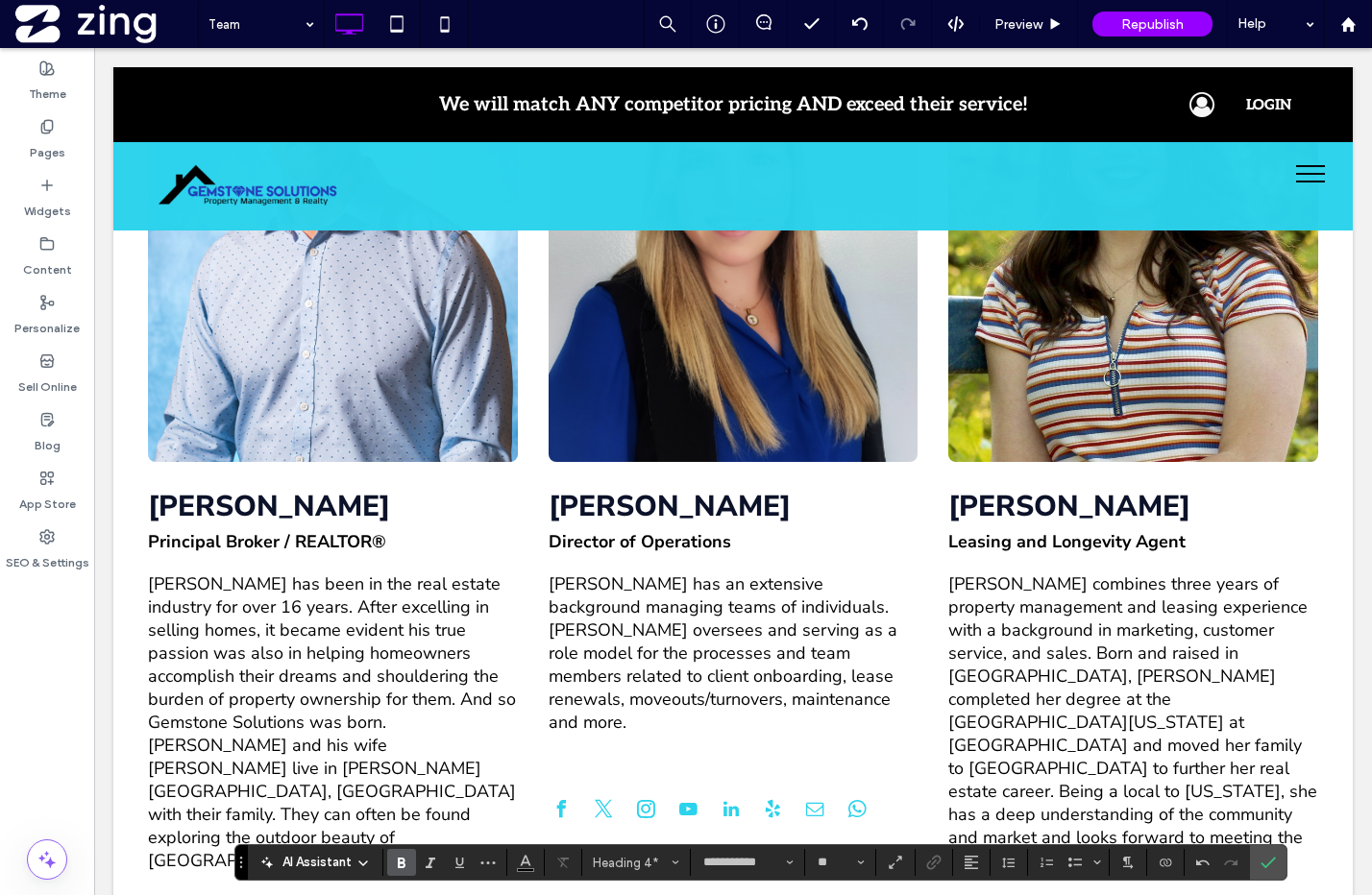
scroll to position [800, 0]
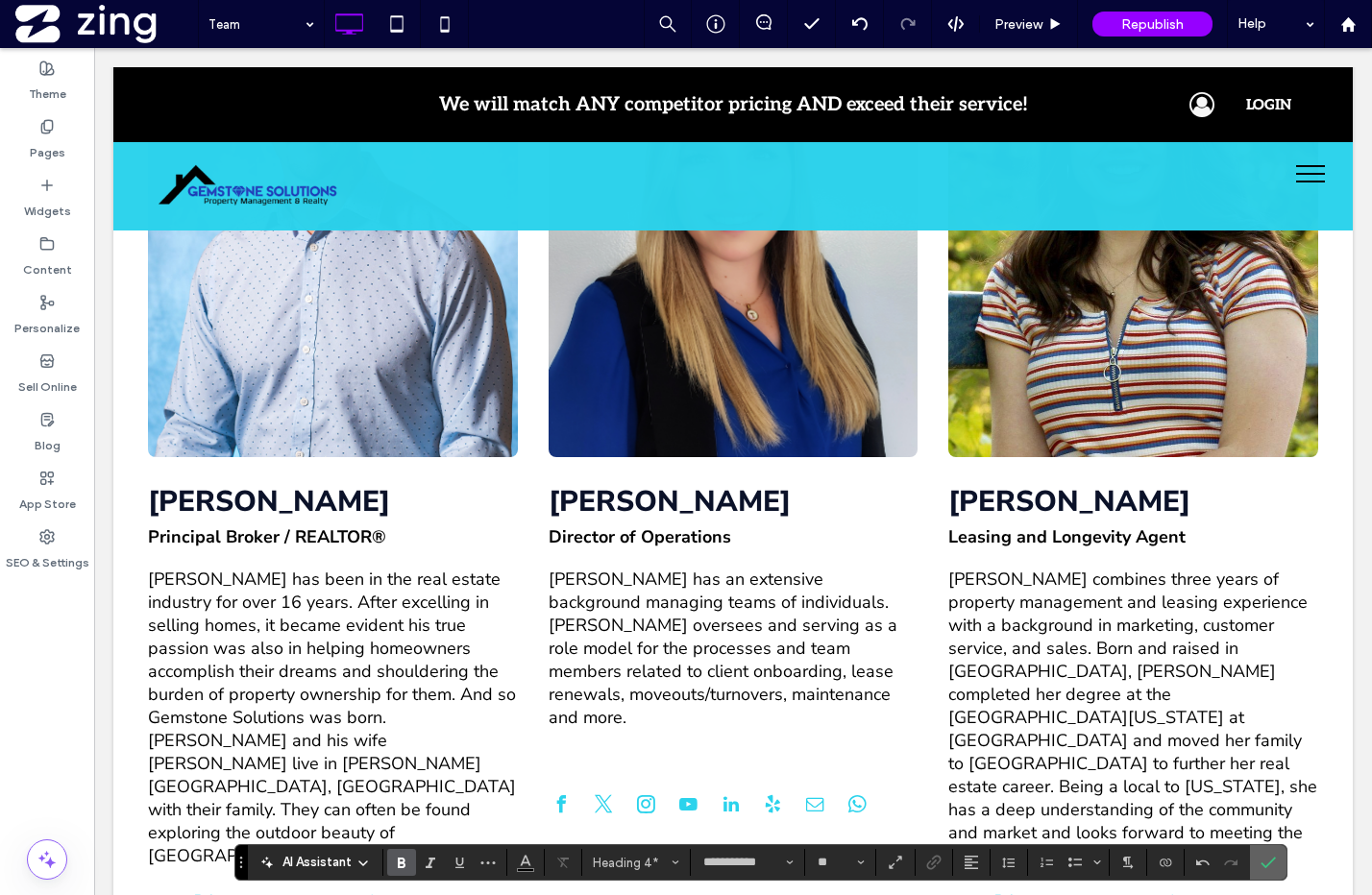
click at [1268, 855] on icon "Confirm" at bounding box center [1268, 863] width 16 height 16
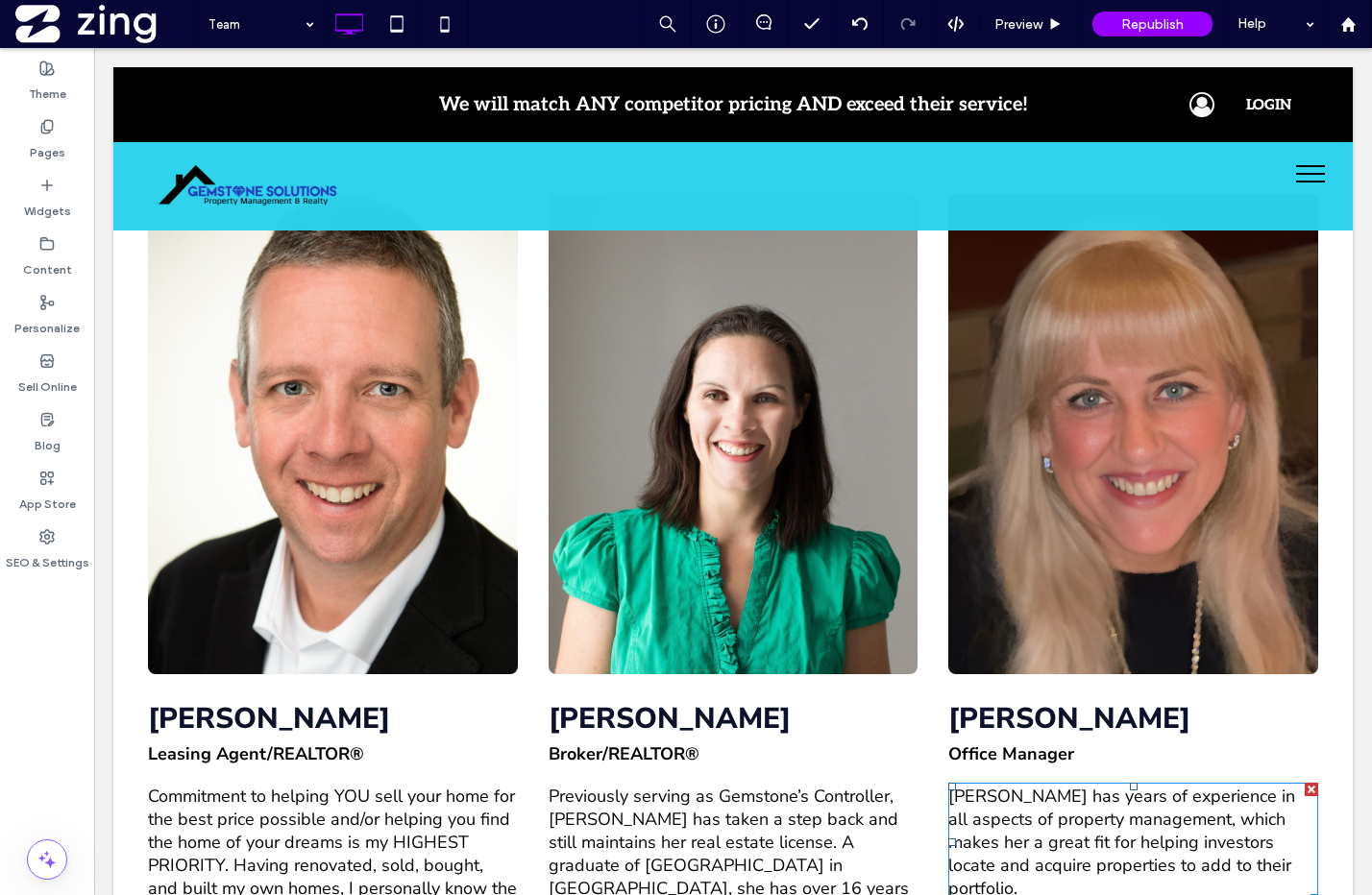
scroll to position [2525, 0]
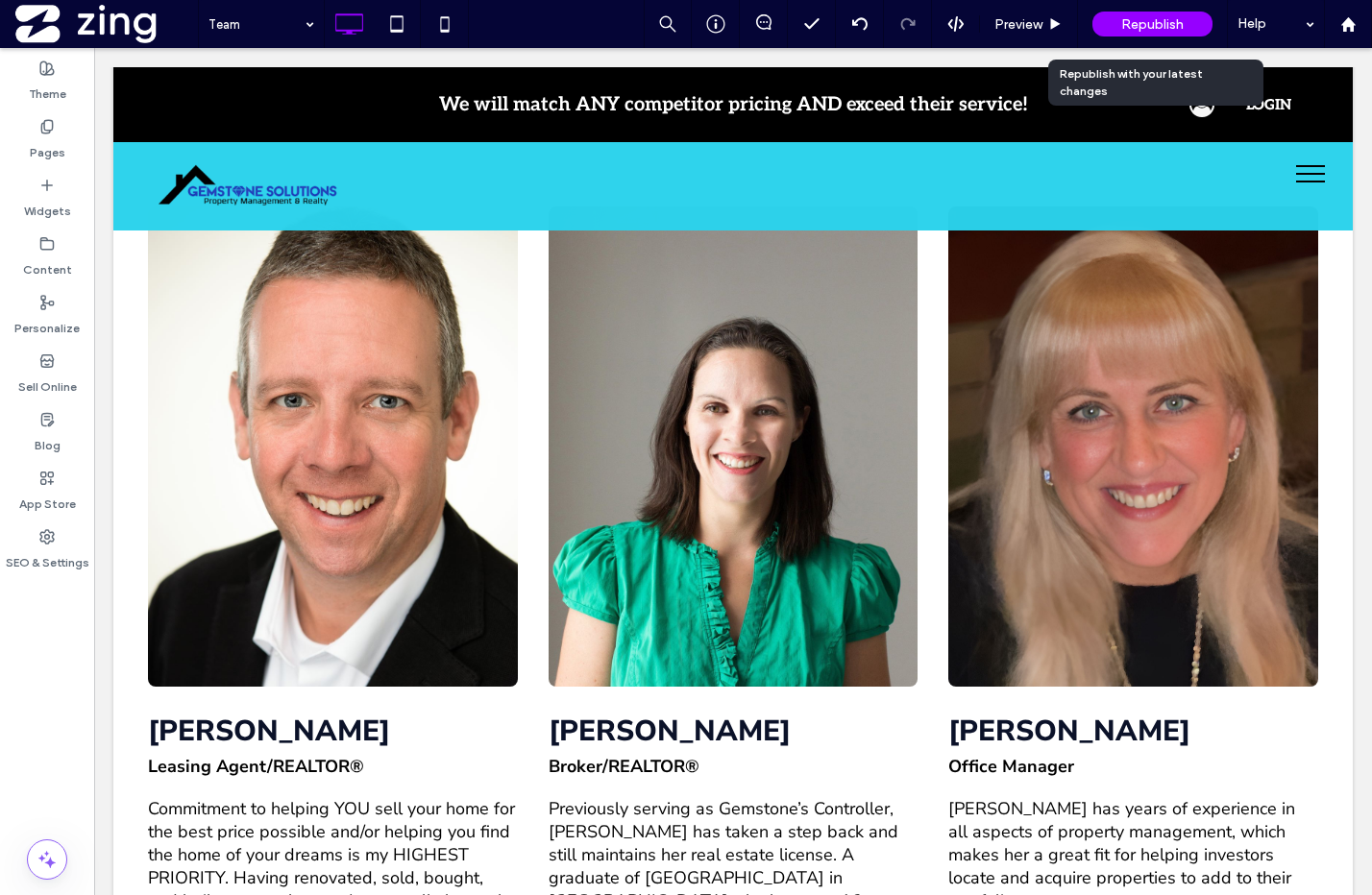
click at [1131, 28] on span "Republish" at bounding box center [1152, 25] width 63 height 17
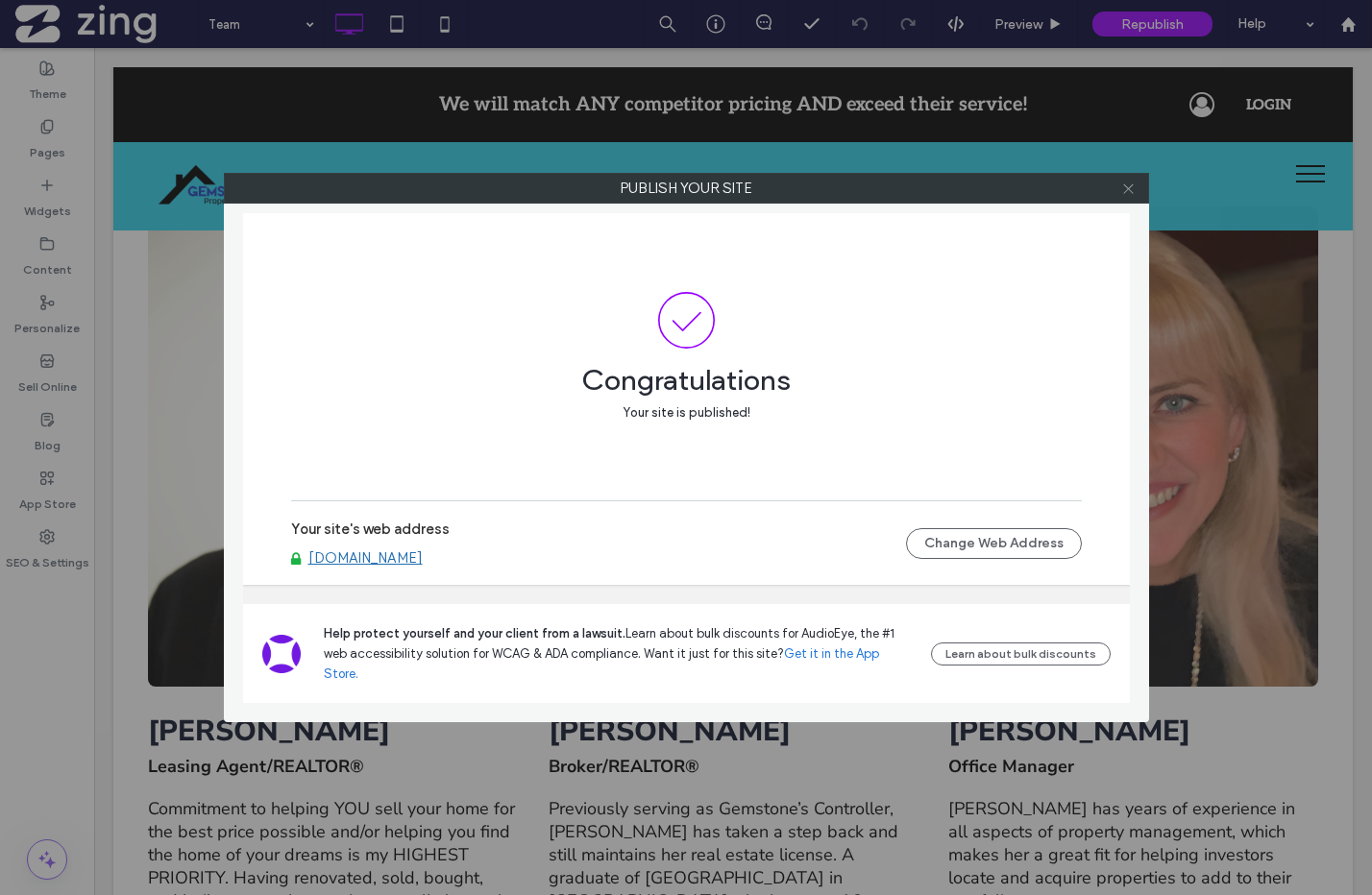
click at [1122, 192] on icon at bounding box center [1128, 188] width 15 height 15
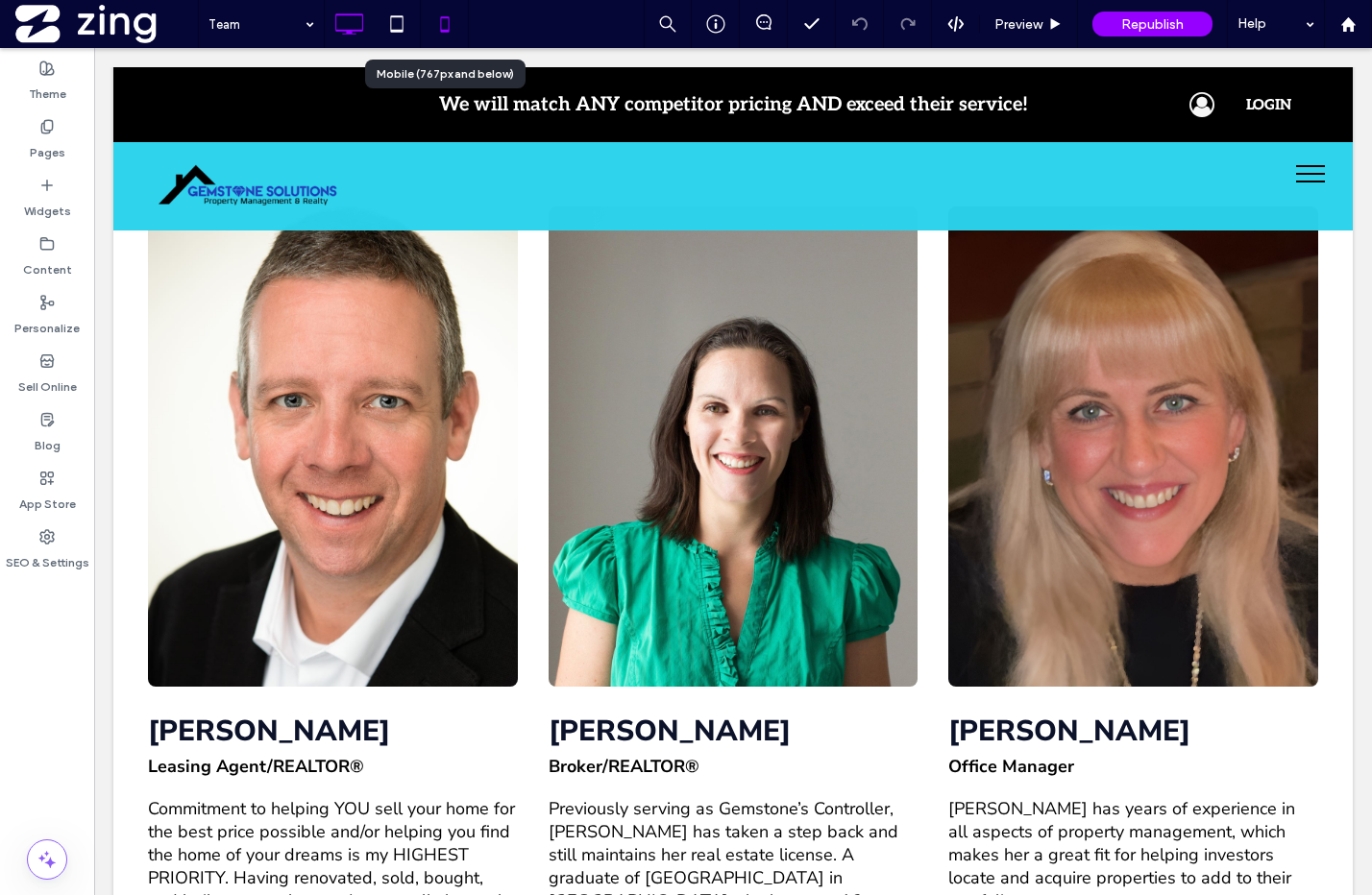
click at [460, 29] on icon at bounding box center [444, 24] width 38 height 38
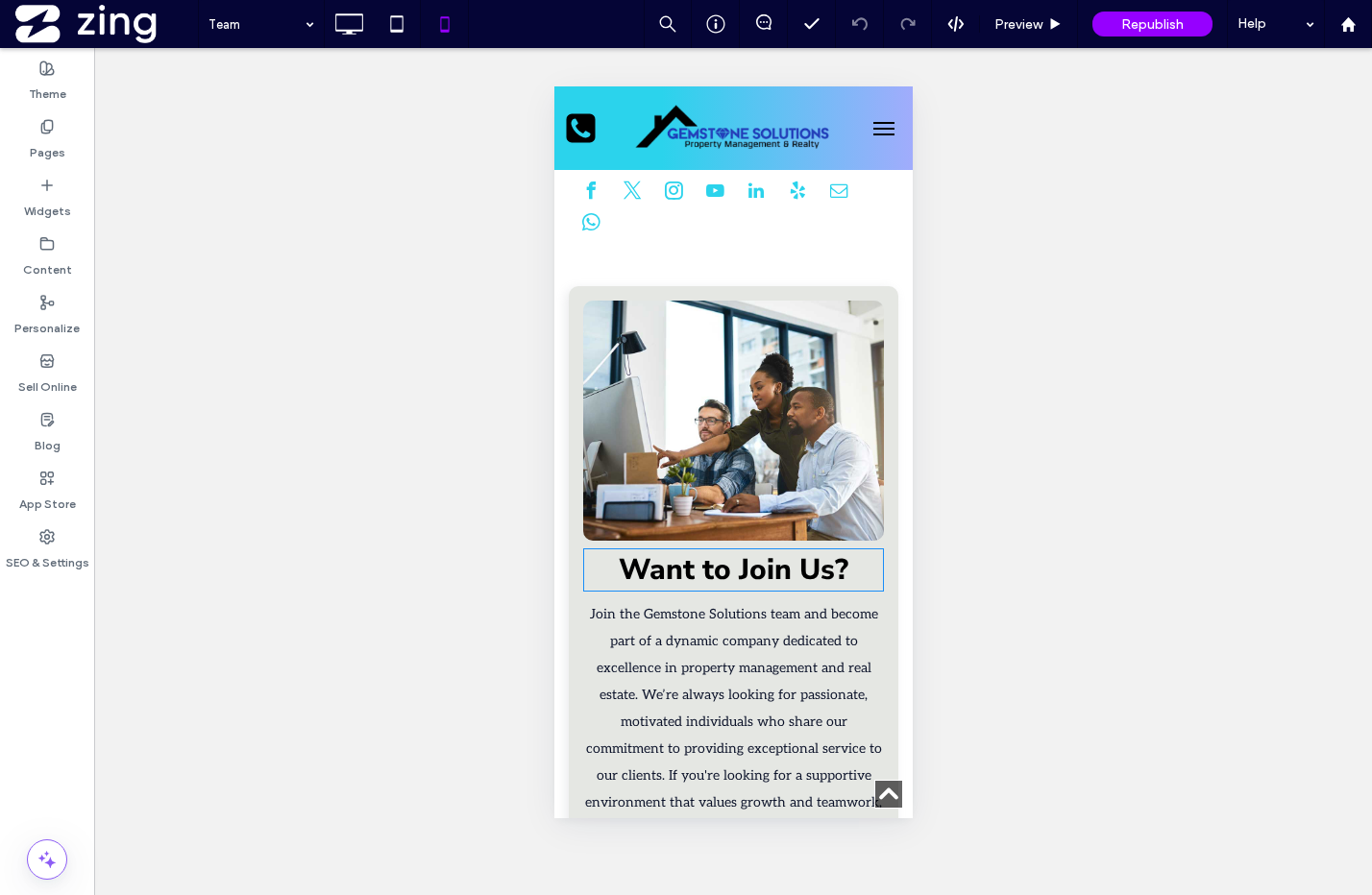
scroll to position [6792, 0]
